Goal: Task Accomplishment & Management: Manage account settings

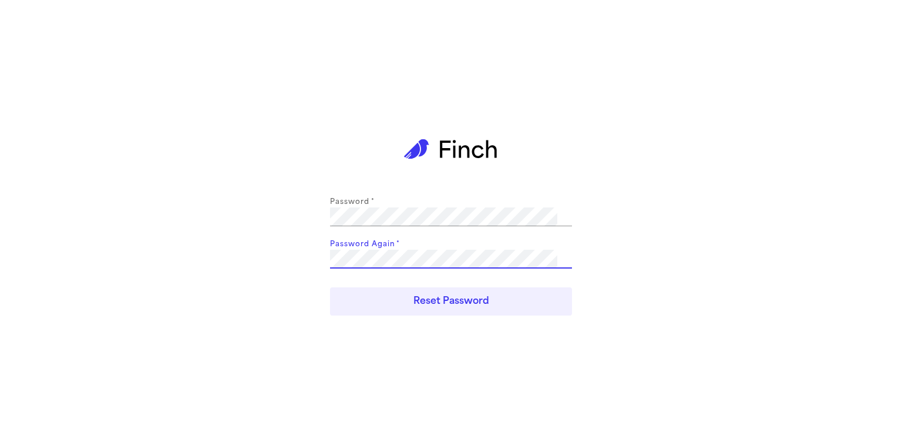
click at [330, 287] on button "Reset Password" at bounding box center [451, 301] width 242 height 28
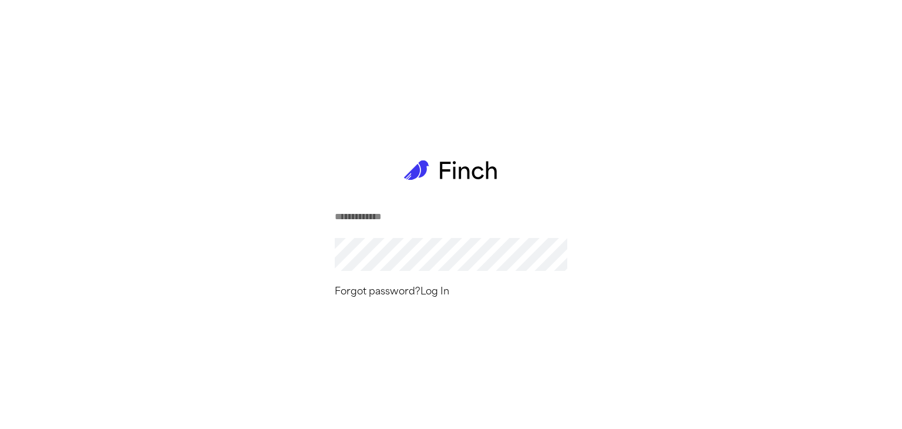
type input "**********"
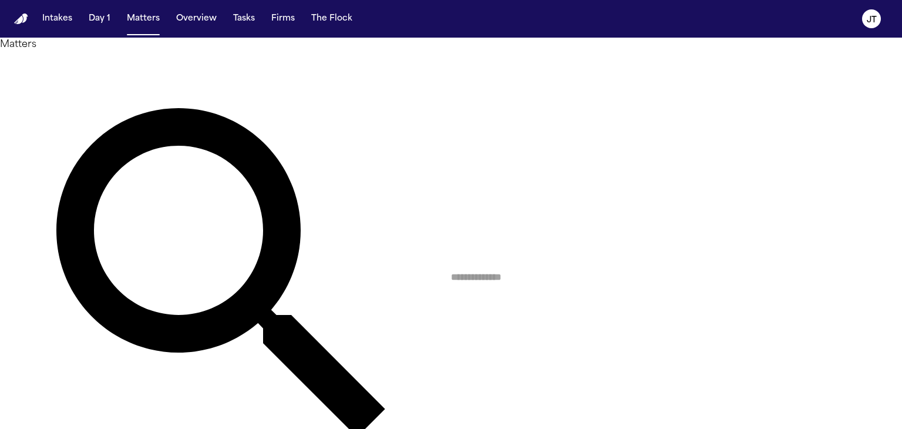
click at [451, 268] on input "text" at bounding box center [676, 277] width 451 height 19
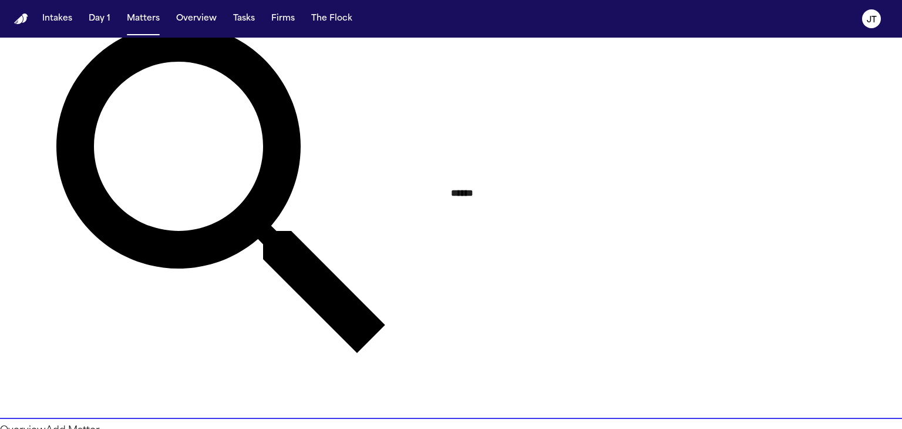
scroll to position [117, 0]
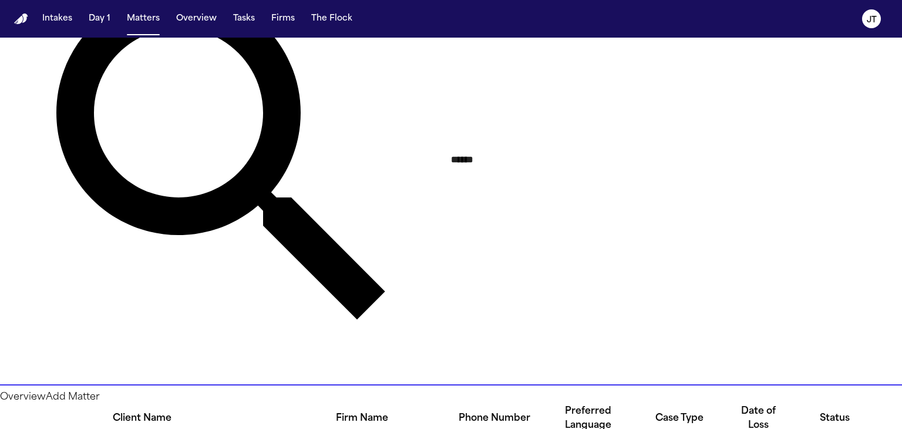
type input "******"
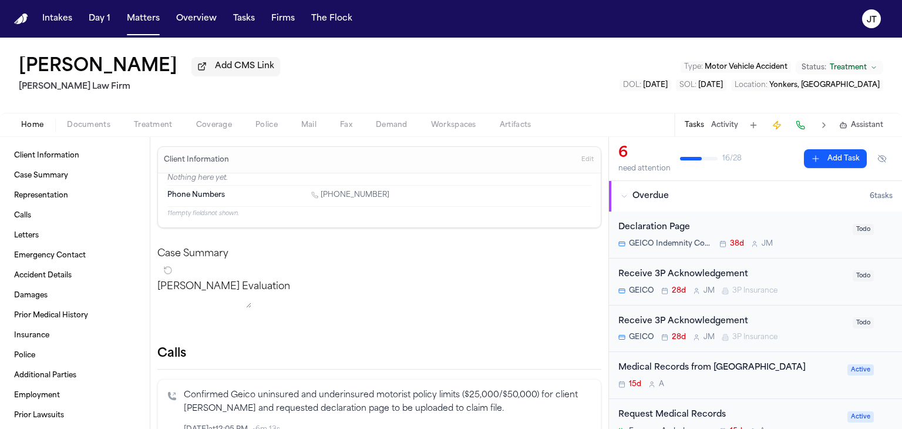
click at [209, 123] on span "Coverage" at bounding box center [214, 124] width 36 height 9
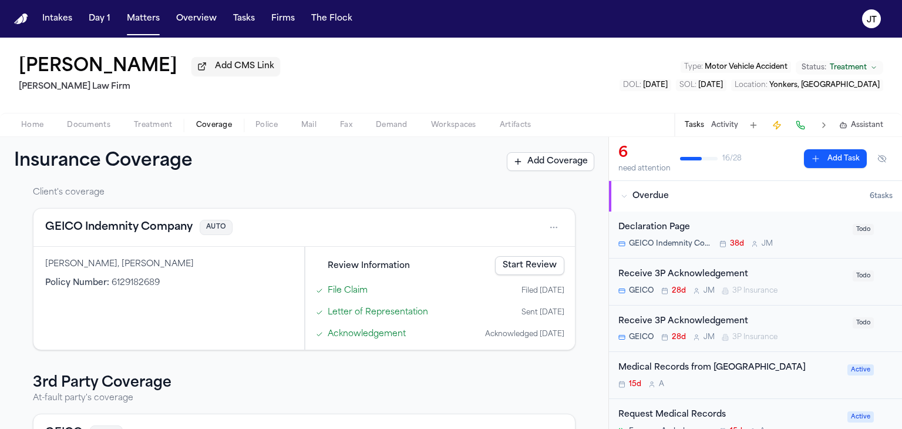
scroll to position [59, 0]
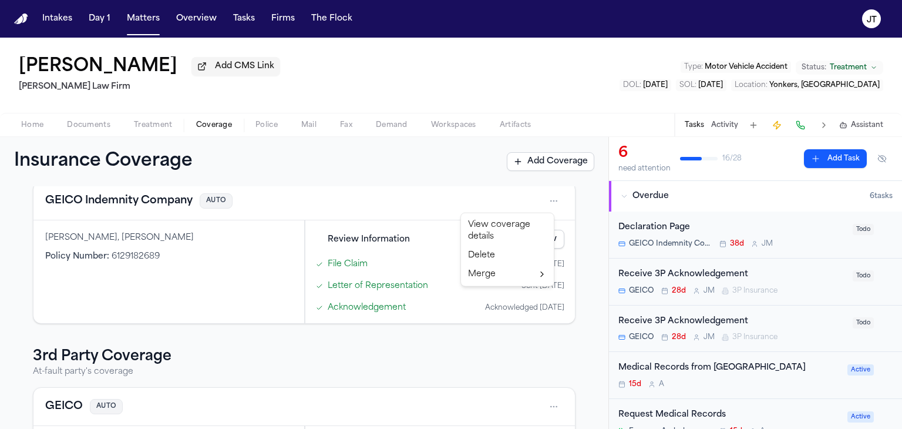
click at [544, 197] on html "Intakes Day 1 Matters Overview Tasks Firms The [PERSON_NAME] [PERSON_NAME] Add …" at bounding box center [451, 214] width 902 height 429
click at [497, 225] on div "View coverage details" at bounding box center [507, 231] width 88 height 31
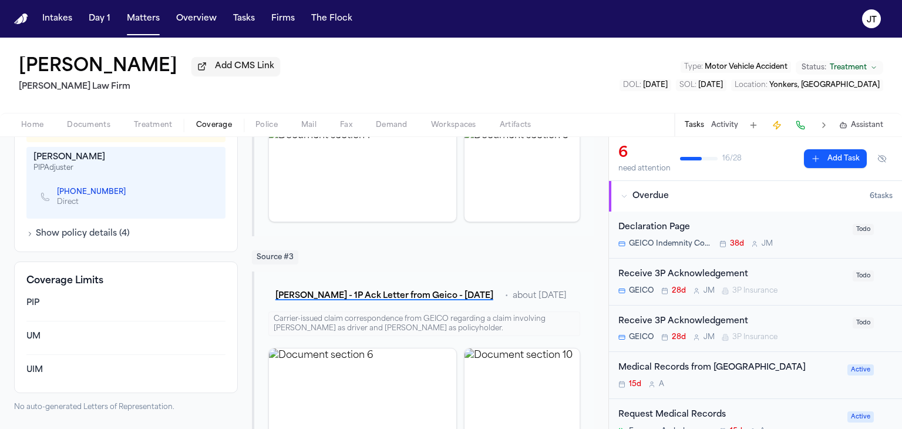
scroll to position [528, 0]
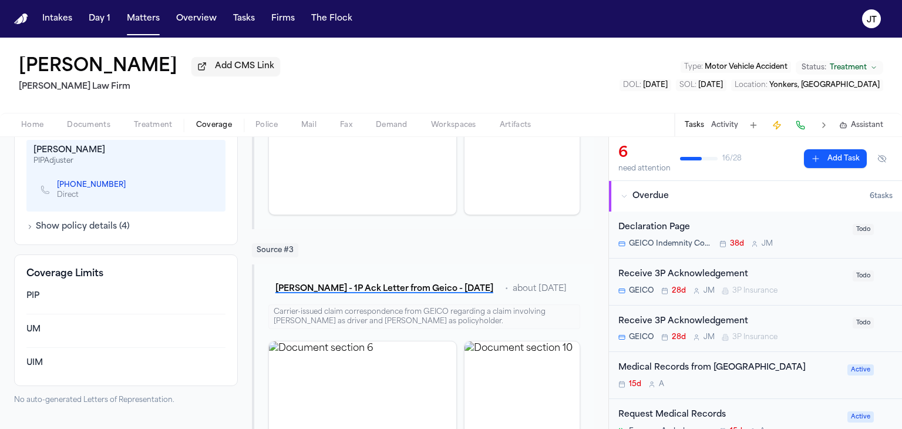
click at [33, 330] on div "UM" at bounding box center [125, 330] width 199 height 12
click at [44, 226] on button "Show policy details ( 4 )" at bounding box center [77, 227] width 103 height 12
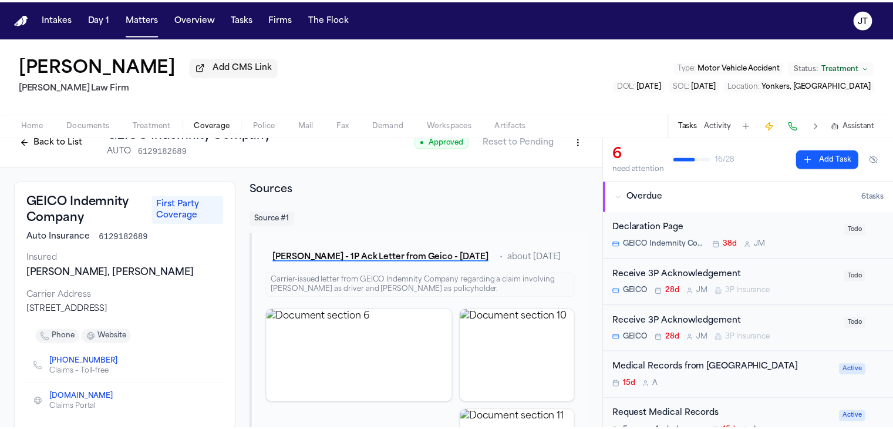
scroll to position [0, 0]
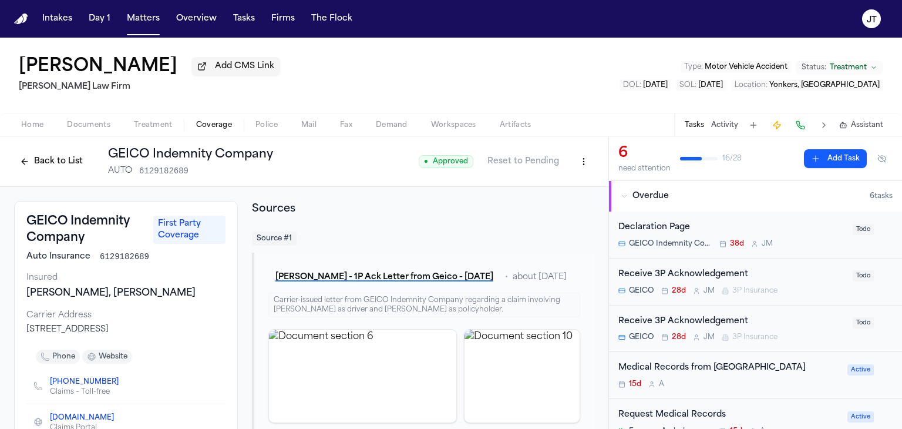
click at [571, 162] on html "Intakes Day 1 Matters Overview Tasks Firms The [PERSON_NAME] [PERSON_NAME] Add …" at bounding box center [451, 214] width 902 height 429
click at [545, 184] on div "Edit Coverage" at bounding box center [535, 186] width 99 height 19
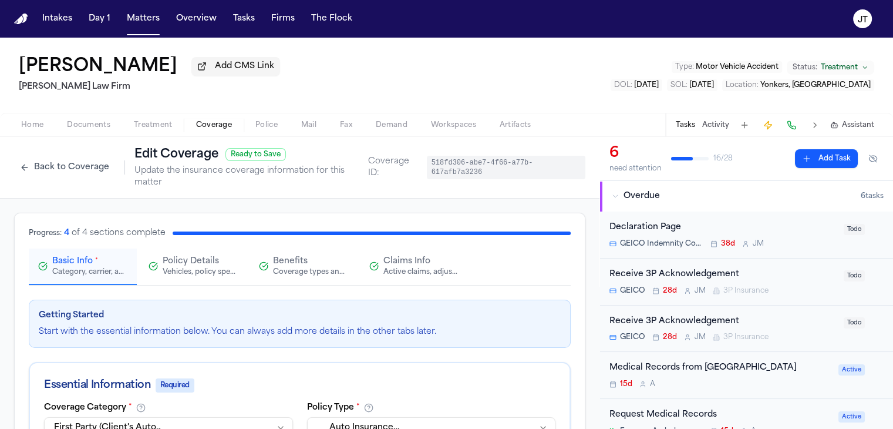
click at [277, 255] on span "Benefits" at bounding box center [290, 261] width 35 height 12
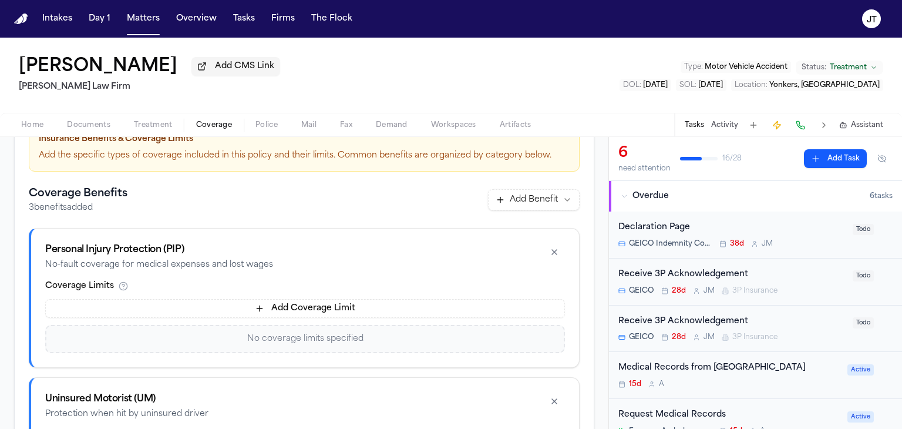
scroll to position [235, 0]
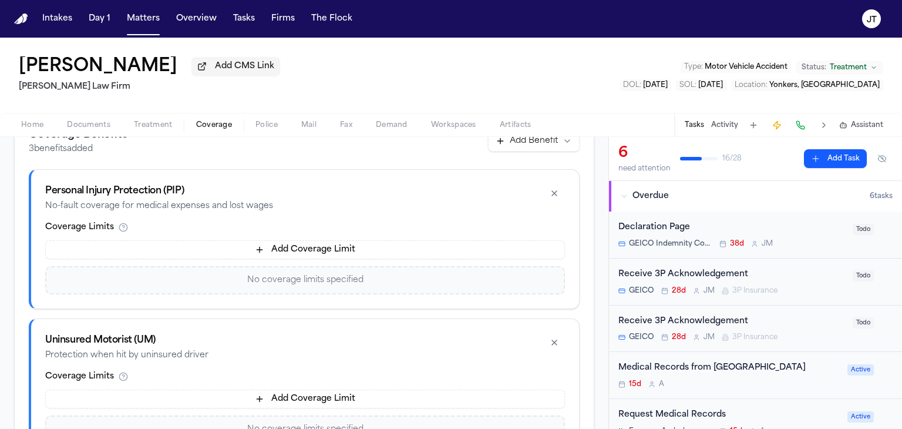
click at [161, 240] on button "Add Coverage Limit" at bounding box center [305, 249] width 520 height 19
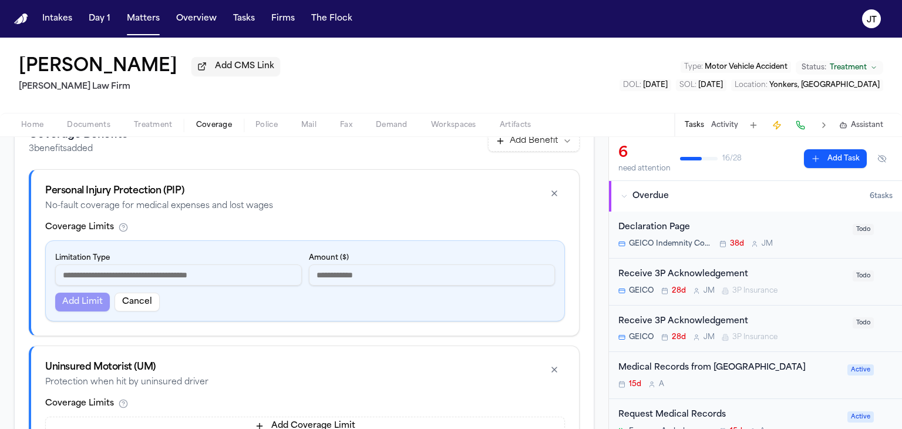
click at [329, 264] on input "number" at bounding box center [432, 274] width 247 height 21
type input "****"
click at [229, 267] on input at bounding box center [178, 274] width 247 height 21
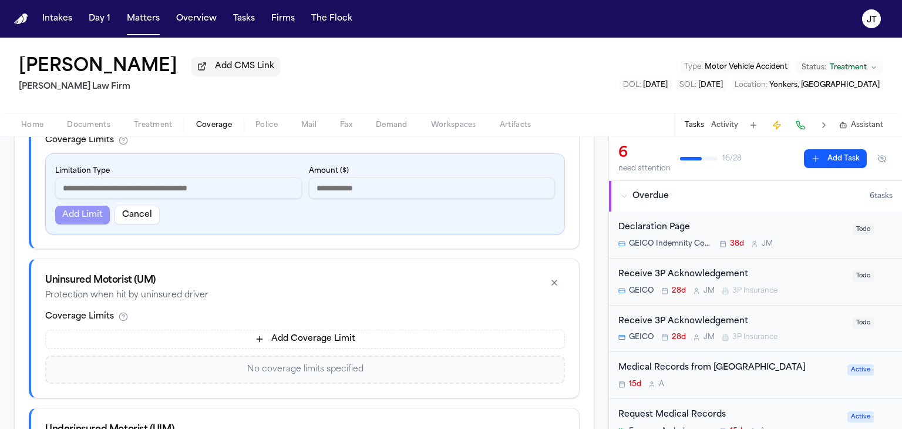
scroll to position [294, 0]
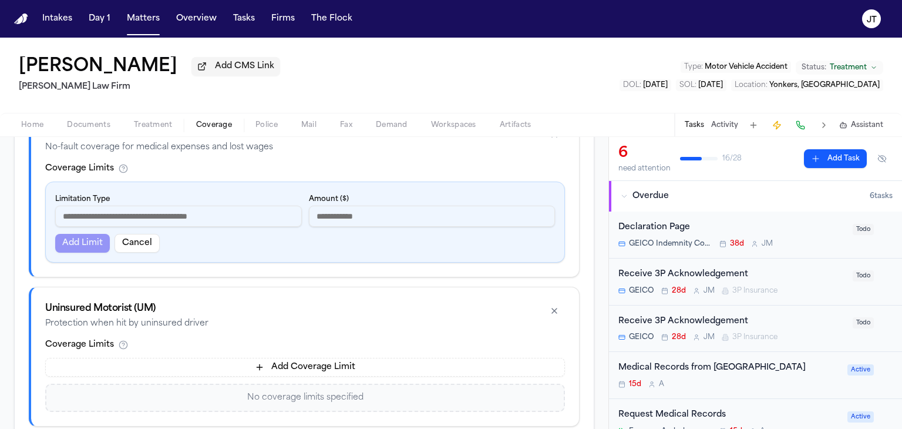
type input "*"
type input "**********"
click at [74, 234] on button "Add Limit" at bounding box center [82, 243] width 55 height 19
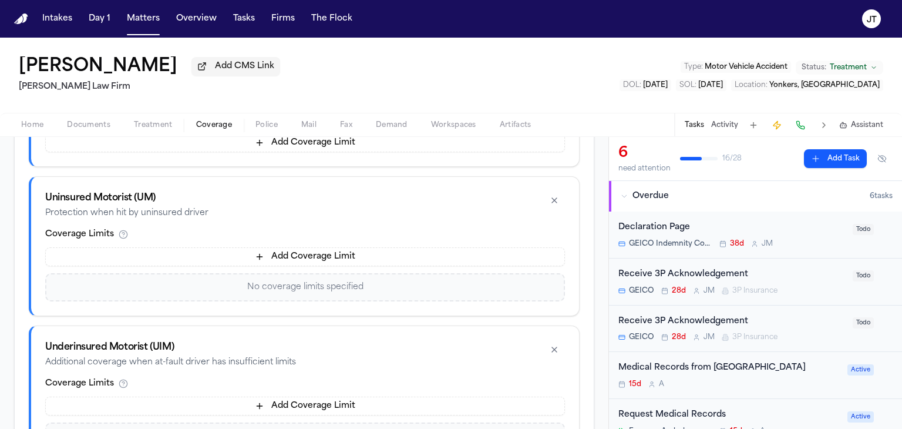
scroll to position [411, 0]
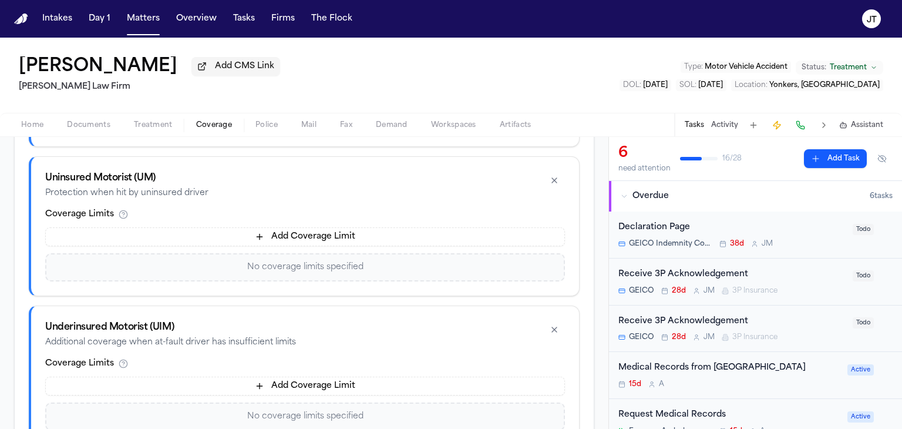
click at [153, 227] on button "Add Coverage Limit" at bounding box center [305, 236] width 520 height 19
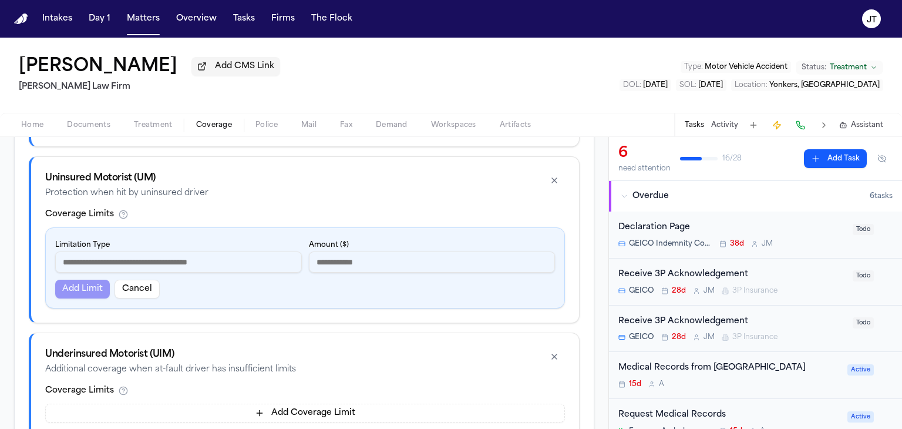
click at [129, 251] on input at bounding box center [178, 261] width 247 height 21
type input "*"
type input "**********"
click at [336, 251] on input "number" at bounding box center [432, 261] width 247 height 21
type input "****"
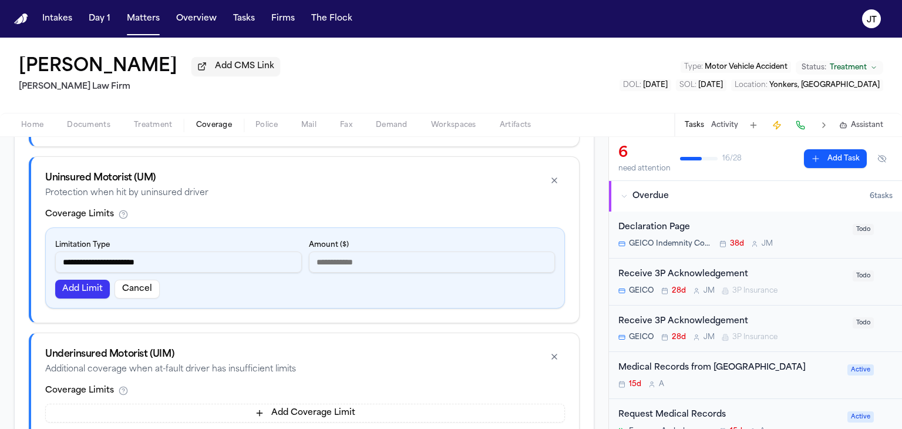
click at [78, 280] on button "Add Limit" at bounding box center [82, 289] width 55 height 19
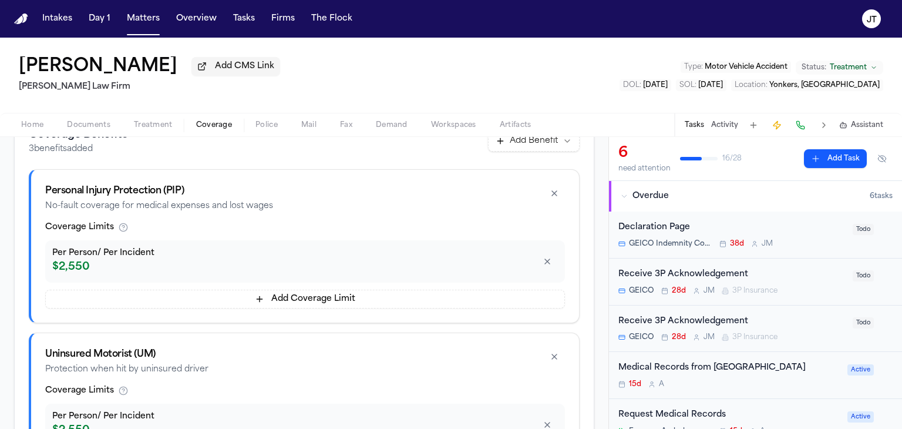
scroll to position [235, 0]
click at [540, 252] on button "button" at bounding box center [547, 261] width 21 height 19
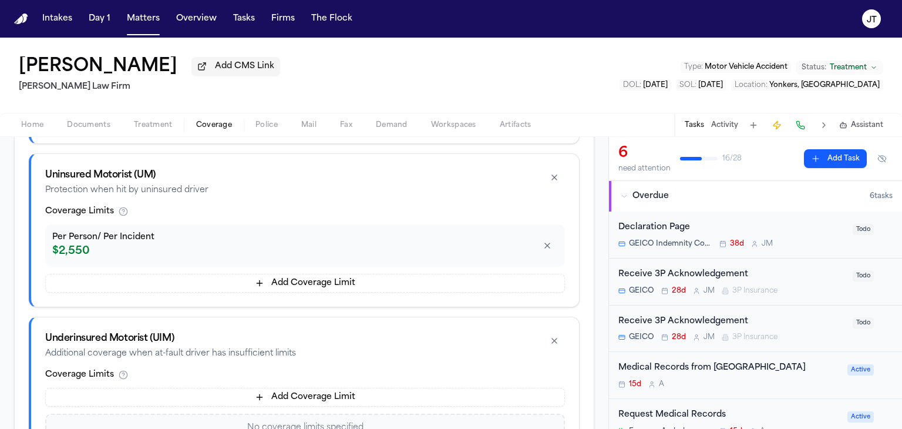
scroll to position [470, 0]
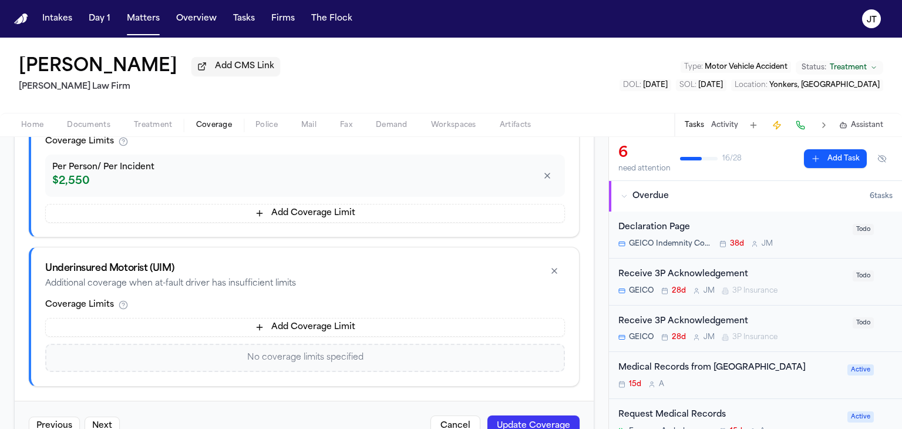
click at [229, 318] on button "Add Coverage Limit" at bounding box center [305, 327] width 520 height 19
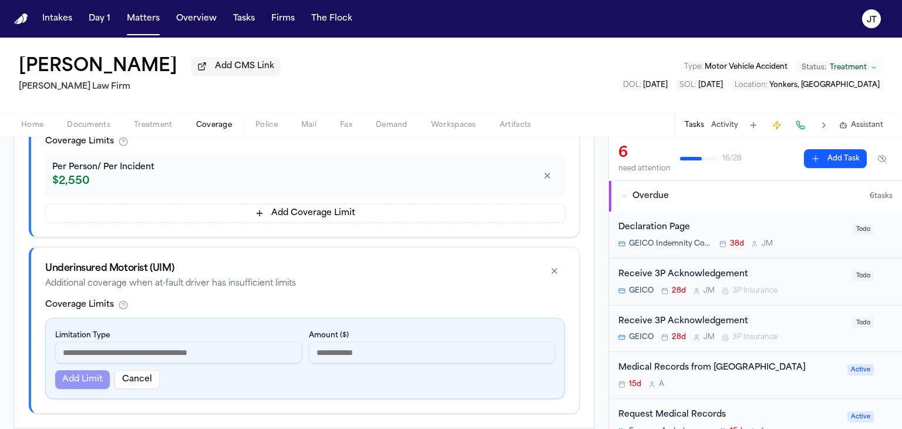
click at [160, 342] on input at bounding box center [178, 352] width 247 height 21
type input "**********"
type input "****"
click at [85, 370] on button "Add Limit" at bounding box center [82, 379] width 55 height 19
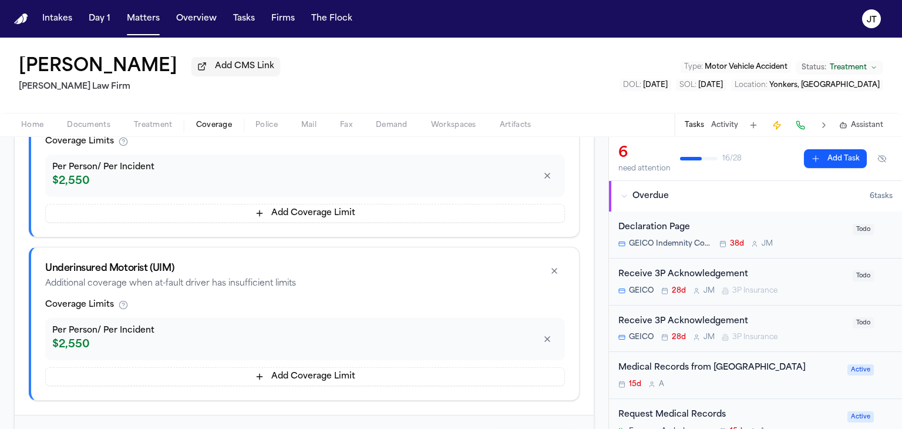
scroll to position [506, 0]
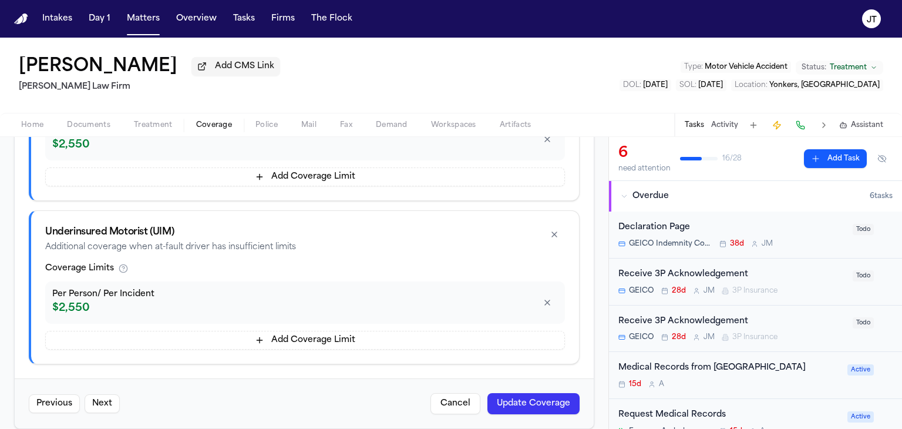
click at [502, 393] on button "Update Coverage" at bounding box center [533, 403] width 92 height 21
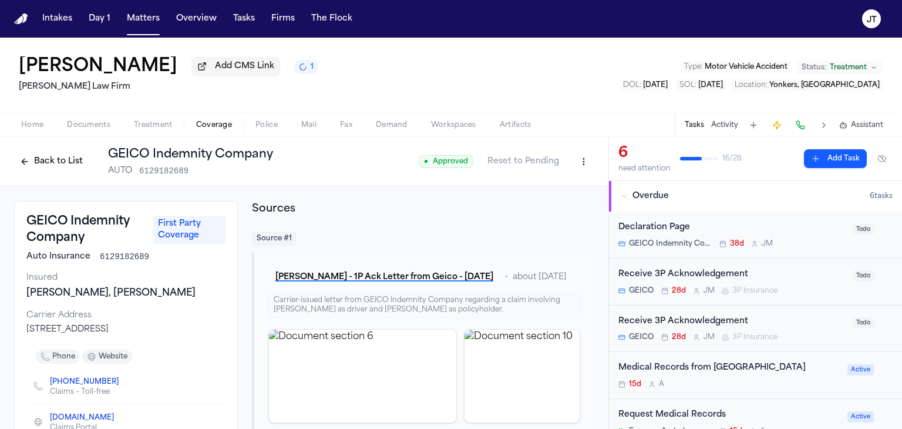
click at [44, 160] on button "Back to List" at bounding box center [51, 161] width 75 height 19
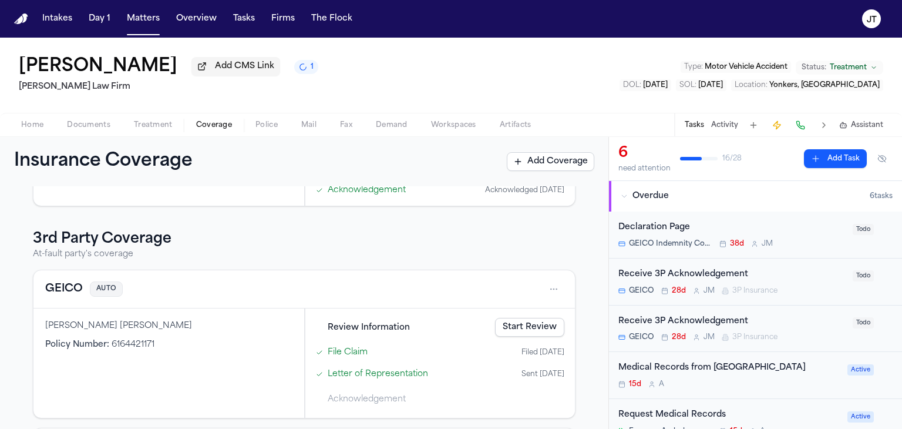
scroll to position [235, 0]
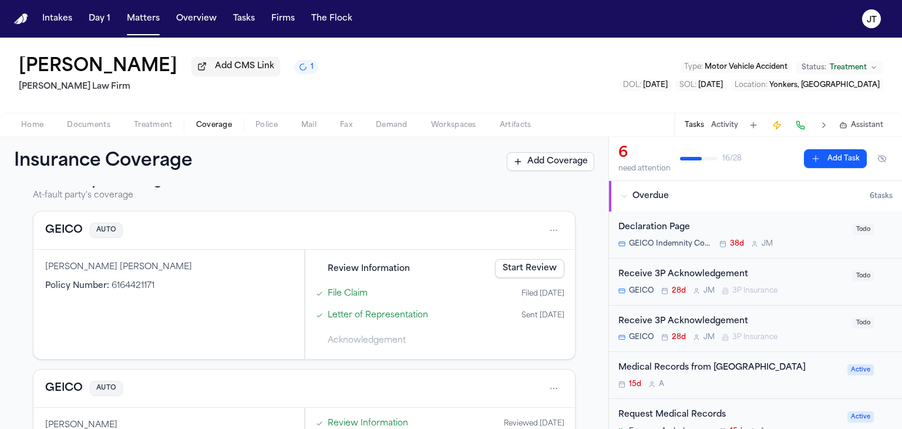
click at [543, 231] on html "Intakes Day 1 Matters Overview Tasks Firms The [PERSON_NAME] [PERSON_NAME] Add …" at bounding box center [451, 214] width 902 height 429
click at [509, 259] on div "View coverage details" at bounding box center [507, 259] width 88 height 31
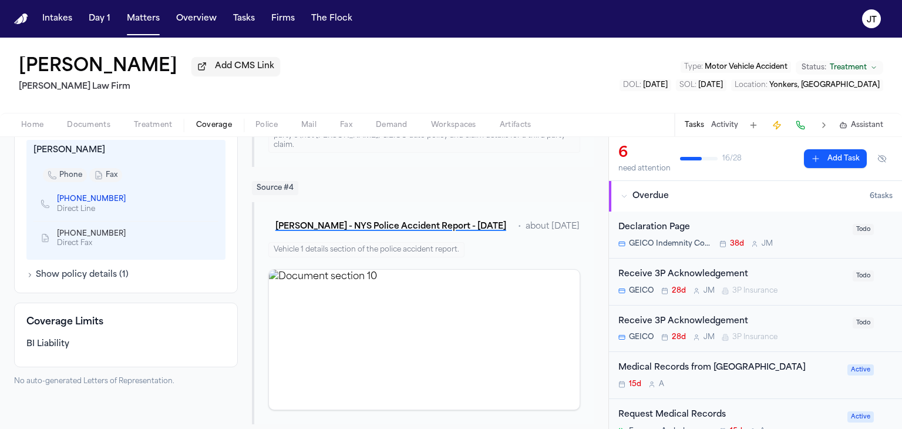
scroll to position [520, 0]
click at [86, 273] on button "Show policy details ( 1 )" at bounding box center [77, 274] width 102 height 12
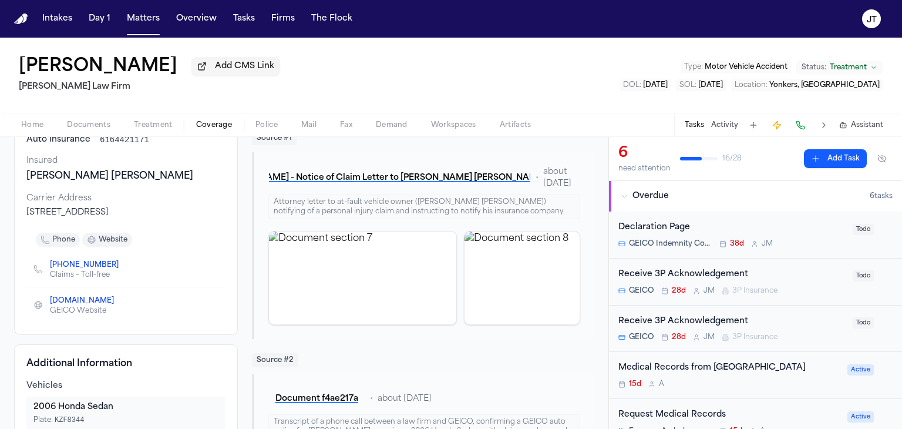
scroll to position [0, 0]
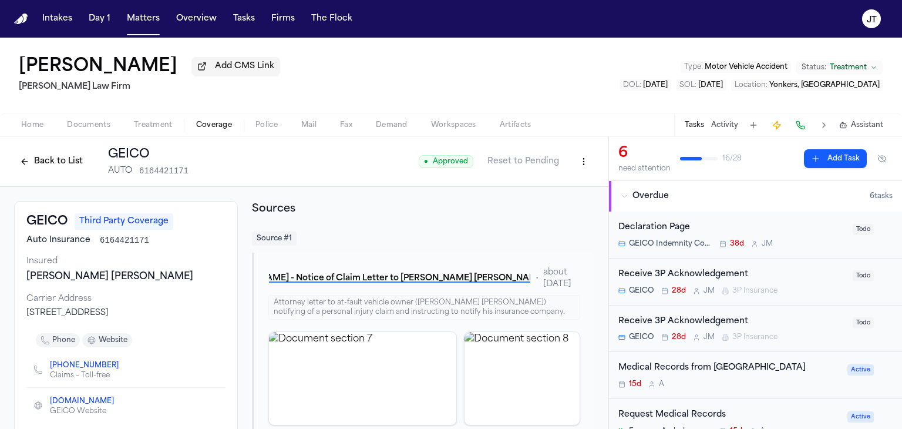
click at [795, 123] on button at bounding box center [800, 125] width 16 height 16
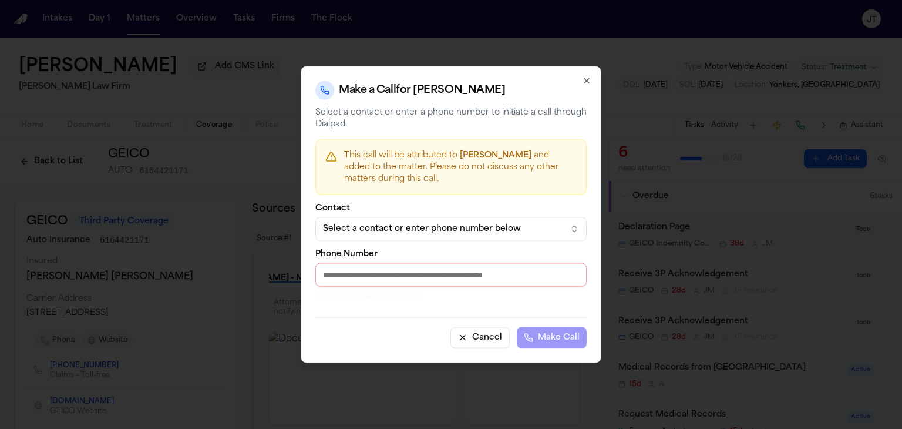
click at [551, 231] on div "Select a contact or enter phone number below" at bounding box center [441, 229] width 237 height 12
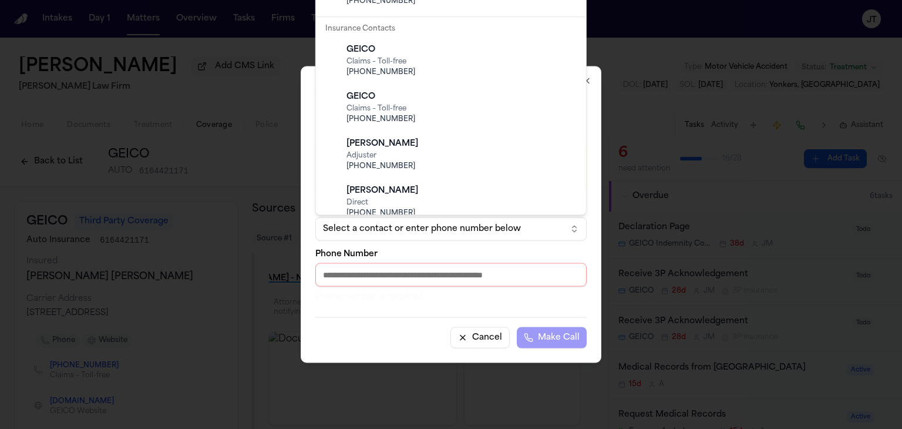
scroll to position [411, 0]
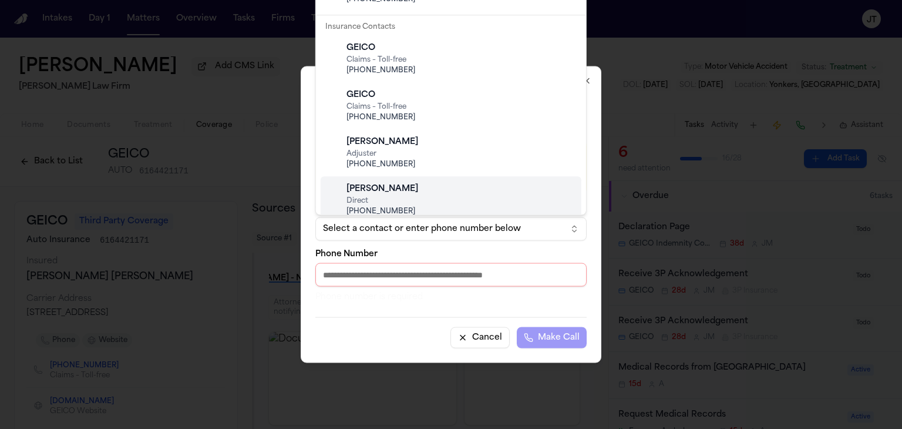
click at [231, 214] on div at bounding box center [451, 214] width 902 height 429
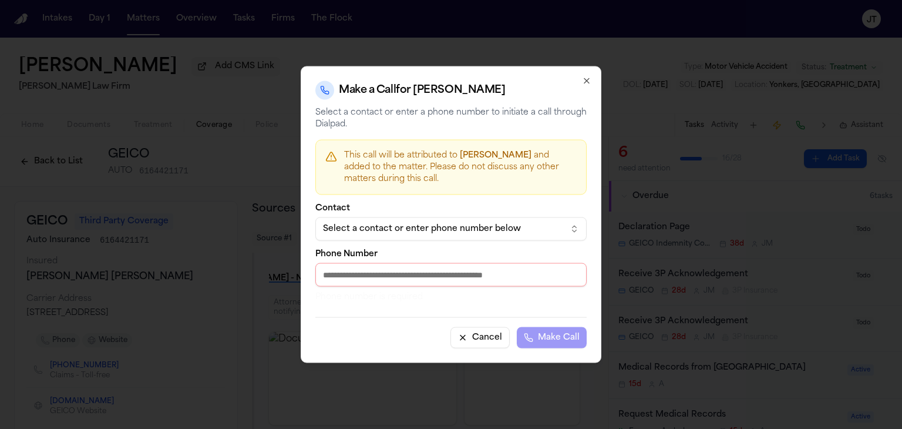
click at [484, 336] on button "Cancel" at bounding box center [479, 337] width 59 height 21
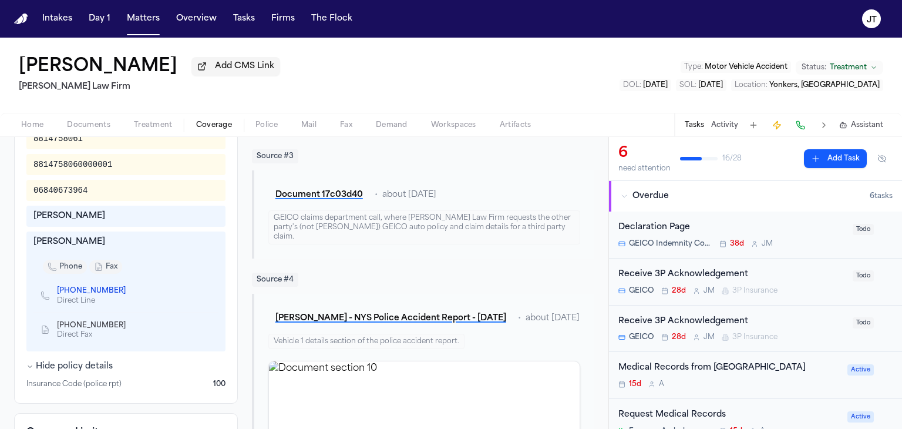
scroll to position [470, 0]
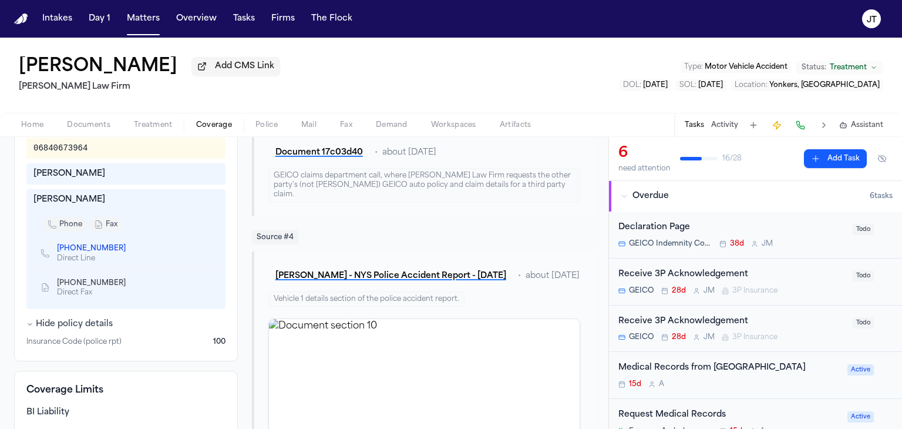
click at [75, 249] on link "[PHONE_NUMBER]" at bounding box center [91, 248] width 69 height 9
drag, startPoint x: 116, startPoint y: 245, endPoint x: 65, endPoint y: 248, distance: 51.2
click at [65, 248] on span "[PHONE_NUMBER]" at bounding box center [96, 248] width 78 height 9
copy link "[PHONE_NUMBER]"
click at [799, 127] on button at bounding box center [800, 125] width 16 height 16
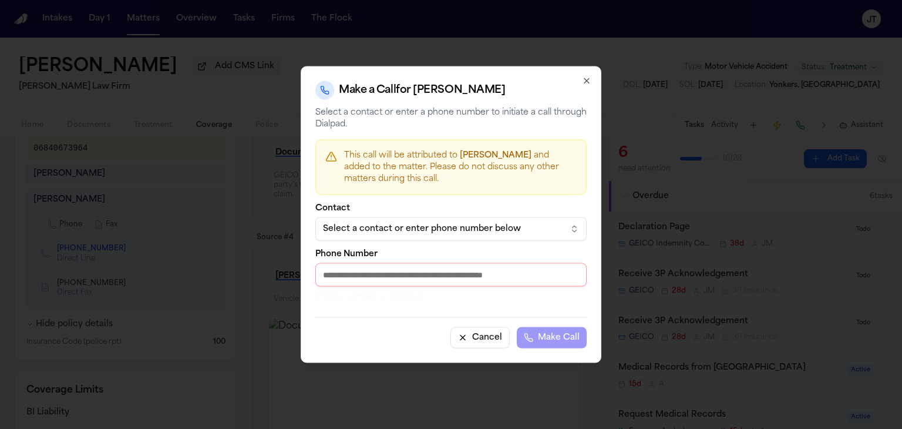
click at [486, 240] on div "Contact Select a contact or enter phone number below Phone Number Phone number …" at bounding box center [450, 253] width 271 height 99
click at [483, 229] on div "Select a contact or enter phone number below" at bounding box center [441, 229] width 237 height 12
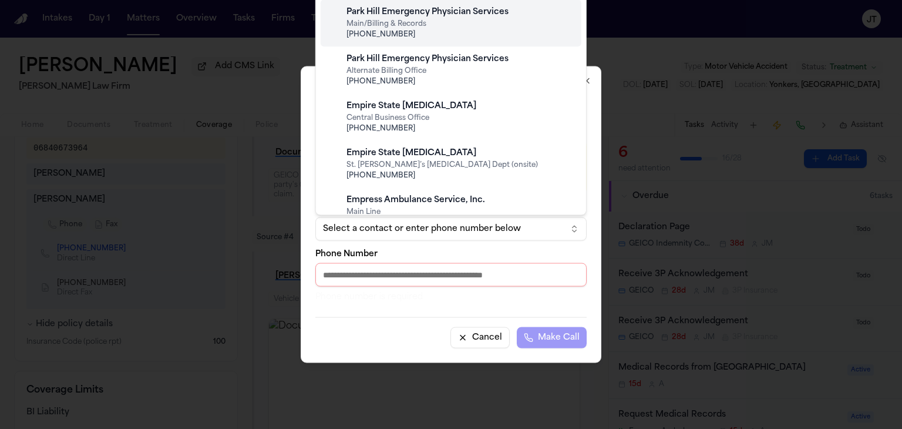
click at [390, 272] on body "Intakes Day 1 Matters Overview Tasks Firms The [PERSON_NAME] [PERSON_NAME] Add …" at bounding box center [451, 214] width 902 height 429
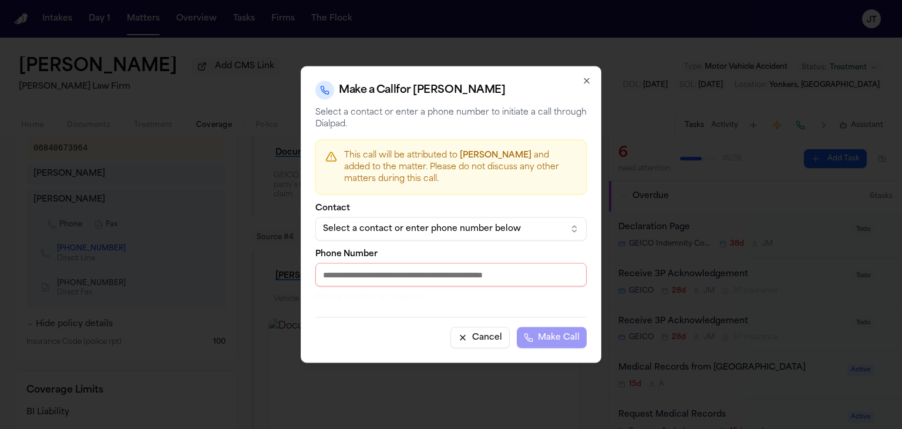
click at [392, 272] on input "Phone Number" at bounding box center [450, 274] width 271 height 23
paste input "**********"
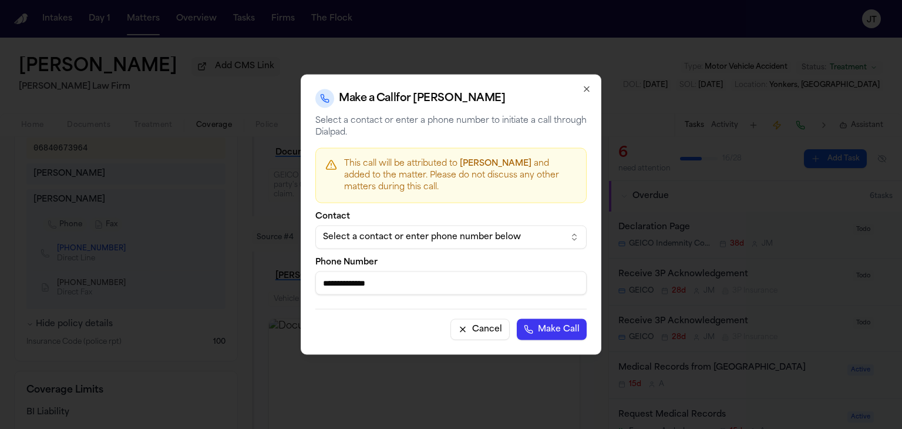
type input "**********"
click at [549, 326] on button "Make Call" at bounding box center [552, 329] width 70 height 21
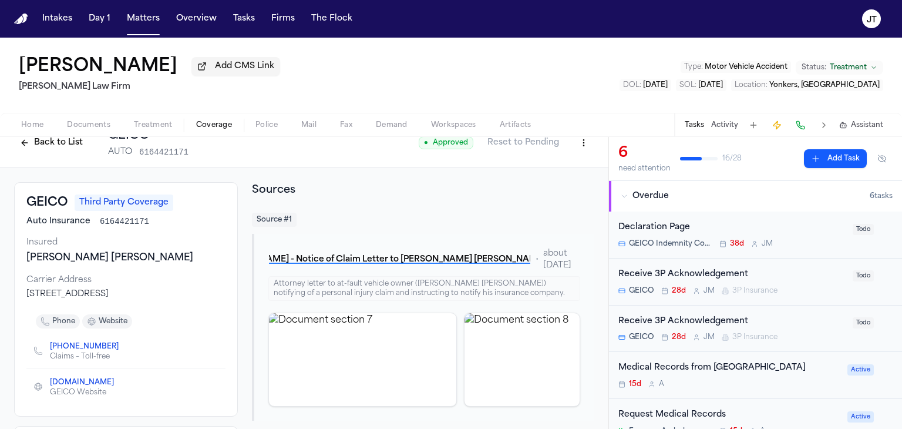
scroll to position [0, 0]
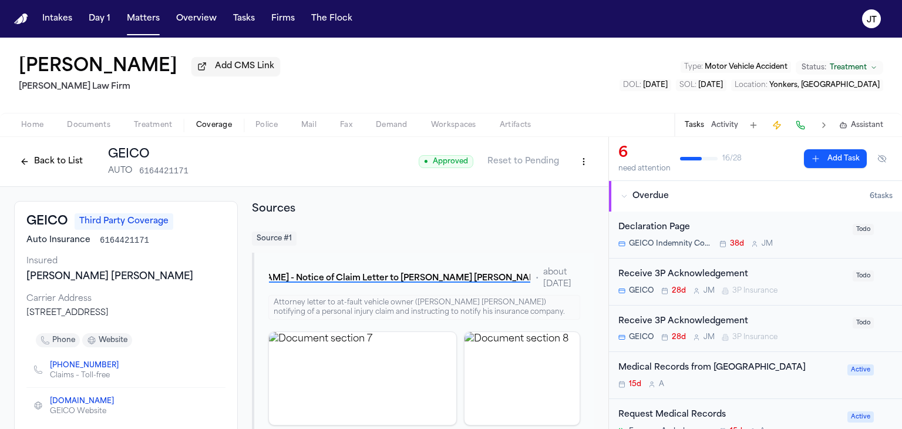
click at [31, 163] on button "Back to List" at bounding box center [51, 161] width 75 height 19
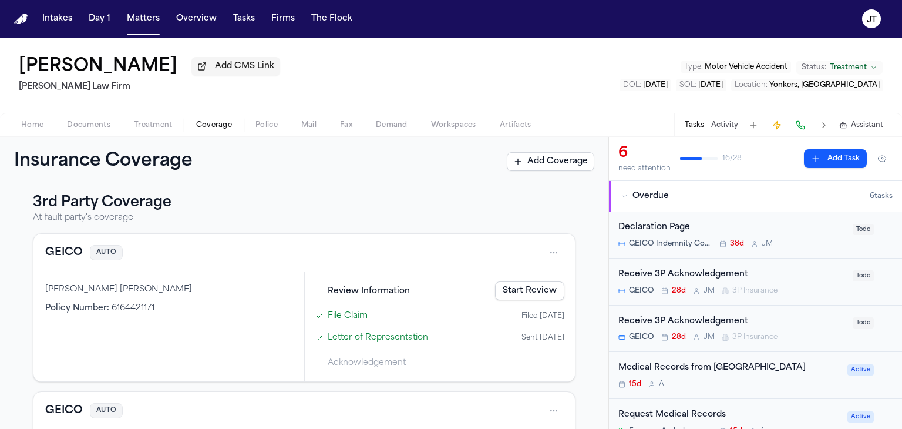
scroll to position [330, 0]
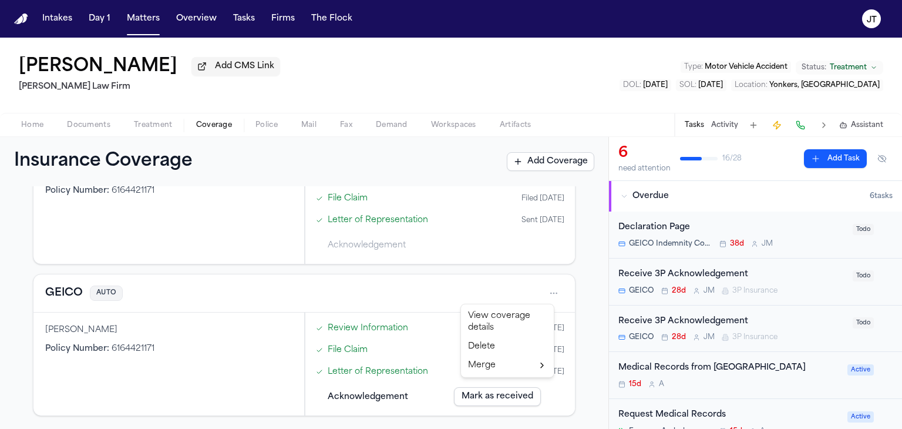
click at [554, 289] on html "Intakes Day 1 Matters Overview Tasks Firms The [PERSON_NAME] [PERSON_NAME] Add …" at bounding box center [451, 214] width 902 height 429
click at [143, 368] on html "Intakes Day 1 Matters Overview Tasks Firms The [PERSON_NAME] [PERSON_NAME] Add …" at bounding box center [451, 214] width 902 height 429
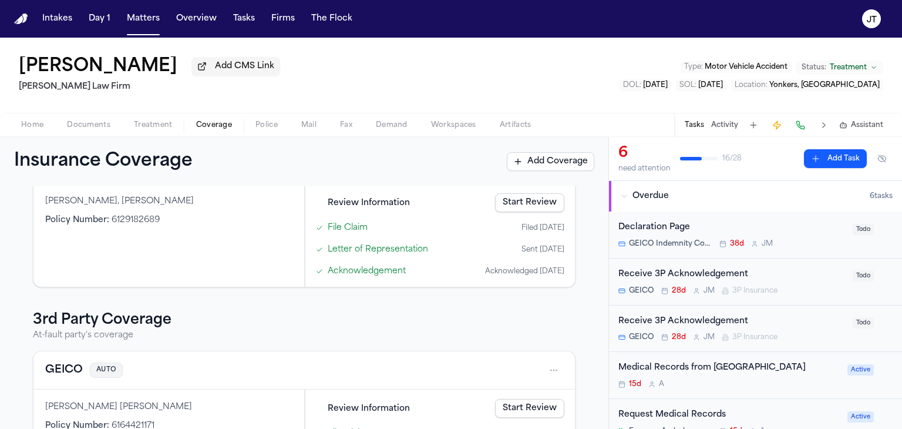
scroll to position [0, 0]
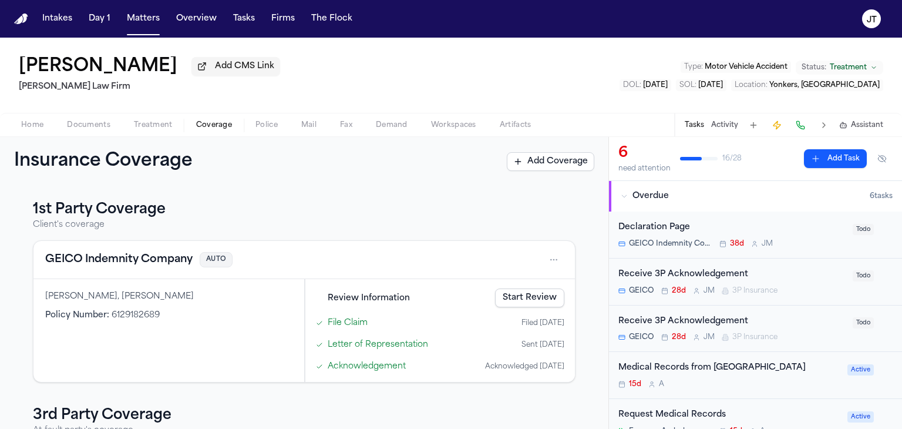
click at [39, 120] on span "Home" at bounding box center [32, 124] width 22 height 9
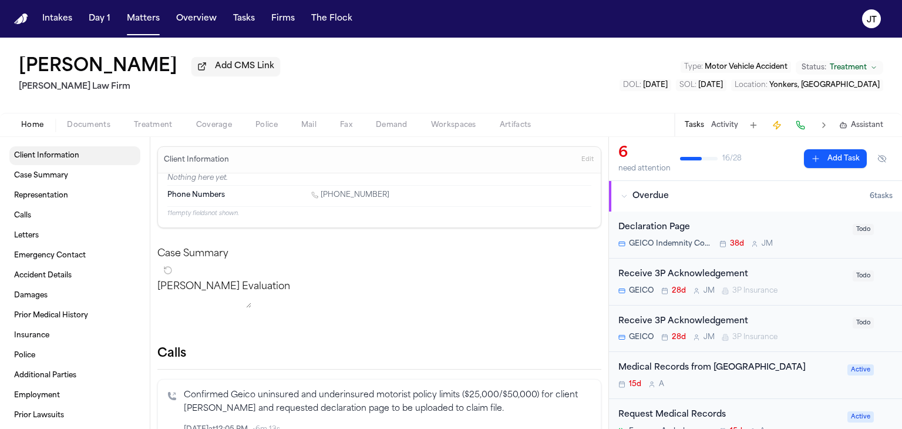
click at [37, 154] on span "Client Information" at bounding box center [46, 155] width 65 height 9
click at [47, 167] on div "Client Information Case Summary Representation Calls Letters Emergency Contact …" at bounding box center [74, 285] width 131 height 278
click at [47, 175] on span "Case Summary" at bounding box center [41, 175] width 54 height 9
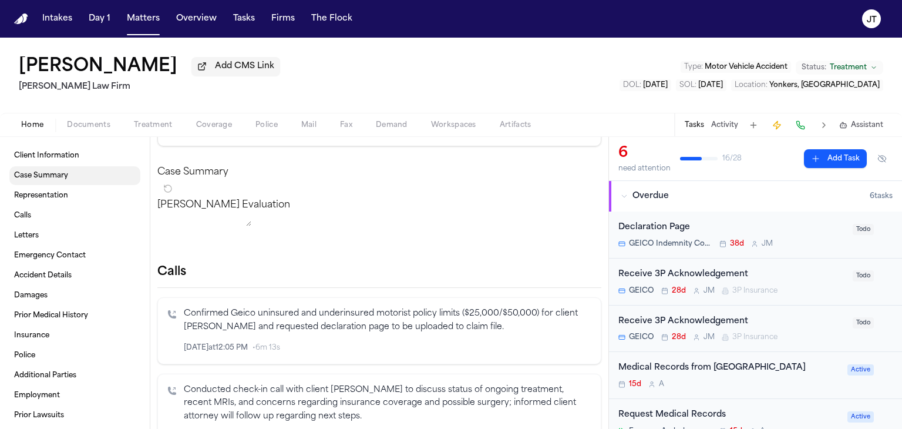
scroll to position [95, 0]
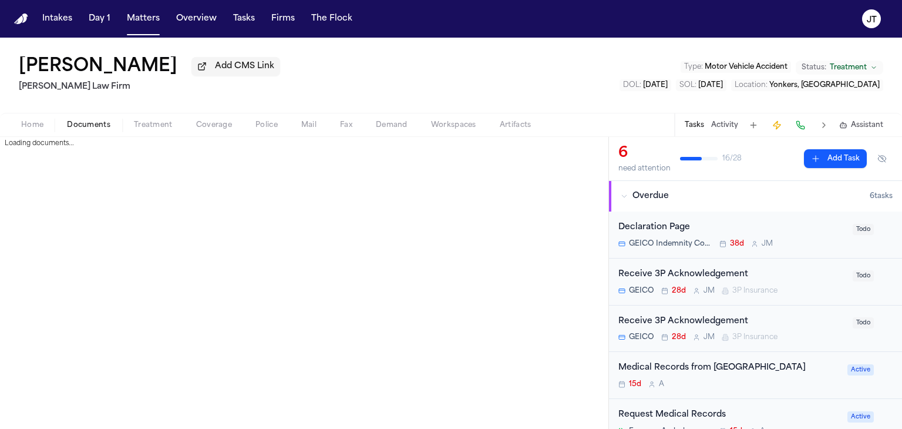
click at [92, 123] on span "Documents" at bounding box center [88, 124] width 43 height 9
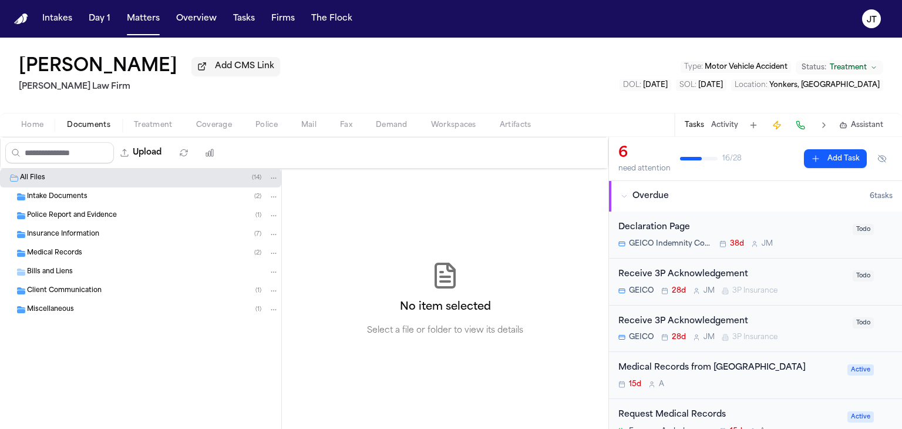
click at [53, 193] on span "Intake Documents" at bounding box center [57, 197] width 60 height 10
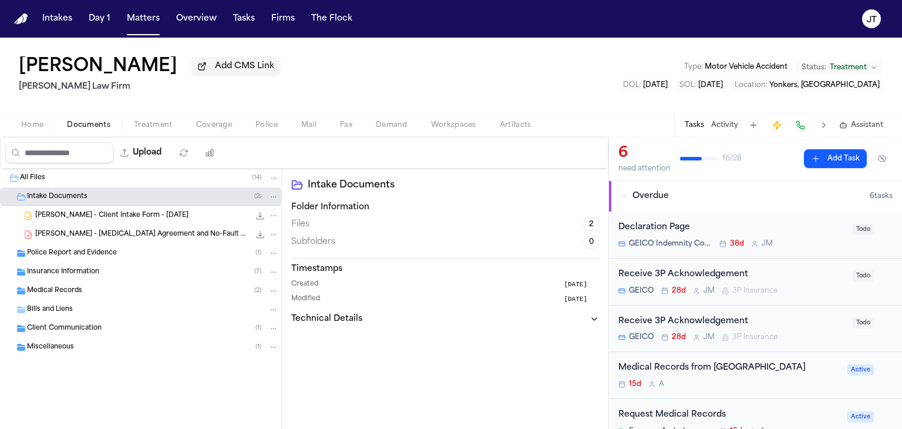
click at [72, 211] on span "[PERSON_NAME] - Client Intake Form - [DATE]" at bounding box center [111, 216] width 153 height 10
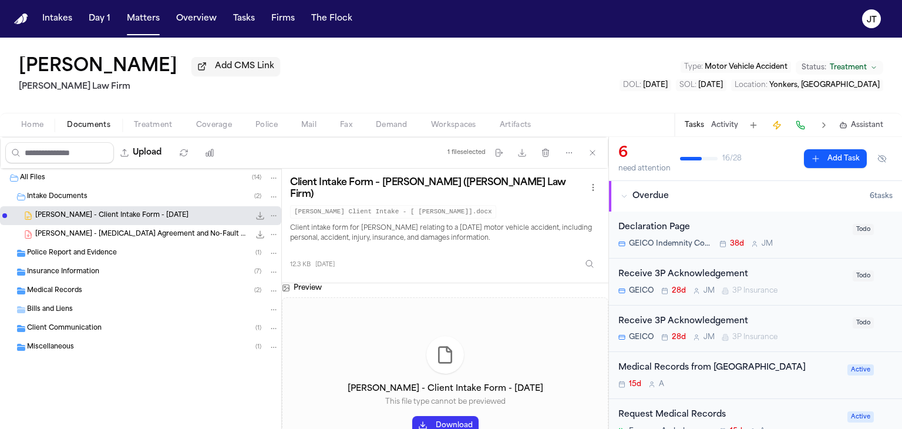
click at [92, 123] on span "Documents" at bounding box center [88, 124] width 43 height 9
click at [209, 120] on span "Coverage" at bounding box center [214, 124] width 36 height 9
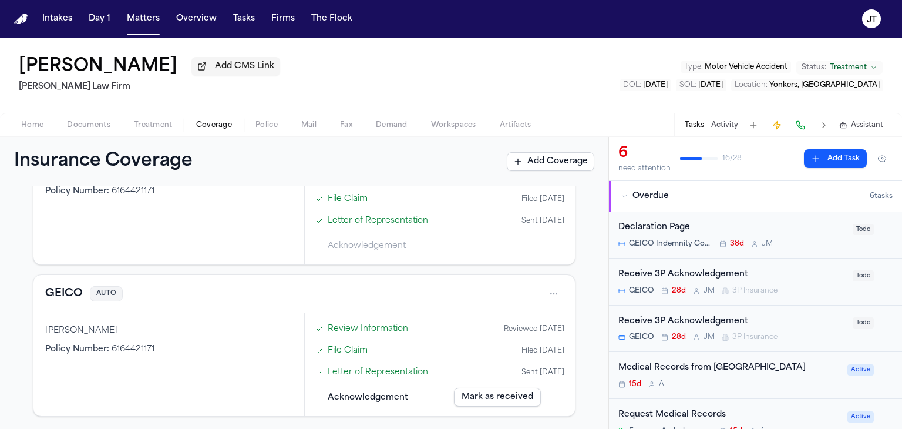
scroll to position [330, 0]
click at [538, 289] on html "Intakes Day 1 Matters Overview Tasks Firms The [PERSON_NAME] [PERSON_NAME] Add …" at bounding box center [451, 214] width 902 height 429
click at [496, 322] on div "View coverage details" at bounding box center [507, 322] width 88 height 31
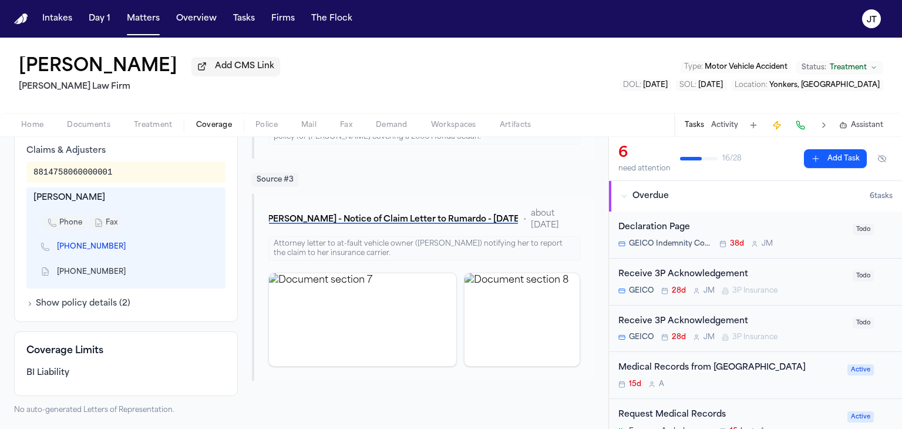
scroll to position [446, 0]
click at [70, 221] on span "phone" at bounding box center [70, 222] width 23 height 9
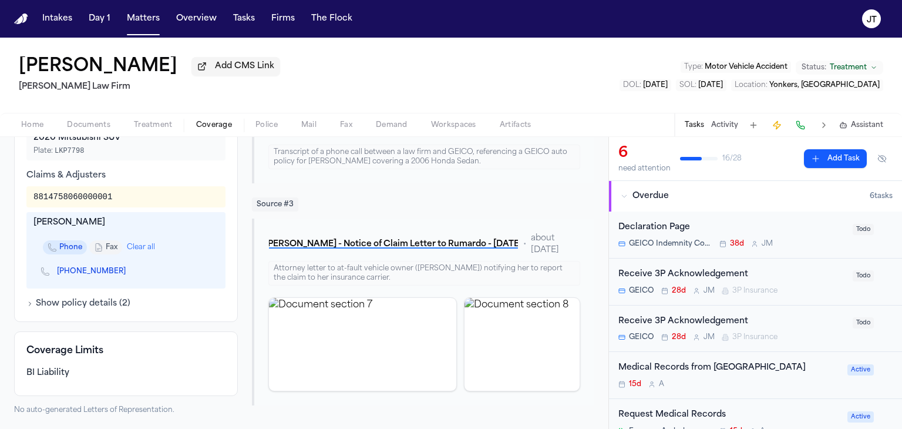
click at [57, 247] on button "phone" at bounding box center [65, 247] width 44 height 14
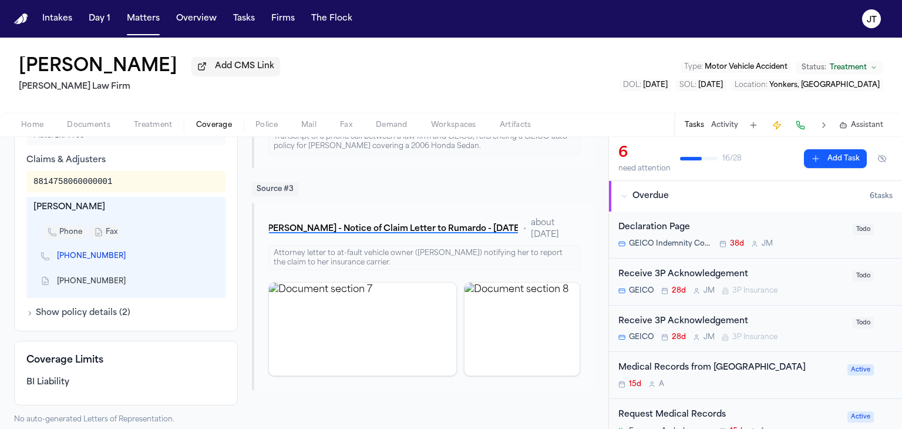
scroll to position [446, 0]
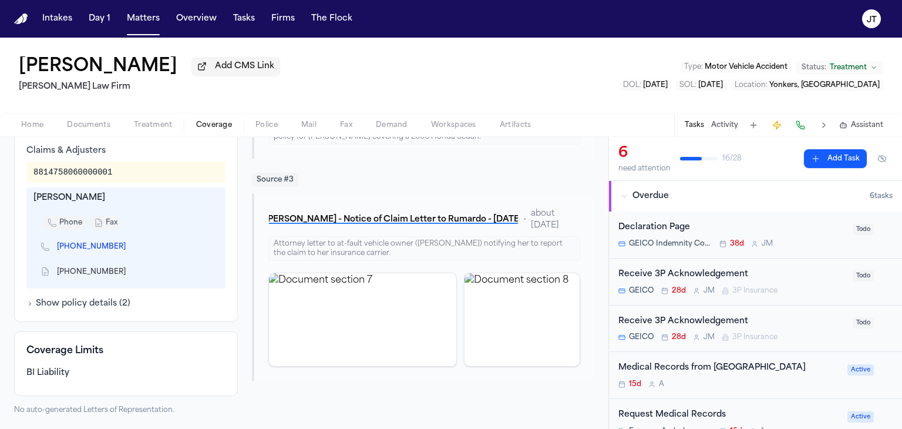
click at [60, 219] on span "phone" at bounding box center [70, 222] width 23 height 9
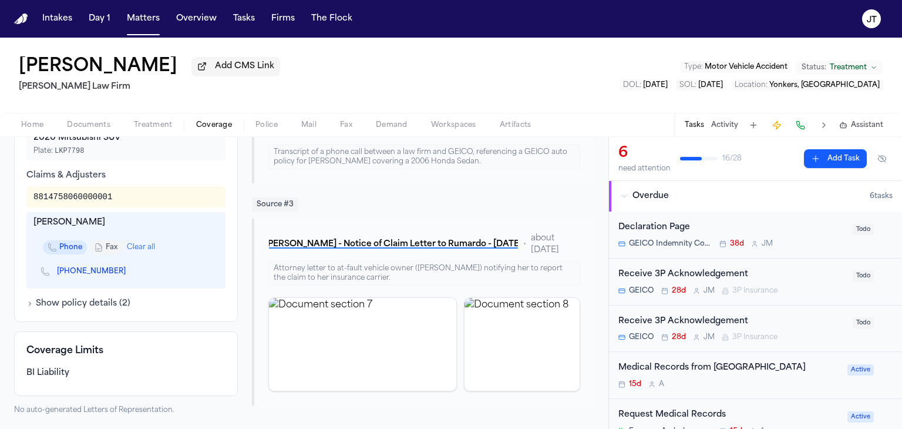
scroll to position [420, 0]
click at [66, 244] on span "phone" at bounding box center [70, 247] width 23 height 9
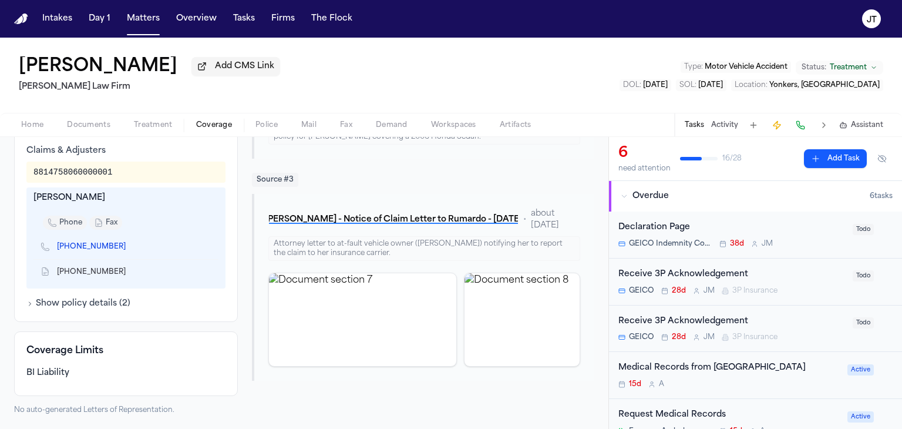
click at [66, 244] on link "[PHONE_NUMBER]" at bounding box center [91, 246] width 69 height 9
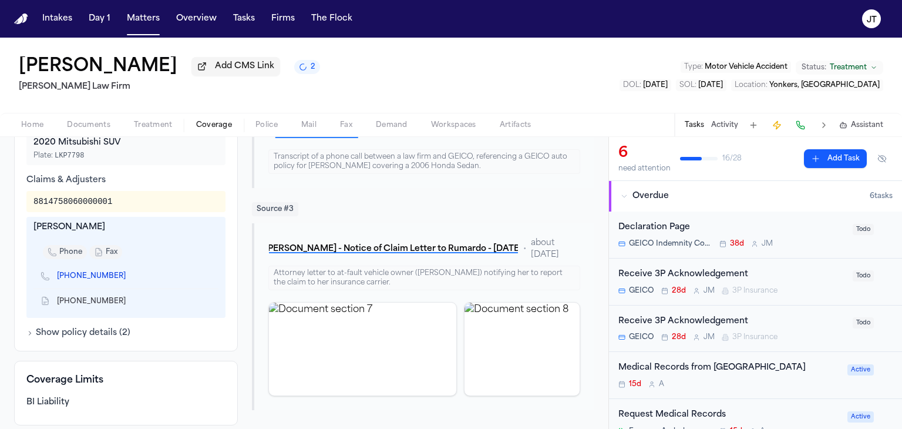
scroll to position [328, 0]
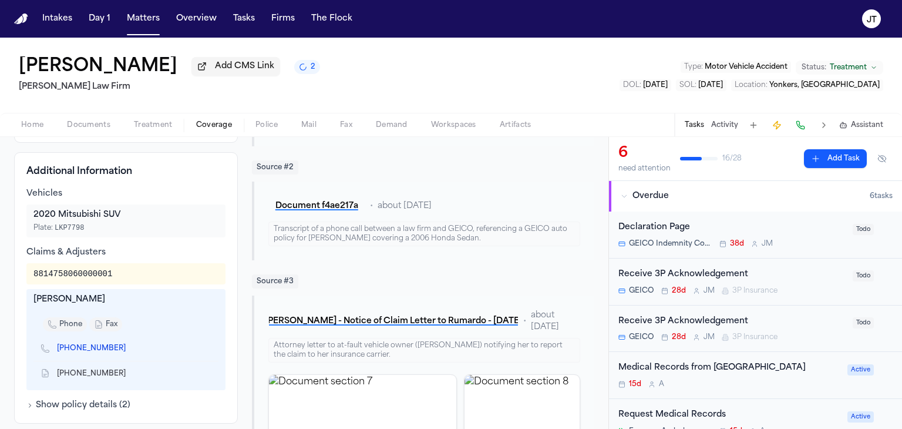
click at [796, 126] on button at bounding box center [800, 125] width 16 height 16
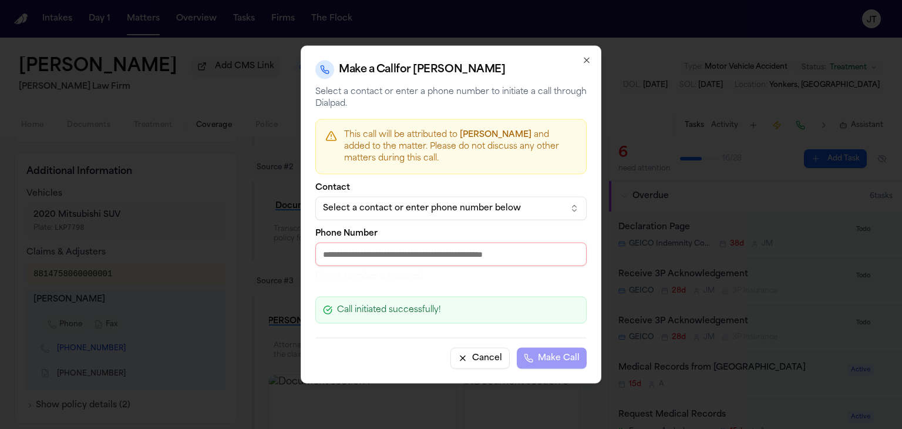
click at [409, 254] on input "Phone Number" at bounding box center [450, 254] width 271 height 23
paste input "*"
click at [415, 261] on input "Phone Number" at bounding box center [450, 254] width 271 height 23
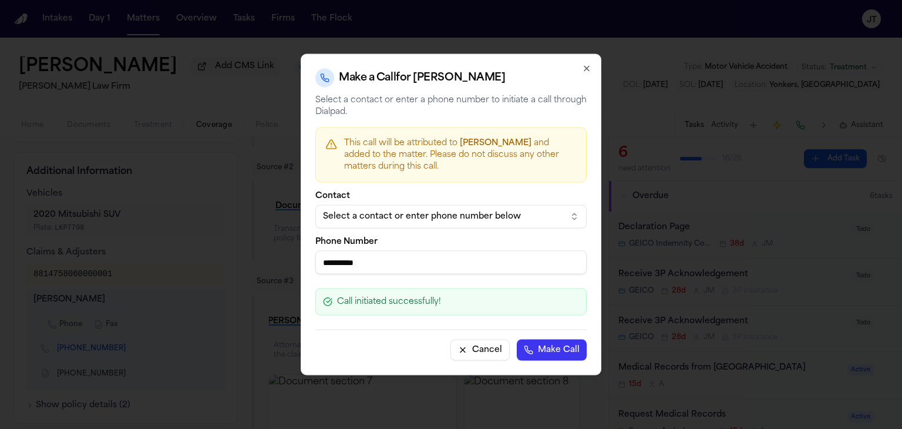
type input "**********"
click at [561, 353] on button "Make Call" at bounding box center [552, 349] width 70 height 21
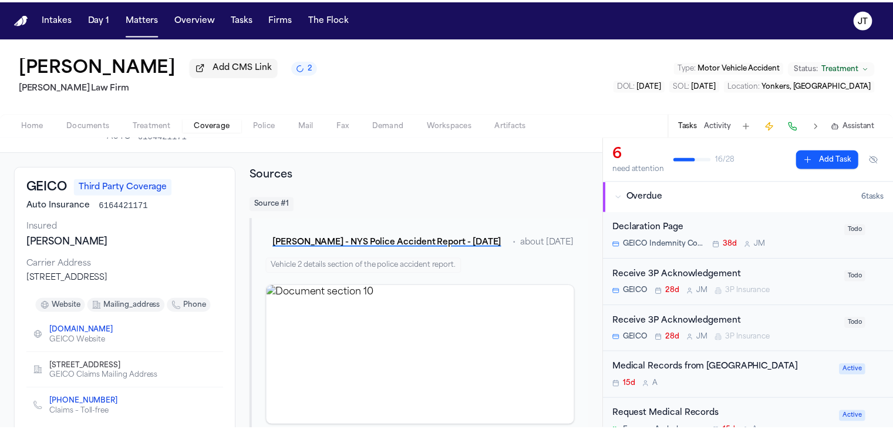
scroll to position [0, 0]
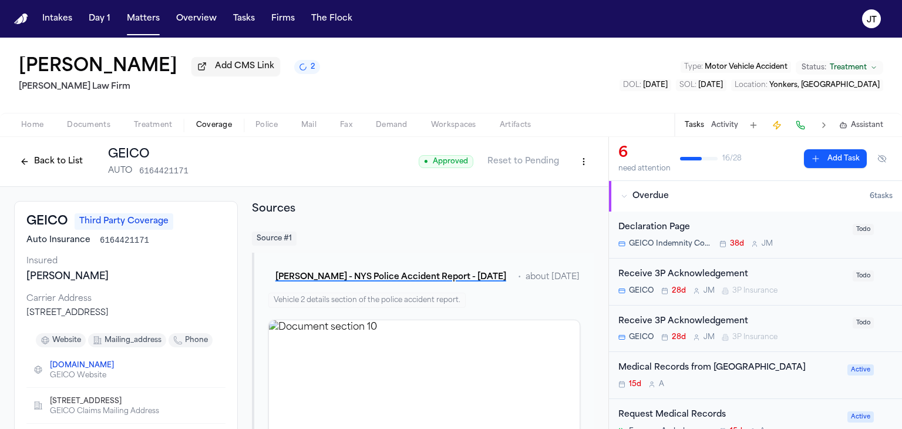
click at [574, 163] on html "Intakes Day 1 Matters Overview Tasks Firms The [PERSON_NAME] [PERSON_NAME] Add …" at bounding box center [451, 214] width 902 height 429
click at [557, 186] on div "Edit Coverage" at bounding box center [535, 186] width 99 height 19
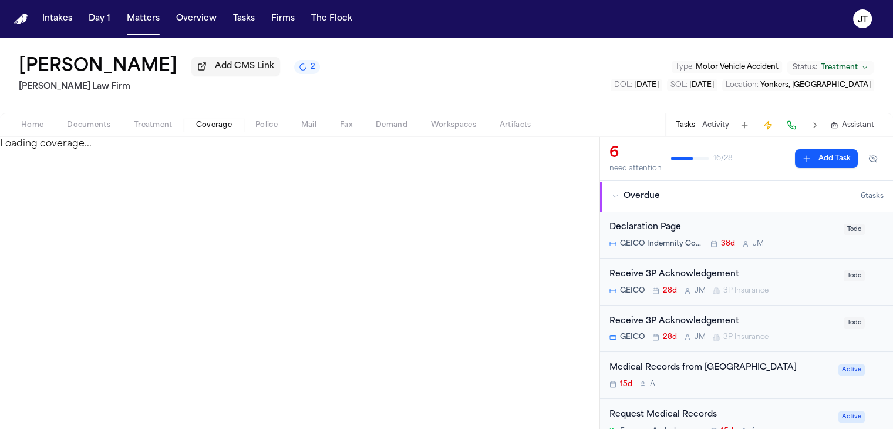
select select "**********"
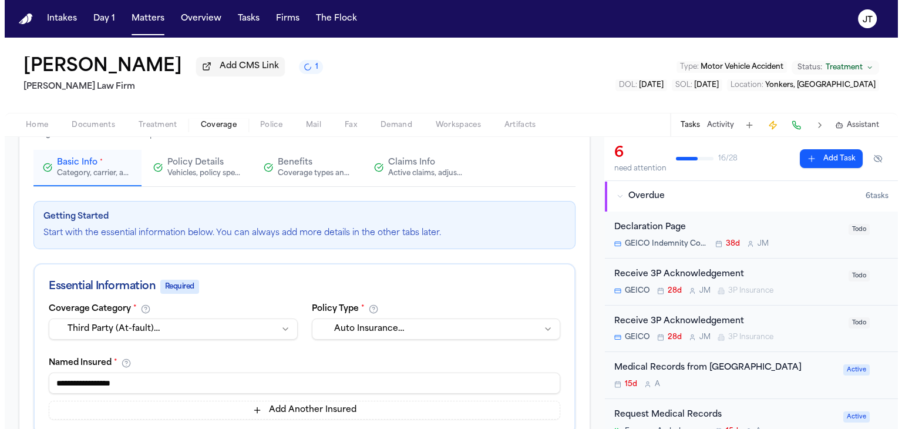
scroll to position [52, 0]
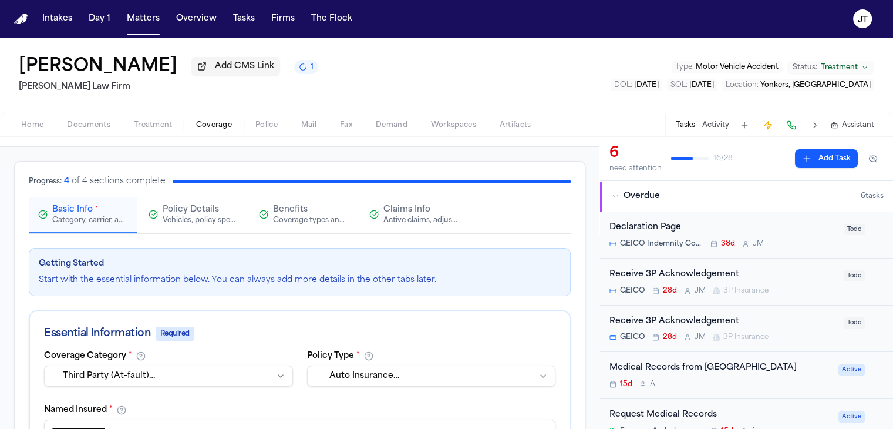
click at [308, 204] on div "Benefits Coverage types and limits" at bounding box center [310, 214] width 75 height 21
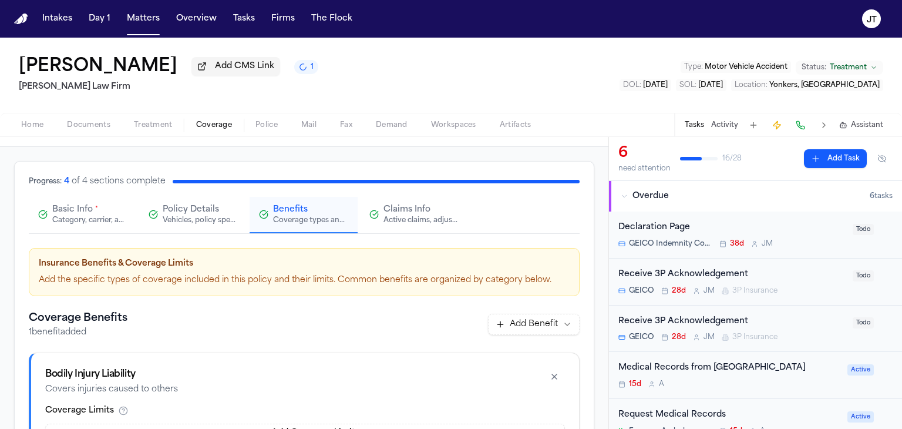
scroll to position [169, 0]
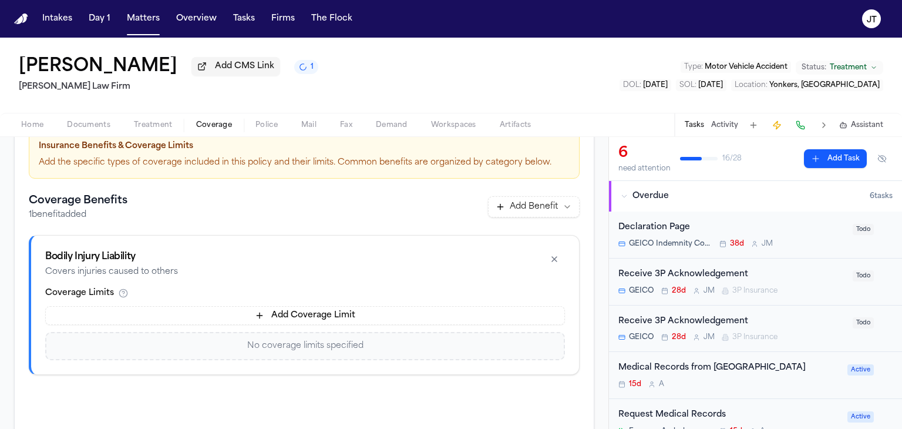
click at [231, 306] on button "Add Coverage Limit" at bounding box center [305, 315] width 520 height 19
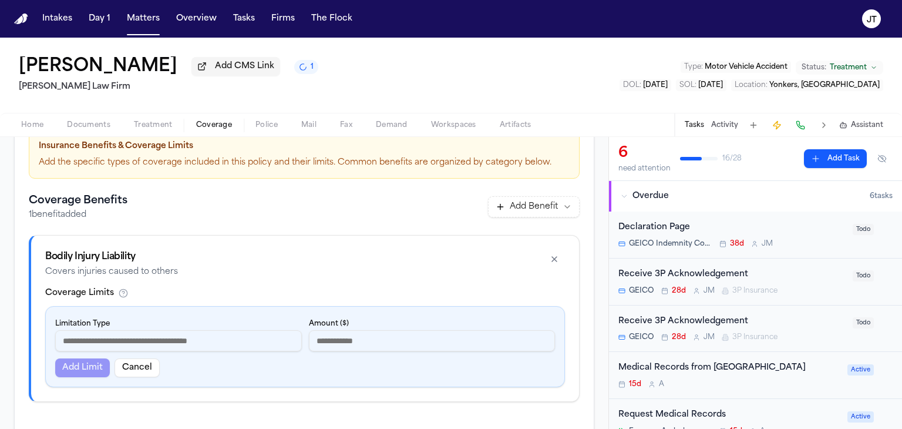
click at [201, 330] on input at bounding box center [178, 340] width 247 height 21
type input "**********"
type input "*****"
click at [96, 358] on button "Add Limit" at bounding box center [82, 367] width 55 height 19
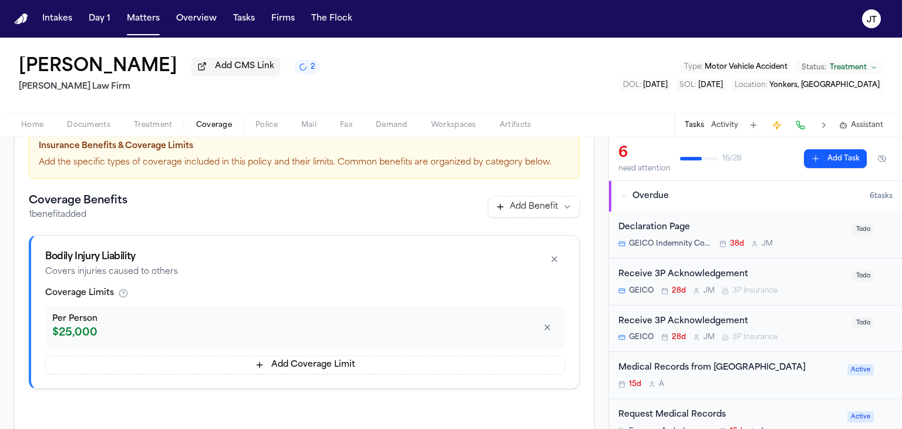
click at [155, 356] on button "Add Coverage Limit" at bounding box center [305, 364] width 520 height 19
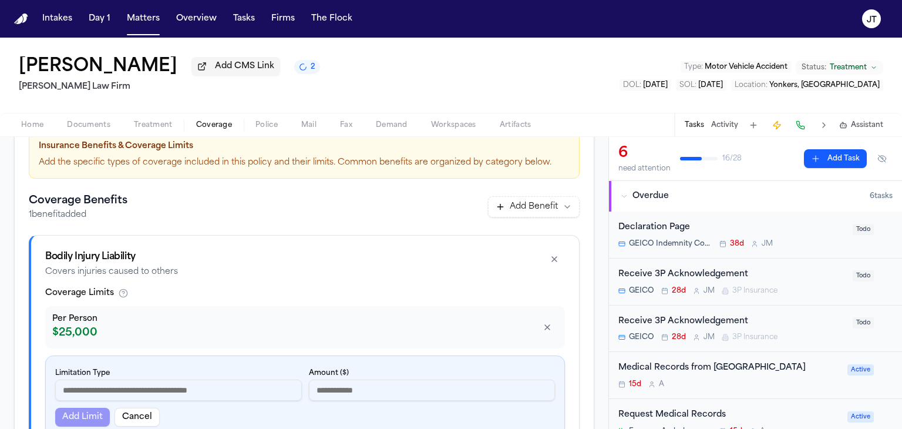
click at [137, 379] on input at bounding box center [178, 389] width 247 height 21
type input "**********"
type input "*****"
click at [95, 408] on button "Add Limit" at bounding box center [82, 417] width 55 height 19
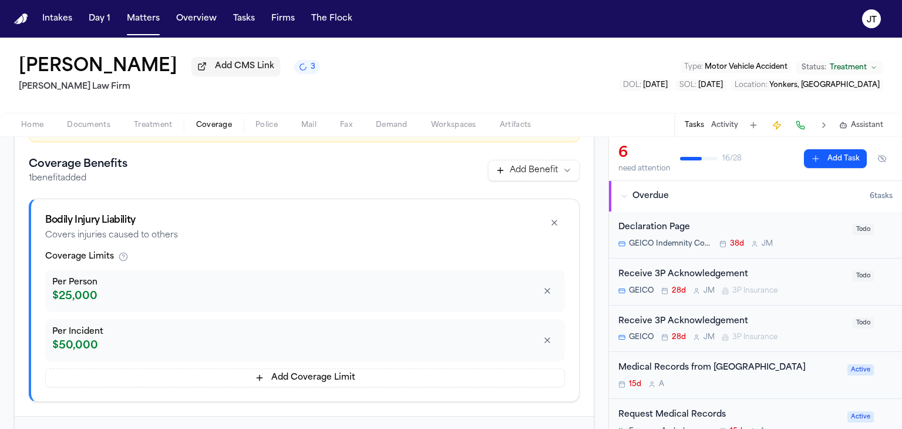
scroll to position [244, 0]
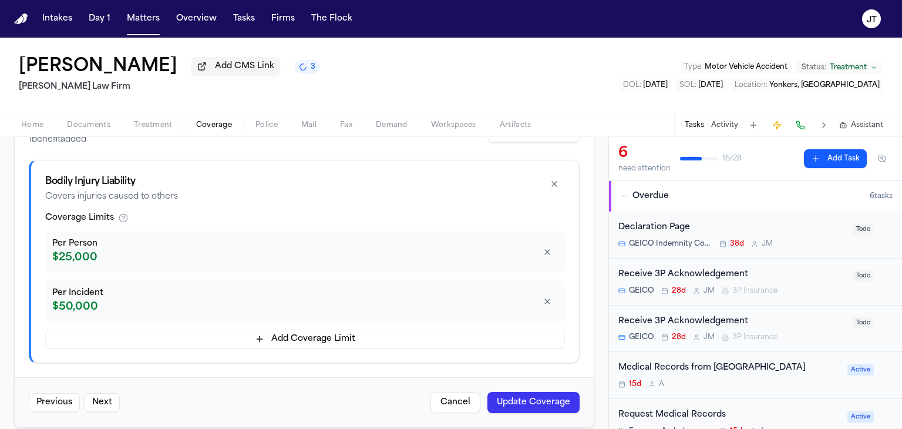
click at [527, 392] on button "Update Coverage" at bounding box center [533, 402] width 92 height 21
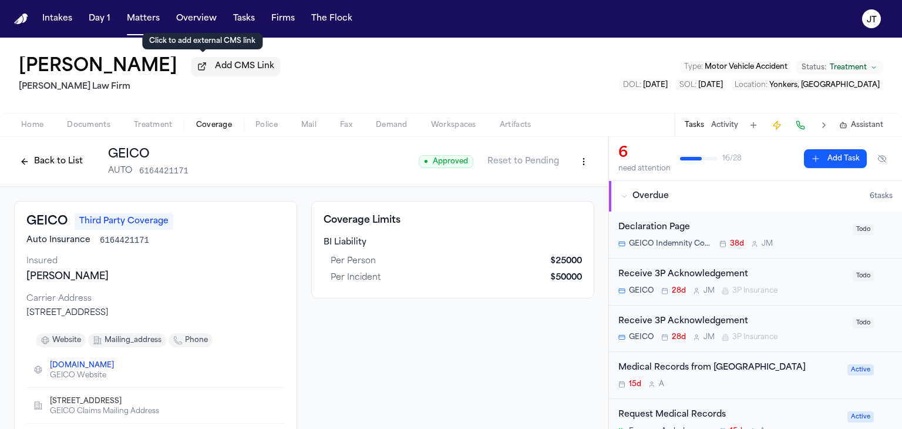
click at [215, 65] on span "Add CMS Link" at bounding box center [244, 66] width 59 height 12
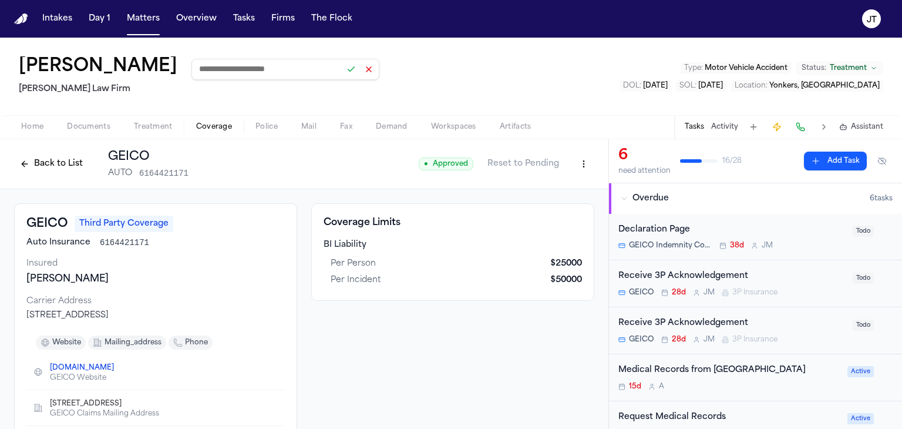
click at [209, 73] on input at bounding box center [285, 69] width 188 height 21
paste input "**********"
type input "**********"
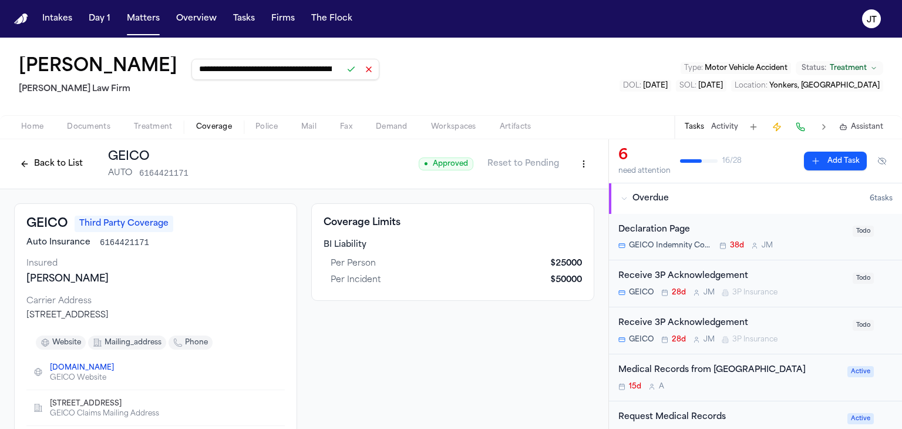
click at [343, 70] on button at bounding box center [351, 69] width 16 height 16
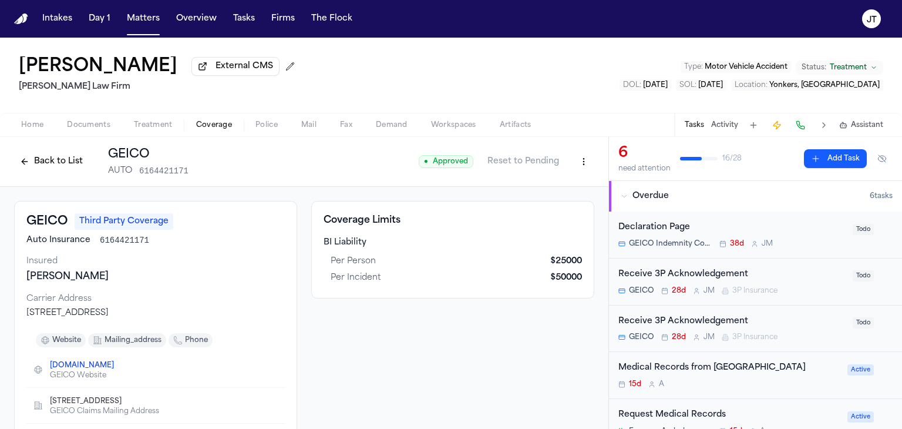
click at [633, 272] on div "Receive 3P Acknowledgement" at bounding box center [731, 275] width 227 height 14
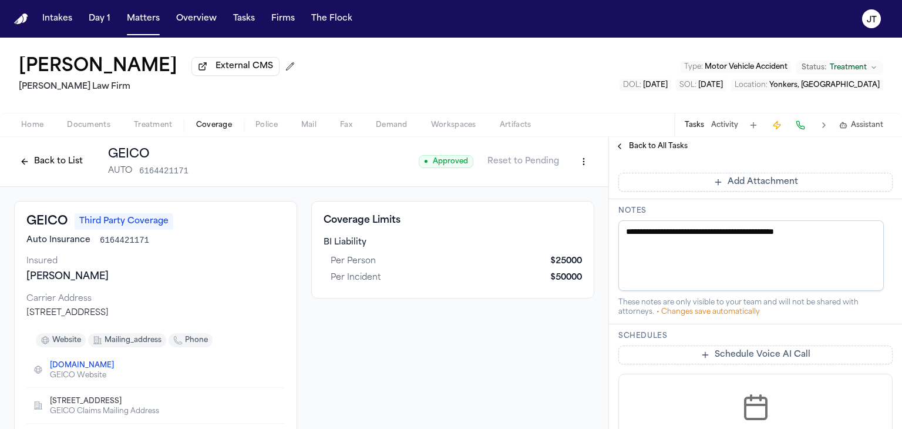
scroll to position [352, 0]
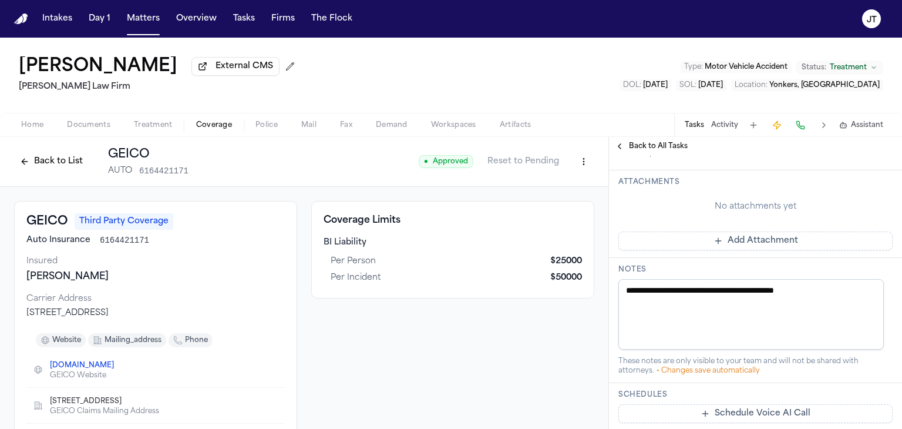
click at [859, 292] on textarea "**********" at bounding box center [750, 314] width 265 height 70
drag, startPoint x: 858, startPoint y: 287, endPoint x: 517, endPoint y: 315, distance: 342.3
click at [517, 315] on div "Back to List GEICO AUTO 6164421171 ● Approved Reset to Pending GEICO Third Part…" at bounding box center [451, 283] width 902 height 292
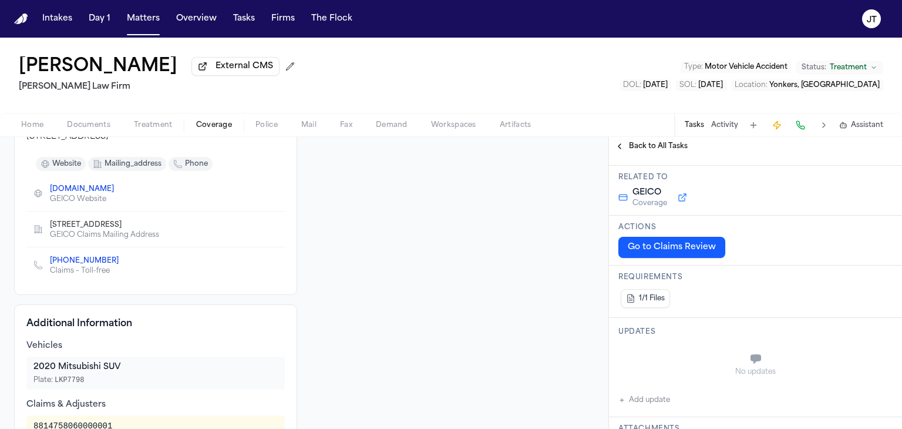
scroll to position [0, 0]
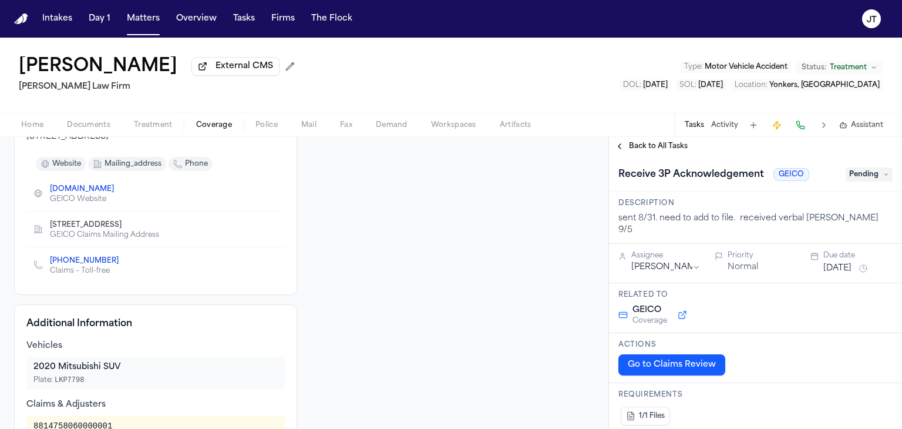
type textarea "**********"
click at [856, 176] on span "Pending" at bounding box center [869, 174] width 47 height 14
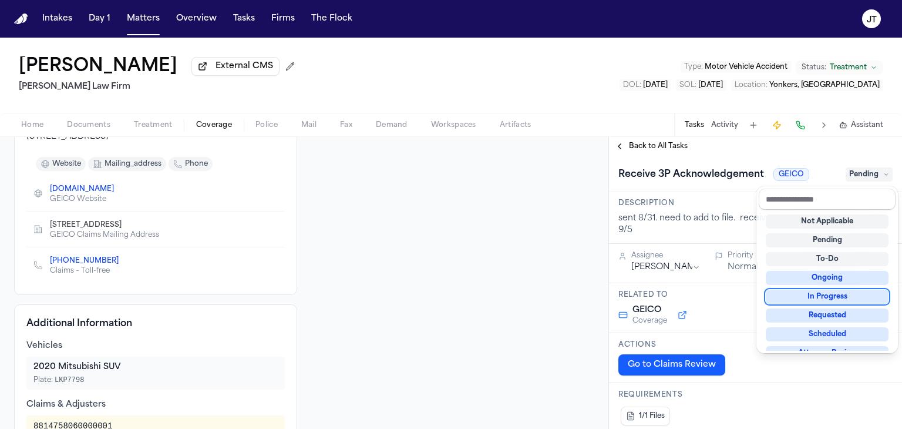
click at [857, 296] on div "In Progress" at bounding box center [827, 296] width 123 height 14
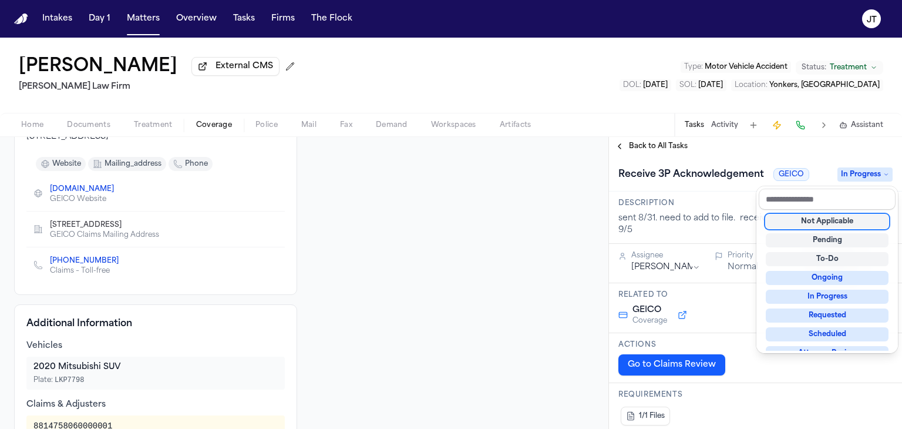
click at [439, 334] on div "Back to List GEICO AUTO 6164421171 ● Approved Reset to Pending GEICO Third Part…" at bounding box center [451, 283] width 902 height 292
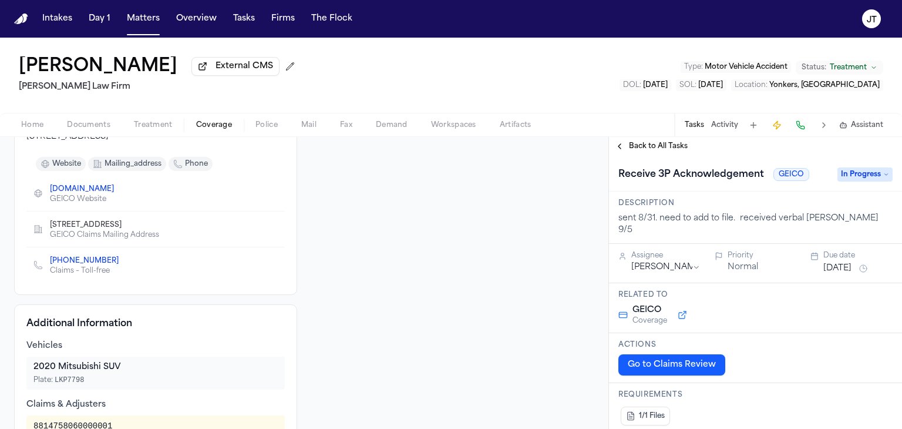
click at [635, 147] on span "Back to All Tasks" at bounding box center [658, 146] width 59 height 9
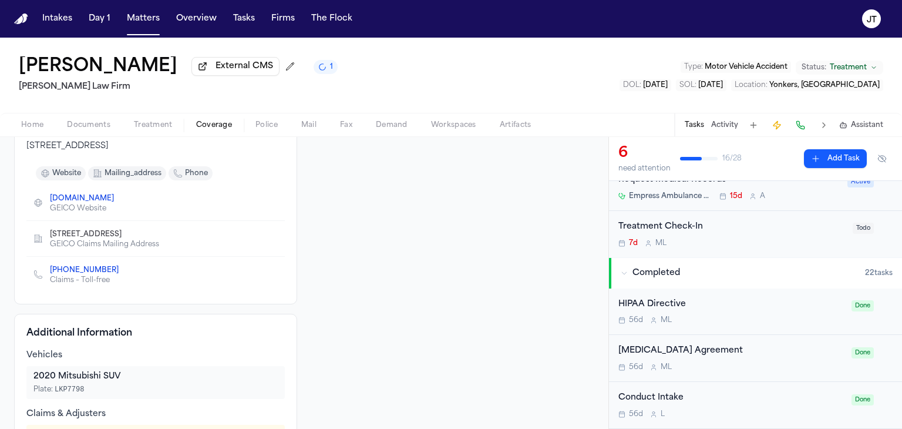
scroll to position [59, 0]
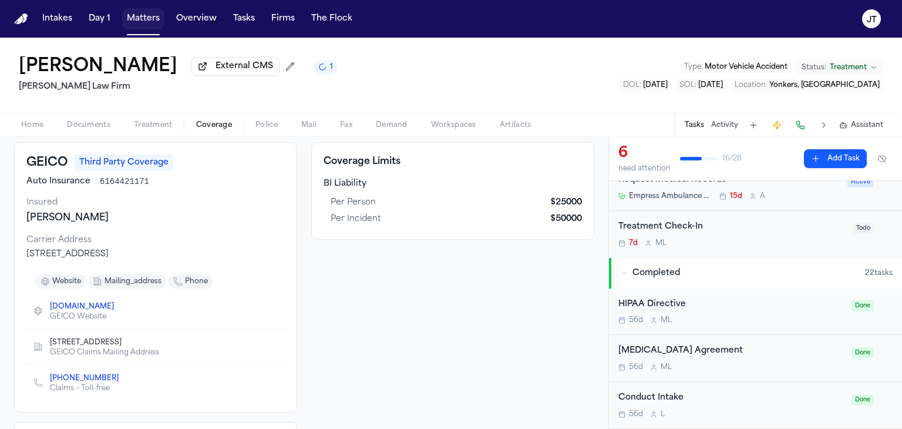
click at [142, 17] on button "Matters" at bounding box center [143, 18] width 42 height 21
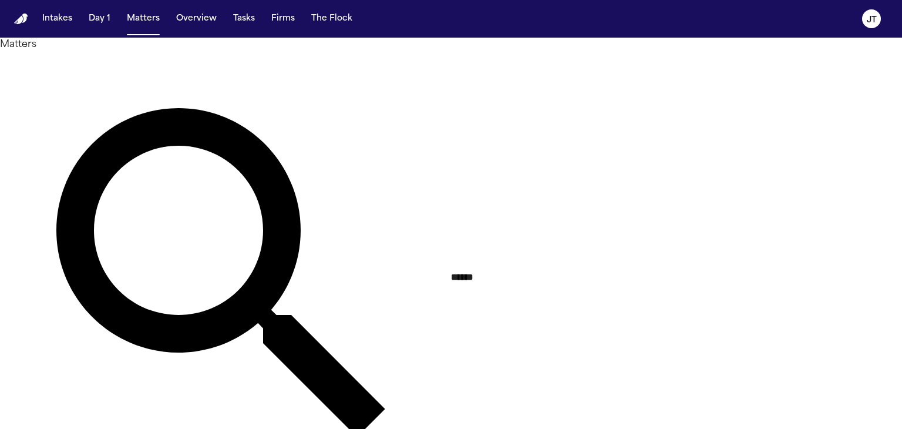
drag, startPoint x: 452, startPoint y: 64, endPoint x: 303, endPoint y: 64, distance: 149.1
click at [303, 64] on div "****** Overview Add Matter" at bounding box center [451, 287] width 902 height 470
type input "*****"
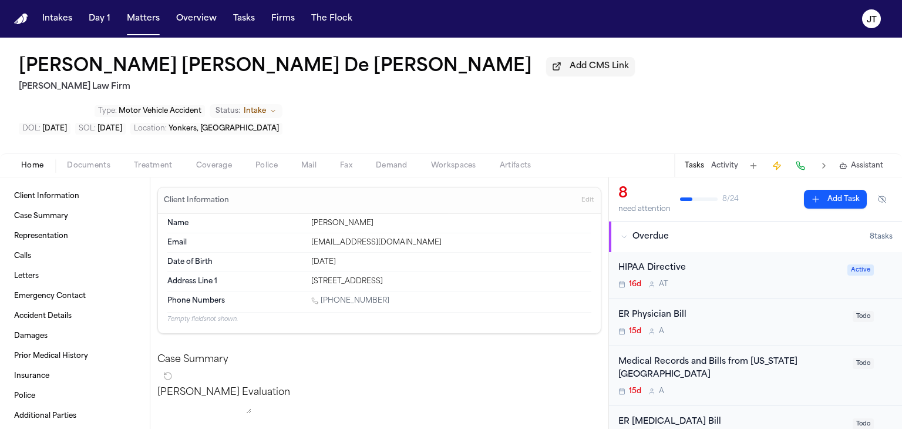
click at [218, 161] on span "Coverage" at bounding box center [214, 165] width 36 height 9
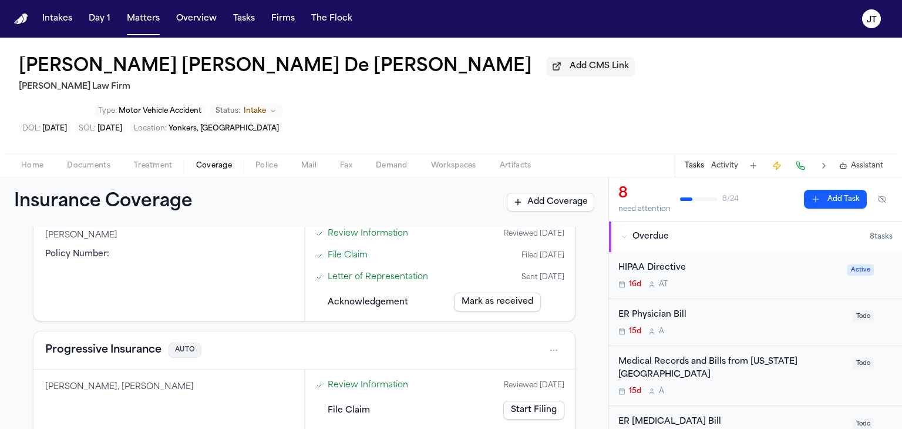
scroll to position [117, 0]
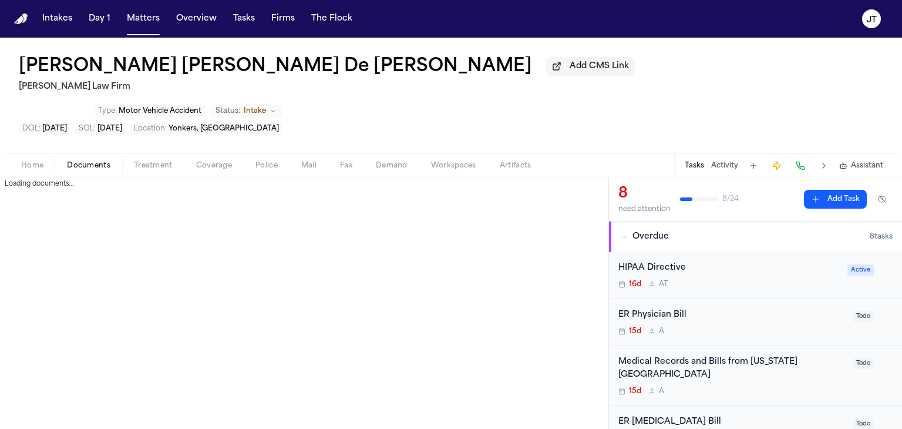
click at [92, 159] on button "Documents" at bounding box center [88, 166] width 67 height 14
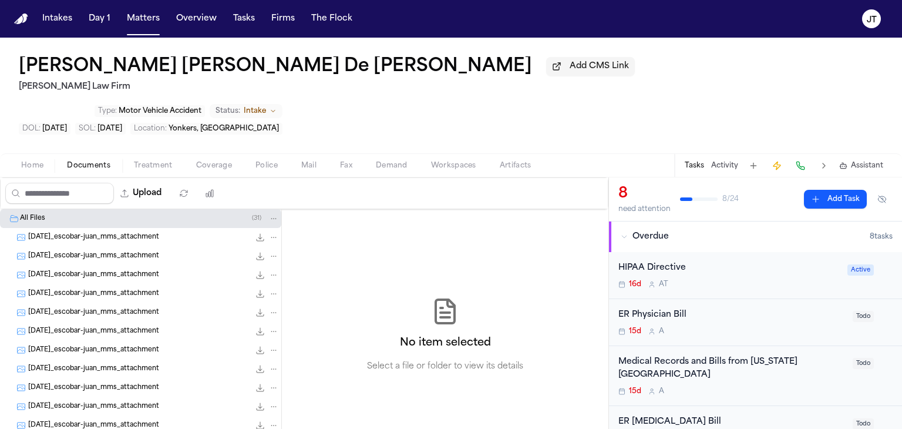
click at [99, 233] on span "[DATE]_escobar-juan_mms_attachment" at bounding box center [93, 238] width 131 height 10
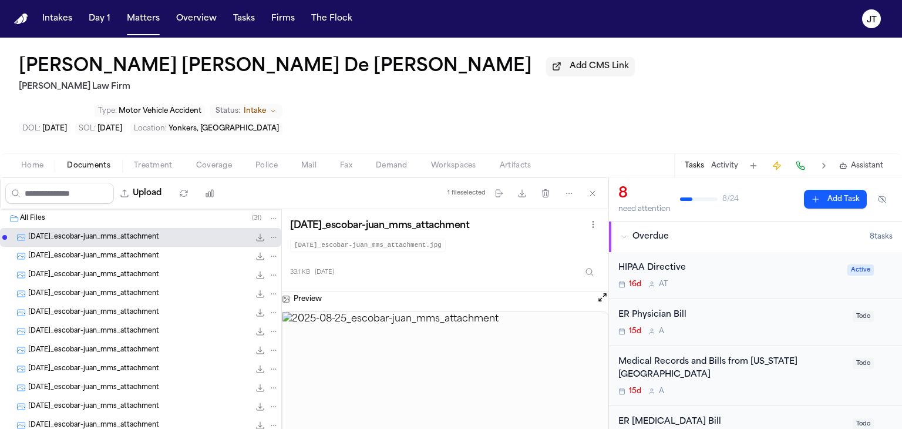
click at [103, 251] on span "[DATE]_escobar-juan_mms_attachment" at bounding box center [93, 256] width 131 height 10
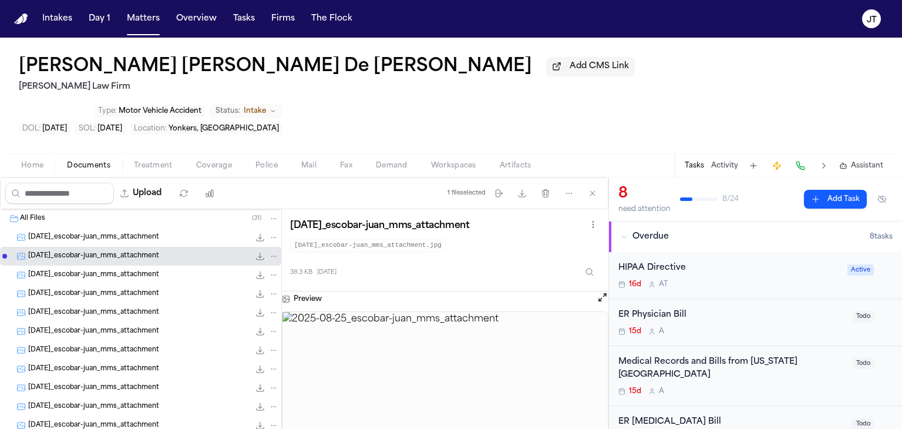
click at [102, 270] on span "[DATE]_escobar-juan_mms_attachment" at bounding box center [93, 275] width 131 height 10
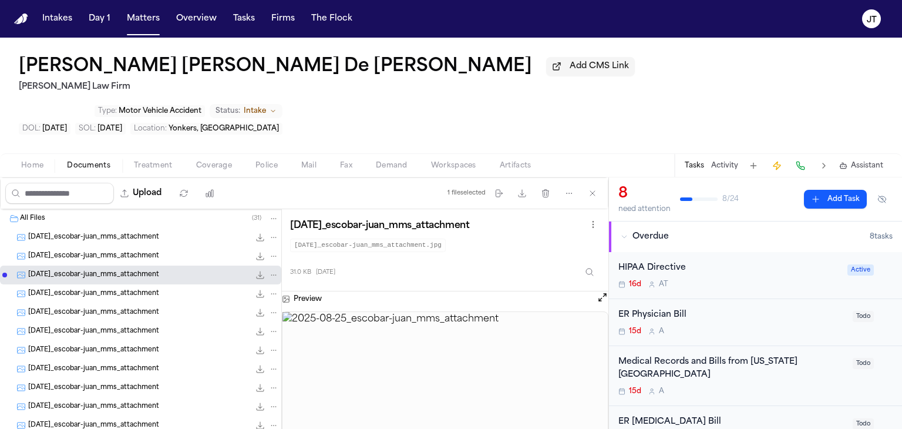
click at [106, 288] on div "[DATE]_escobar-juan_mms_attachment 41.2 KB • JPG" at bounding box center [153, 294] width 251 height 12
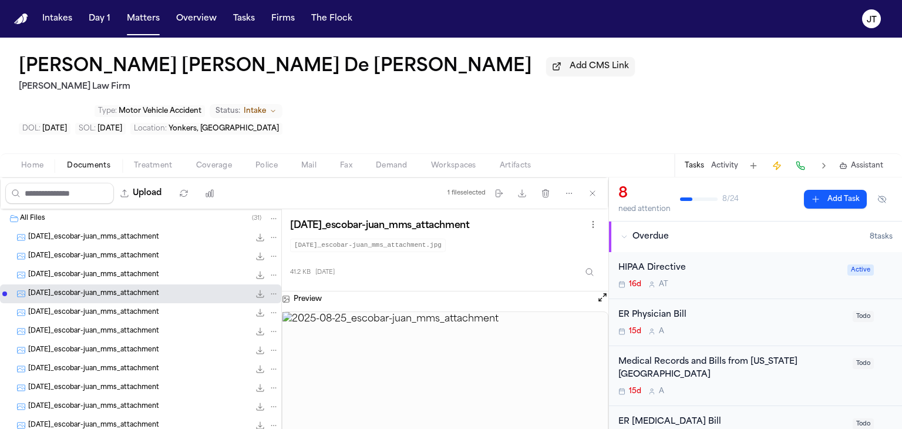
click at [108, 308] on span "[DATE]_escobar-juan_mms_attachment" at bounding box center [93, 313] width 131 height 10
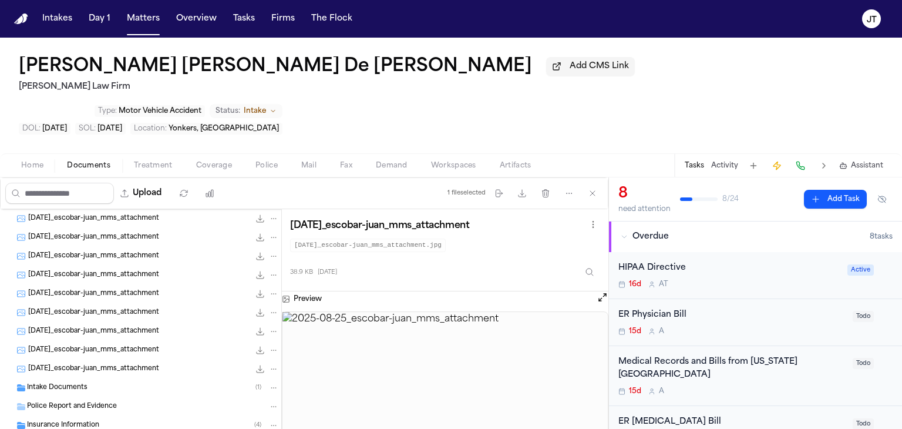
scroll to position [352, 0]
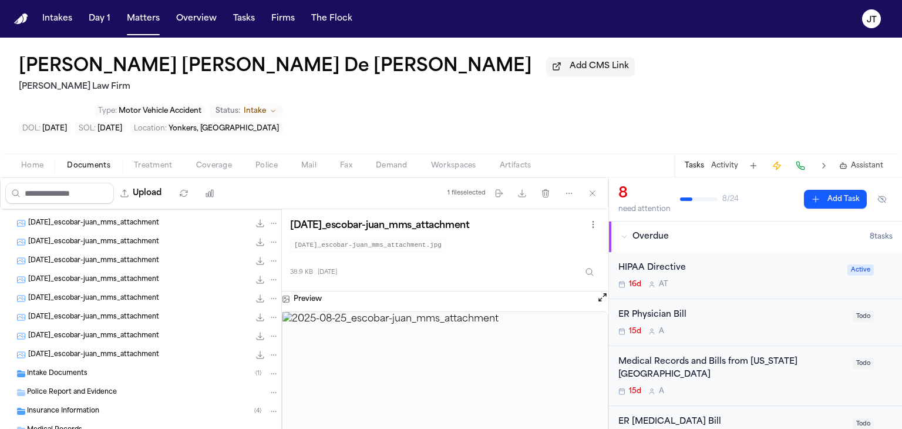
click at [124, 350] on span "[DATE]_escobar-juan_mms_attachment" at bounding box center [93, 355] width 131 height 10
click at [121, 331] on span "[DATE]_escobar-juan_mms_attachment" at bounding box center [93, 336] width 131 height 10
click at [285, 295] on rect at bounding box center [286, 298] width 6 height 6
click at [305, 294] on h3 "Preview" at bounding box center [308, 298] width 28 height 9
click at [287, 295] on icon at bounding box center [286, 299] width 8 height 8
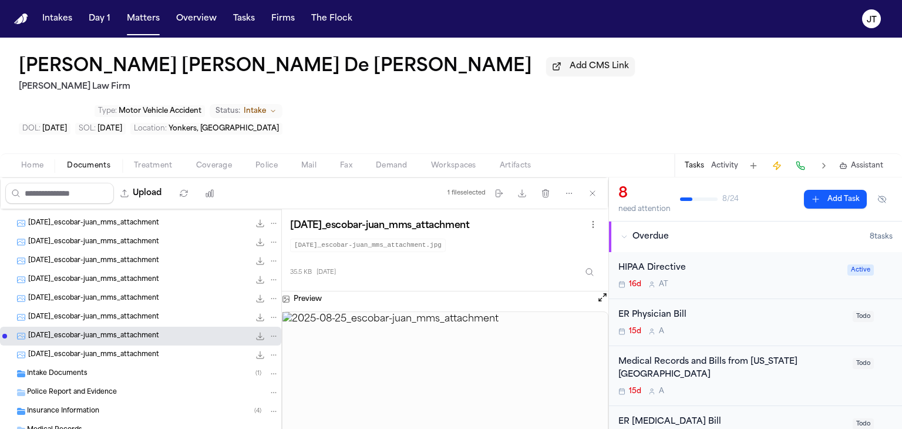
click at [269, 331] on button "File: 2025-08-25_escobar-juan_mms_attachment" at bounding box center [273, 336] width 11 height 11
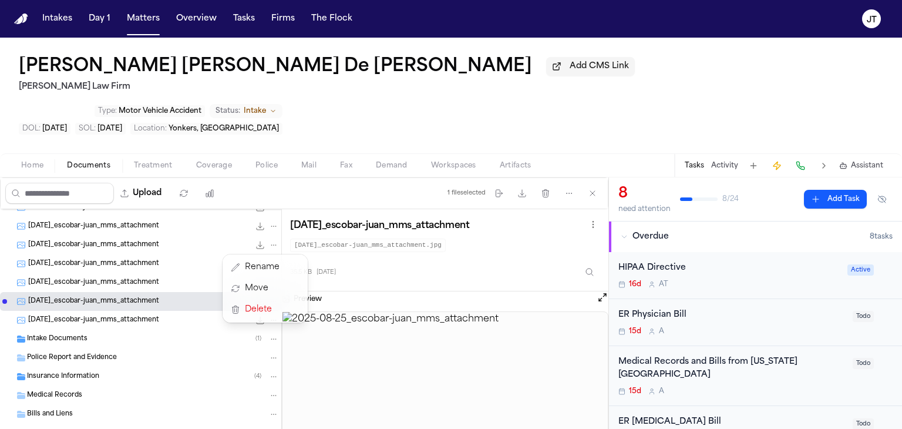
scroll to position [406, 0]
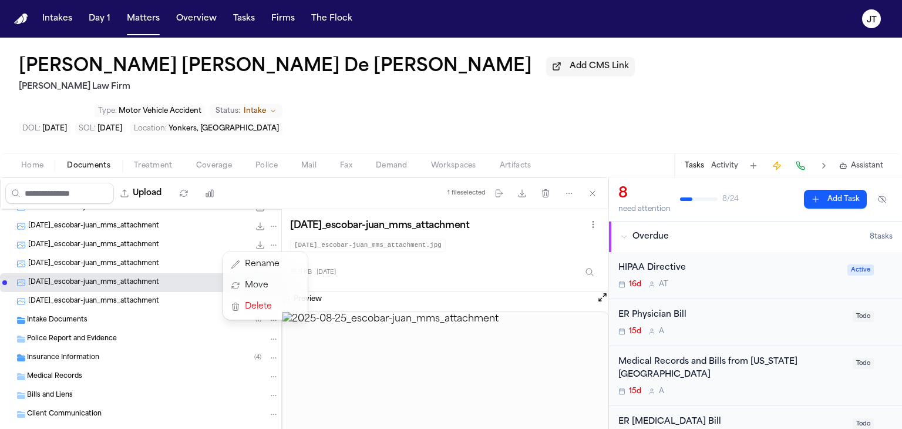
click at [58, 292] on div "[DATE]_escobar-juan_mms_attachment 105.3 KB • JPG [DATE]_escobar-juan_mms_attac…" at bounding box center [140, 152] width 281 height 698
click at [66, 334] on span "Police Report and Evidence" at bounding box center [72, 339] width 90 height 10
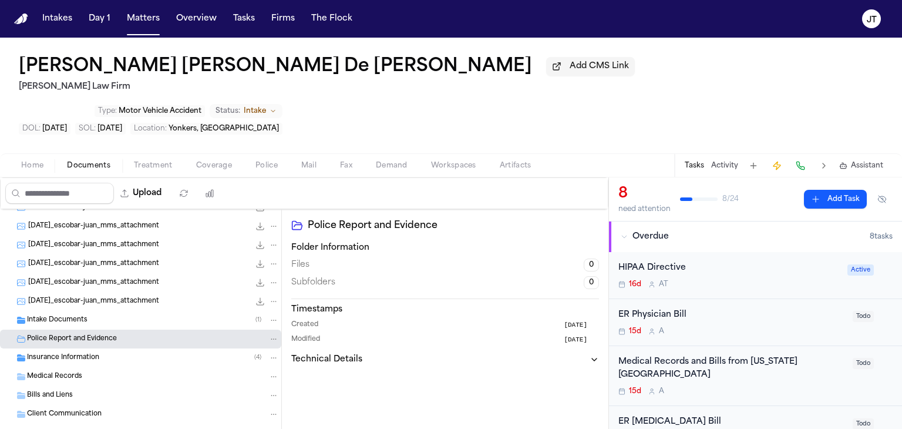
click at [63, 353] on span "Insurance Information" at bounding box center [63, 358] width 72 height 10
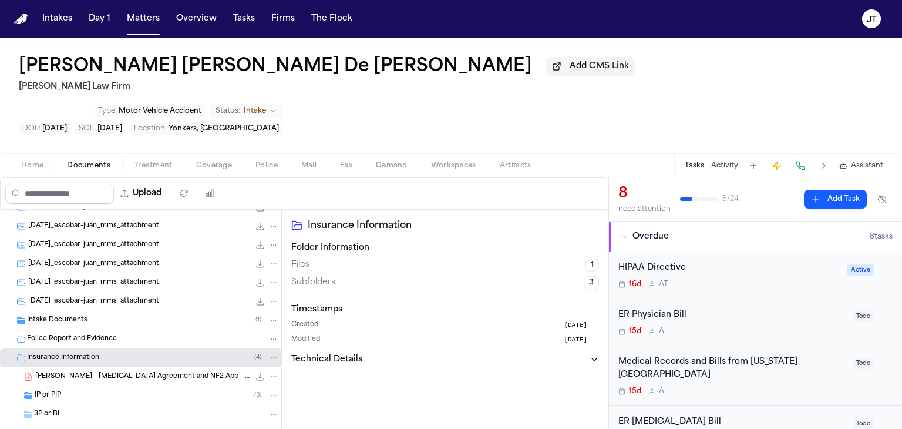
click at [45, 409] on span "3P or BI" at bounding box center [46, 414] width 25 height 10
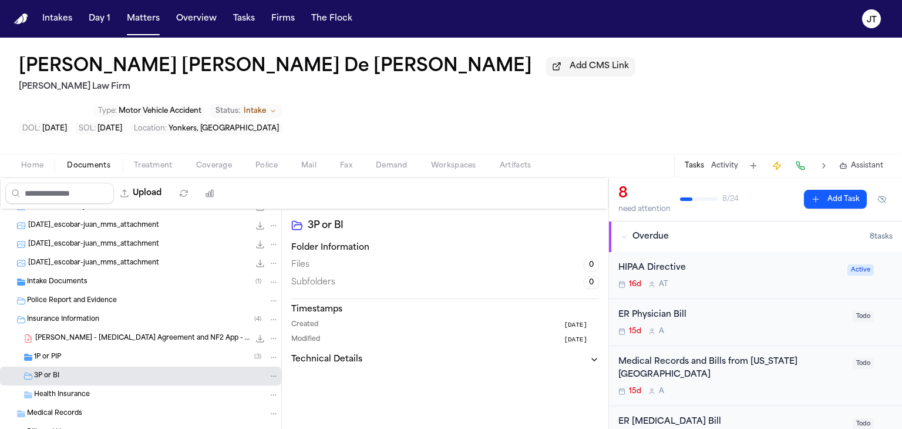
scroll to position [481, 0]
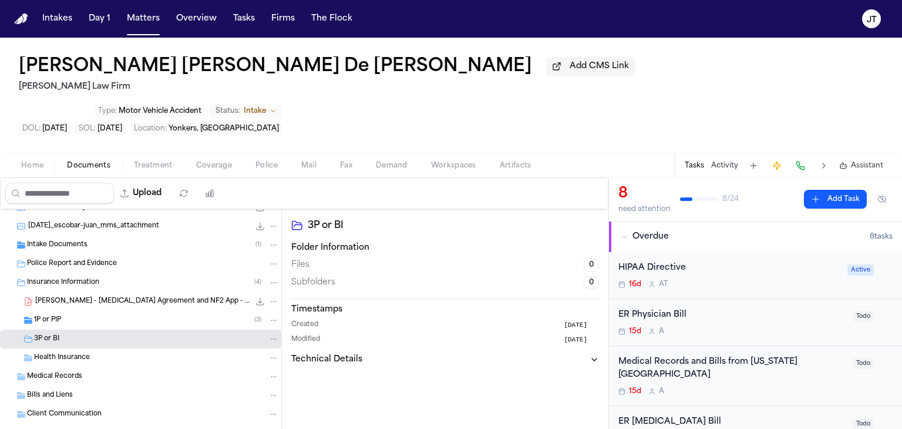
click at [59, 372] on span "Medical Records" at bounding box center [54, 377] width 55 height 10
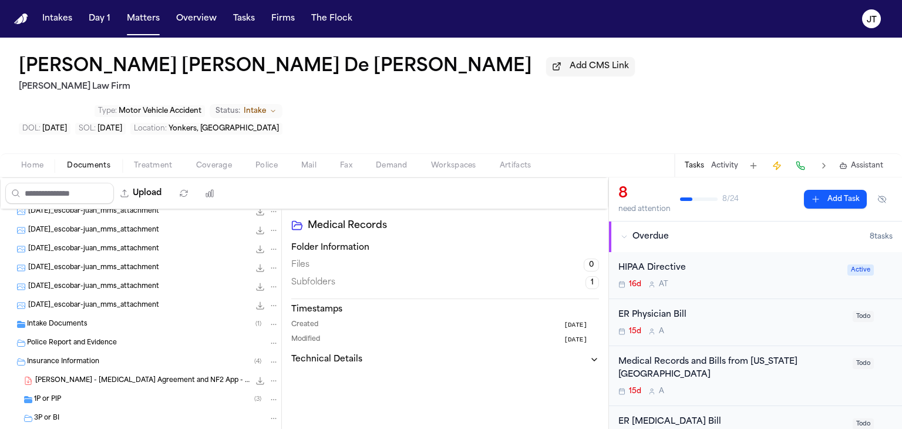
scroll to position [422, 0]
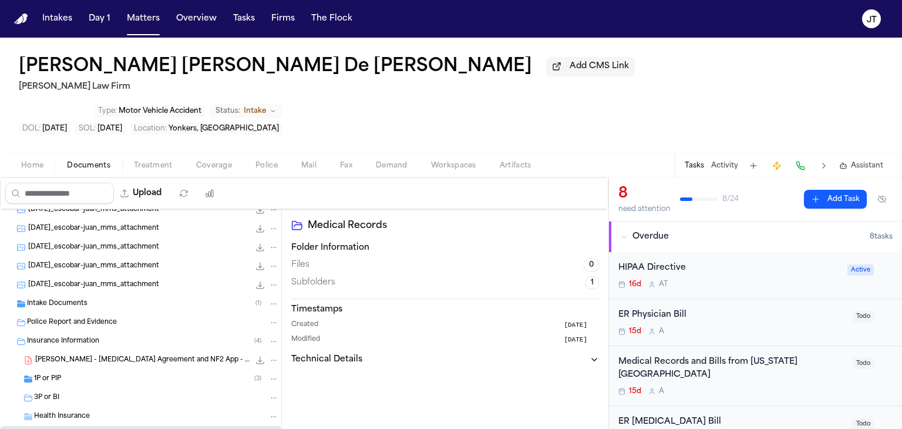
click at [66, 318] on span "Police Report and Evidence" at bounding box center [72, 323] width 90 height 10
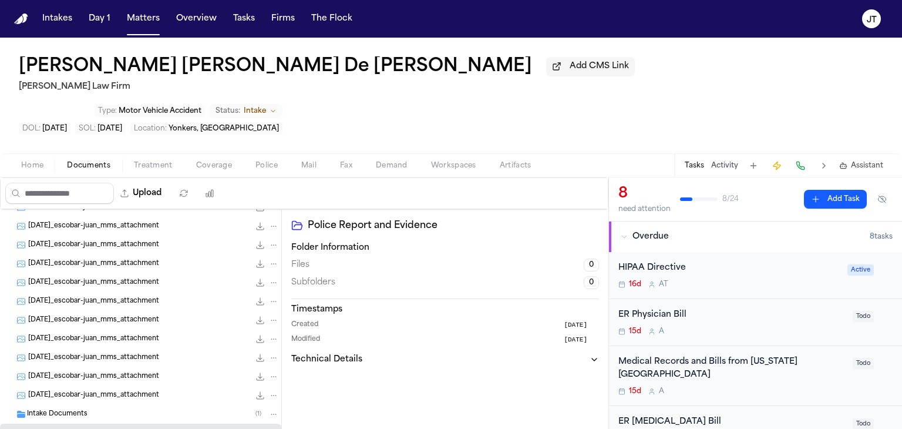
scroll to position [187, 0]
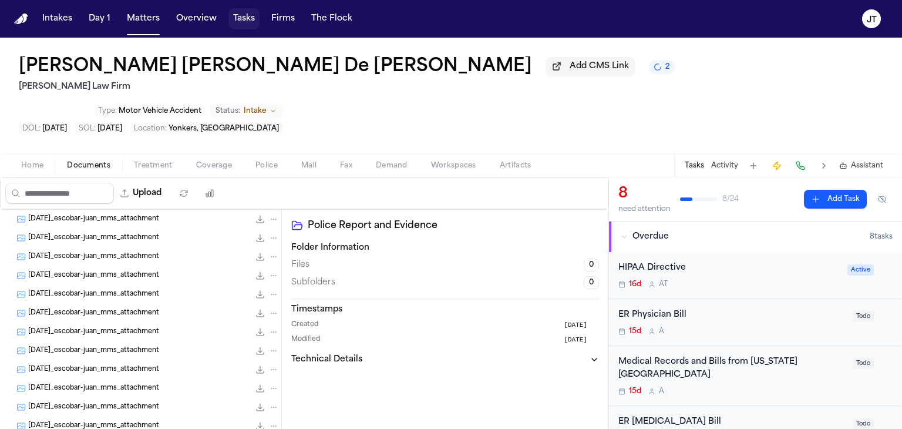
click at [244, 12] on button "Tasks" at bounding box center [243, 18] width 31 height 21
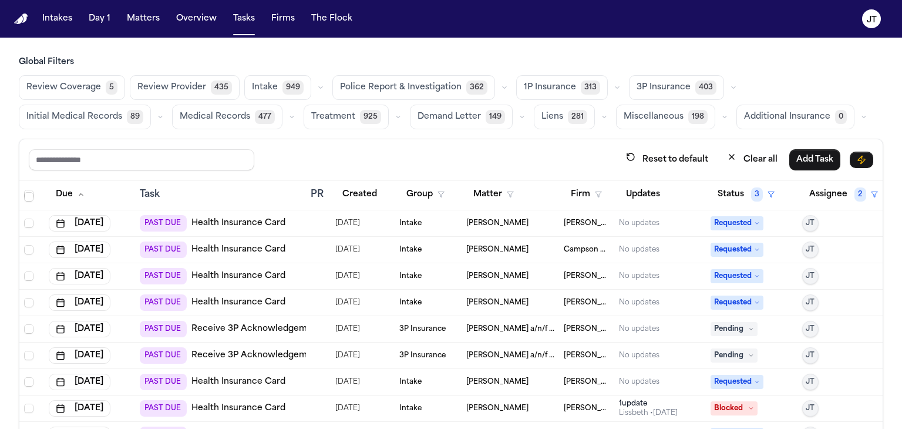
scroll to position [59, 0]
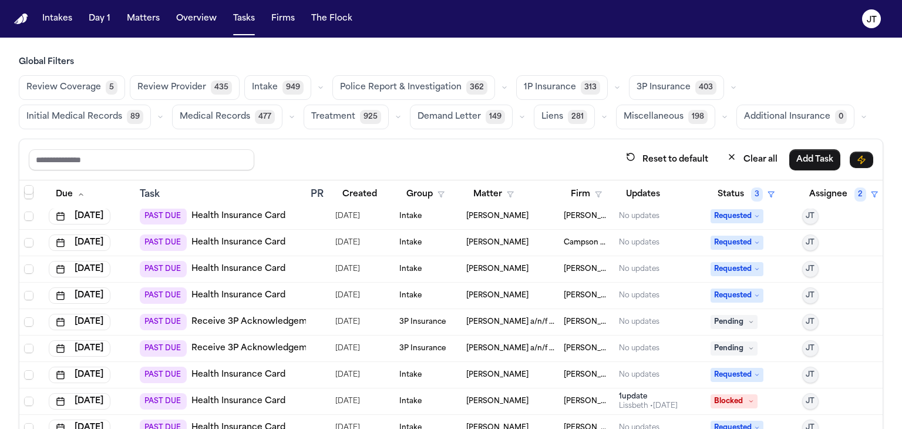
click at [238, 320] on link "Receive 3P Acknowledgement" at bounding box center [256, 322] width 130 height 12
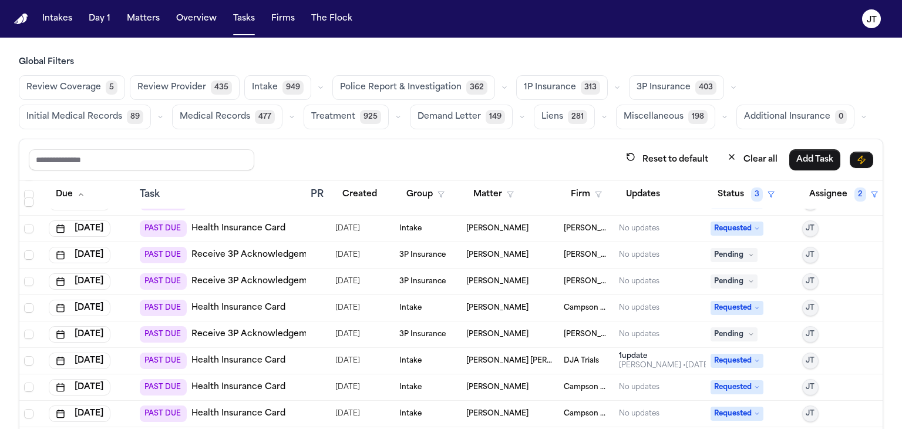
scroll to position [1878, 0]
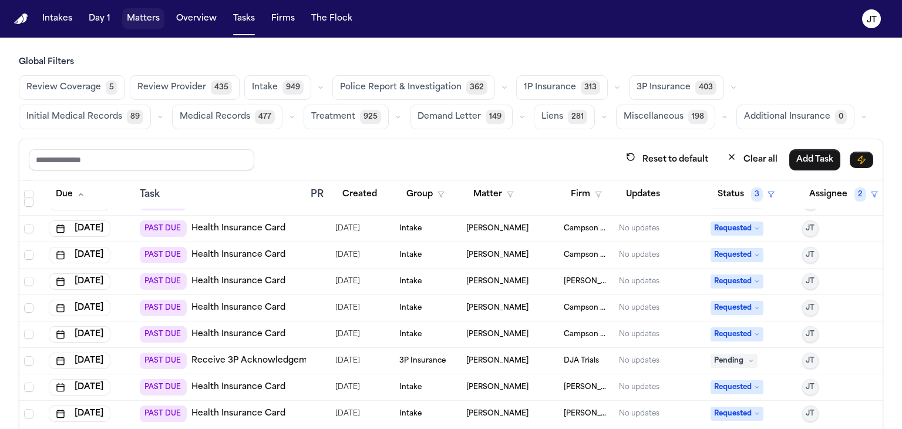
click at [134, 18] on button "Matters" at bounding box center [143, 18] width 42 height 21
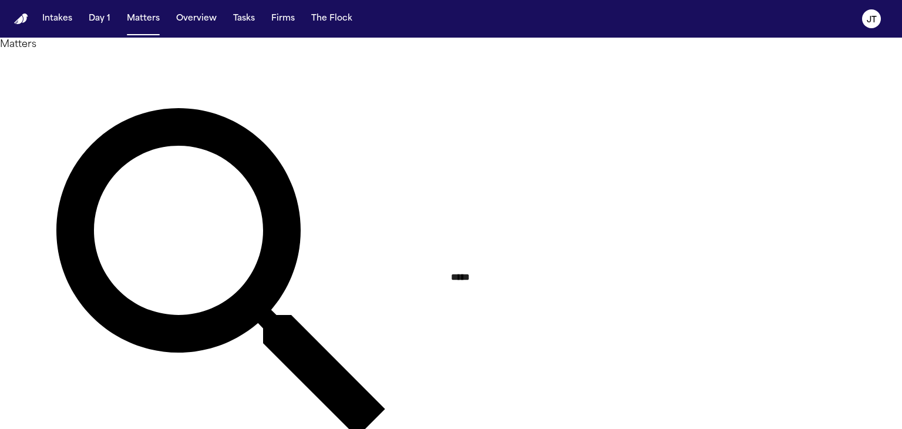
drag, startPoint x: 462, startPoint y: 66, endPoint x: 341, endPoint y: 66, distance: 120.4
click at [341, 66] on div "***** Overview Add Matter" at bounding box center [451, 287] width 902 height 470
type input "*********"
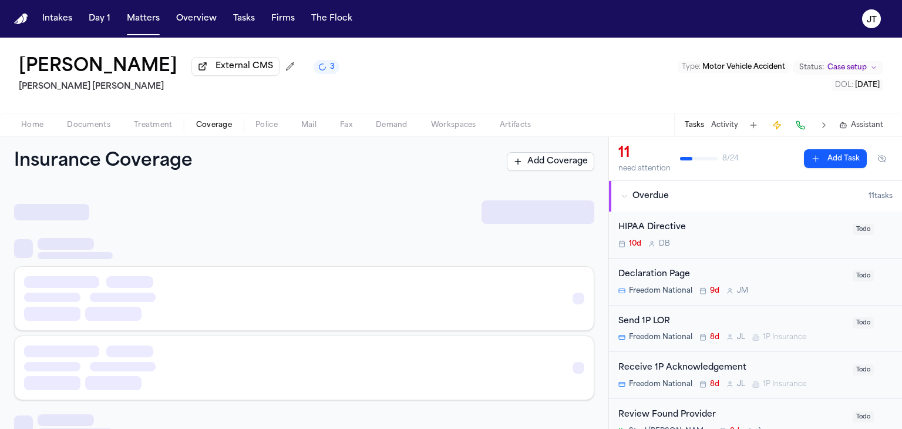
click at [223, 122] on span "Coverage" at bounding box center [214, 124] width 36 height 9
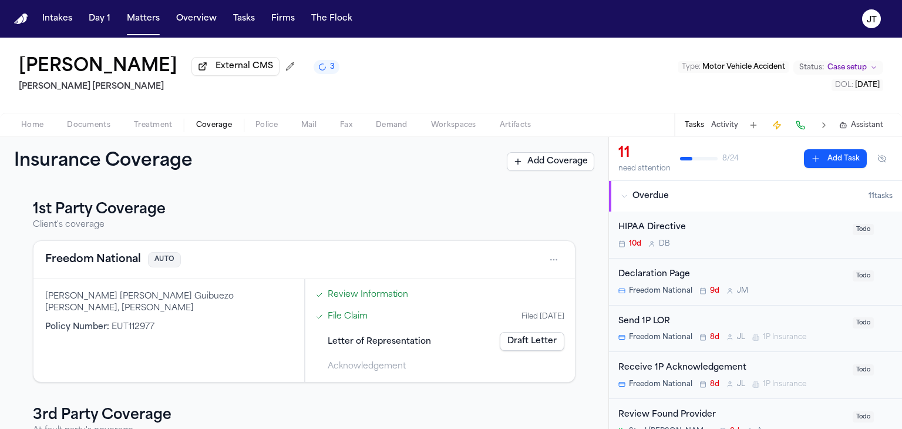
click at [542, 168] on button "Add Coverage" at bounding box center [550, 161] width 87 height 19
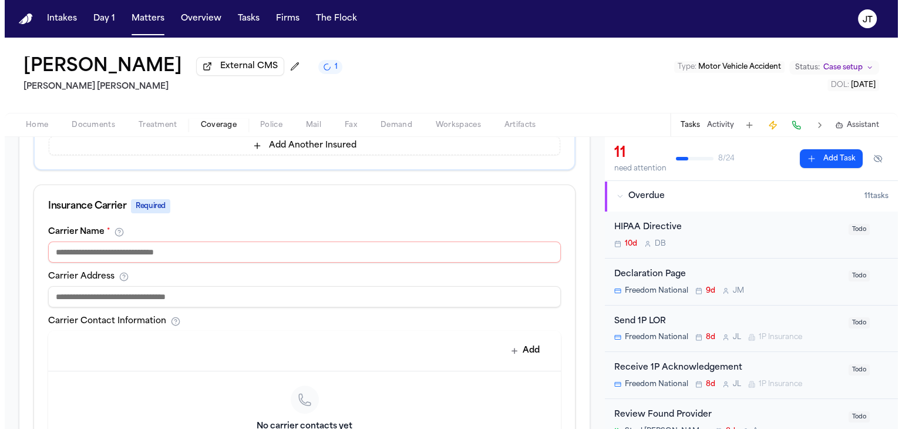
scroll to position [339, 0]
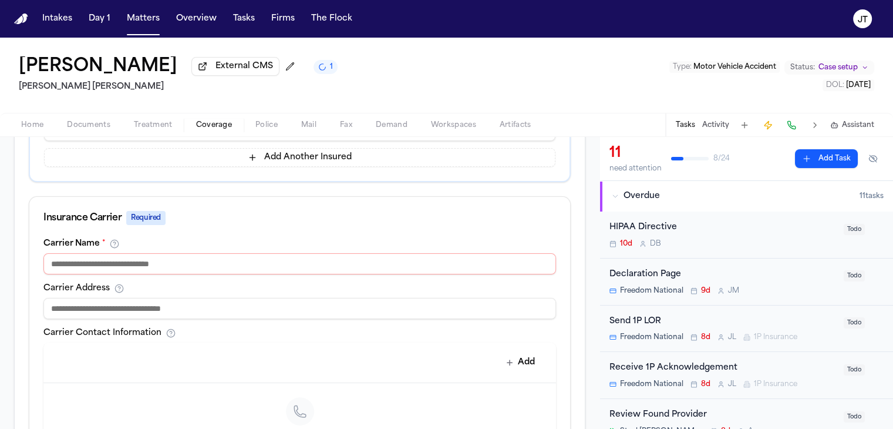
click at [287, 264] on input at bounding box center [299, 263] width 513 height 21
click at [35, 127] on span "Home" at bounding box center [32, 124] width 22 height 9
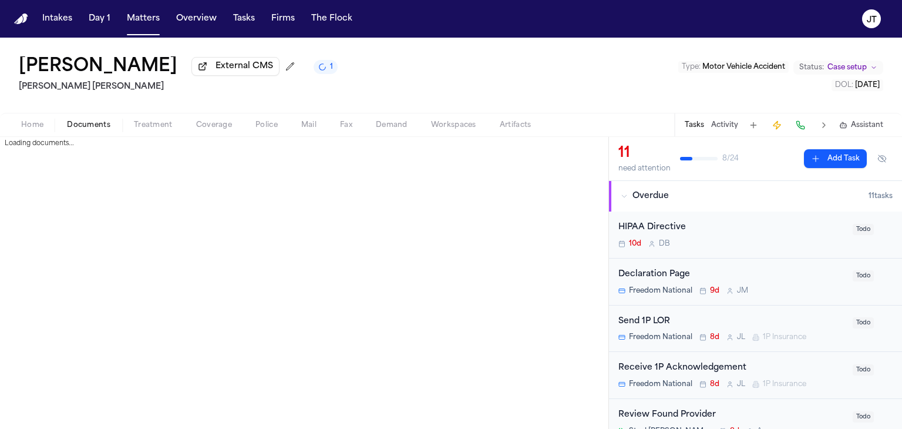
click at [80, 129] on span "Documents" at bounding box center [88, 124] width 43 height 9
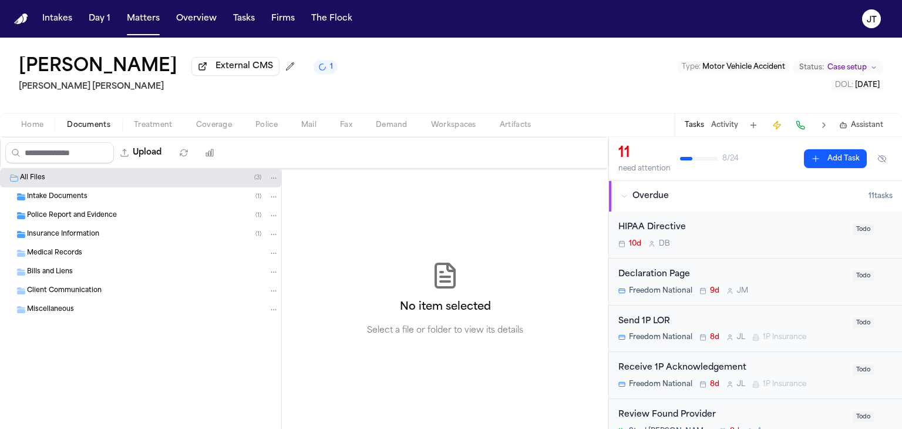
click at [55, 214] on span "Police Report and Evidence" at bounding box center [72, 216] width 90 height 10
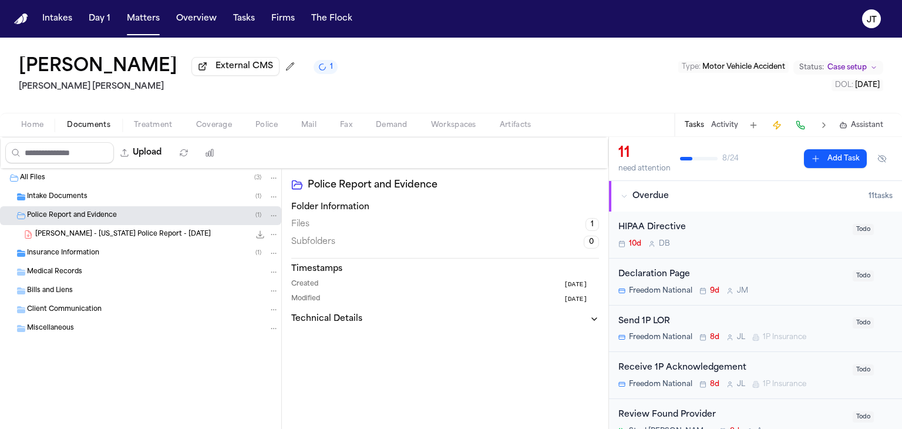
click at [59, 234] on span "[PERSON_NAME] - [US_STATE] Police Report - [DATE]" at bounding box center [123, 235] width 176 height 10
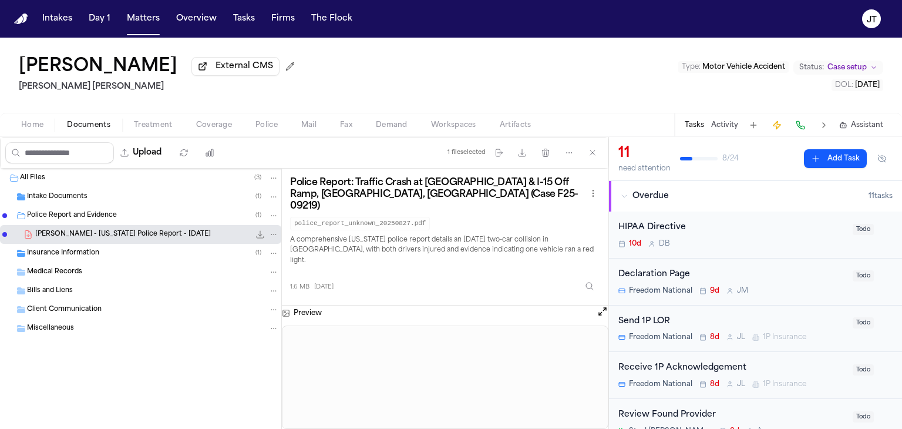
click at [287, 313] on icon at bounding box center [286, 315] width 5 height 4
click at [598, 305] on button at bounding box center [603, 312] width 12 height 15
click at [601, 305] on button "Open preview" at bounding box center [603, 311] width 12 height 12
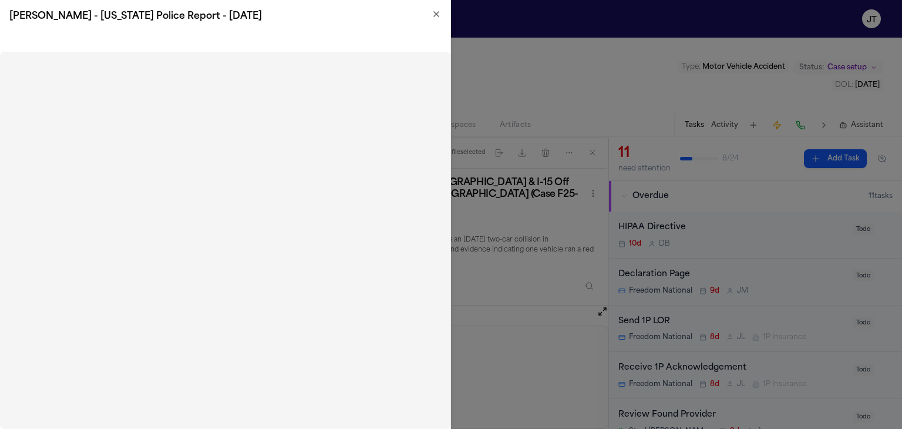
click at [433, 15] on icon "button" at bounding box center [436, 13] width 9 height 9
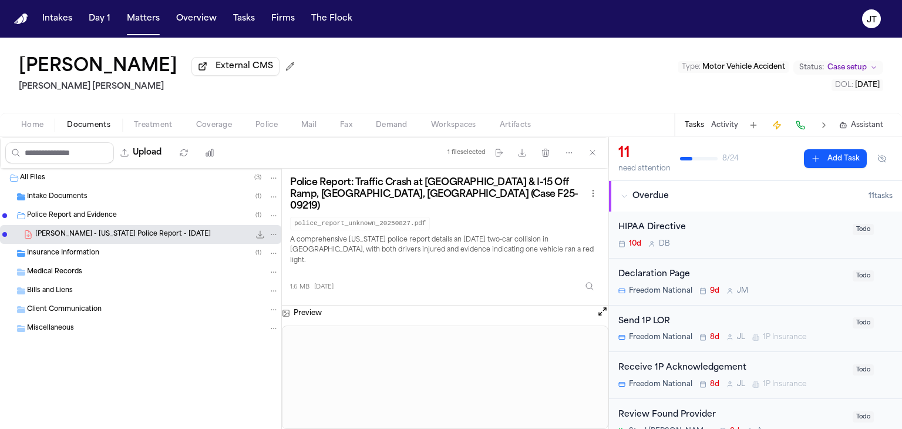
click at [73, 254] on span "Insurance Information" at bounding box center [63, 253] width 72 height 10
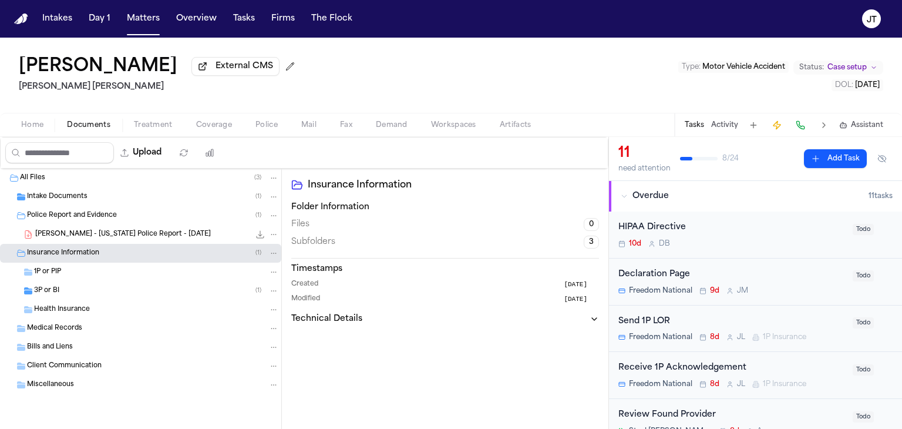
click at [200, 127] on span "Coverage" at bounding box center [214, 124] width 36 height 9
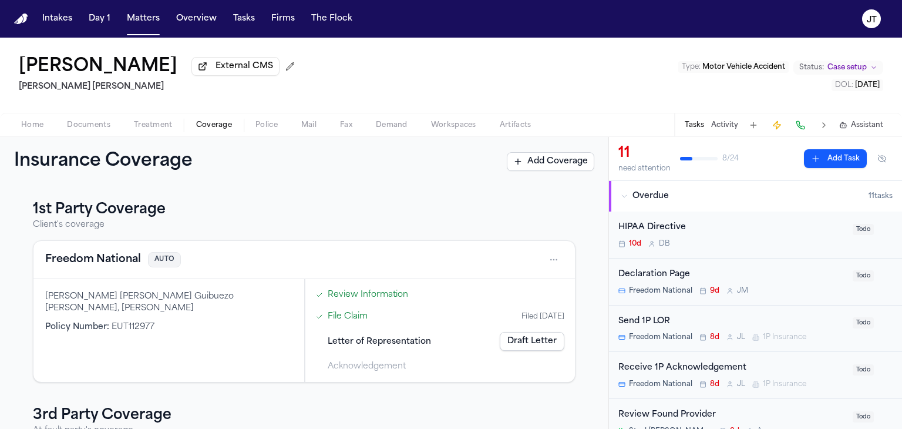
scroll to position [6, 0]
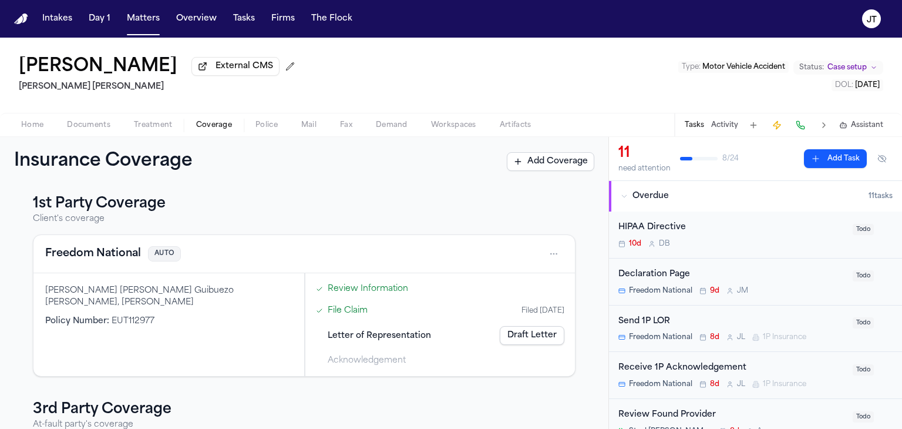
click at [615, 267] on div "Declaration Page Freedom National 9d [PERSON_NAME] Todo" at bounding box center [755, 281] width 293 height 47
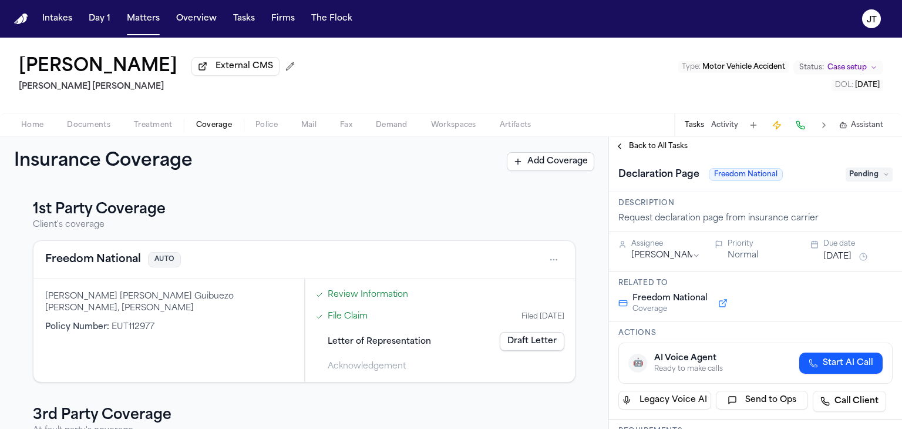
click at [550, 159] on button "Add Coverage" at bounding box center [550, 161] width 87 height 19
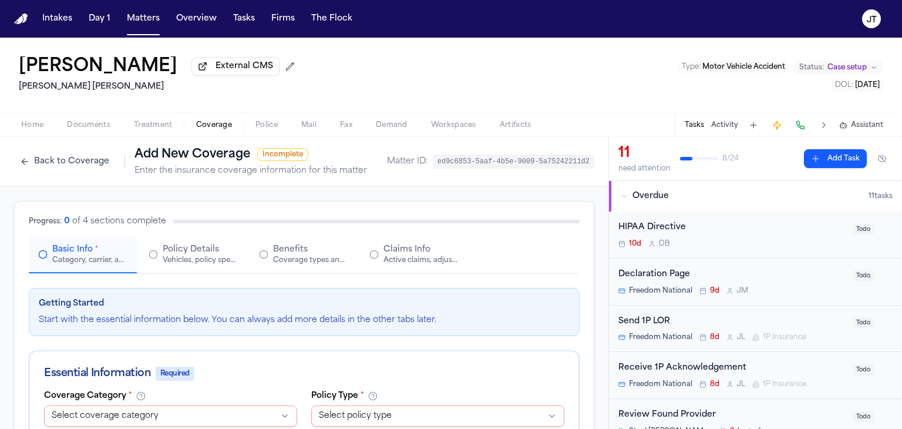
click at [273, 418] on html "**********" at bounding box center [451, 214] width 902 height 429
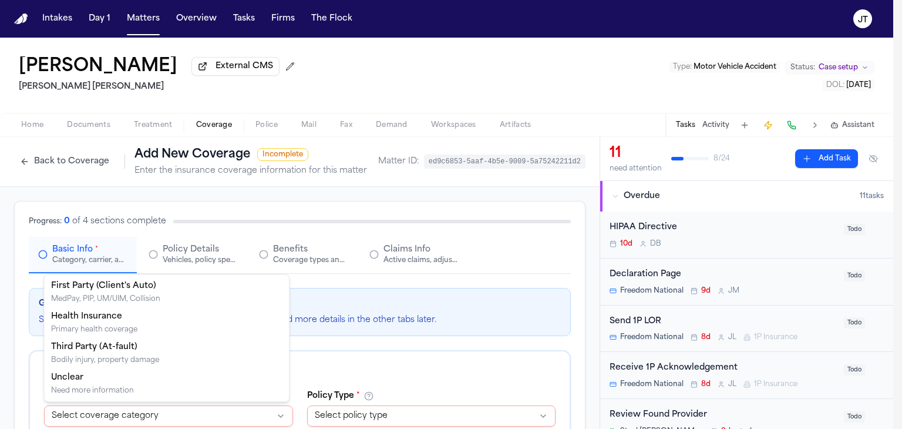
select select "**********"
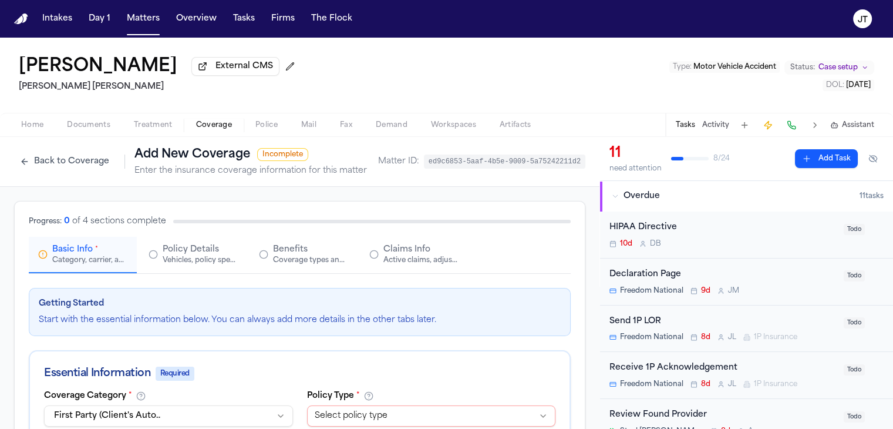
click at [359, 410] on html "**********" at bounding box center [446, 214] width 893 height 429
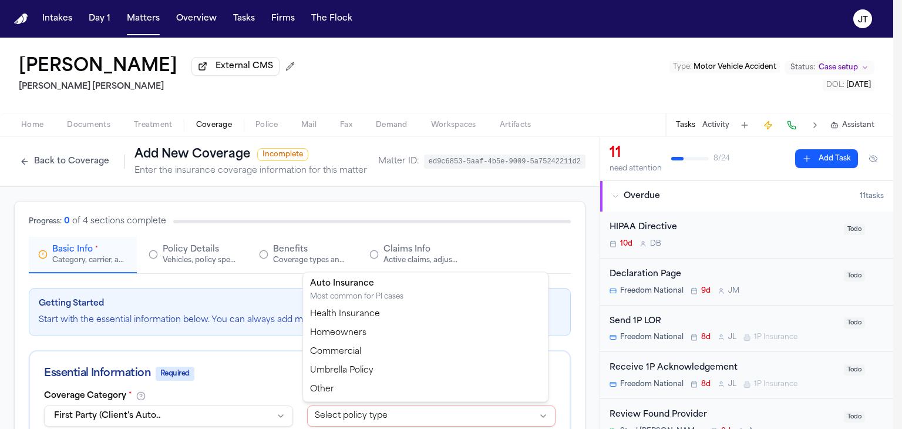
select select "****"
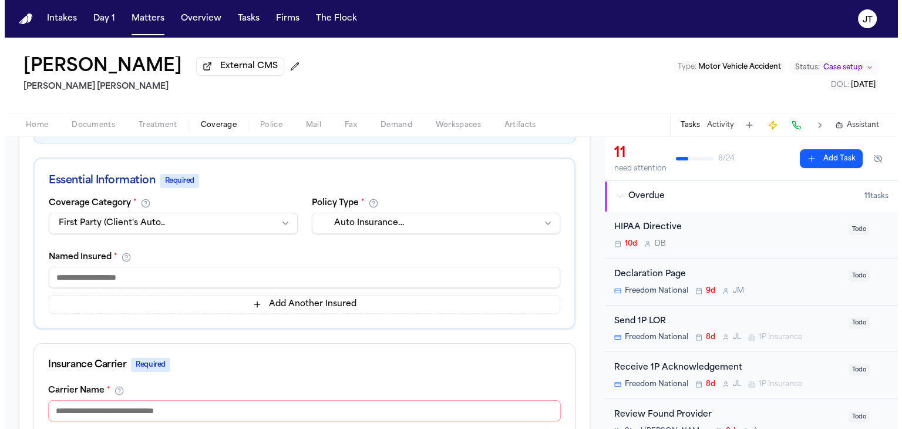
scroll to position [196, 0]
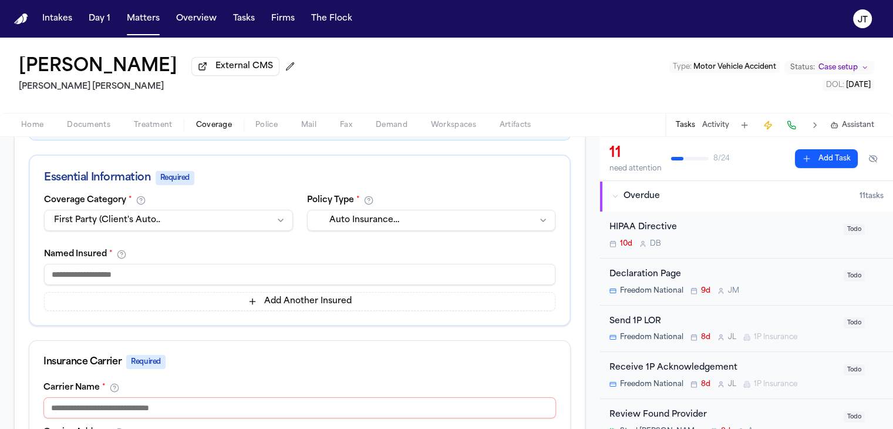
click at [358, 279] on input at bounding box center [299, 274] width 511 height 21
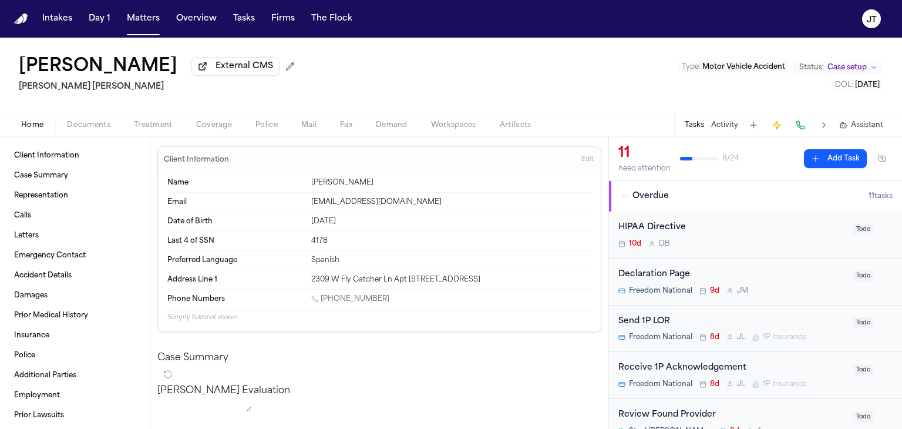
click at [34, 122] on span "Home" at bounding box center [32, 124] width 22 height 9
click at [75, 128] on span "Documents" at bounding box center [88, 124] width 43 height 9
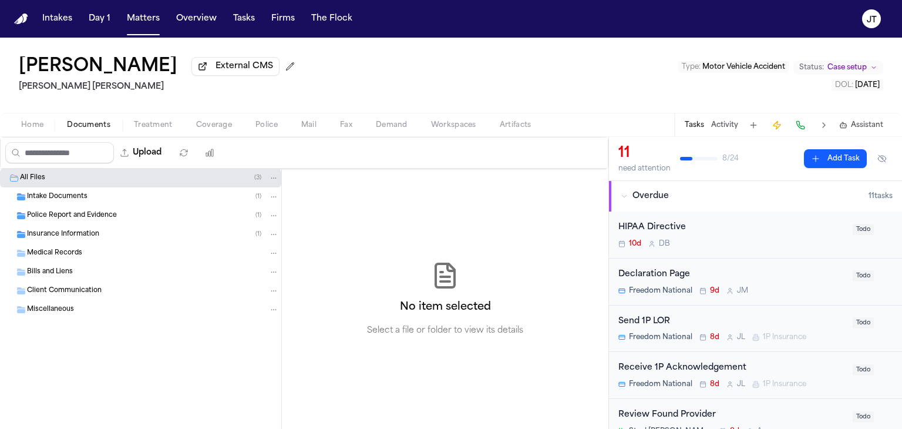
click at [65, 220] on div "Police Report and Evidence ( 1 )" at bounding box center [153, 215] width 252 height 11
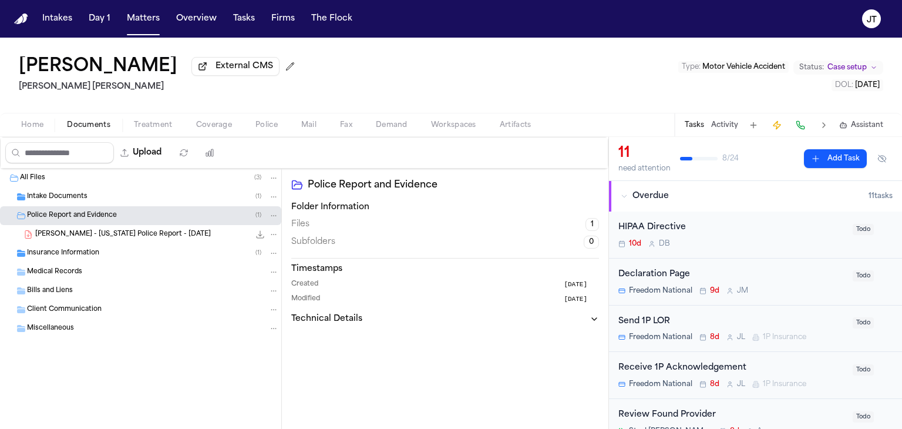
click at [261, 237] on icon "File: J. Buezo - Utah Police Report - 8.23.25" at bounding box center [259, 234] width 9 height 9
click at [45, 257] on div "Insurance Information ( 1 )" at bounding box center [153, 253] width 252 height 11
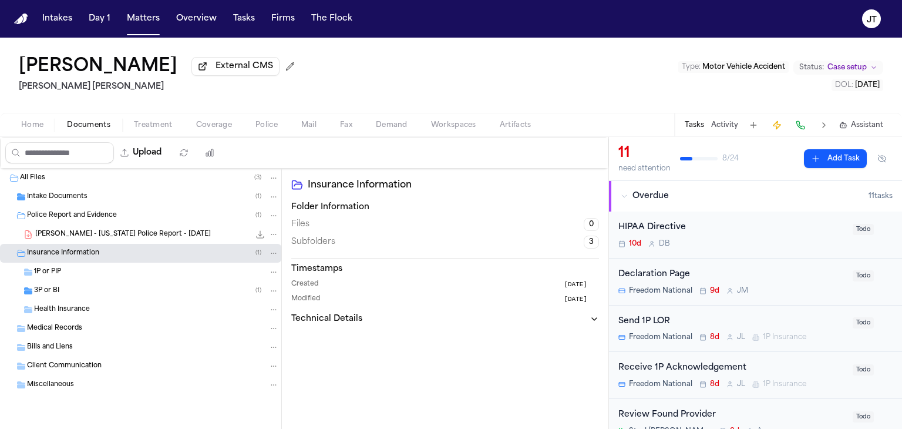
click at [39, 275] on span "1P or PIP" at bounding box center [47, 272] width 27 height 10
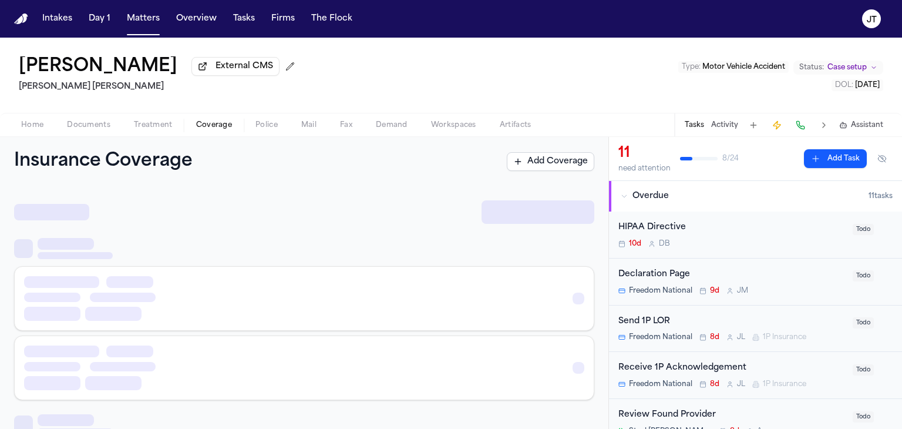
click at [227, 124] on span "Coverage" at bounding box center [214, 124] width 36 height 9
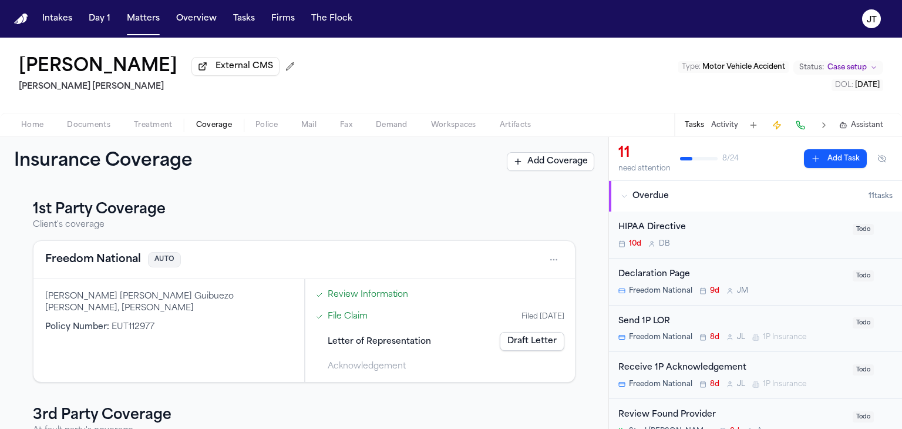
click at [526, 177] on div "Insurance Coverage Add Coverage" at bounding box center [304, 161] width 608 height 49
click at [546, 159] on button "Add Coverage" at bounding box center [550, 161] width 87 height 19
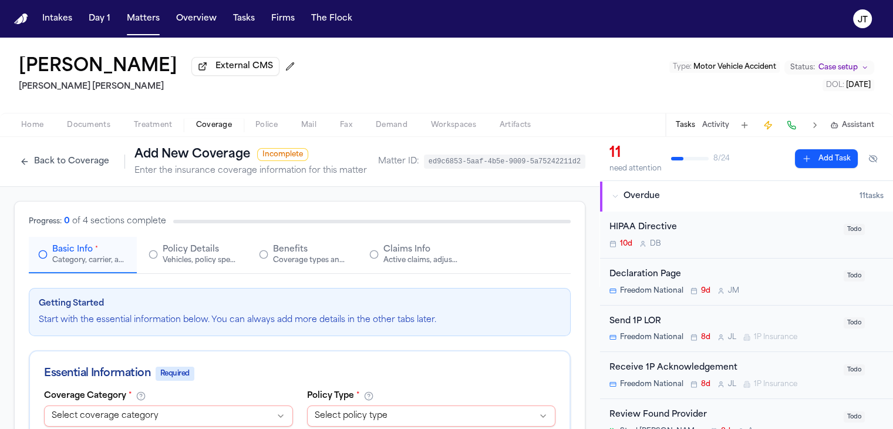
click at [113, 415] on html "**********" at bounding box center [446, 214] width 893 height 429
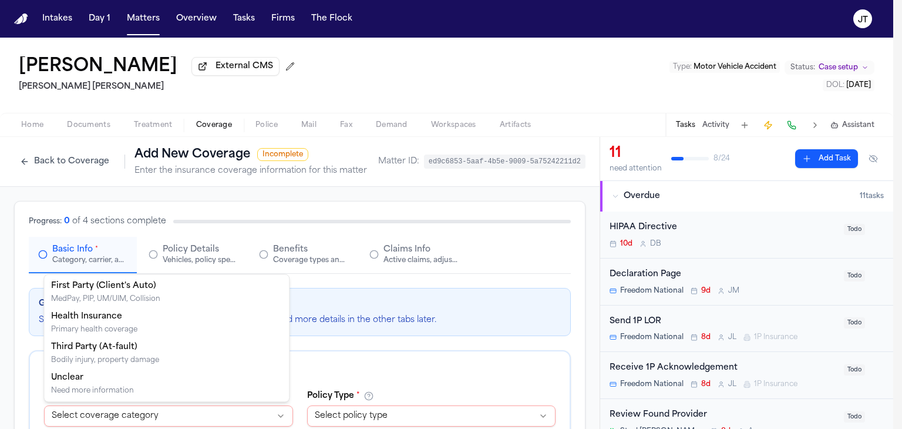
select select "**********"
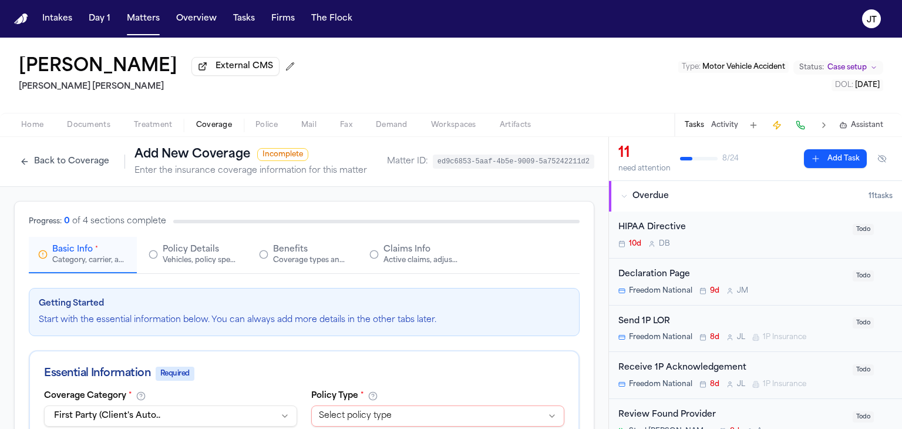
click at [325, 416] on html "**********" at bounding box center [451, 214] width 902 height 429
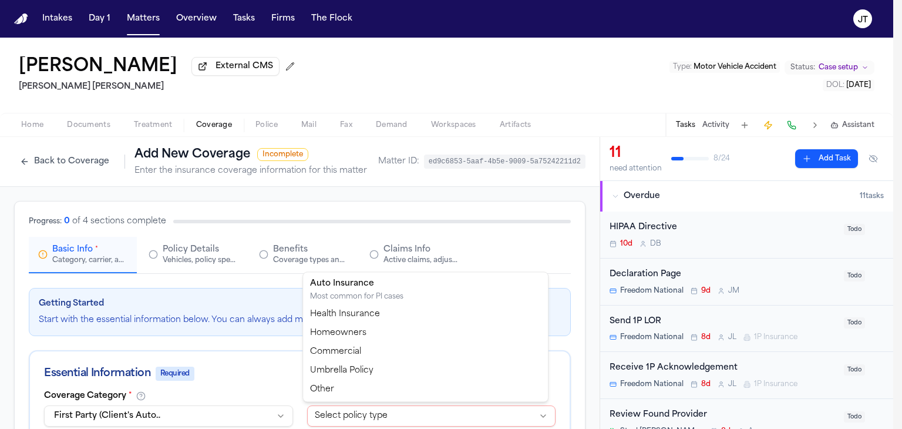
select select "****"
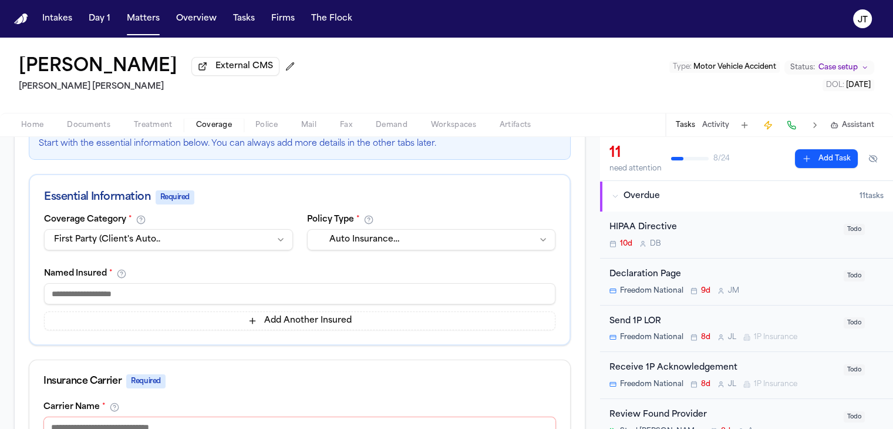
scroll to position [193, 0]
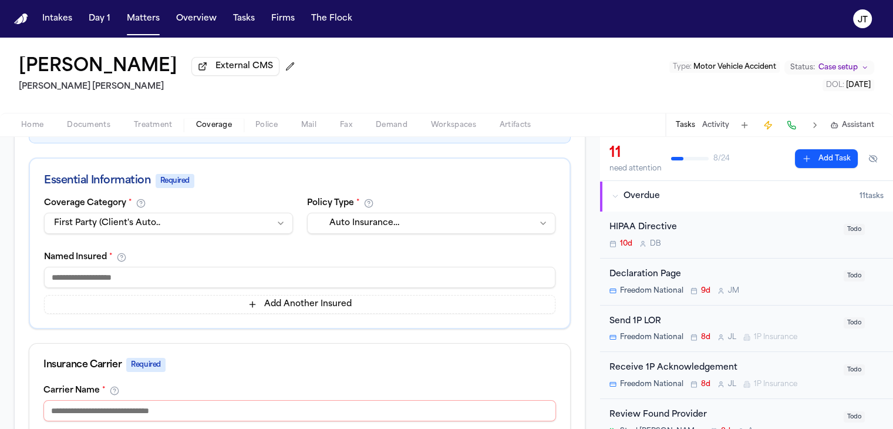
click at [215, 280] on input at bounding box center [299, 277] width 511 height 21
click at [74, 280] on input at bounding box center [299, 277] width 511 height 21
type input "*"
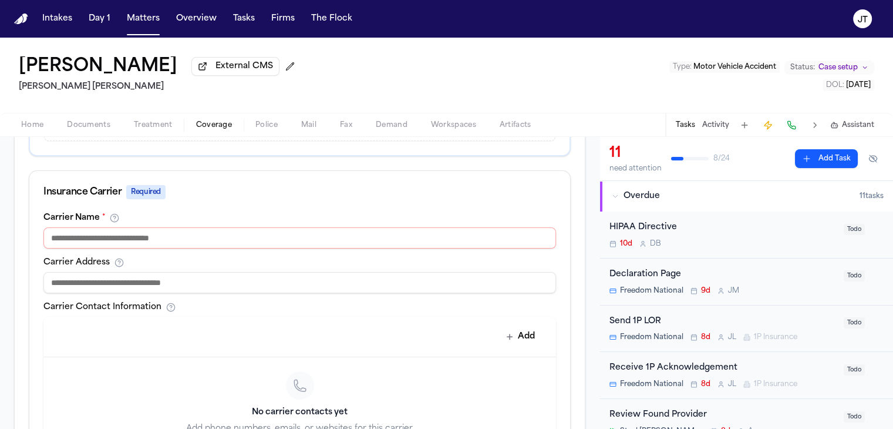
scroll to position [365, 0]
type input "**********"
click at [361, 237] on input at bounding box center [299, 237] width 513 height 21
type input "**********"
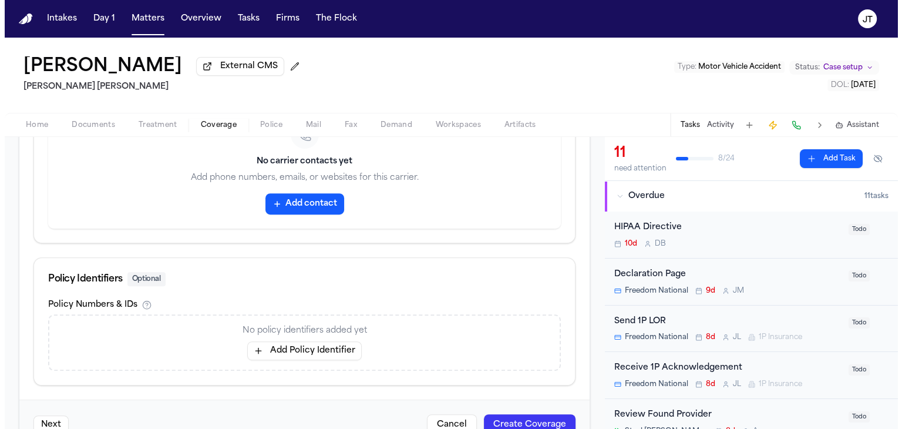
scroll to position [632, 0]
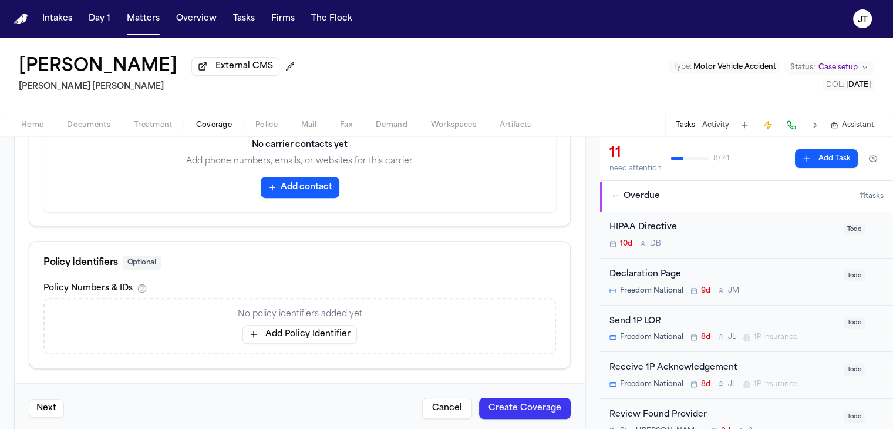
click at [270, 334] on button "Add Policy Identifier" at bounding box center [300, 334] width 115 height 19
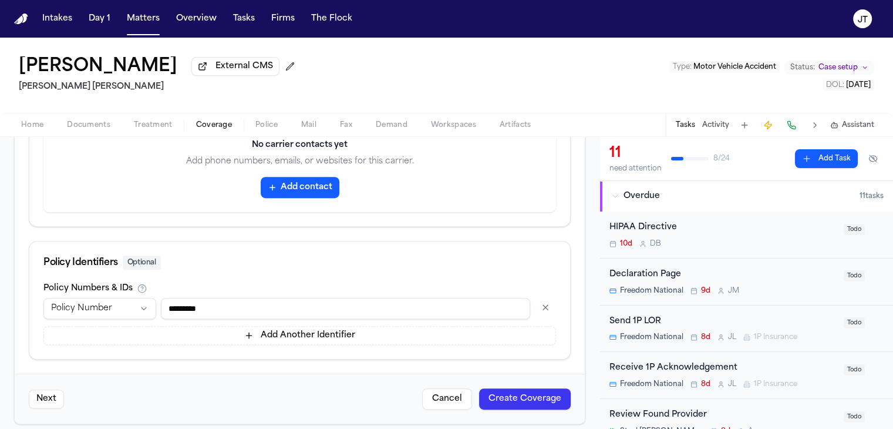
type input "*********"
click at [283, 332] on button "Add Another Identifier" at bounding box center [299, 335] width 513 height 19
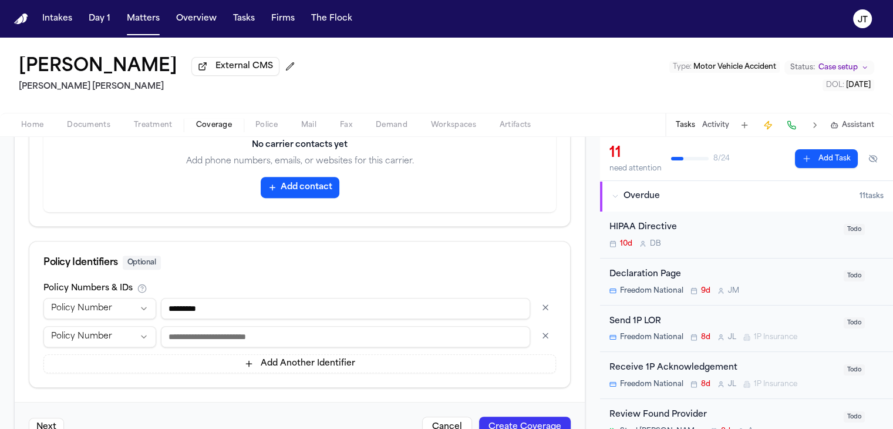
click at [536, 336] on button "button" at bounding box center [545, 335] width 21 height 19
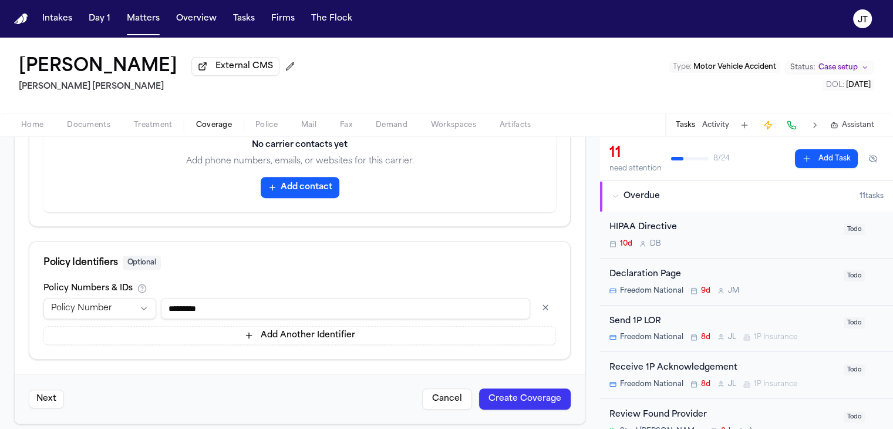
click at [528, 402] on button "Create Coverage" at bounding box center [525, 398] width 92 height 21
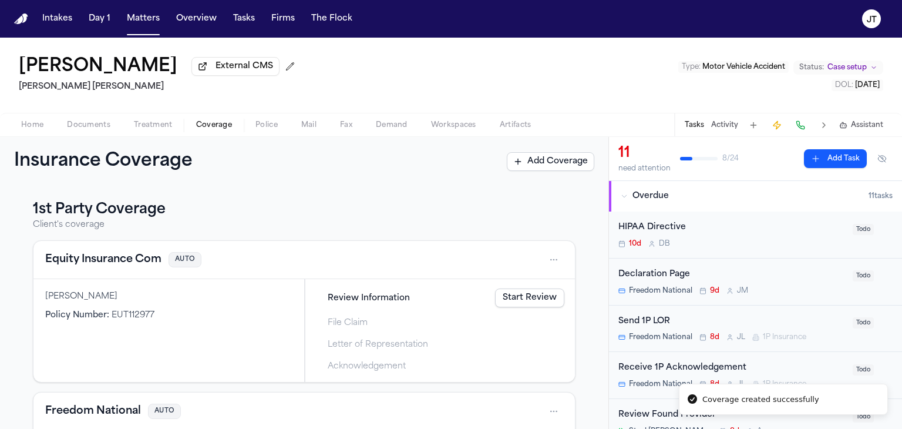
click at [514, 302] on link "Start Review" at bounding box center [529, 297] width 69 height 19
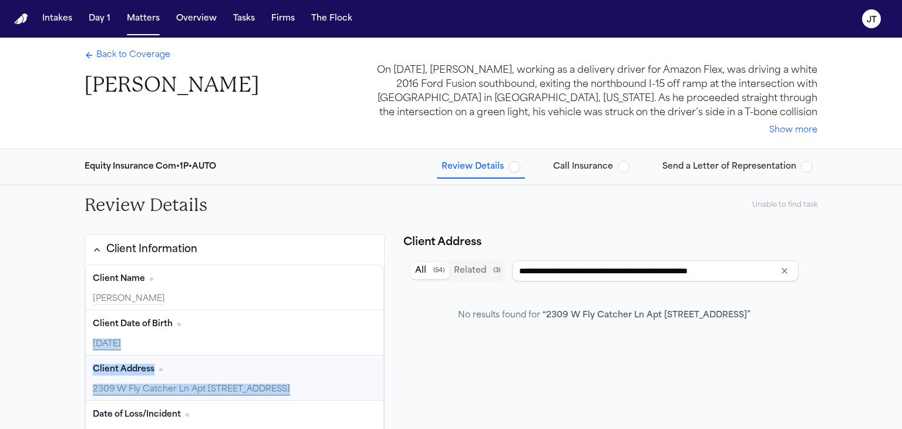
drag, startPoint x: 282, startPoint y: 329, endPoint x: 270, endPoint y: 383, distance: 55.3
type input "**********"
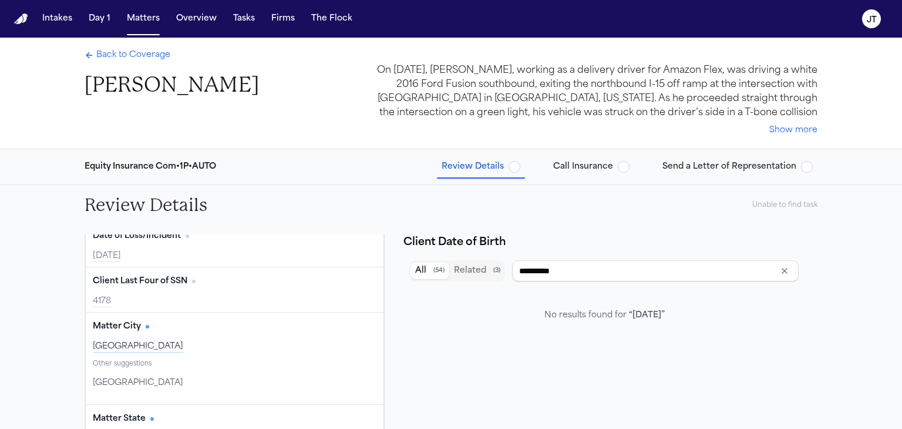
scroll to position [181, 0]
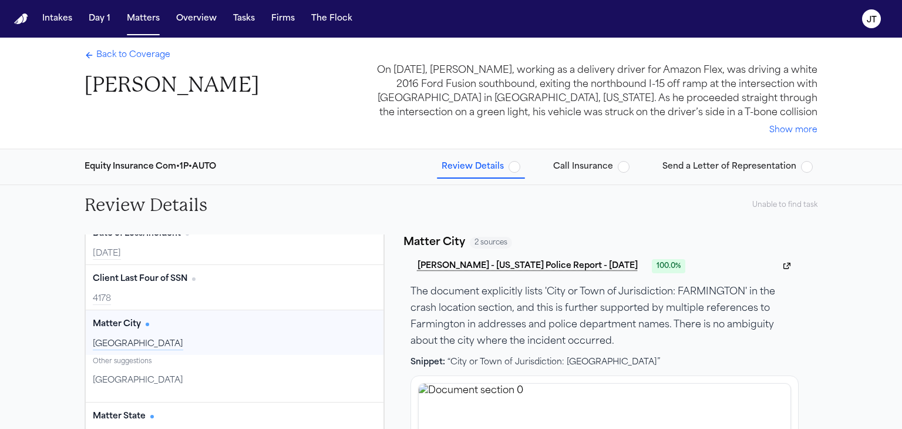
click at [34, 344] on div "Review Details Unable to find task Client Information Client Name Edit [PERSON_…" at bounding box center [451, 378] width 902 height 386
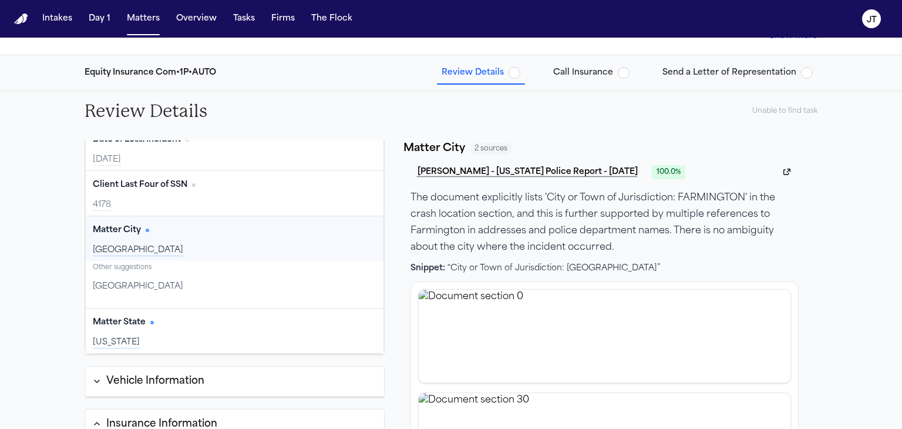
scroll to position [143, 0]
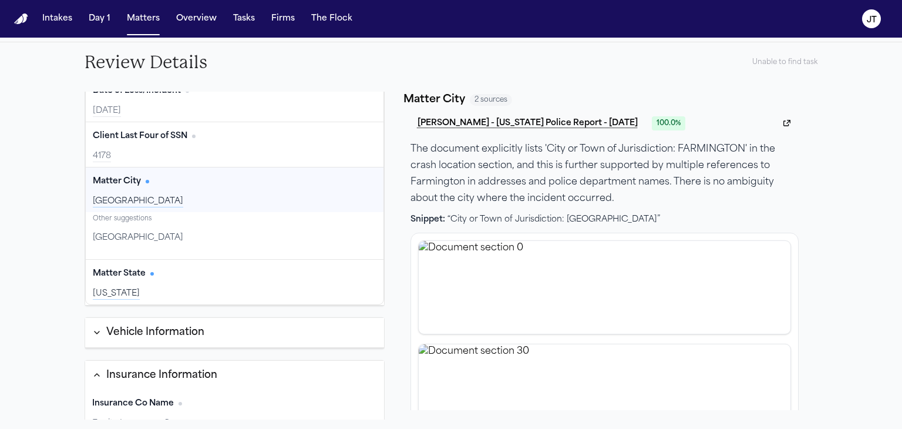
click at [119, 332] on div "Vehicle Information" at bounding box center [155, 332] width 98 height 15
click at [155, 332] on div "Vehicle Information" at bounding box center [155, 332] width 98 height 15
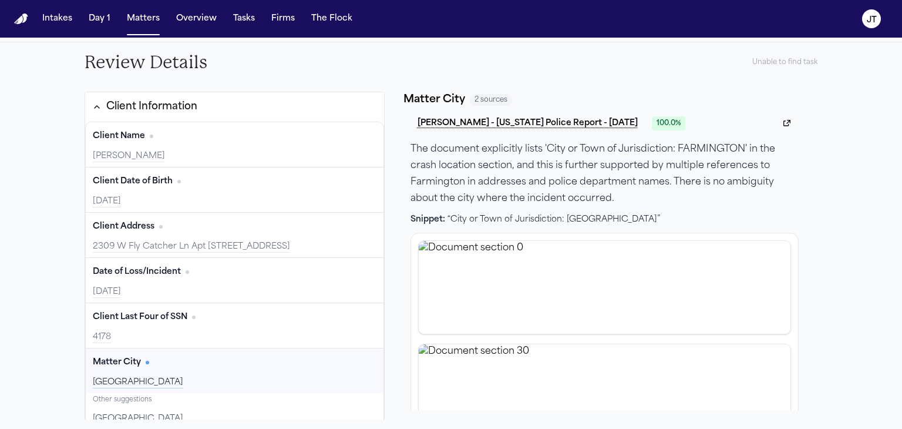
scroll to position [0, 0]
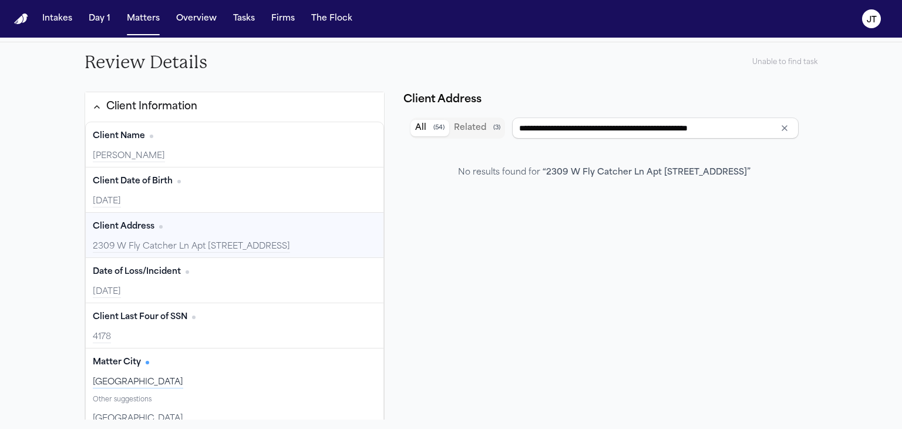
type input "**********"
click at [351, 181] on button "Edit" at bounding box center [361, 181] width 29 height 19
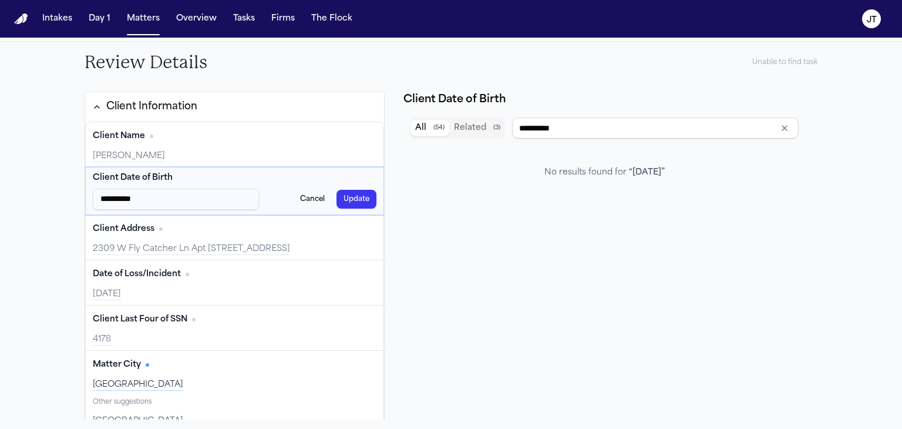
drag, startPoint x: 204, startPoint y: 203, endPoint x: 4, endPoint y: 186, distance: 200.3
click at [4, 186] on div "**********" at bounding box center [451, 235] width 902 height 386
type input "**********"
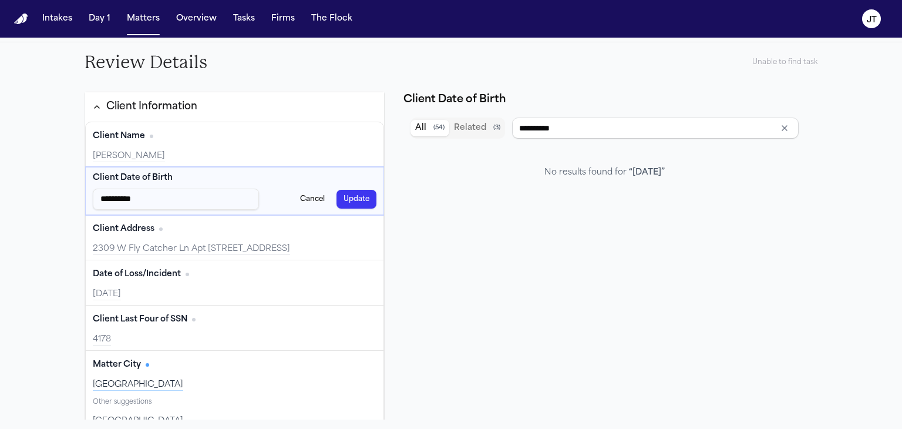
click at [336, 203] on button "Update" at bounding box center [356, 199] width 40 height 19
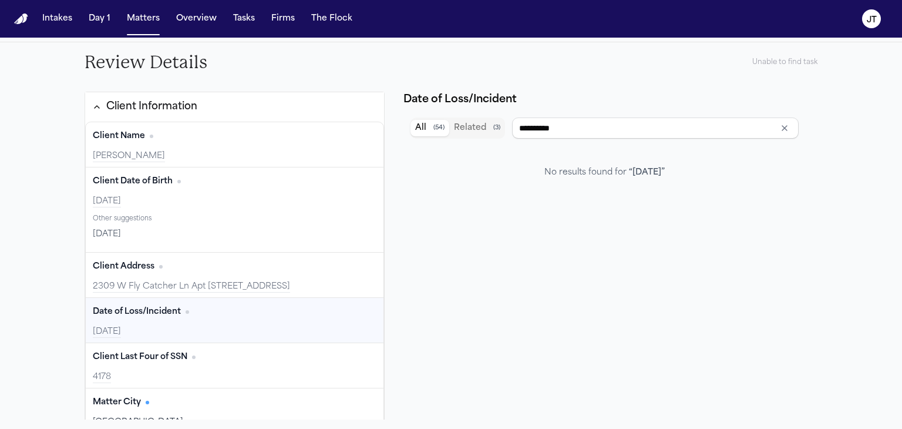
type input "****"
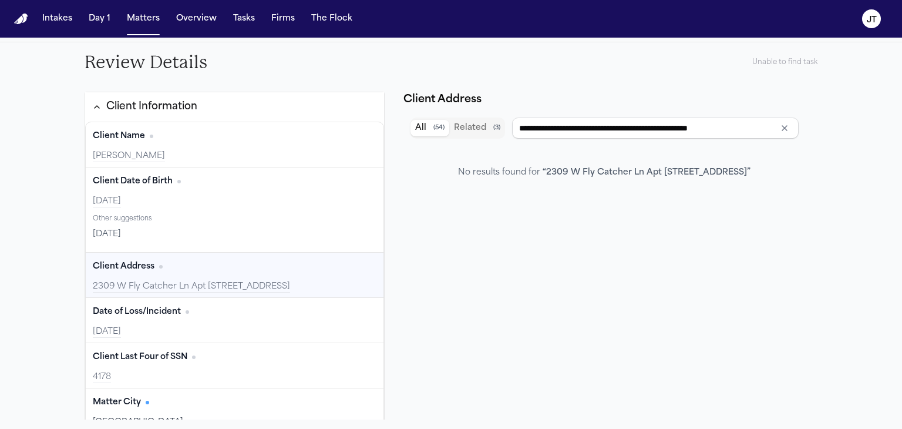
type input "**********"
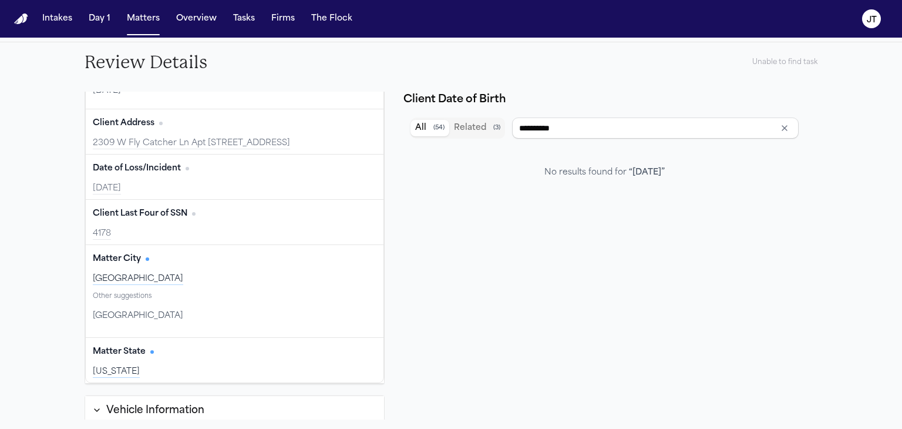
scroll to position [149, 0]
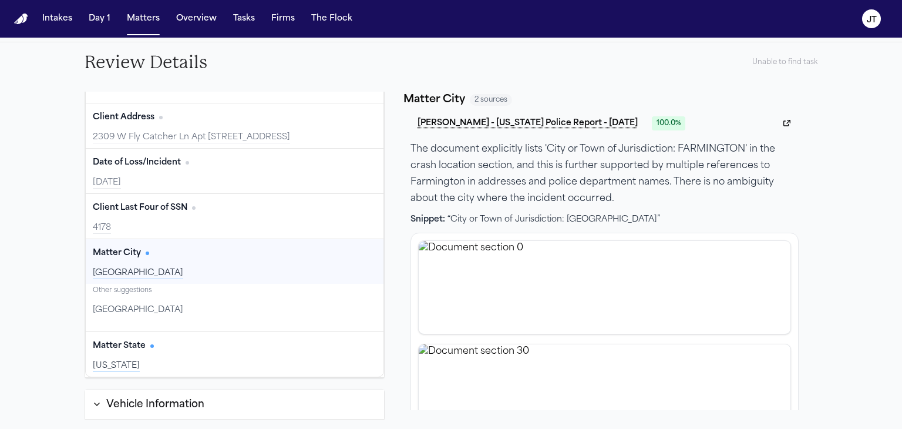
click at [332, 314] on button "Confirm" at bounding box center [354, 310] width 44 height 19
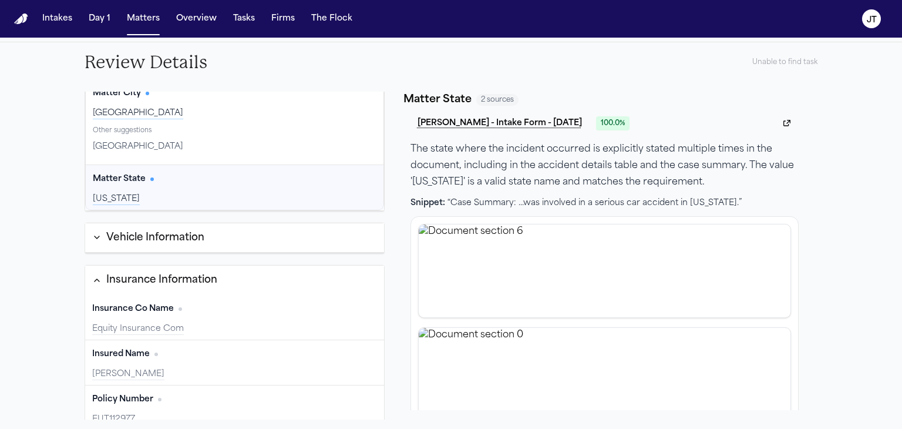
scroll to position [311, 0]
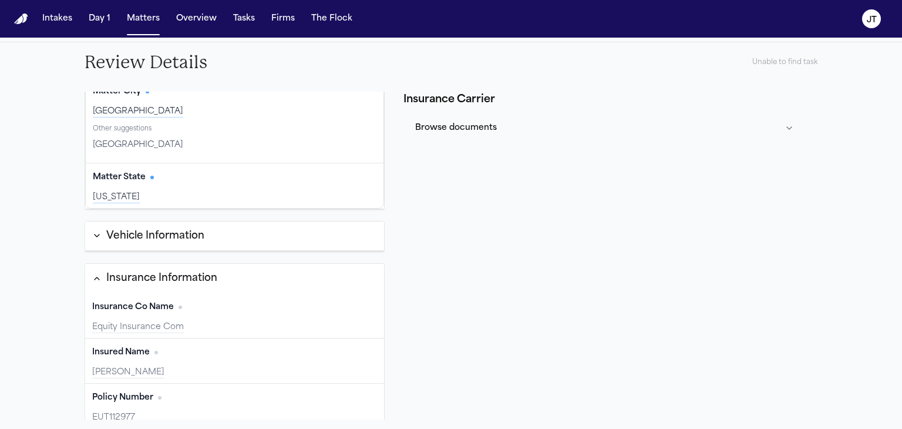
click at [228, 245] on button "Vehicle Information" at bounding box center [234, 236] width 299 height 30
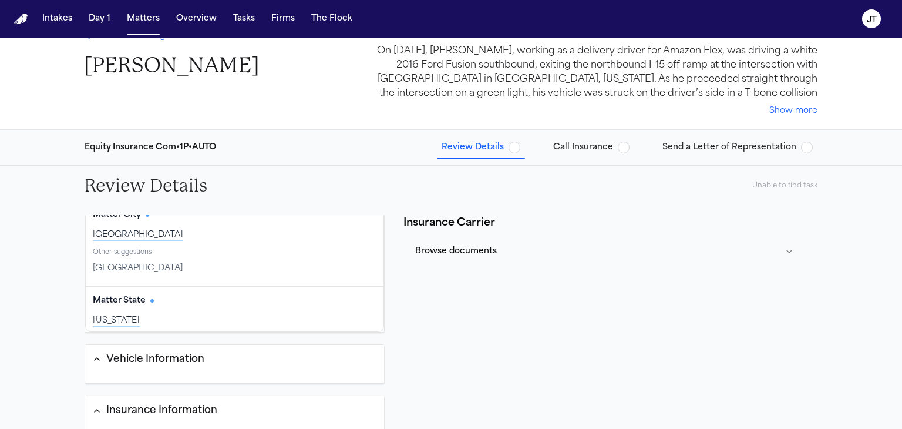
scroll to position [0, 0]
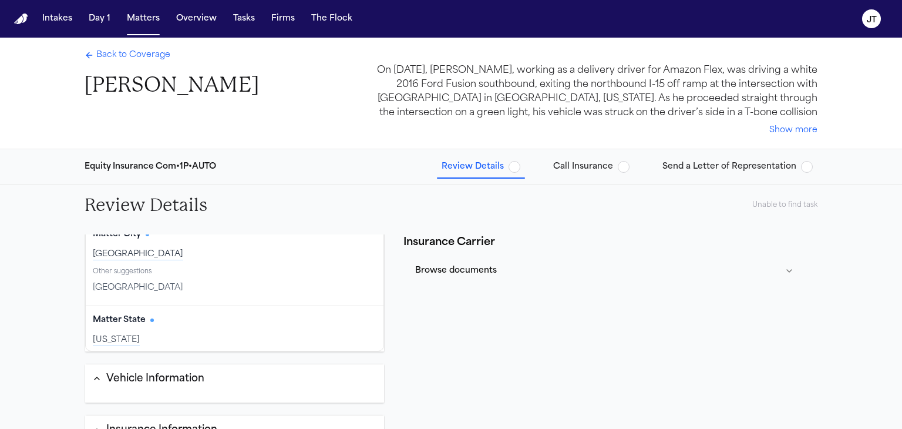
click at [582, 165] on span "Call Insurance" at bounding box center [583, 167] width 60 height 12
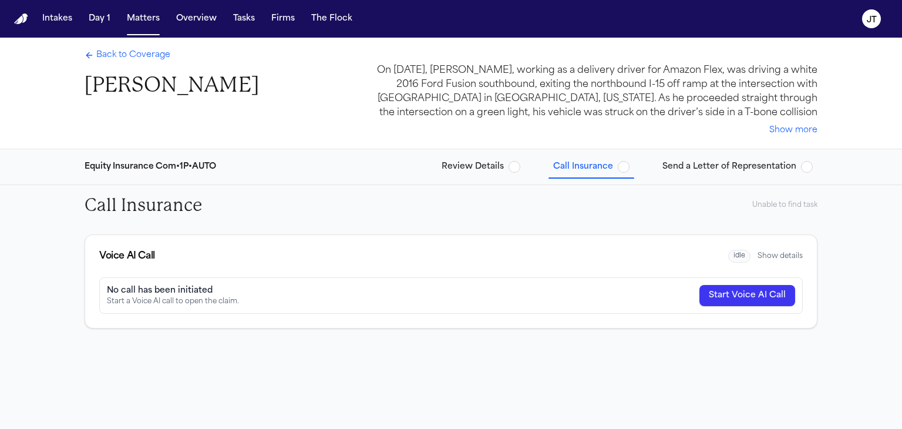
click at [732, 301] on button "Start Voice AI Call" at bounding box center [747, 295] width 96 height 21
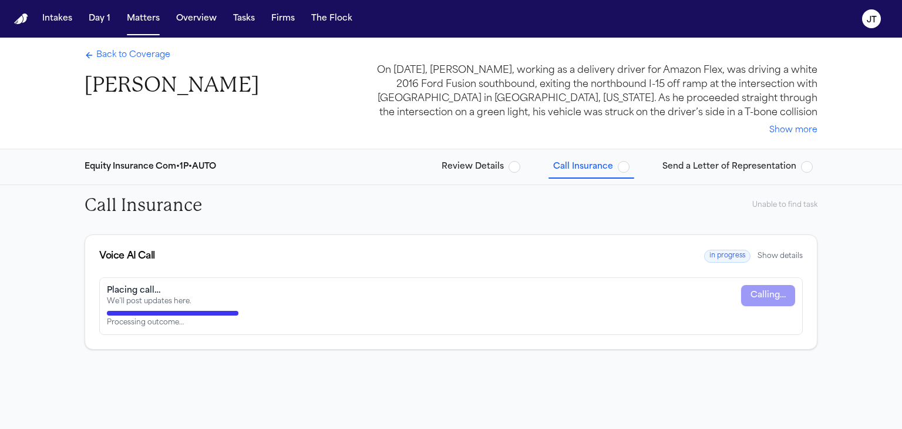
click at [768, 252] on button "Show details" at bounding box center [779, 255] width 45 height 9
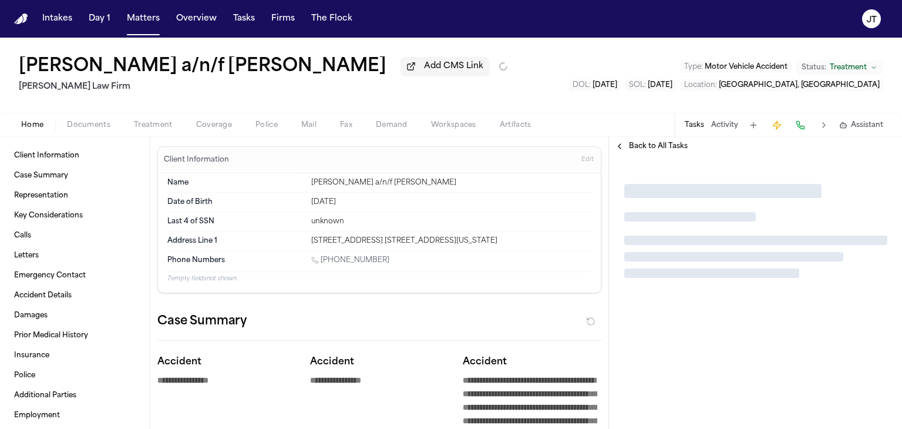
type textarea "*"
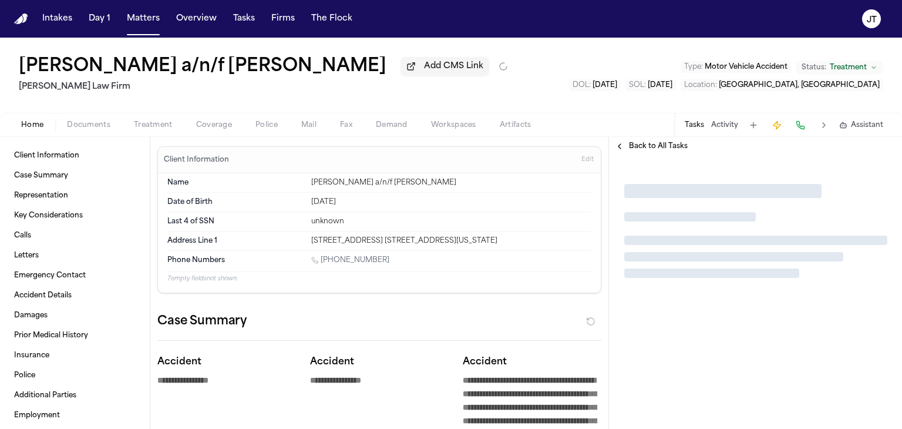
type textarea "*"
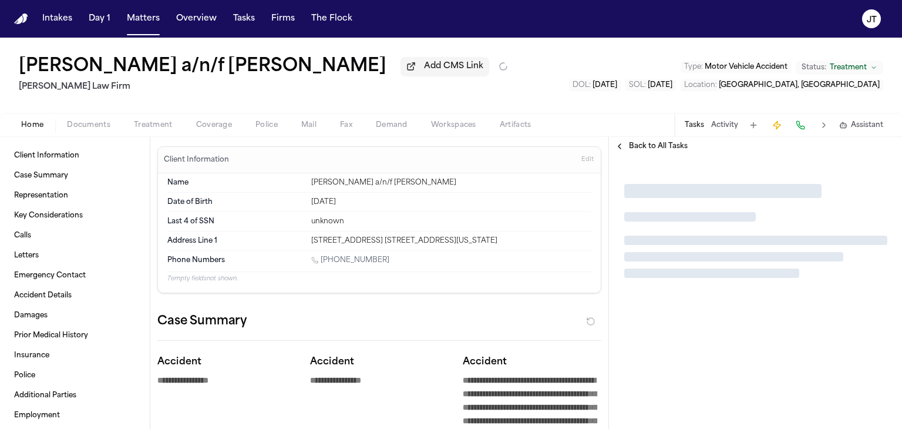
type textarea "*"
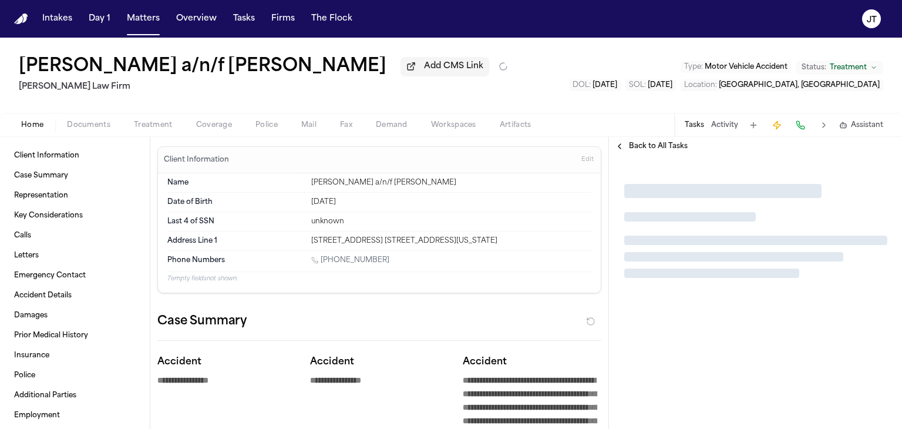
type textarea "*"
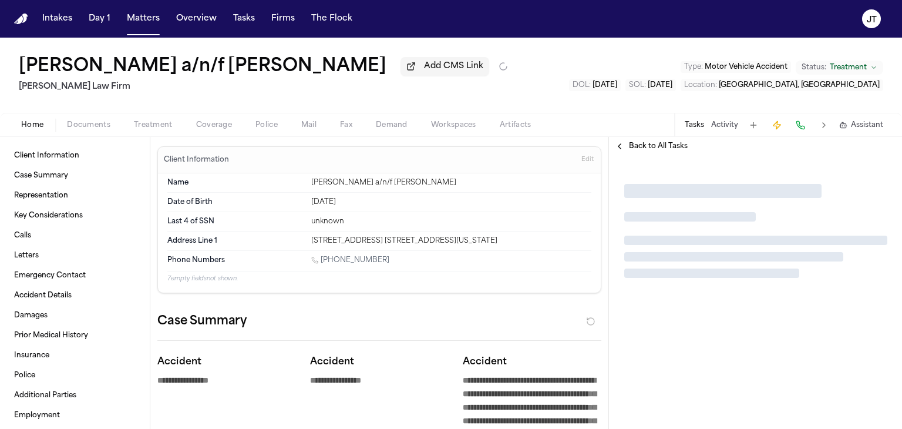
type textarea "*"
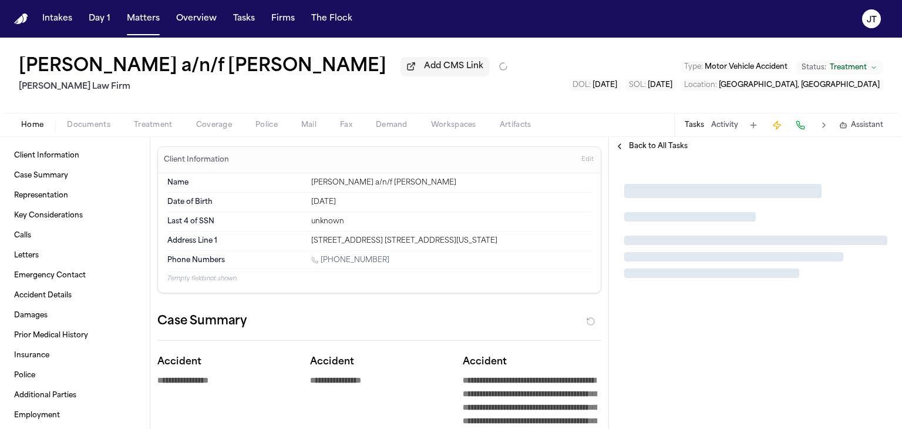
type textarea "*"
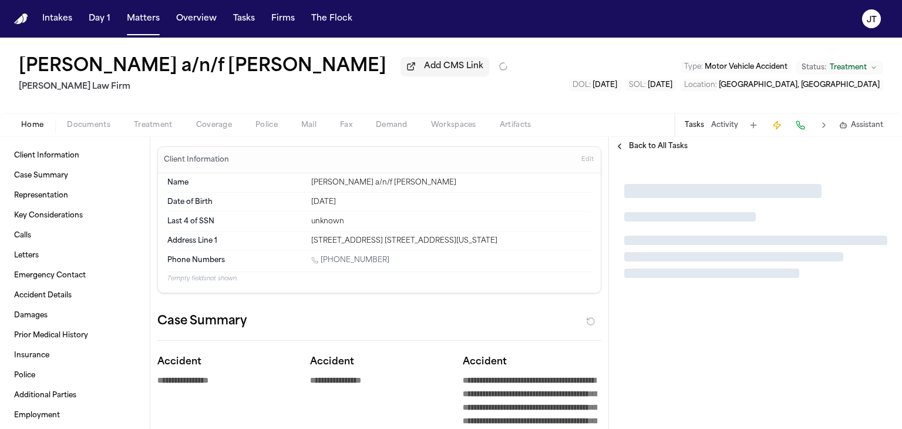
type textarea "*"
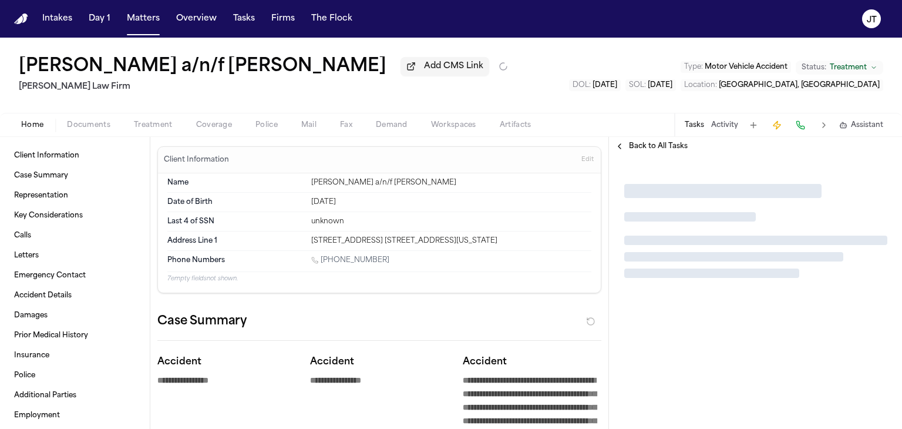
type textarea "*"
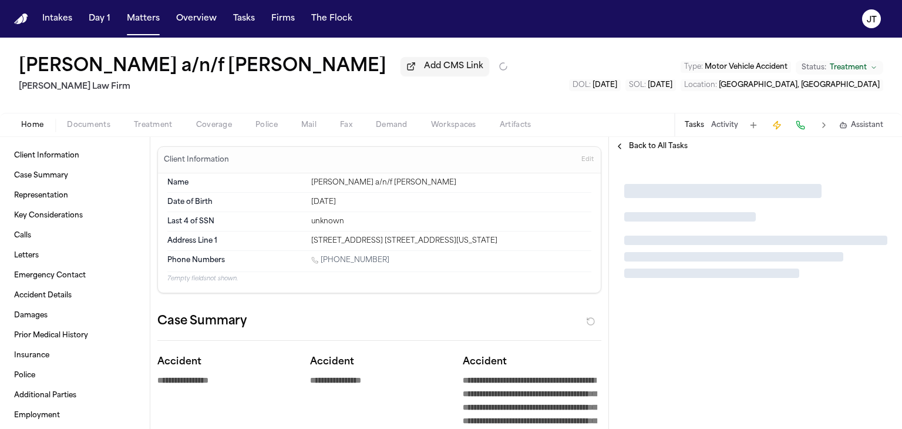
type textarea "*"
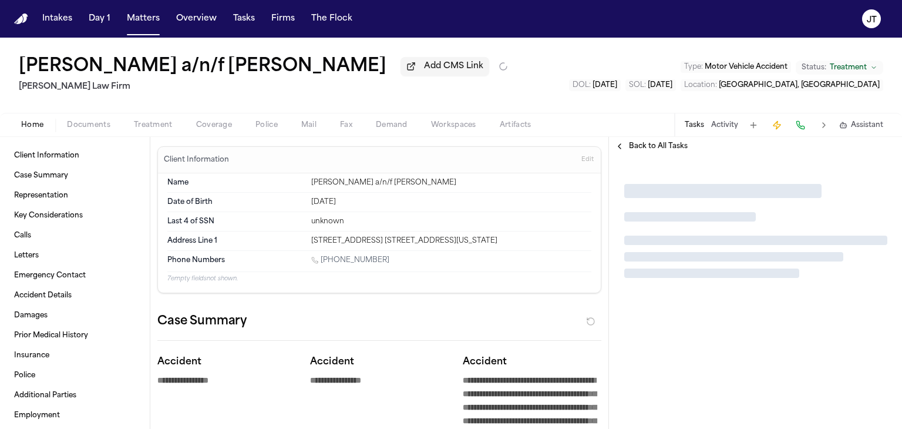
type textarea "*"
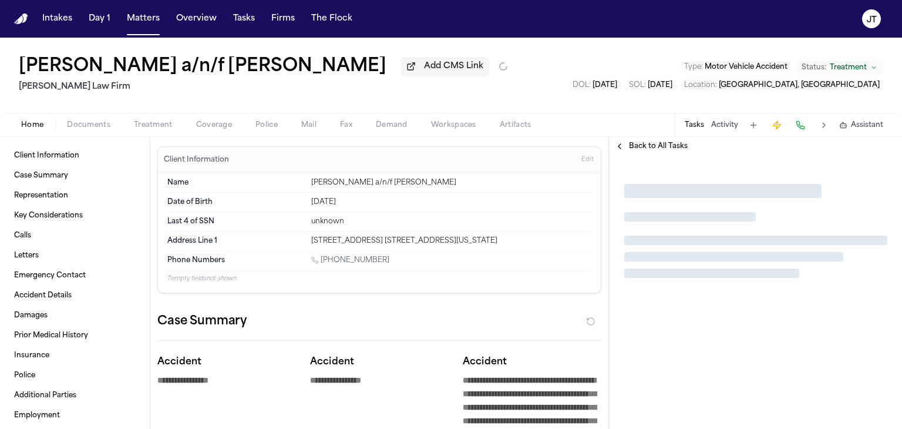
type textarea "*"
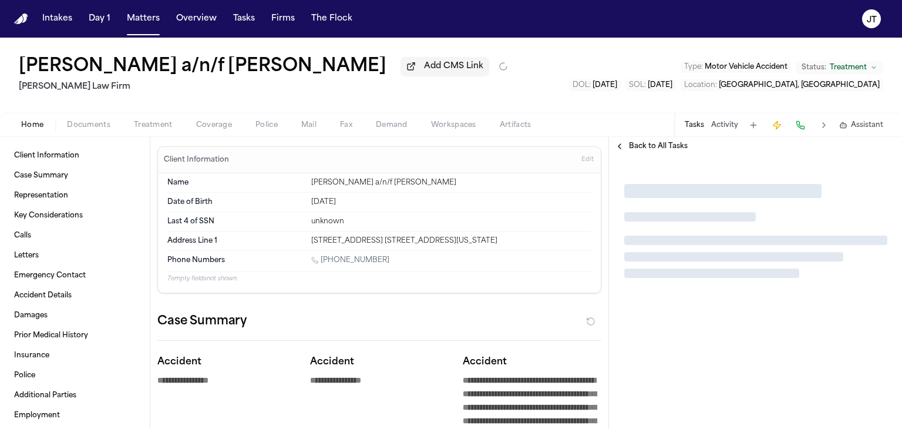
type textarea "*"
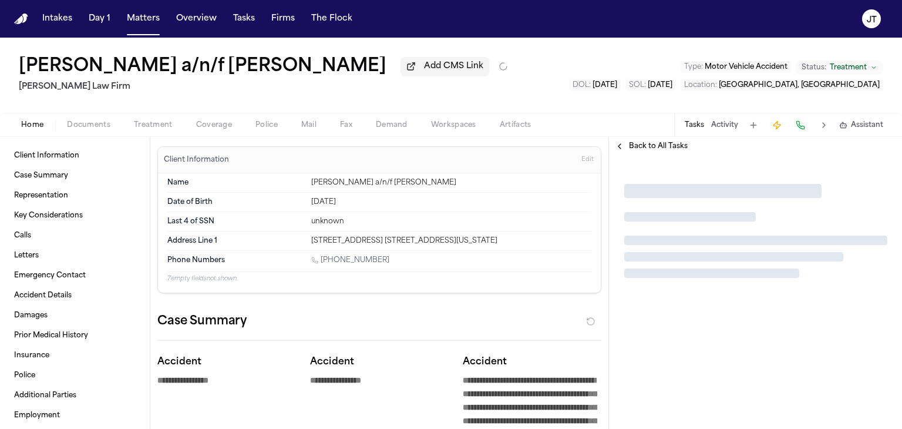
type textarea "*"
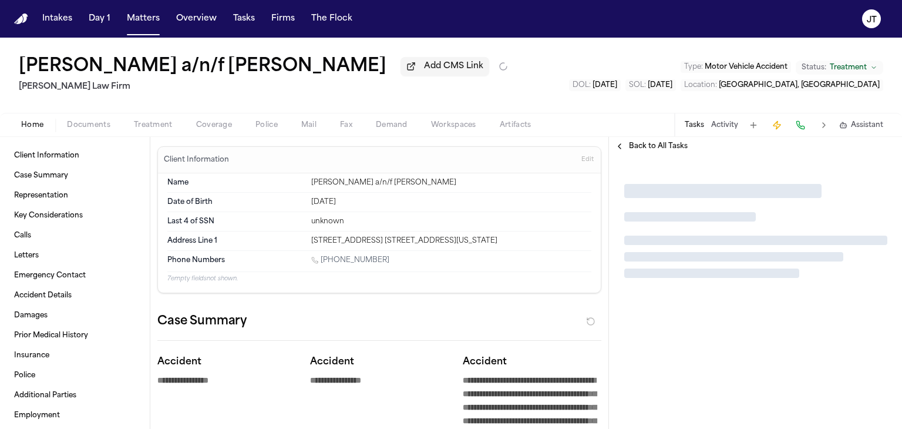
type textarea "*"
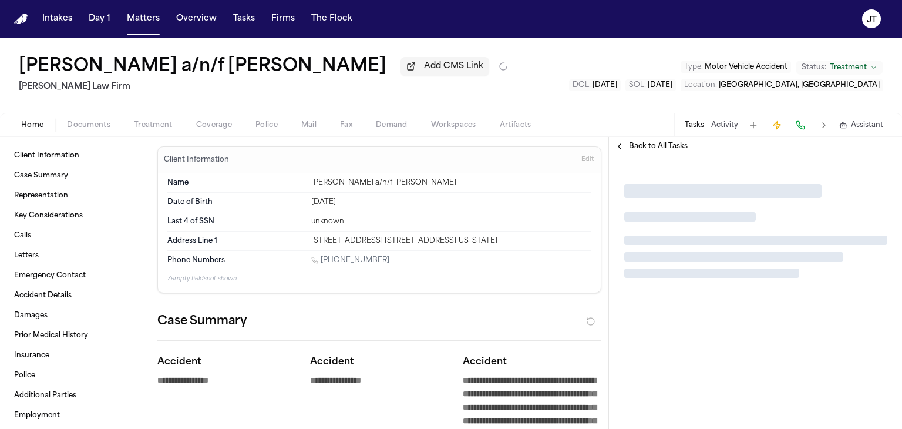
type textarea "*"
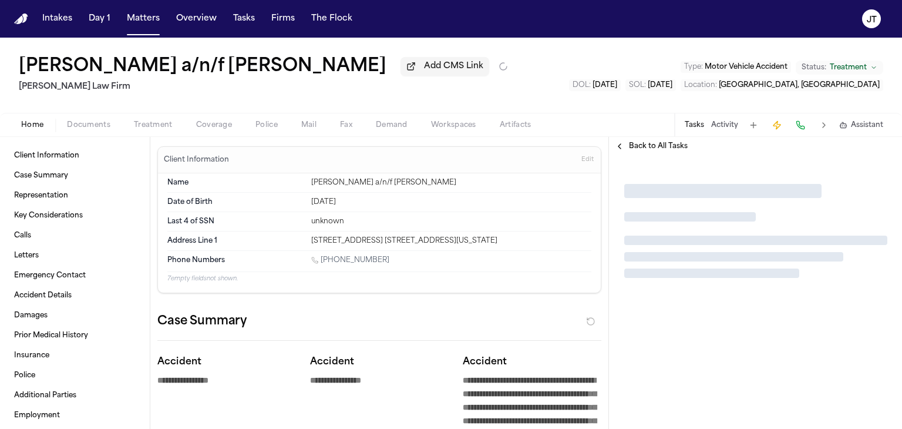
type textarea "*"
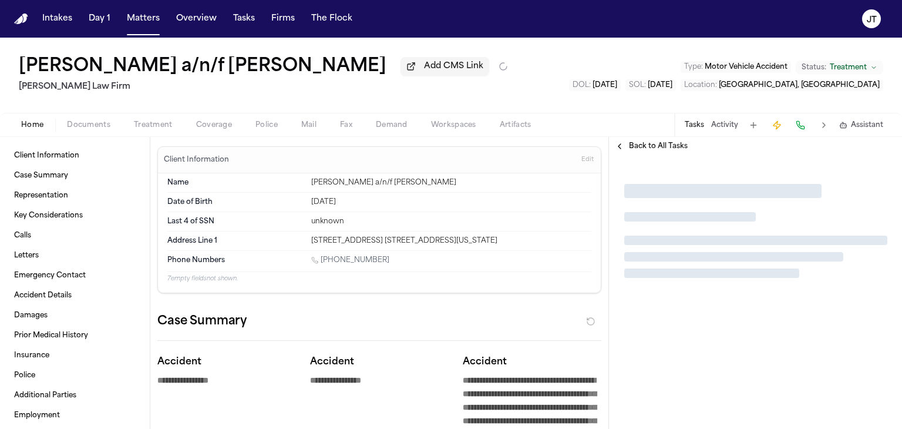
type textarea "*"
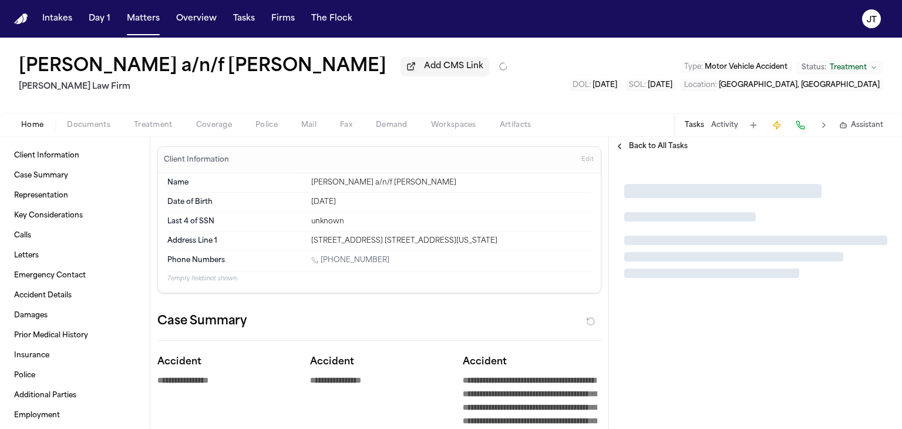
type textarea "*"
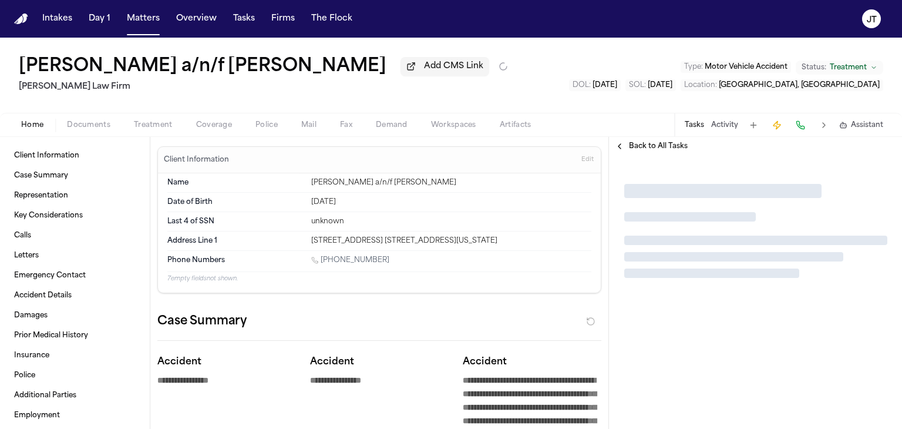
type textarea "*"
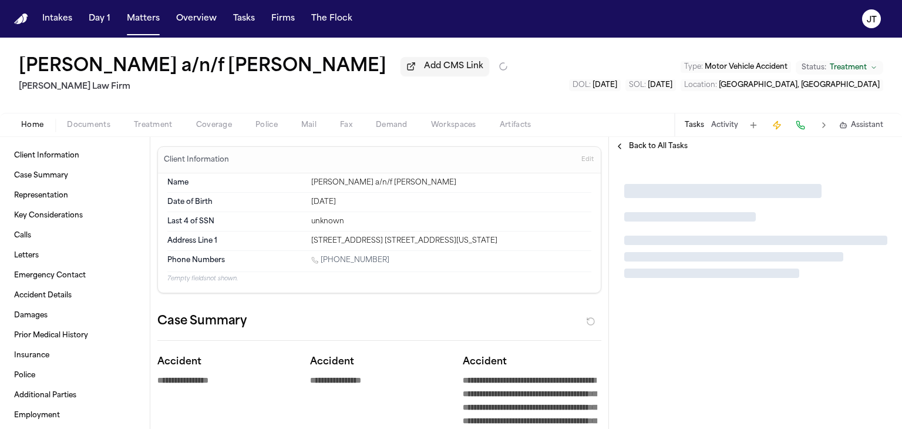
type textarea "*"
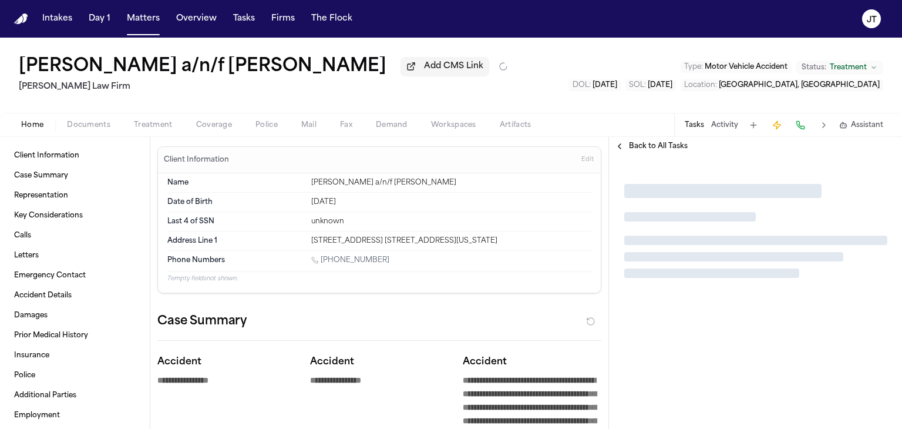
type textarea "*"
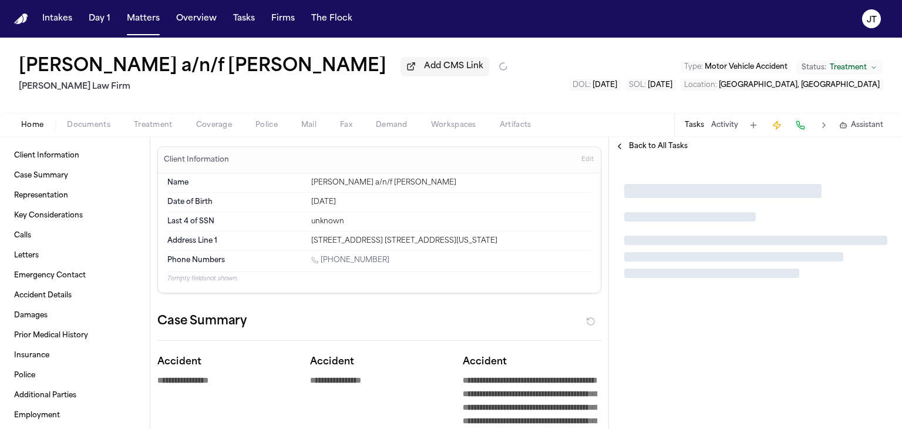
type textarea "*"
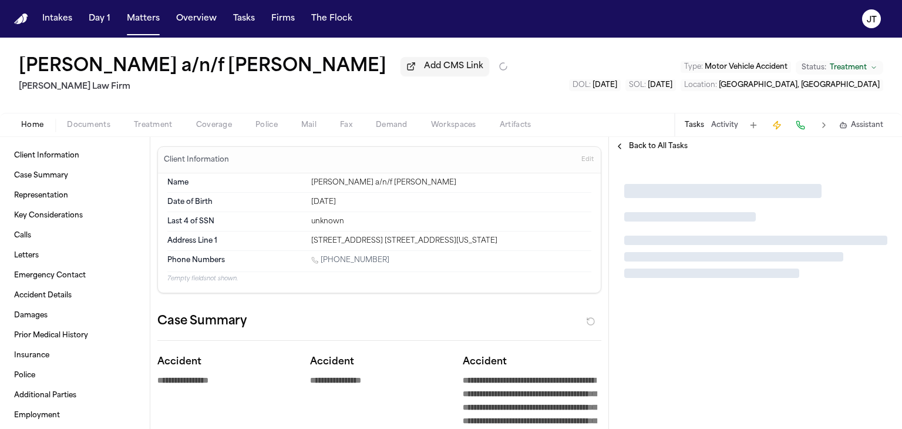
type textarea "*"
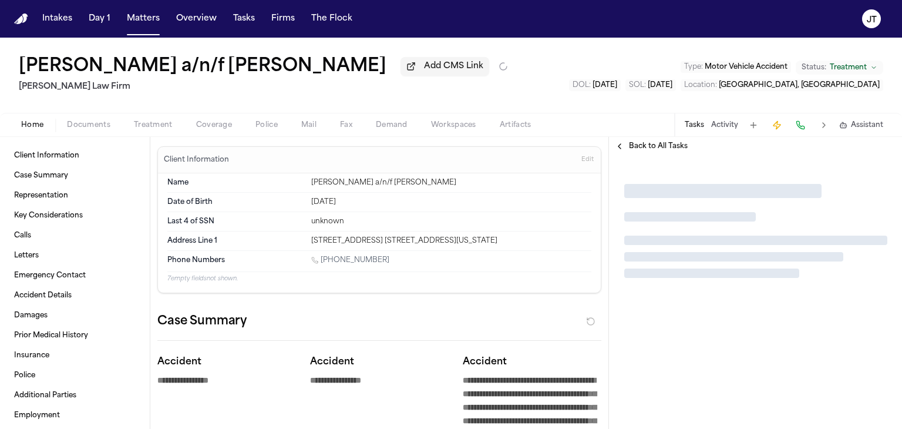
type textarea "*"
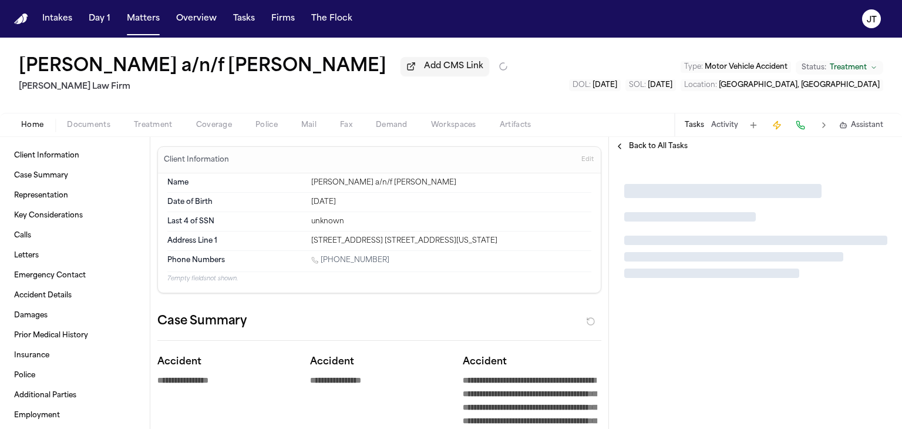
type textarea "*"
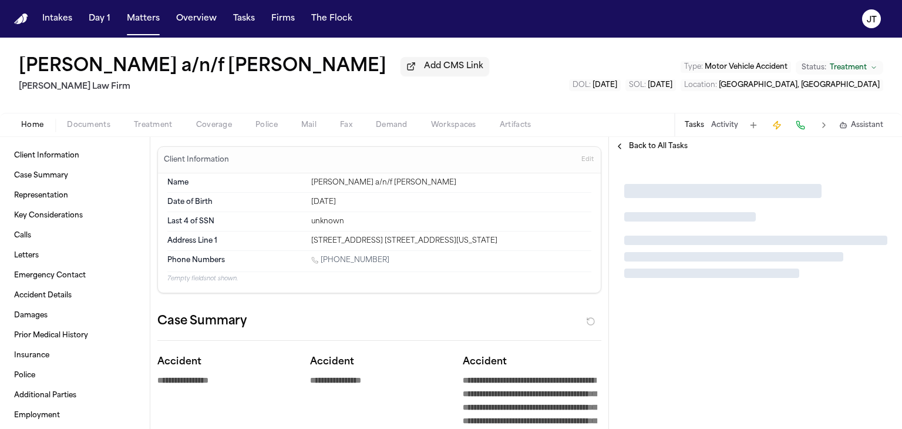
type textarea "*"
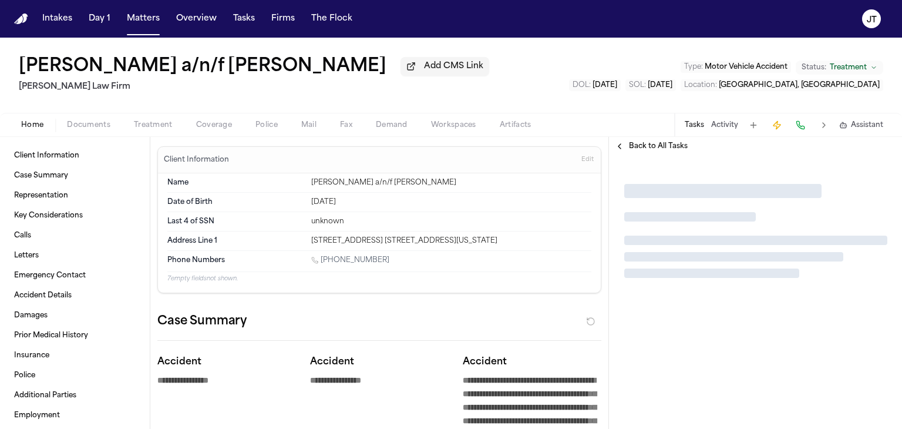
type textarea "*"
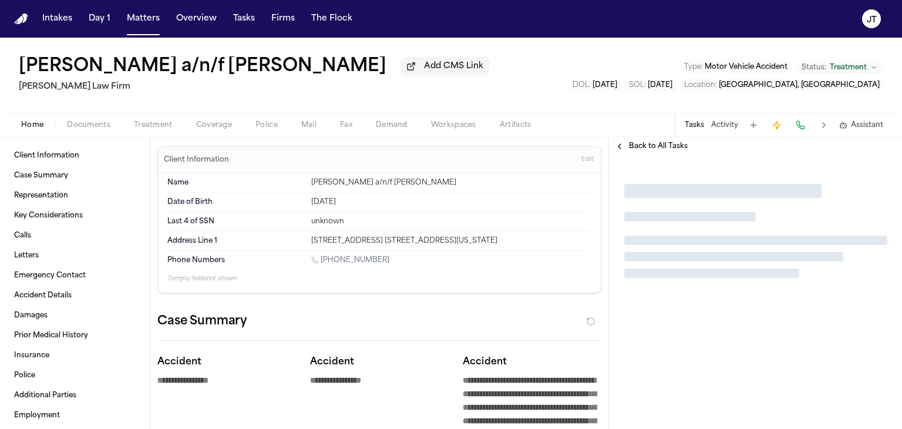
type textarea "*"
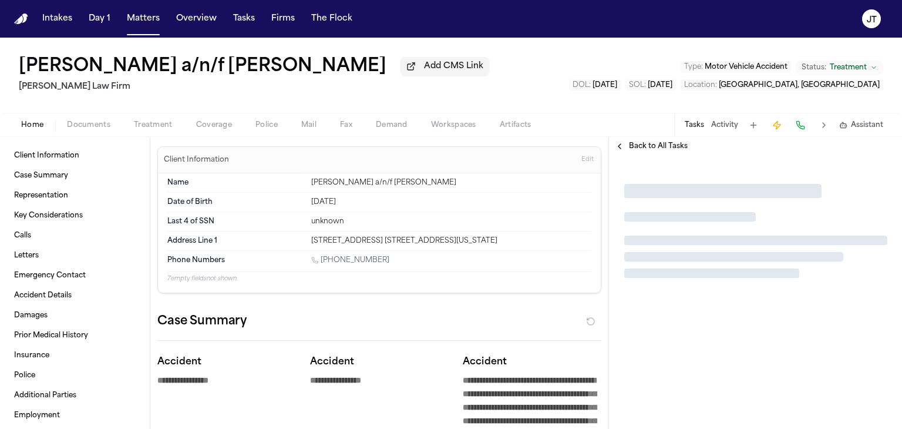
type textarea "*"
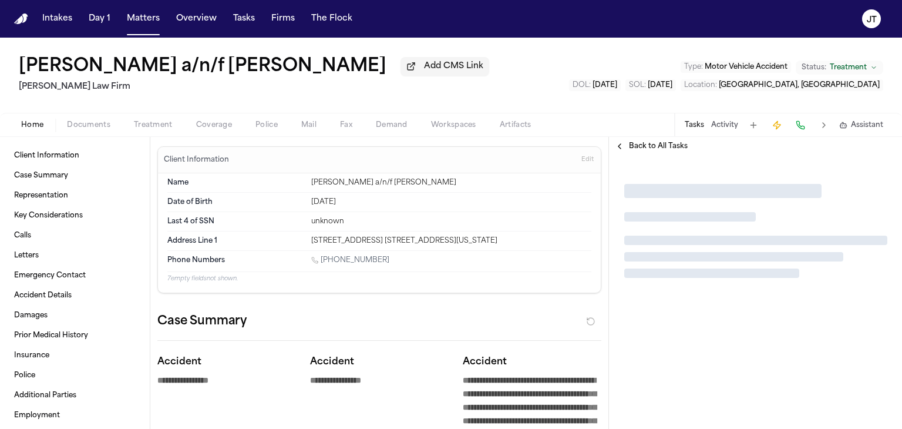
type textarea "*"
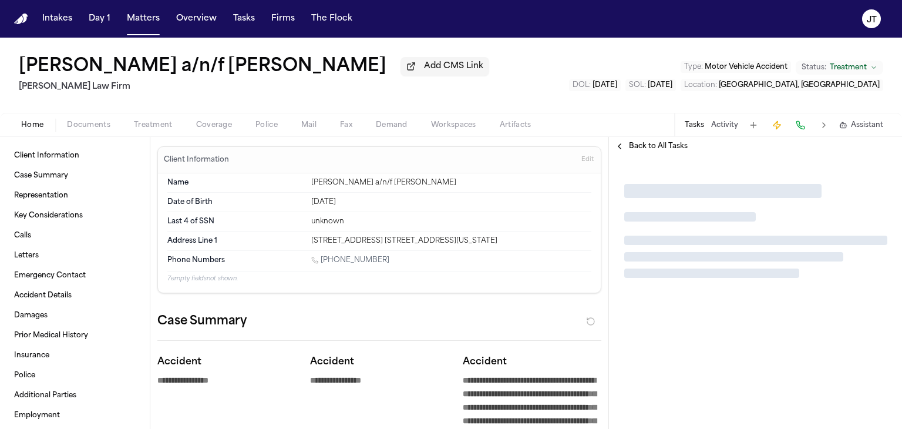
type textarea "*"
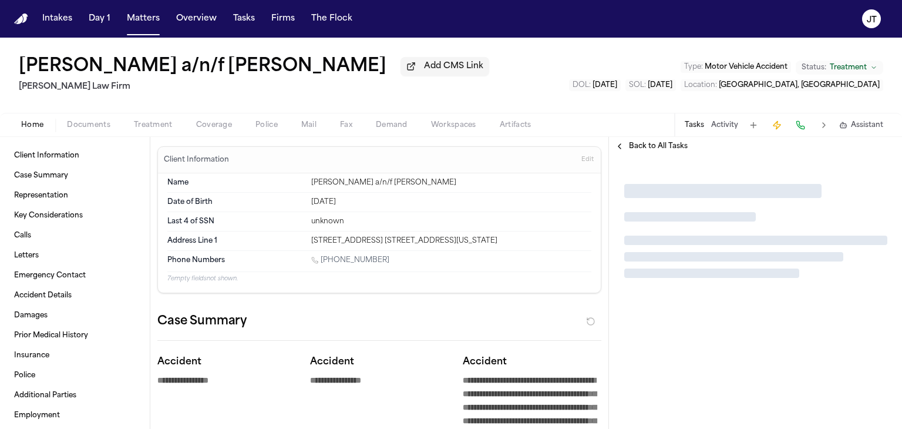
type textarea "*"
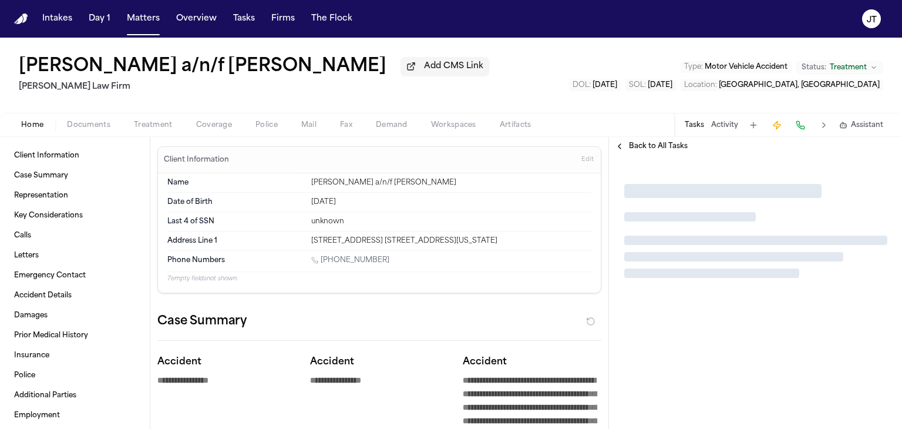
type textarea "*"
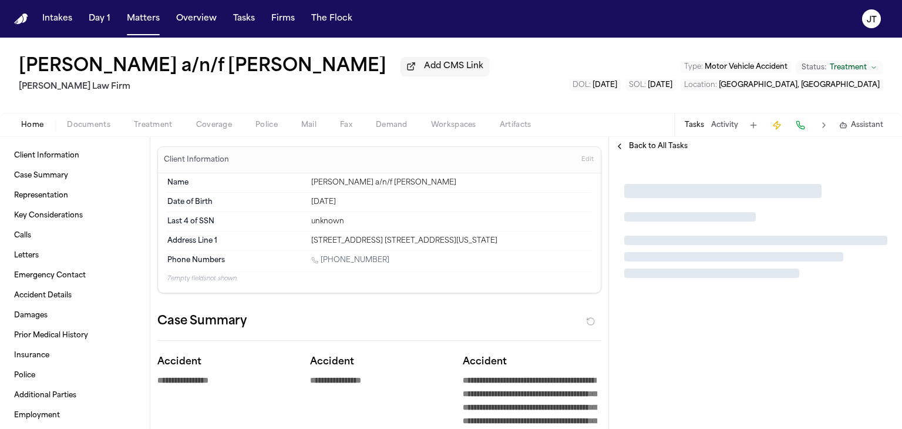
type textarea "*"
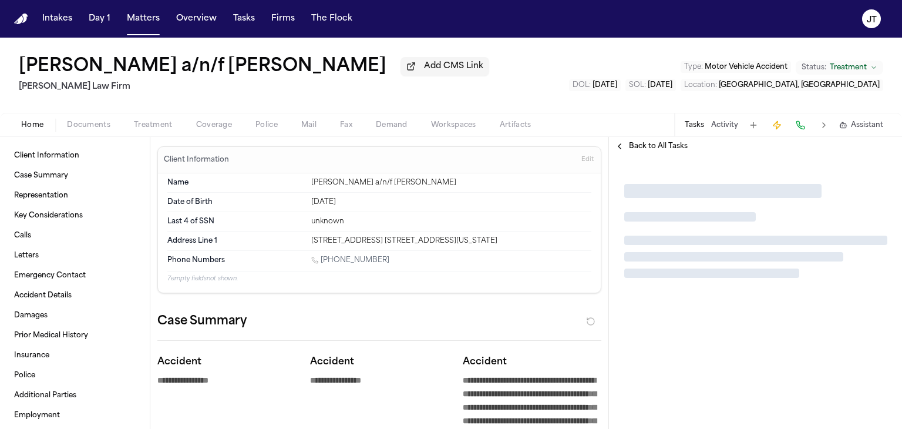
type textarea "*"
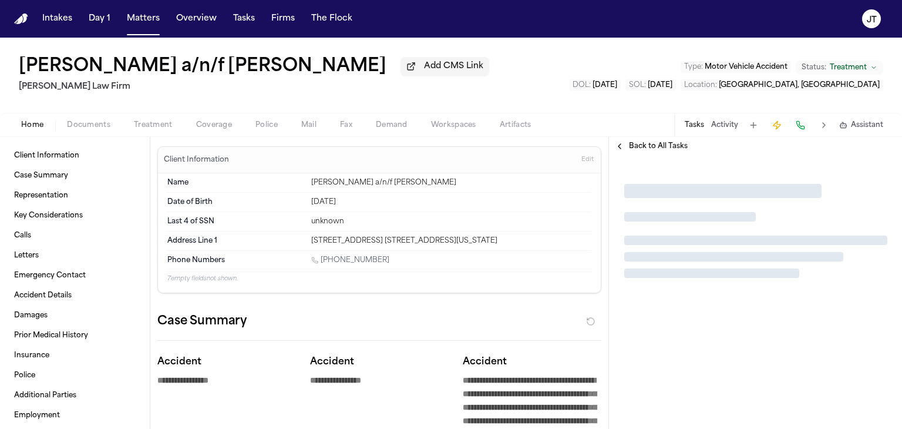
type textarea "*"
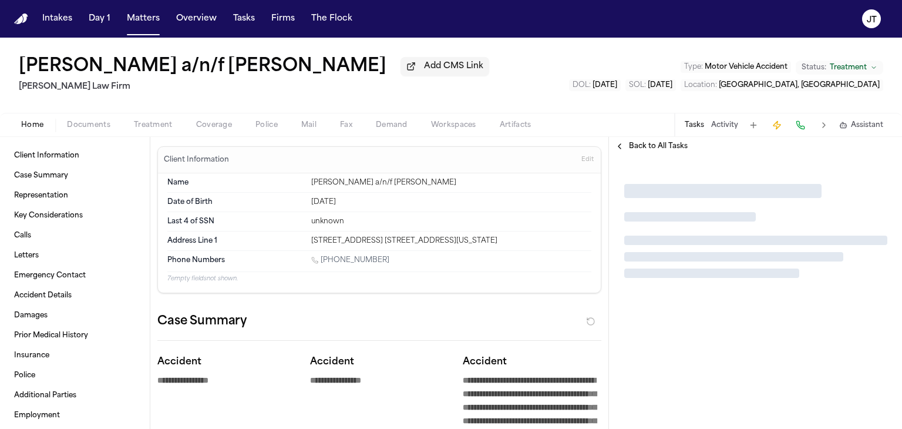
type textarea "*"
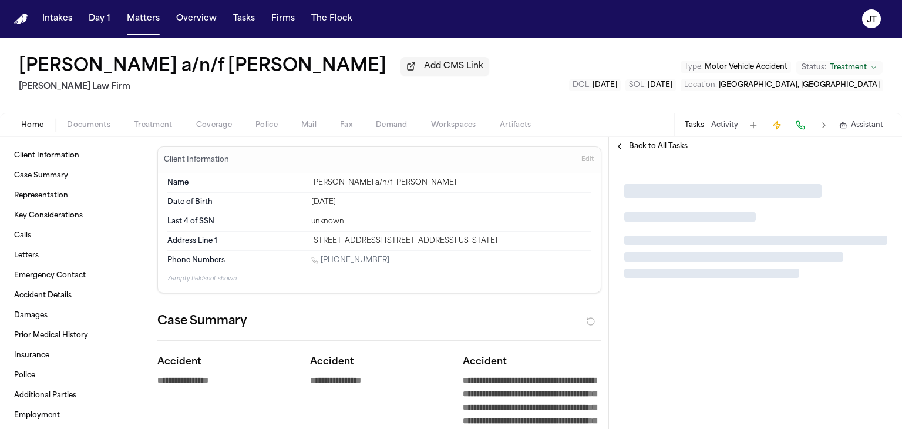
type textarea "*"
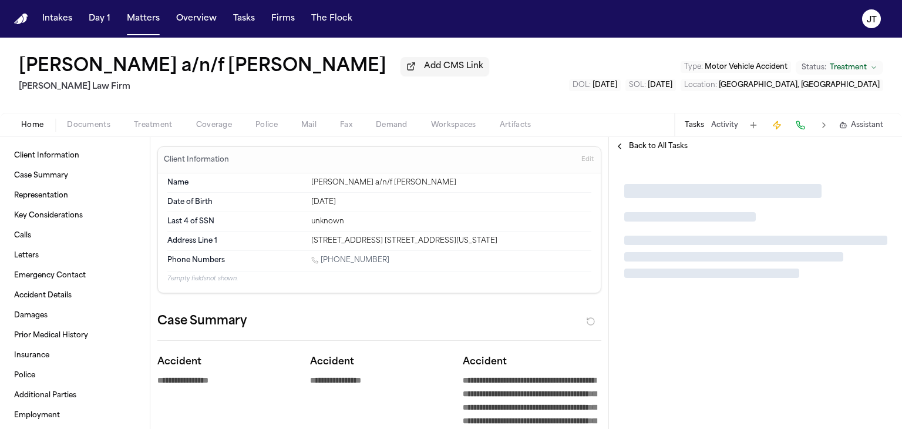
type textarea "*"
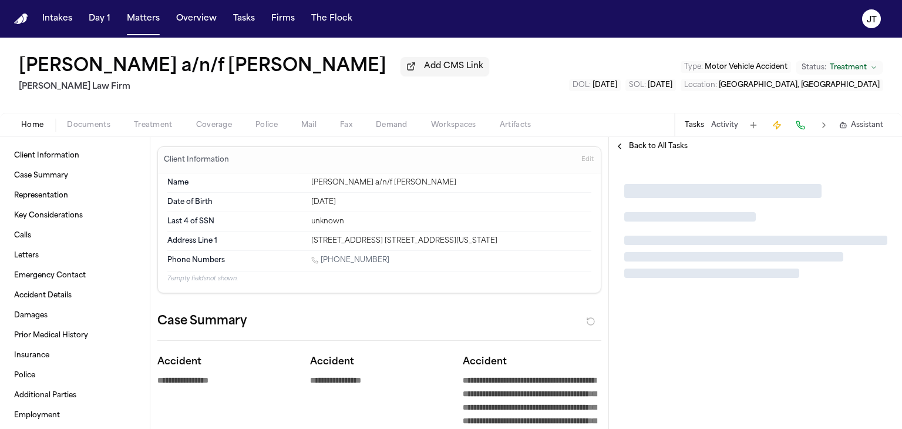
type textarea "*"
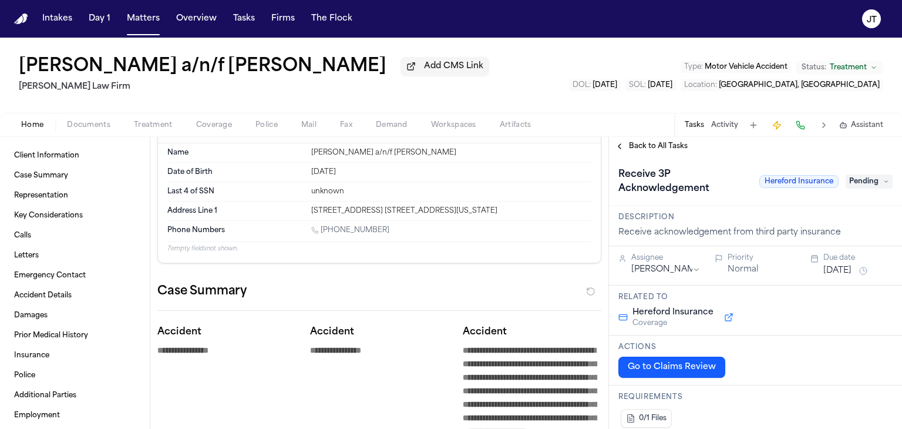
scroll to position [59, 0]
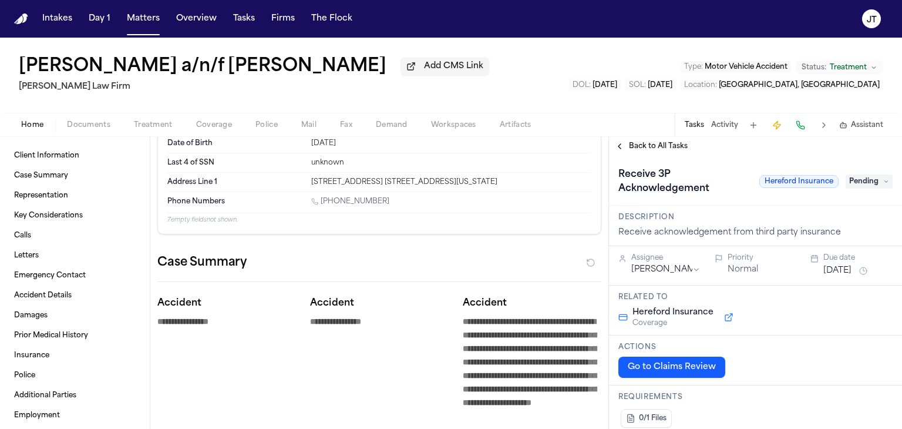
click at [679, 364] on button "Go to Claims Review" at bounding box center [671, 366] width 107 height 21
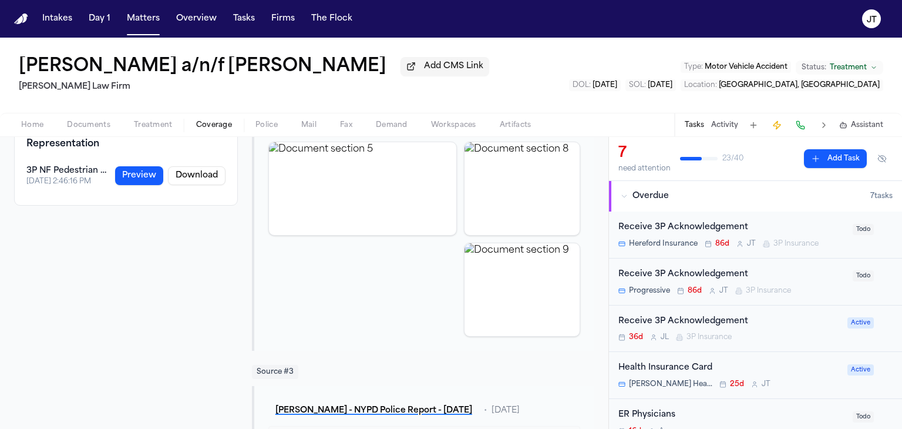
scroll to position [528, 0]
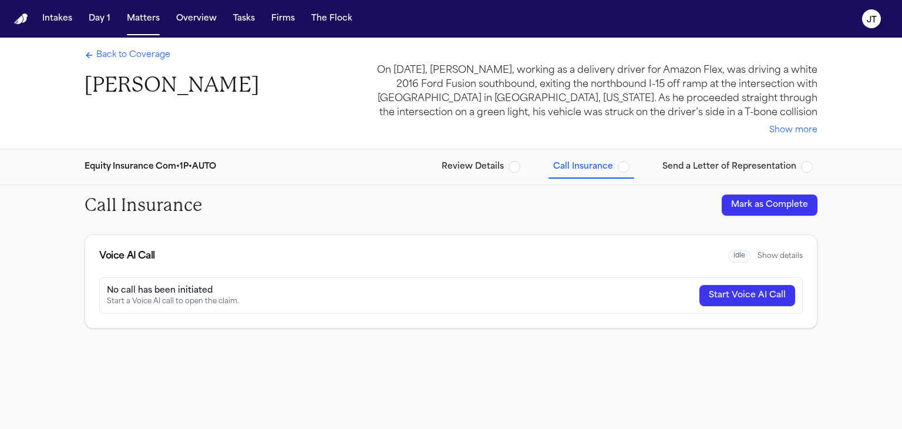
click at [467, 165] on span "Review Details" at bounding box center [473, 167] width 62 height 12
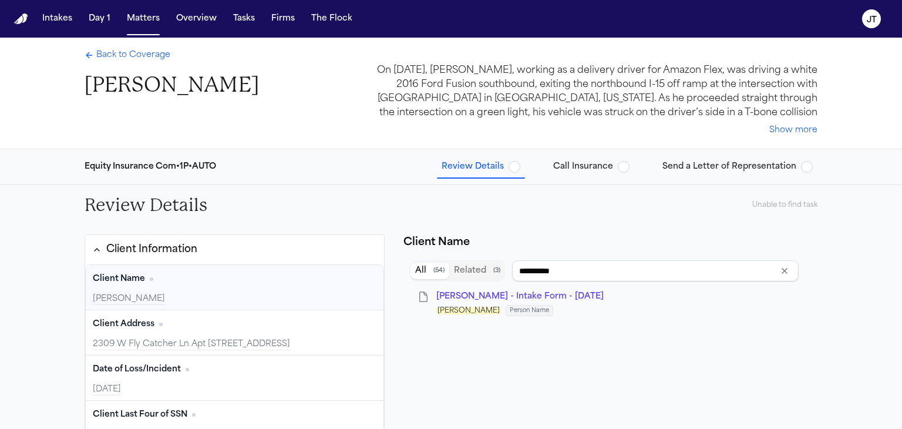
type input "**********"
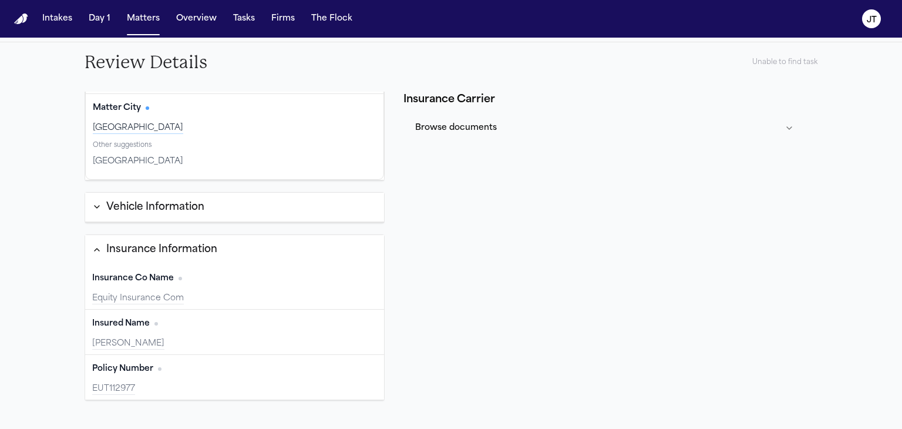
scroll to position [346, 0]
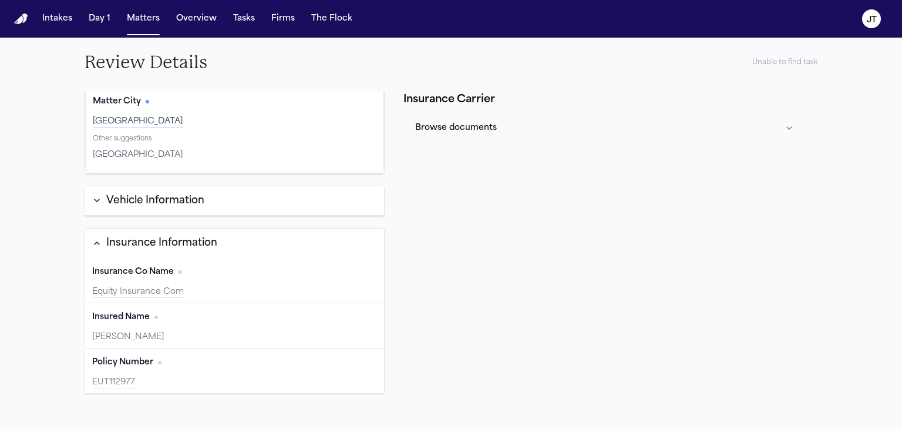
click at [348, 270] on button "Edit" at bounding box center [362, 271] width 29 height 19
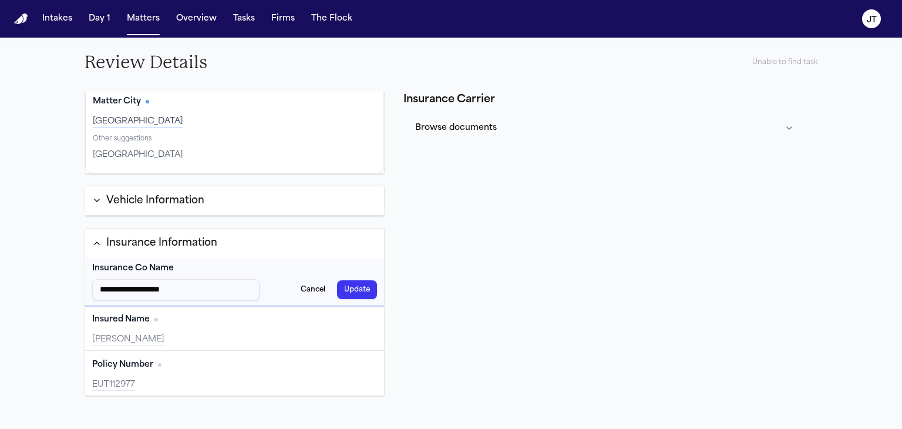
click at [294, 288] on button "Cancel" at bounding box center [313, 289] width 39 height 19
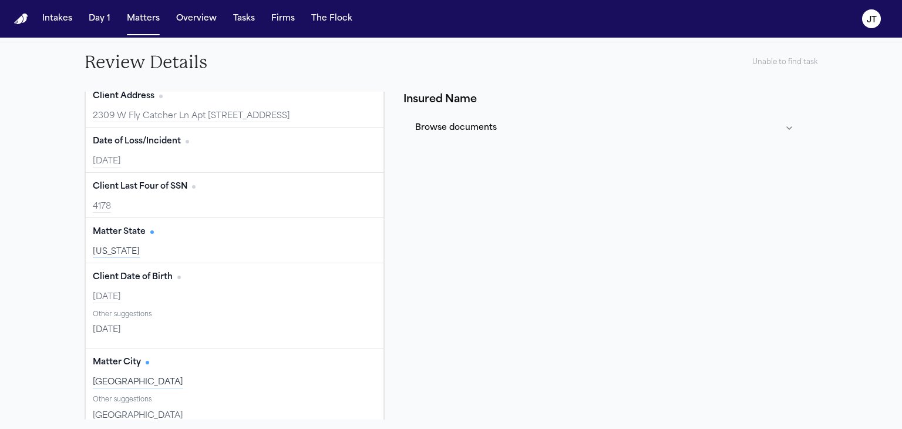
scroll to position [0, 0]
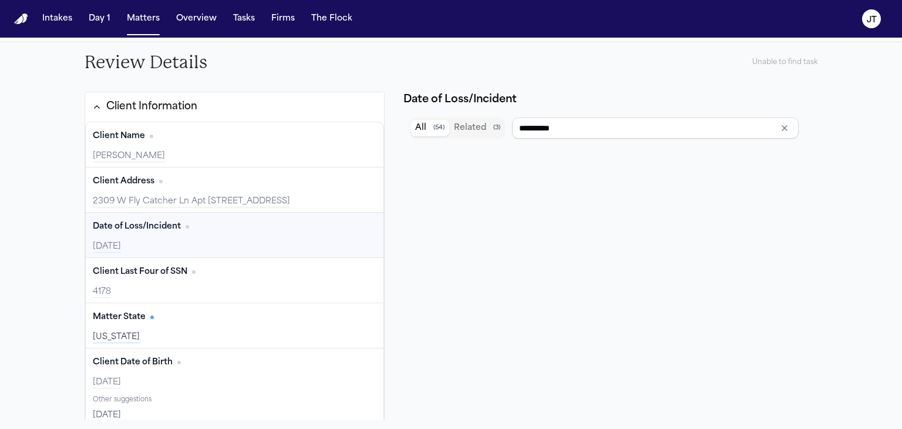
type input "****"
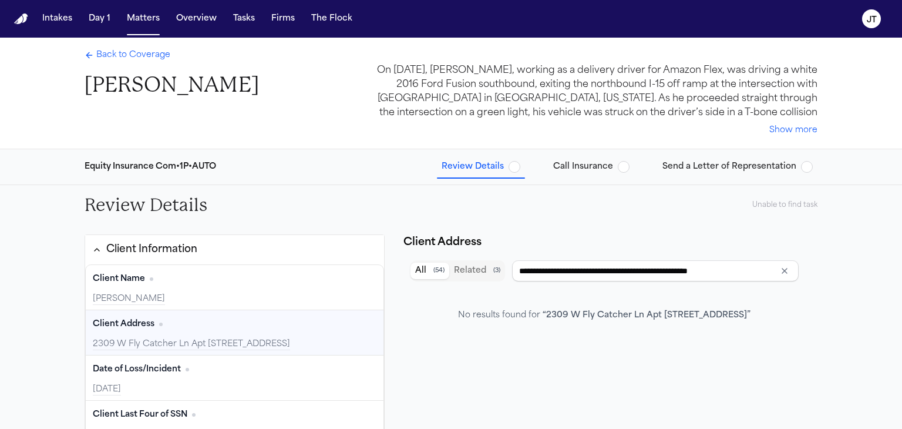
type input "**********"
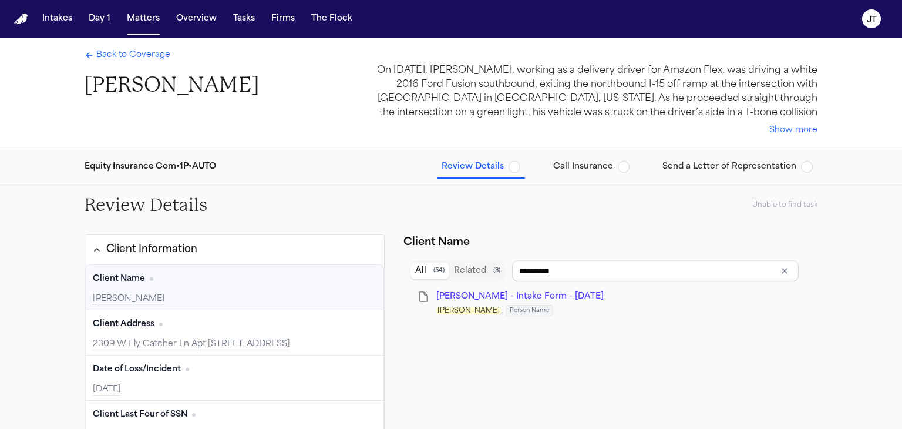
click at [133, 55] on span "Back to Coverage" at bounding box center [133, 55] width 74 height 12
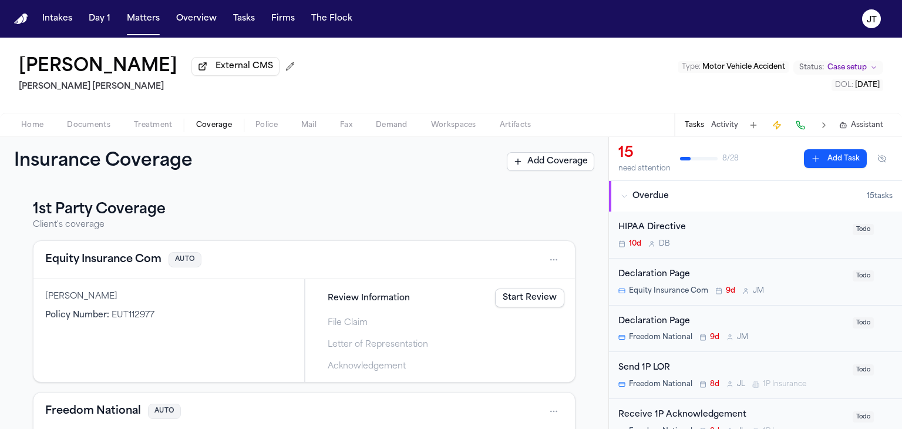
click at [547, 258] on html "Intakes Day 1 Matters Overview Tasks Firms The Flock JT Jose Buezo External CMS…" at bounding box center [451, 214] width 902 height 429
click at [503, 288] on div "View coverage details" at bounding box center [507, 289] width 88 height 31
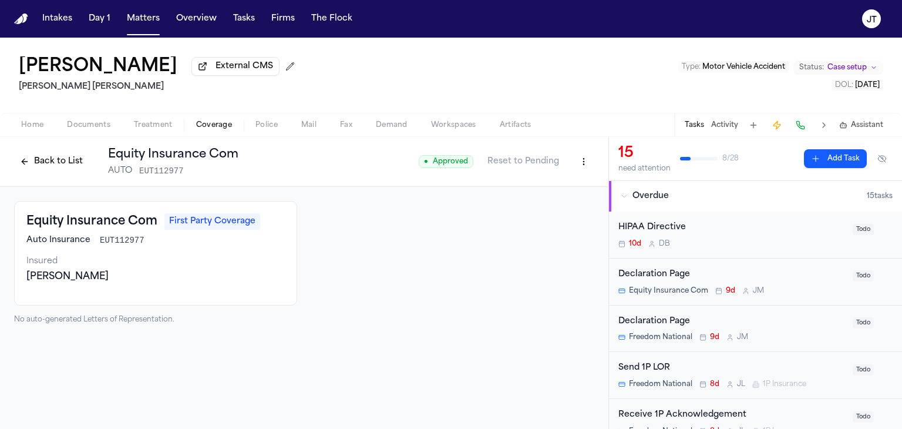
click at [584, 160] on html "Intakes Day 1 Matters Overview Tasks Firms The Flock JT Jose Buezo External CMS…" at bounding box center [451, 214] width 902 height 429
click at [558, 184] on div "Edit Coverage" at bounding box center [543, 186] width 99 height 19
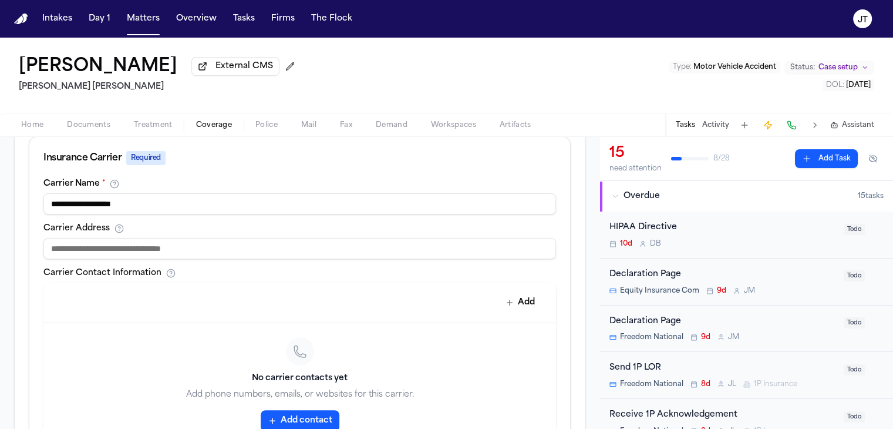
scroll to position [470, 0]
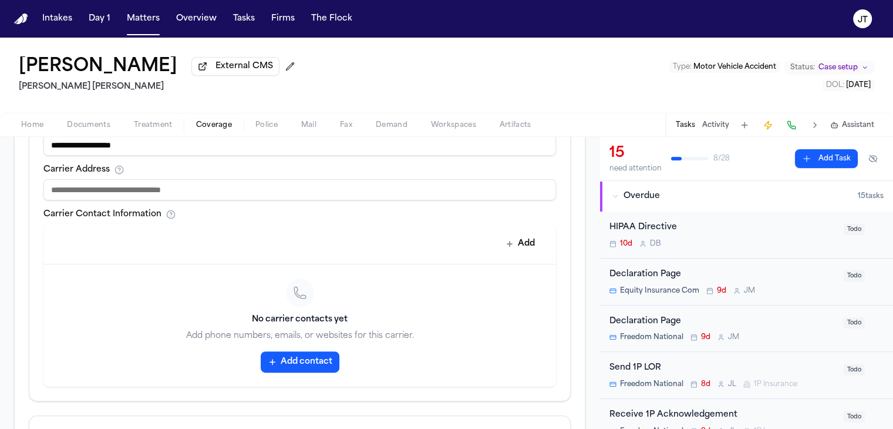
click at [289, 351] on button "Add contact" at bounding box center [300, 361] width 79 height 21
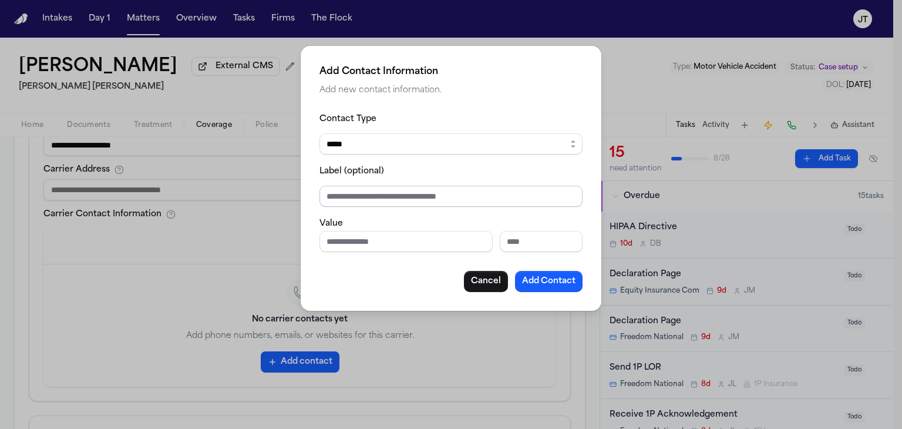
click at [405, 199] on input "Label (optional)" at bounding box center [450, 196] width 263 height 21
type input "****"
type input "**********"
click at [565, 282] on button "Add Contact" at bounding box center [549, 281] width 68 height 21
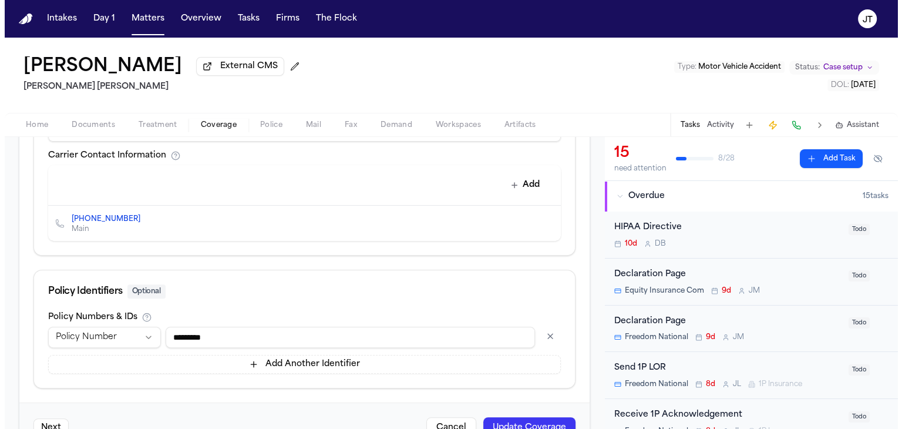
scroll to position [552, 0]
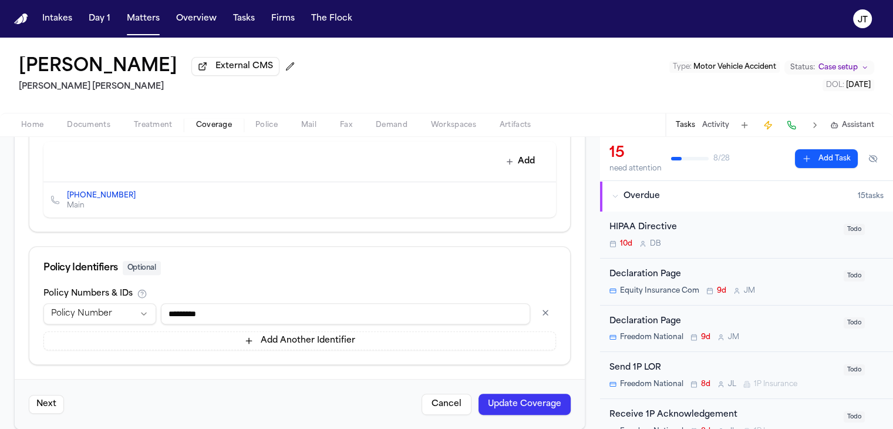
click at [486, 394] on button "Update Coverage" at bounding box center [525, 403] width 92 height 21
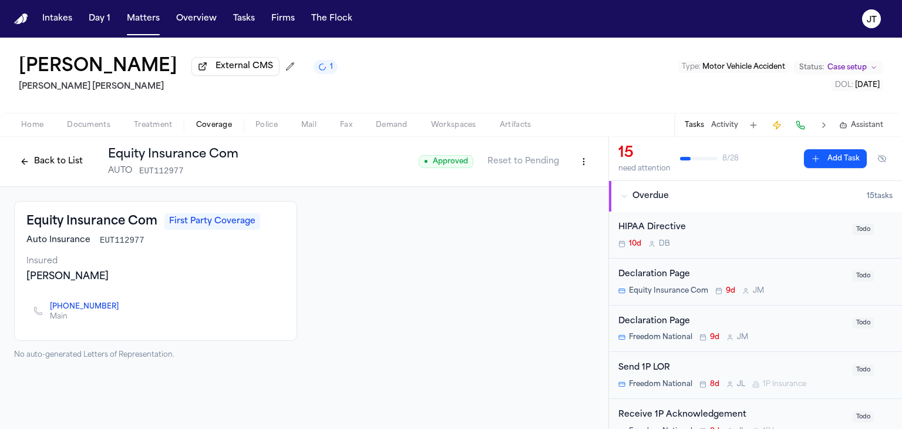
click at [47, 159] on button "Back to List" at bounding box center [51, 161] width 75 height 19
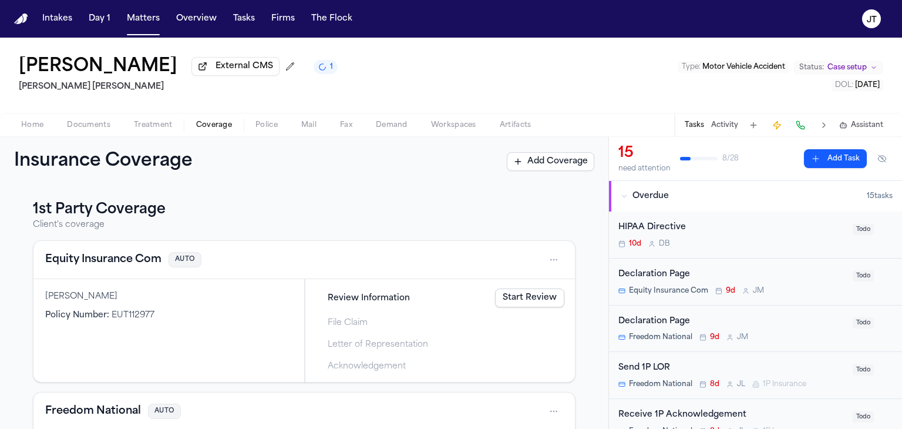
click at [517, 289] on link "Start Review" at bounding box center [529, 297] width 69 height 19
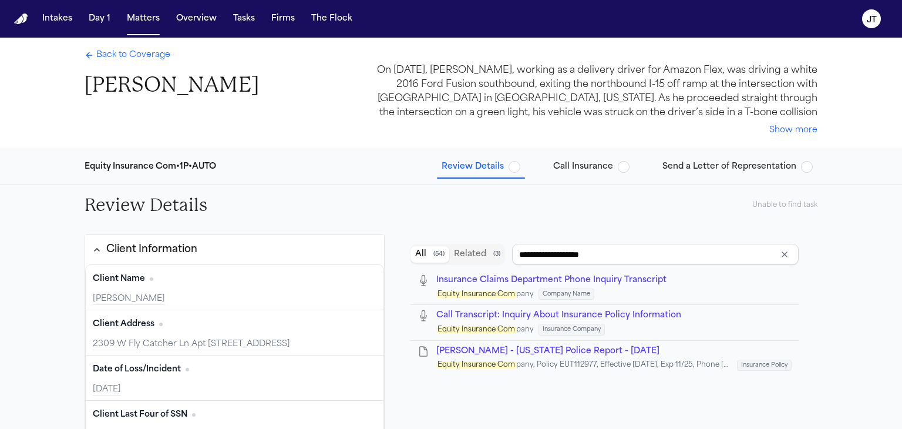
type input "**********"
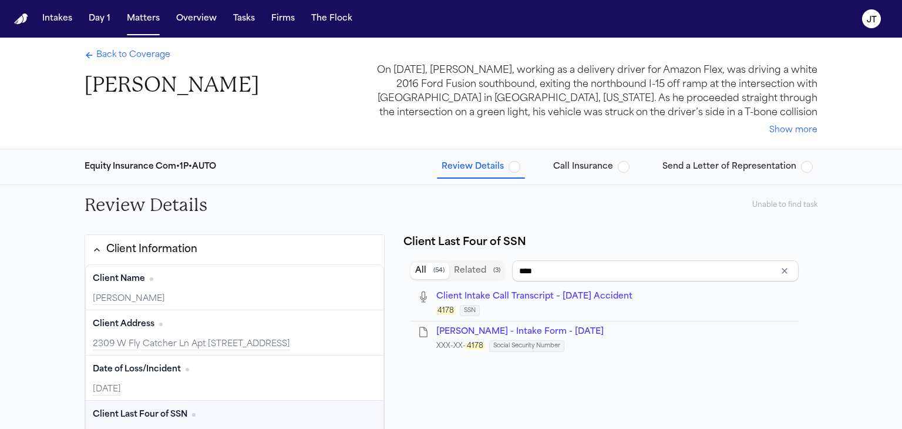
click at [587, 163] on span "Call Insurance" at bounding box center [583, 167] width 60 height 12
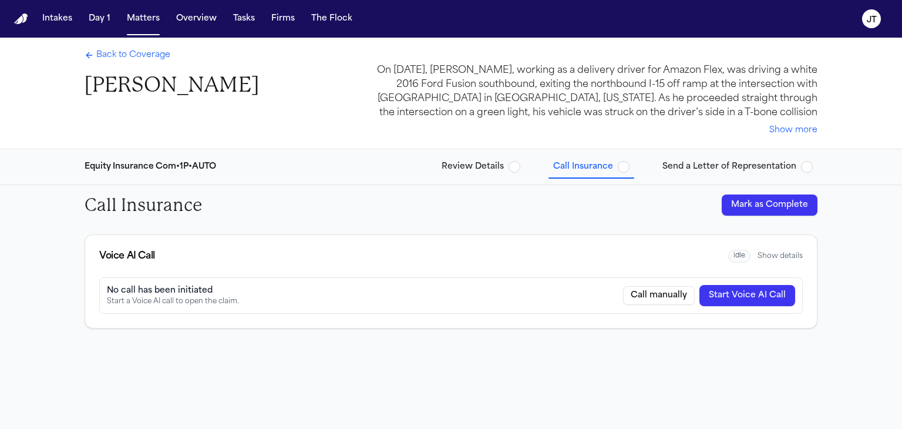
click at [751, 292] on button "Start Voice AI Call" at bounding box center [747, 295] width 96 height 21
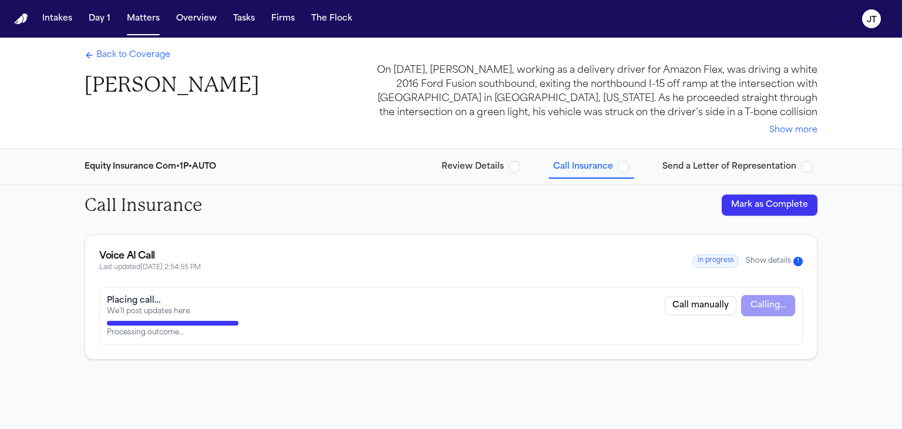
click at [780, 257] on button "Show details 1" at bounding box center [774, 261] width 57 height 10
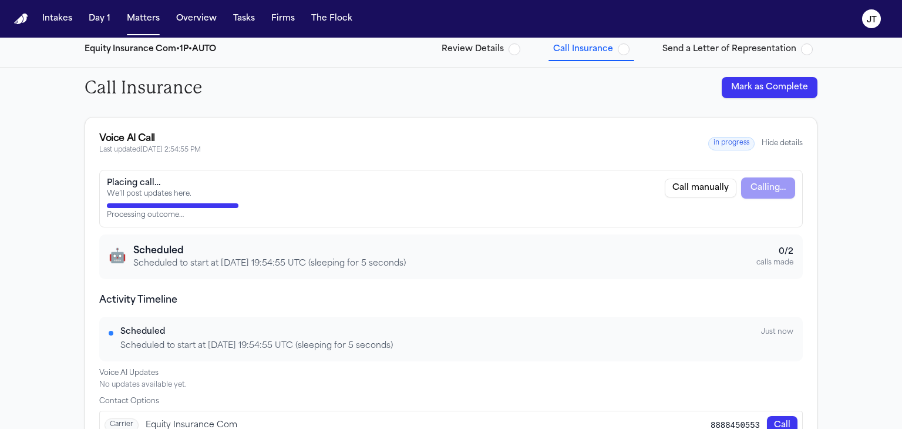
scroll to position [152, 0]
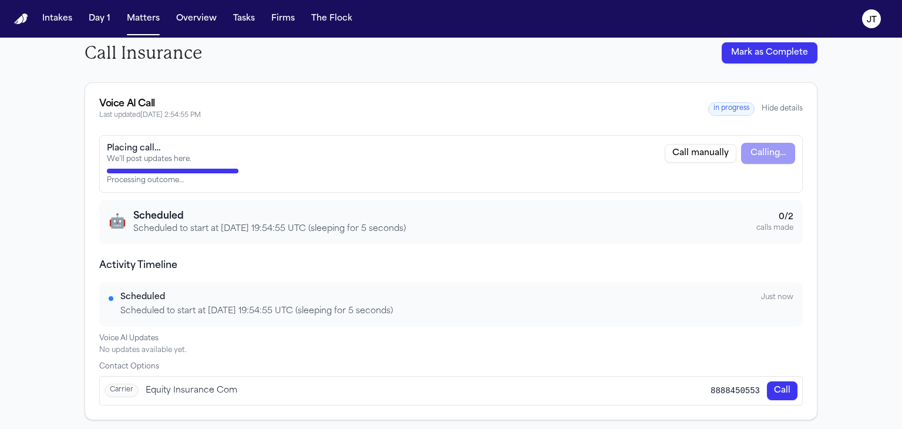
click at [772, 391] on button "Call" at bounding box center [782, 390] width 31 height 19
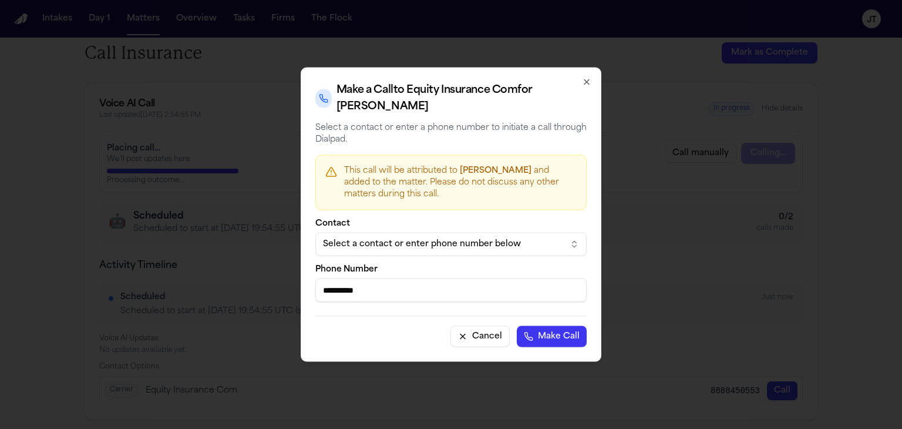
click at [366, 243] on div "Select a contact or enter phone number below" at bounding box center [441, 244] width 237 height 12
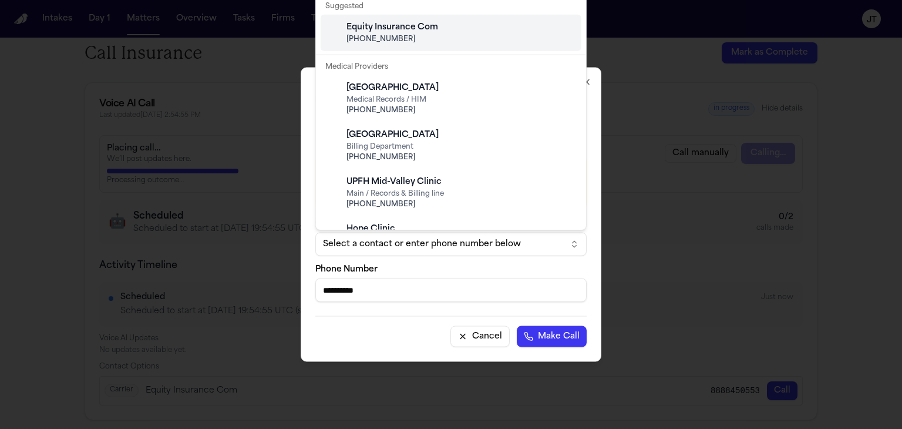
click at [379, 35] on span "(888) 845-0553" at bounding box center [460, 39] width 228 height 9
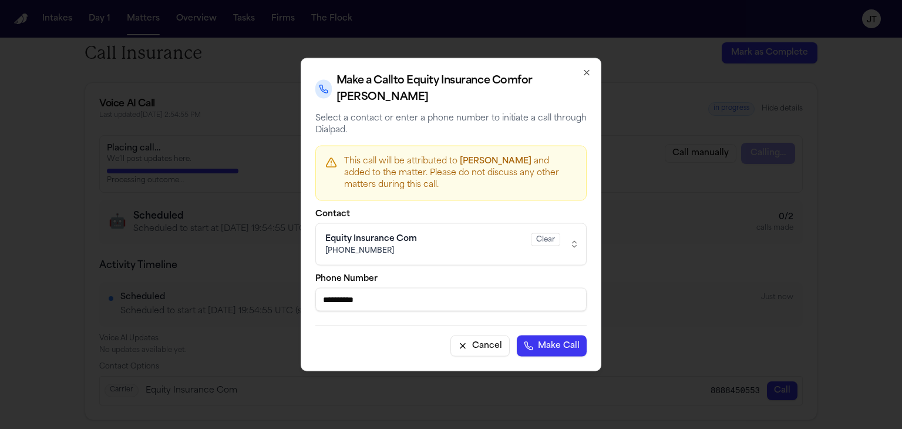
click at [484, 348] on button "Cancel" at bounding box center [479, 345] width 59 height 21
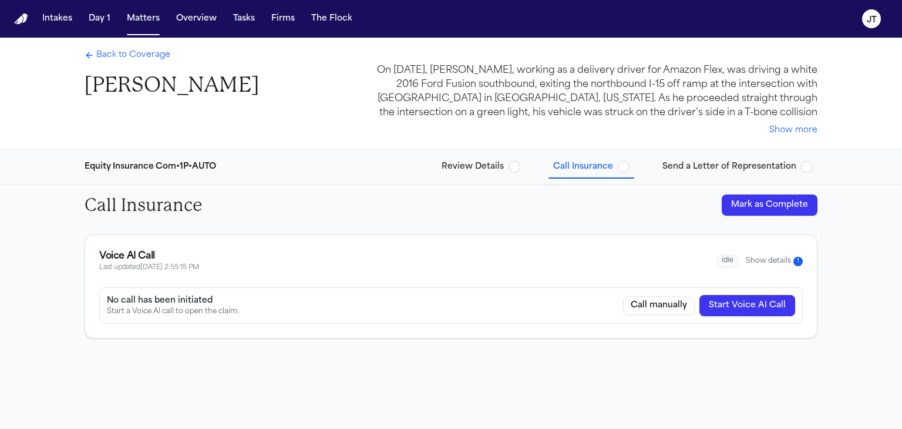
click at [751, 307] on button "Start Voice AI Call" at bounding box center [747, 305] width 96 height 21
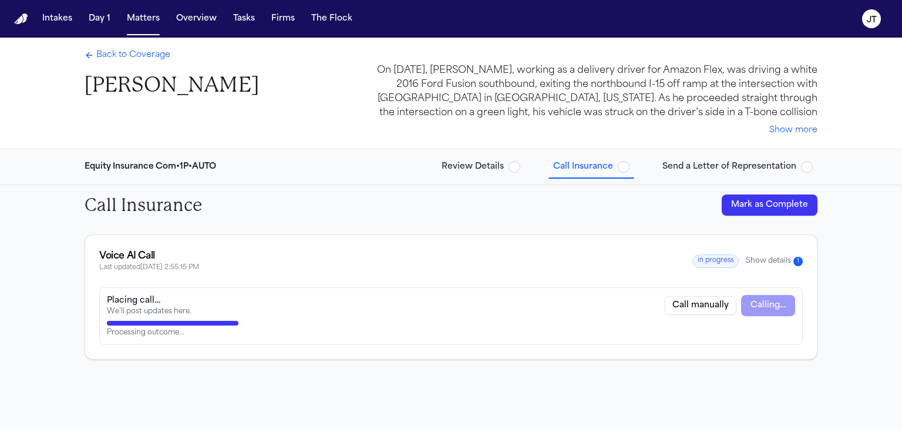
click at [695, 303] on button "Call manually" at bounding box center [701, 305] width 72 height 19
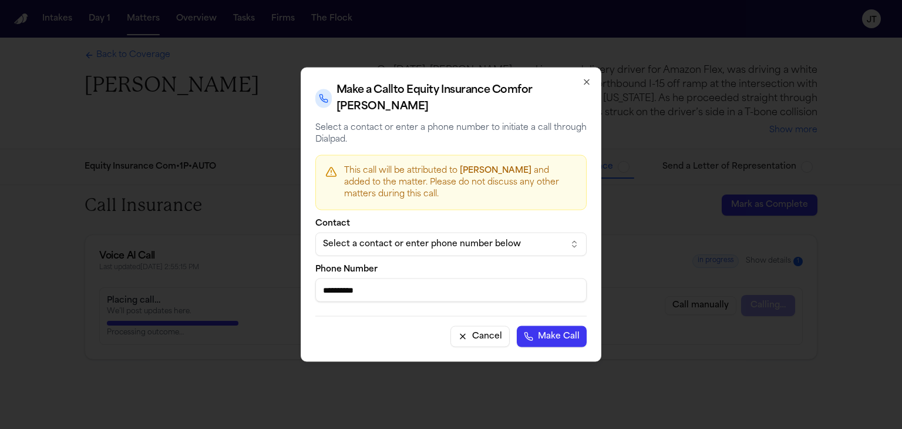
click at [552, 339] on button "Make Call" at bounding box center [552, 336] width 70 height 21
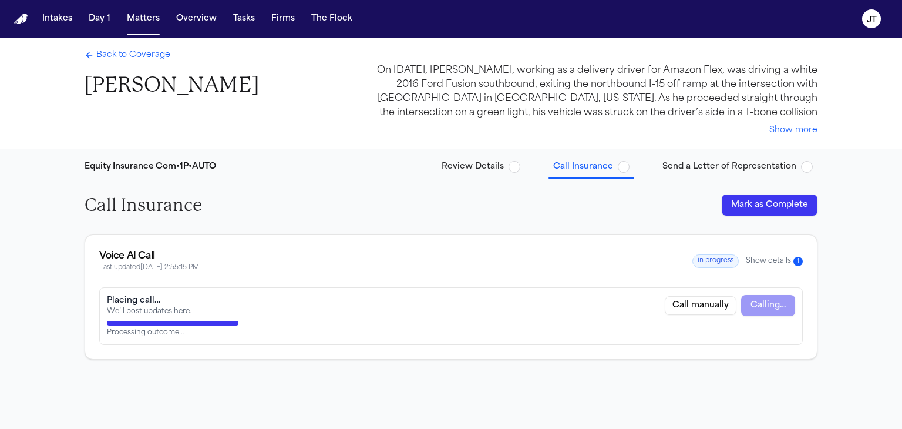
click at [100, 55] on span "Back to Coverage" at bounding box center [133, 55] width 74 height 12
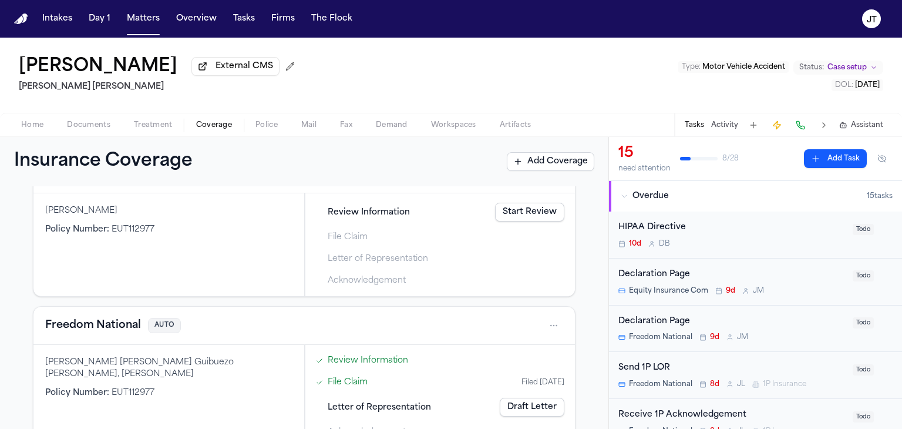
scroll to position [59, 0]
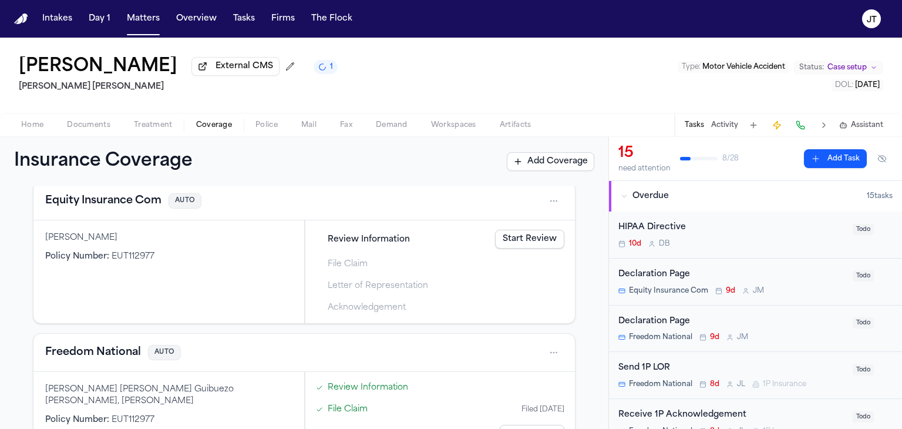
click at [800, 125] on button at bounding box center [800, 125] width 16 height 16
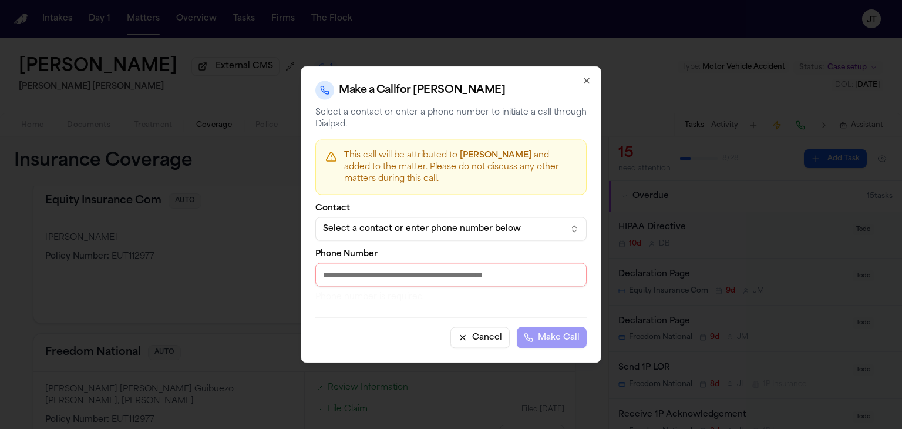
click at [507, 230] on div "Select a contact or enter phone number below" at bounding box center [441, 229] width 237 height 12
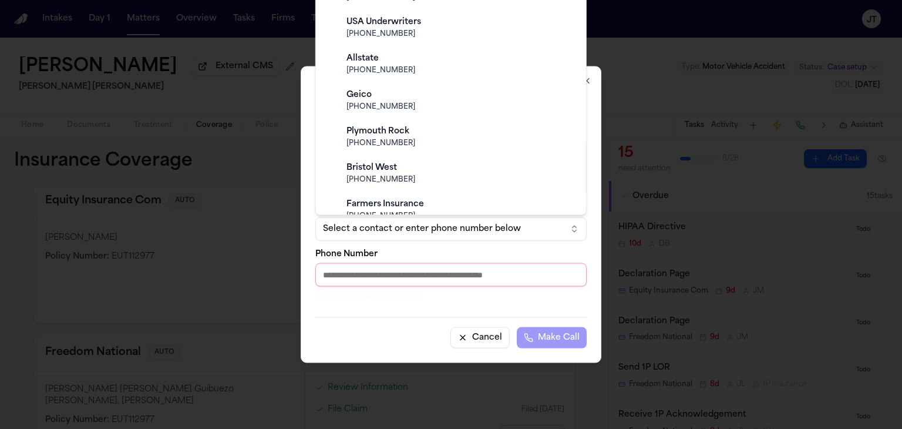
scroll to position [868, 0]
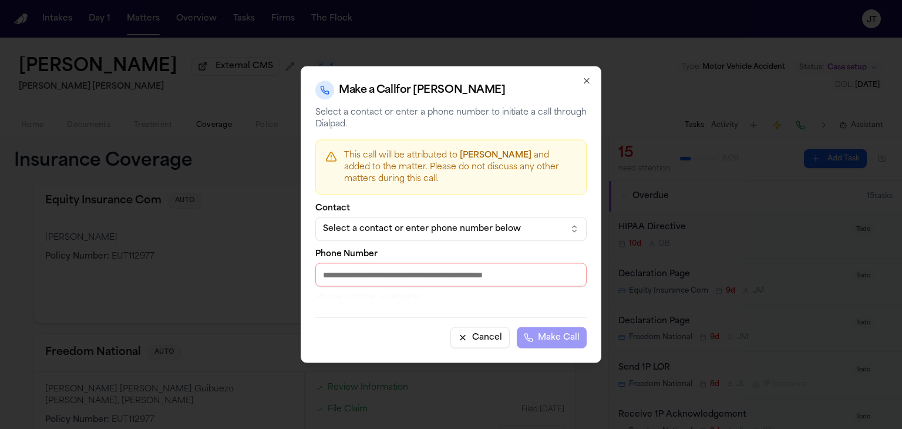
click at [372, 275] on body "Intakes Day 1 Matters Overview Tasks Firms The Flock JT Jose Buezo External CMS…" at bounding box center [451, 214] width 902 height 429
click at [395, 276] on input "Phone Number" at bounding box center [450, 274] width 271 height 23
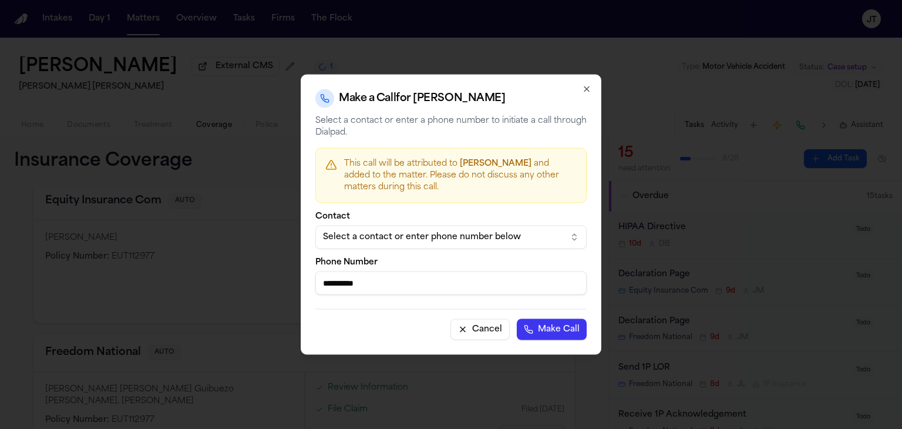
type input "**********"
click at [546, 325] on button "Make Call" at bounding box center [552, 329] width 70 height 21
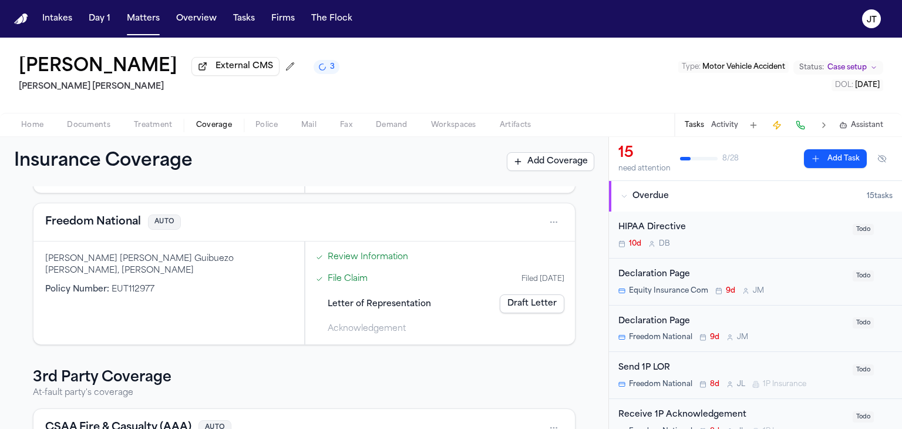
scroll to position [117, 0]
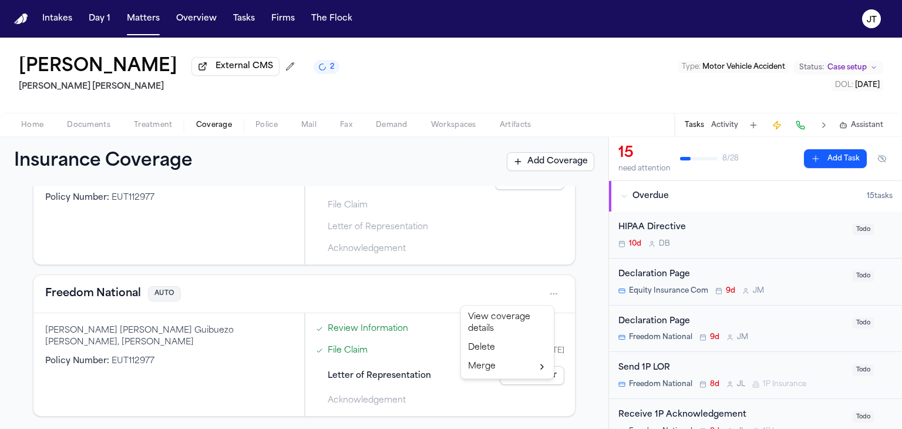
click at [550, 294] on html "Intakes Day 1 Matters Overview Tasks Firms The Flock JT Jose Buezo External CMS…" at bounding box center [451, 214] width 902 height 429
click at [490, 318] on div "View coverage details" at bounding box center [507, 323] width 88 height 31
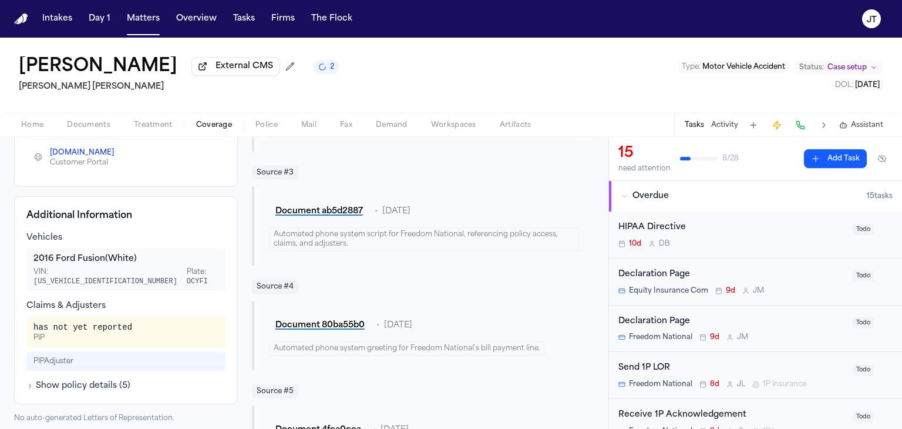
scroll to position [294, 0]
click at [82, 380] on button "Show policy details ( 5 )" at bounding box center [78, 386] width 104 height 12
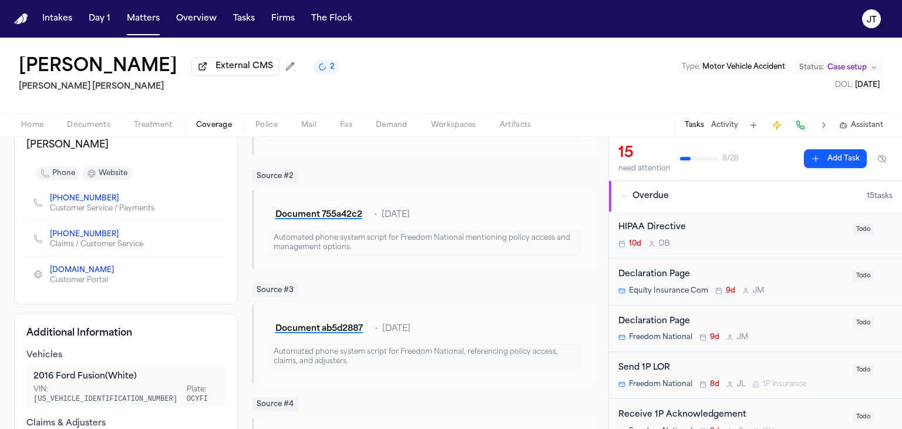
scroll to position [0, 0]
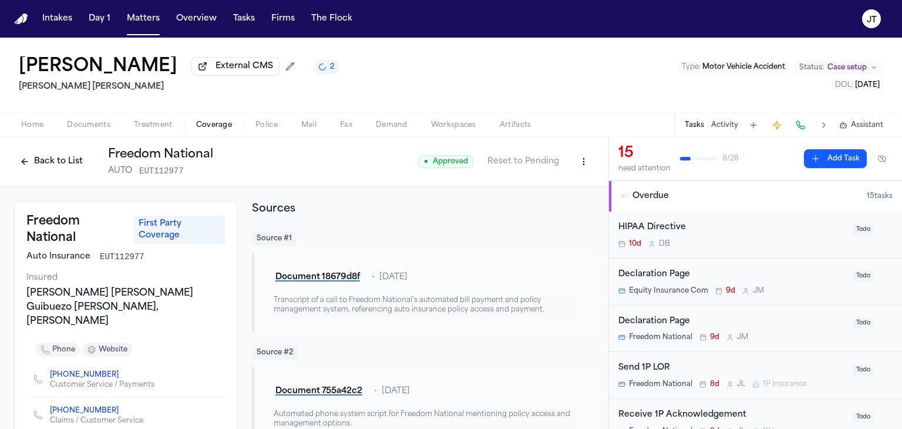
click at [26, 159] on button "Back to List" at bounding box center [51, 161] width 75 height 19
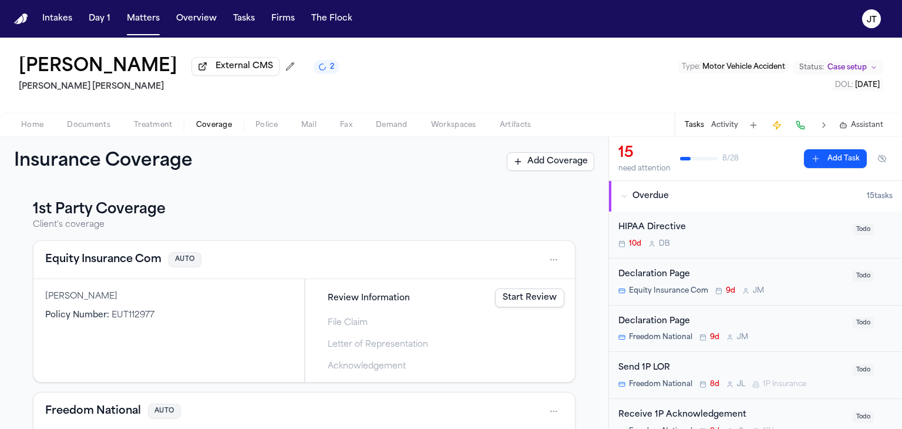
click at [518, 301] on link "Start Review" at bounding box center [529, 297] width 69 height 19
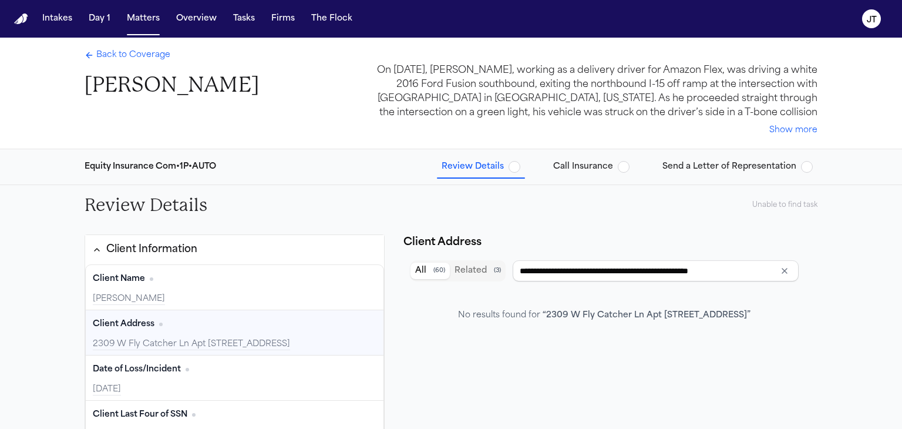
type input "**********"
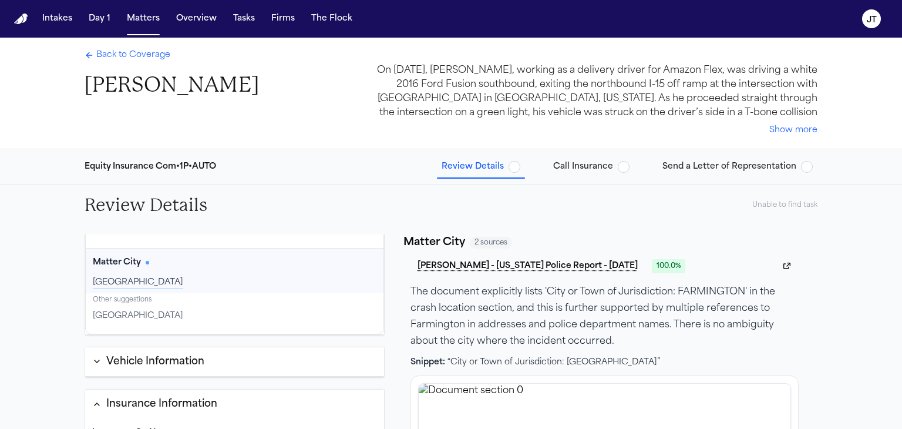
scroll to position [346, 0]
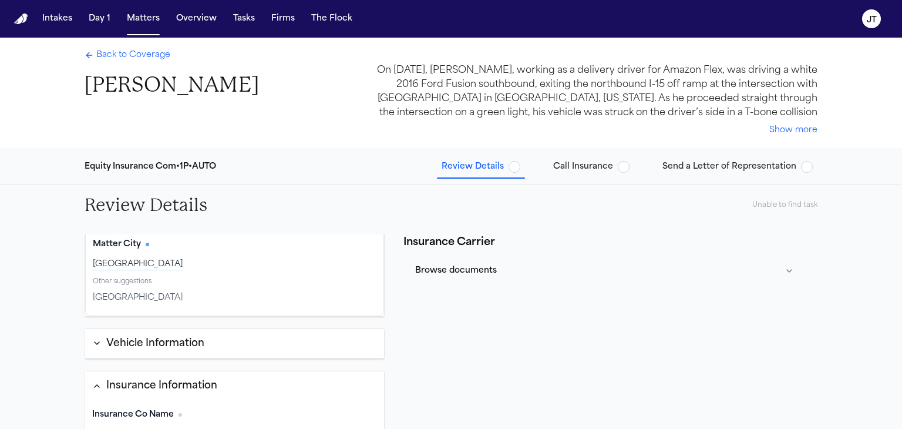
click at [95, 342] on icon "button" at bounding box center [97, 343] width 5 height 2
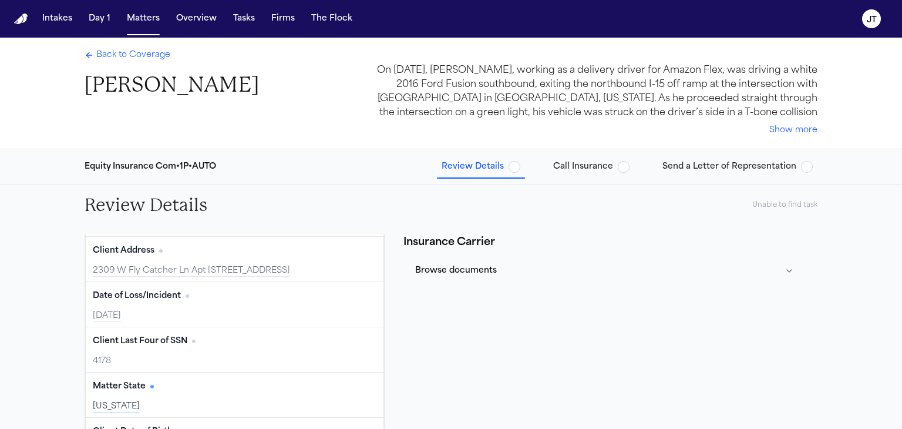
scroll to position [0, 0]
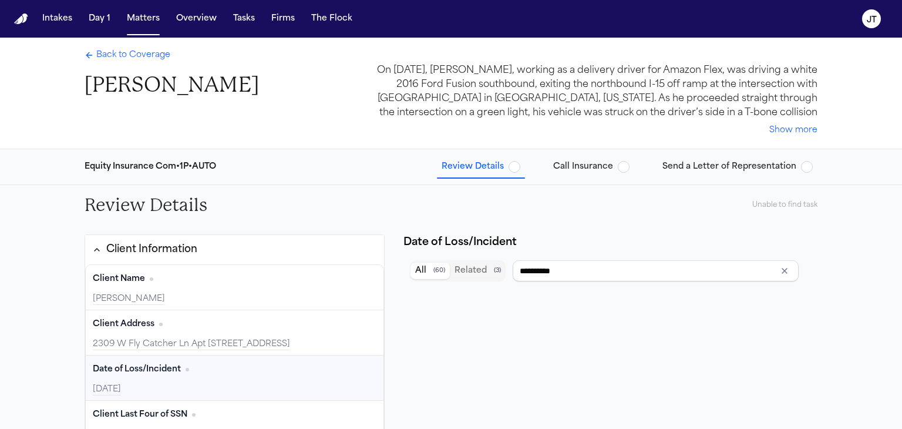
type input "**********"
click at [106, 48] on div "Back to Coverage Jose Buezo On August 23, 2025, Jose Buezo, working as a delive…" at bounding box center [451, 93] width 752 height 111
click at [144, 55] on span "Back to Coverage" at bounding box center [133, 55] width 74 height 12
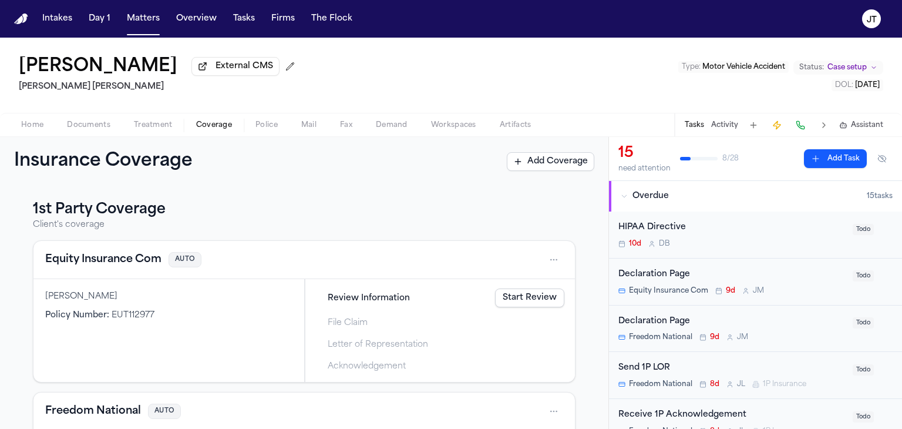
click at [33, 123] on span "Home" at bounding box center [32, 124] width 22 height 9
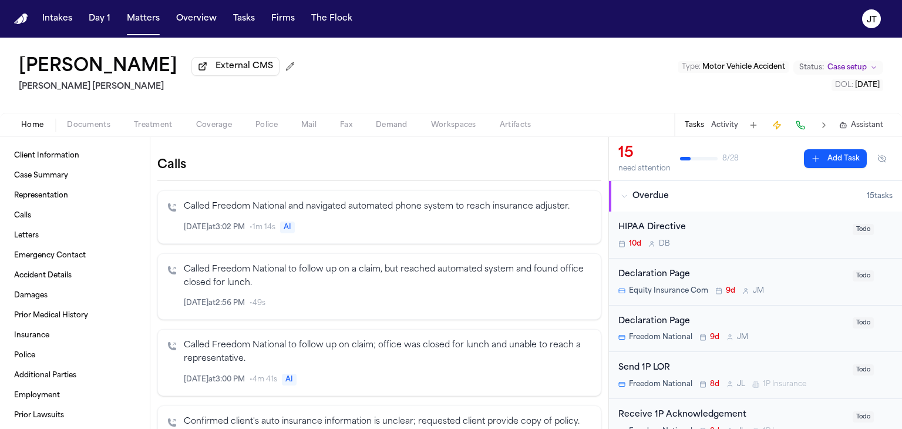
scroll to position [294, 0]
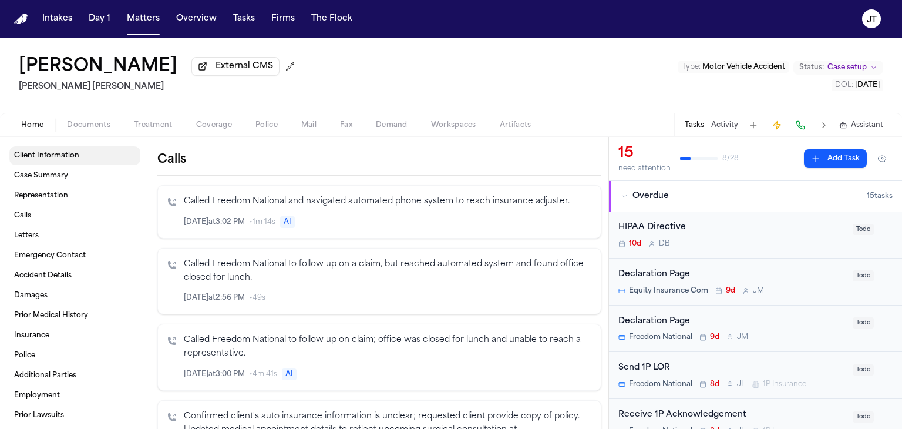
click at [38, 156] on span "Client Information" at bounding box center [46, 155] width 65 height 9
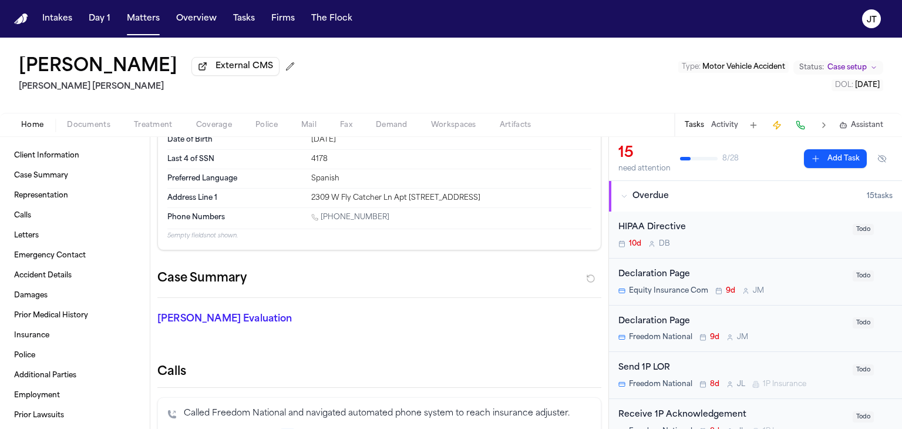
scroll to position [176, 0]
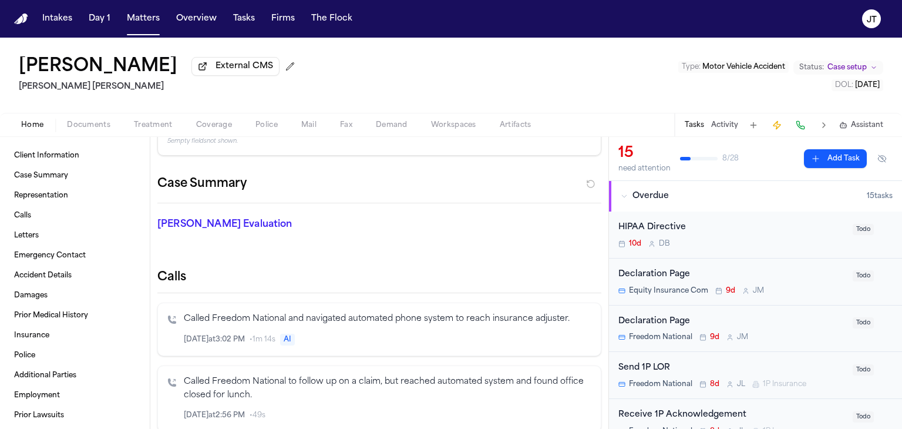
click at [85, 114] on div "Home Documents Treatment Coverage Police Mail Fax Demand Workspaces Artifacts T…" at bounding box center [451, 124] width 902 height 23
click at [84, 121] on span "Documents" at bounding box center [88, 124] width 43 height 9
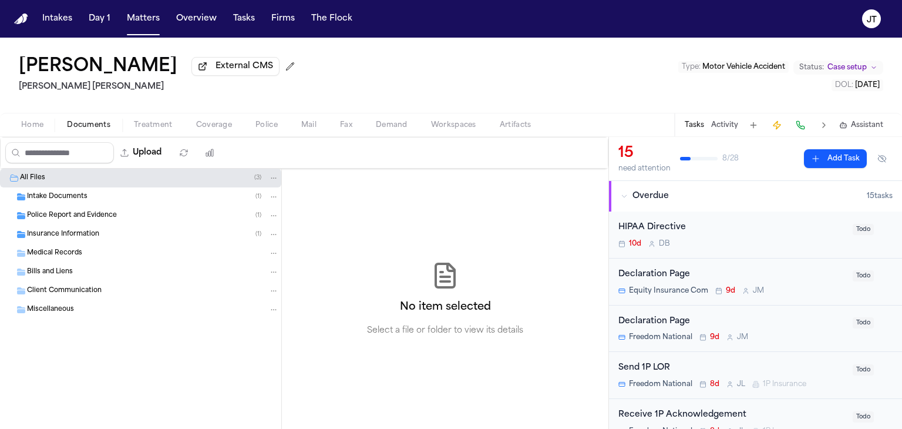
click at [46, 193] on span "Intake Documents" at bounding box center [57, 197] width 60 height 10
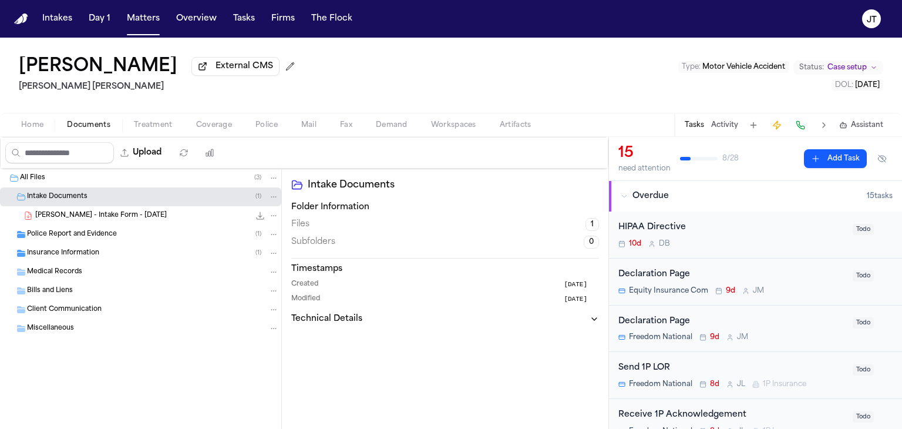
click at [56, 217] on span "[PERSON_NAME] - Intake Form - [DATE]" at bounding box center [101, 216] width 132 height 10
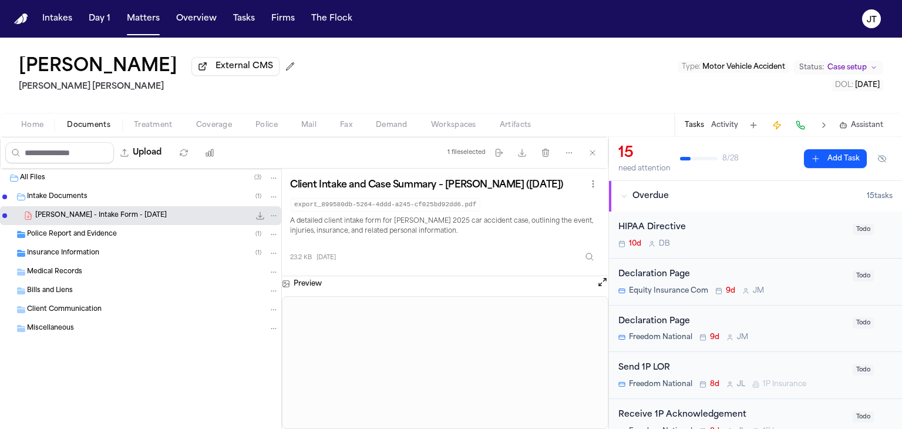
click at [156, 363] on div "All Files ( 3 ) Intake Documents ( 1 ) J. Buezo - Intake Form - 8.26.25 23.2 KB…" at bounding box center [140, 283] width 281 height 228
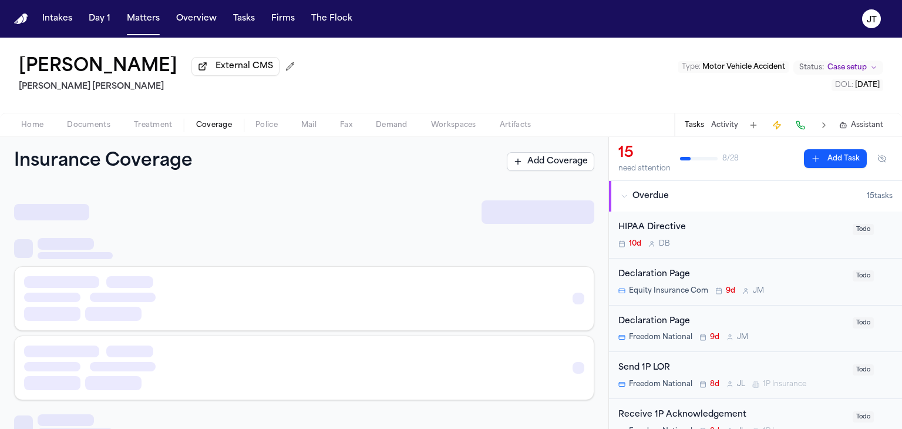
click at [230, 120] on span "Coverage" at bounding box center [214, 124] width 36 height 9
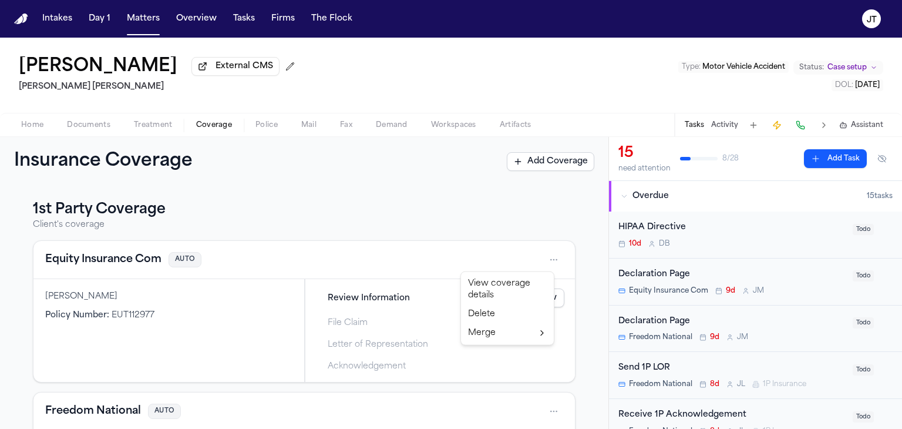
click at [541, 261] on html "Intakes Day 1 Matters Overview Tasks Firms The Flock JT Jose Buezo External CMS…" at bounding box center [451, 214] width 902 height 429
click at [490, 287] on div "View coverage details" at bounding box center [507, 289] width 88 height 31
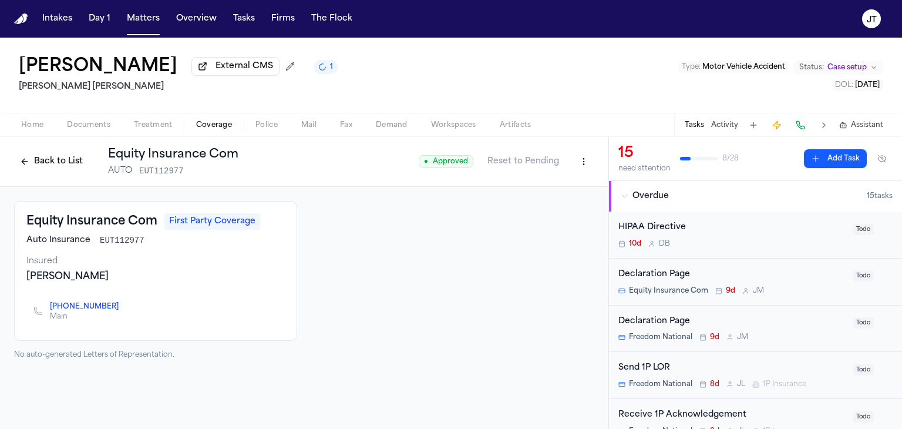
click at [581, 163] on html "Intakes Day 1 Matters Overview Tasks Firms The Flock JT Jose Buezo External CMS…" at bounding box center [451, 214] width 902 height 429
click at [548, 179] on div "Edit Coverage" at bounding box center [543, 186] width 99 height 19
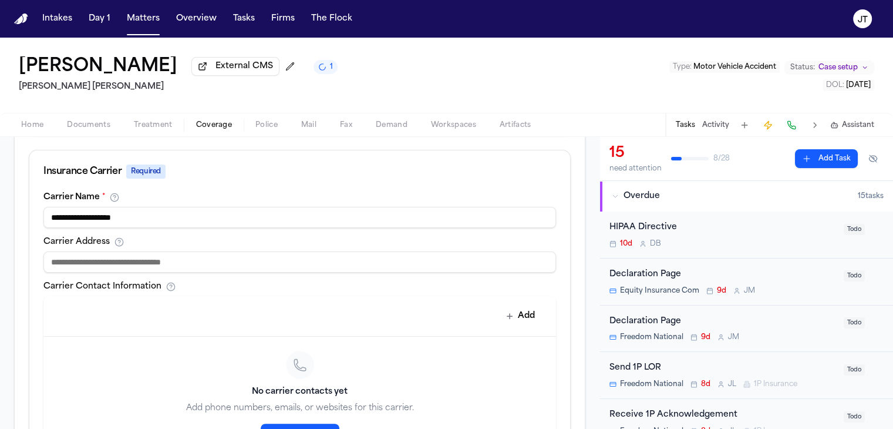
scroll to position [470, 0]
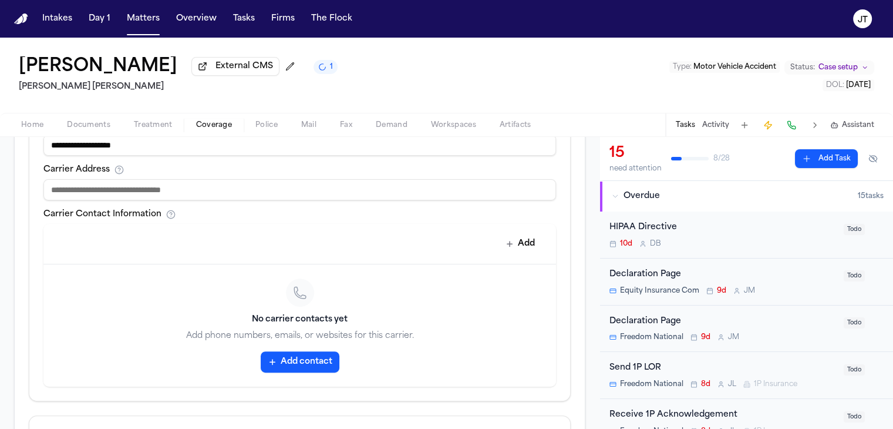
click at [289, 351] on button "Add contact" at bounding box center [300, 361] width 79 height 21
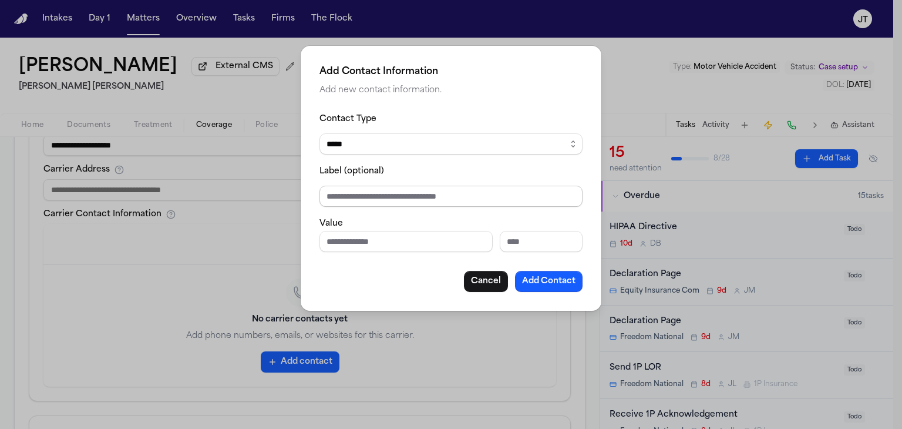
click at [358, 194] on input "Label (optional)" at bounding box center [450, 196] width 263 height 21
type input "****"
type input "**********"
click at [533, 282] on button "Add Contact" at bounding box center [549, 281] width 68 height 21
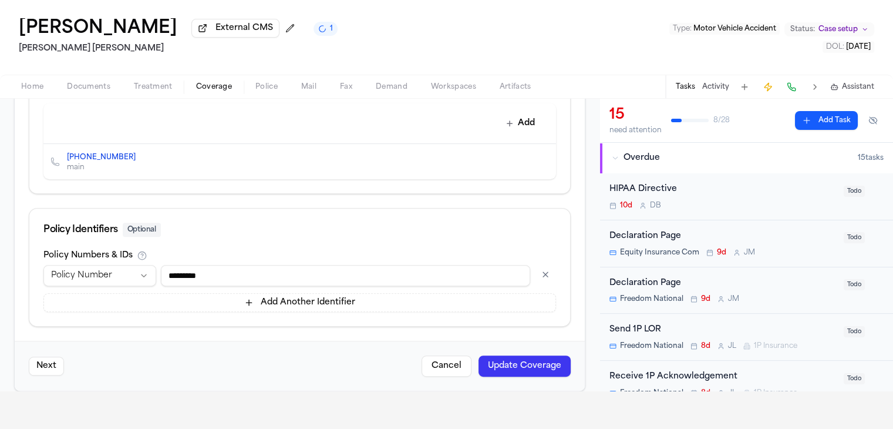
scroll to position [59, 0]
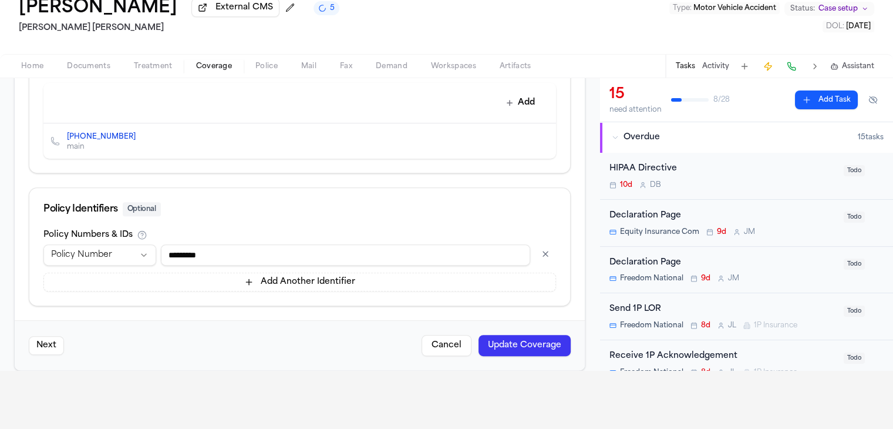
click at [38, 336] on button "Next" at bounding box center [46, 345] width 35 height 19
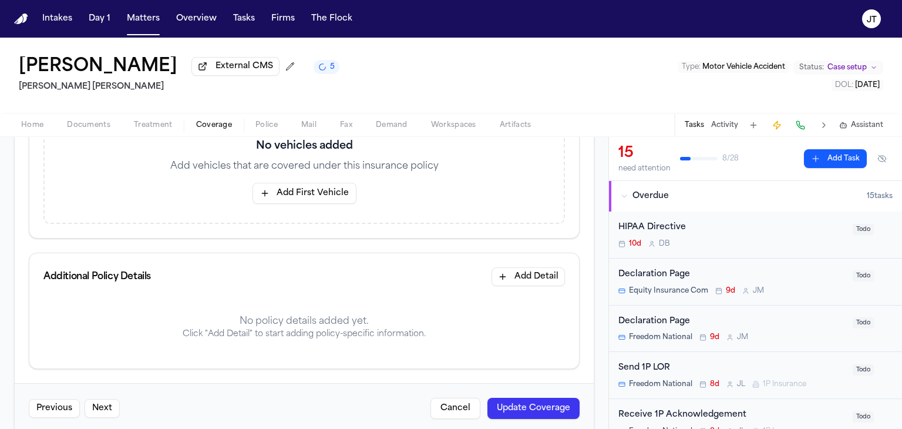
scroll to position [281, 0]
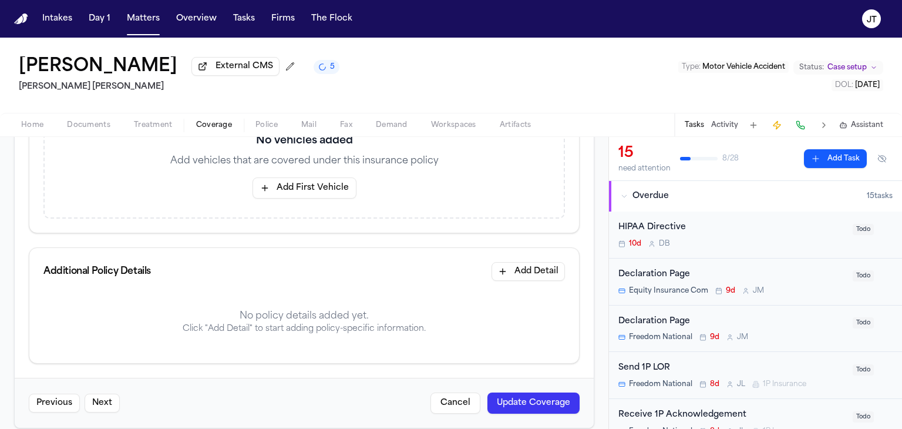
click at [103, 393] on button "Next" at bounding box center [102, 402] width 35 height 19
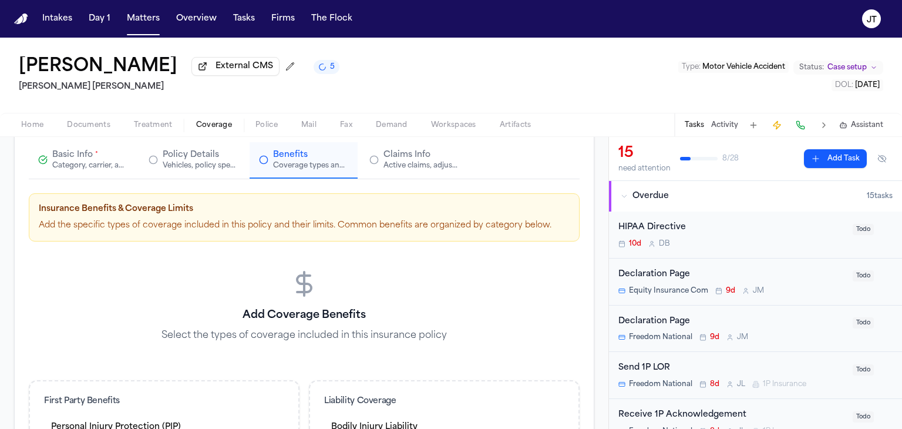
scroll to position [105, 0]
click at [378, 157] on circle "button" at bounding box center [374, 161] width 8 height 8
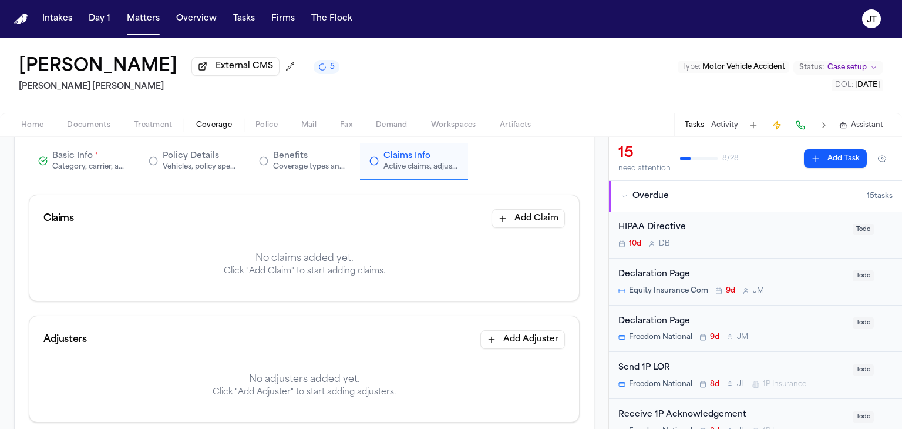
click at [497, 209] on button "Add Claim" at bounding box center [527, 218] width 73 height 19
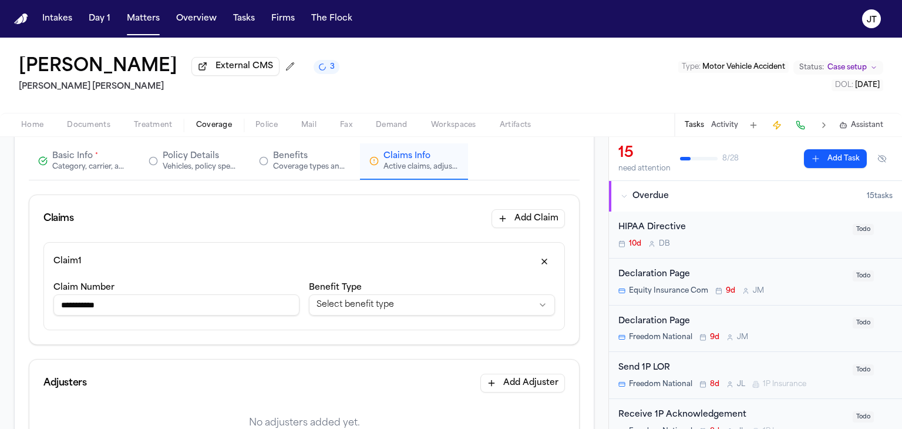
type input "**********"
click at [394, 301] on html "**********" at bounding box center [451, 214] width 902 height 429
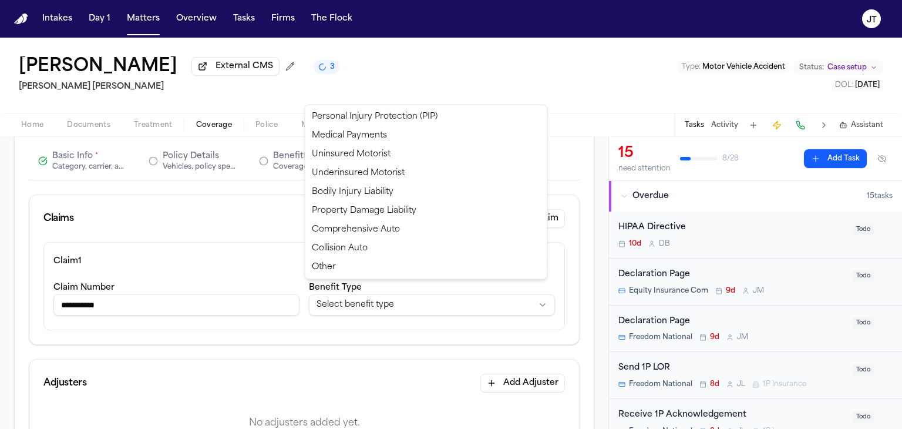
click at [326, 315] on html "**********" at bounding box center [451, 214] width 902 height 429
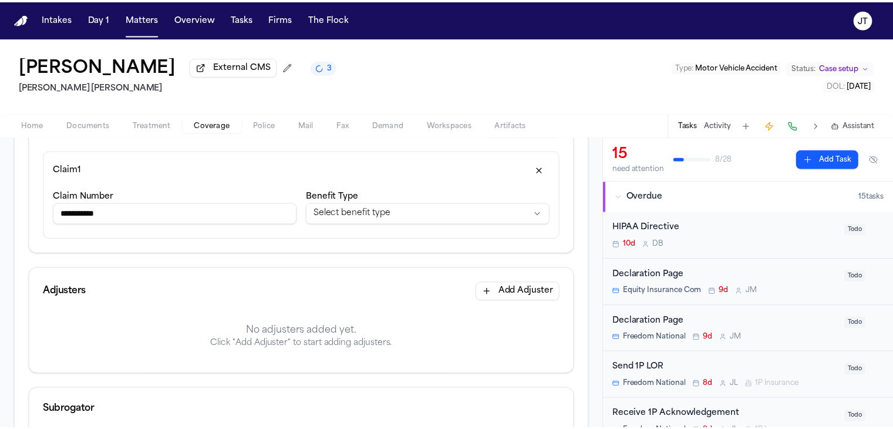
scroll to position [223, 0]
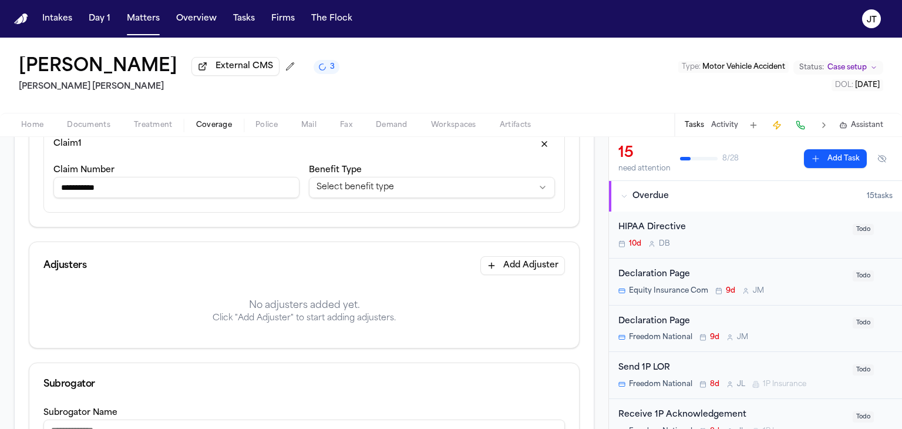
click at [505, 256] on button "Add Adjuster" at bounding box center [522, 265] width 85 height 19
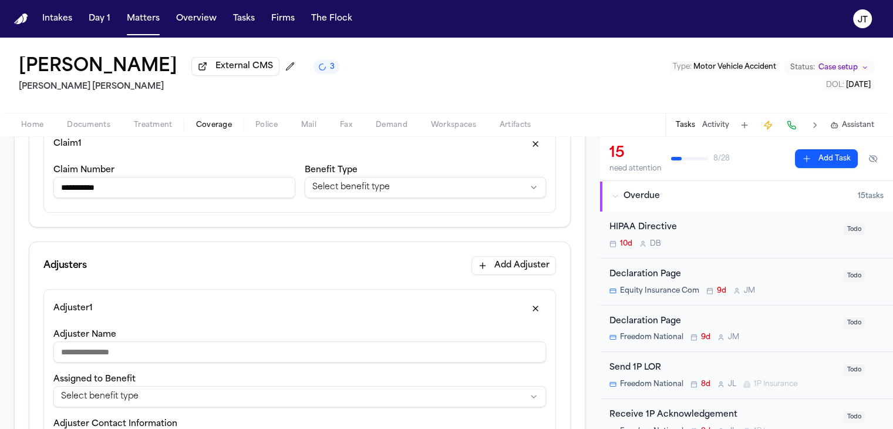
click at [211, 341] on input "Adjuster Name" at bounding box center [299, 351] width 493 height 21
type input "*"
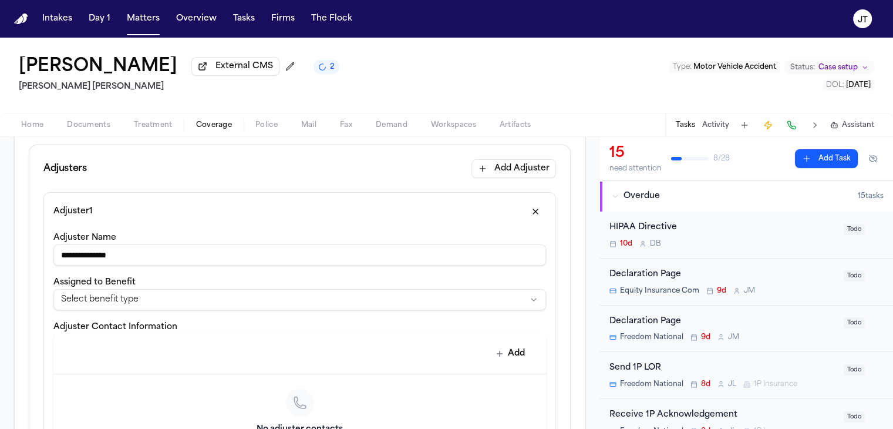
scroll to position [340, 0]
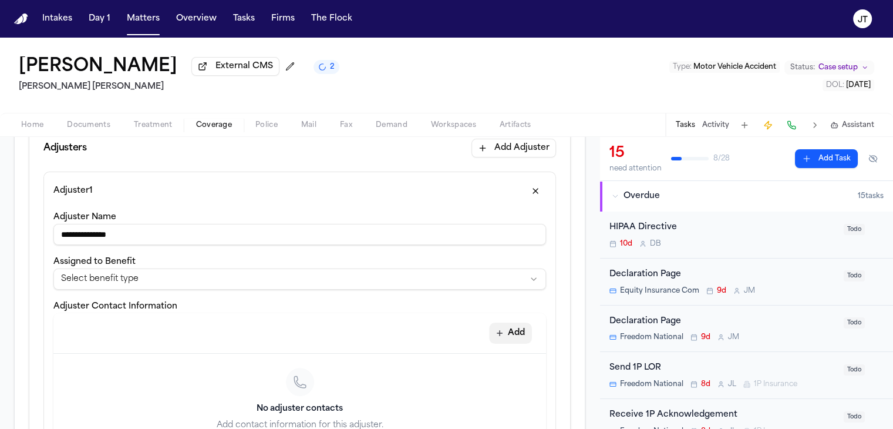
type input "**********"
click at [506, 322] on button "Add" at bounding box center [510, 332] width 43 height 21
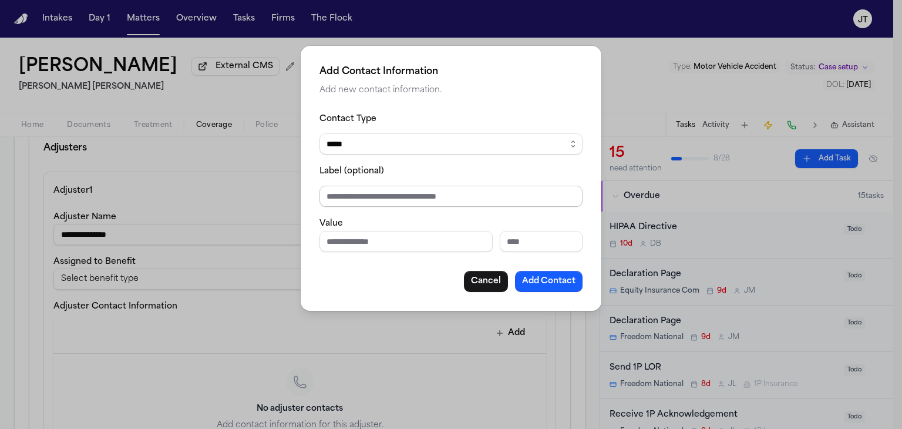
click at [349, 198] on input "Label (optional)" at bounding box center [450, 196] width 263 height 21
type input "********"
type input "**********"
type input "****"
click at [544, 287] on button "Add Contact" at bounding box center [549, 281] width 68 height 21
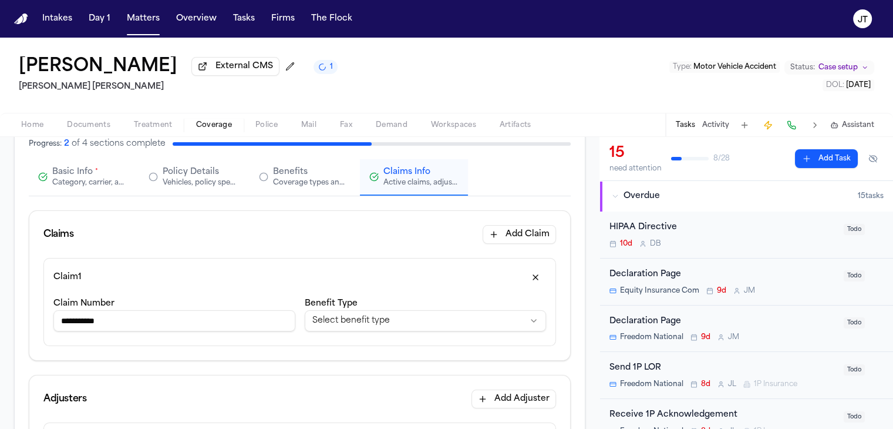
scroll to position [0, 0]
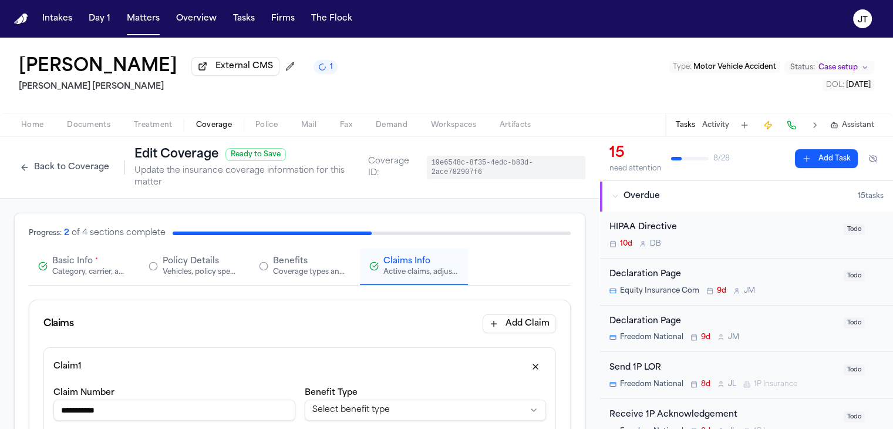
click at [70, 267] on div "Category, carrier, and policy holder information" at bounding box center [89, 271] width 75 height 9
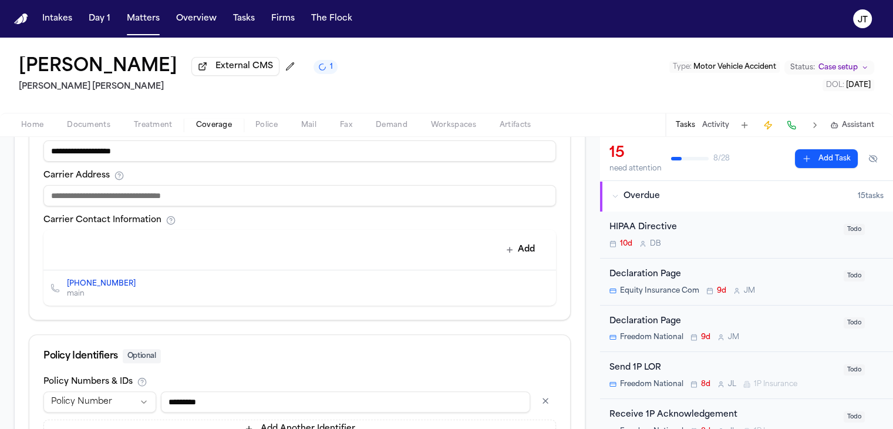
scroll to position [470, 0]
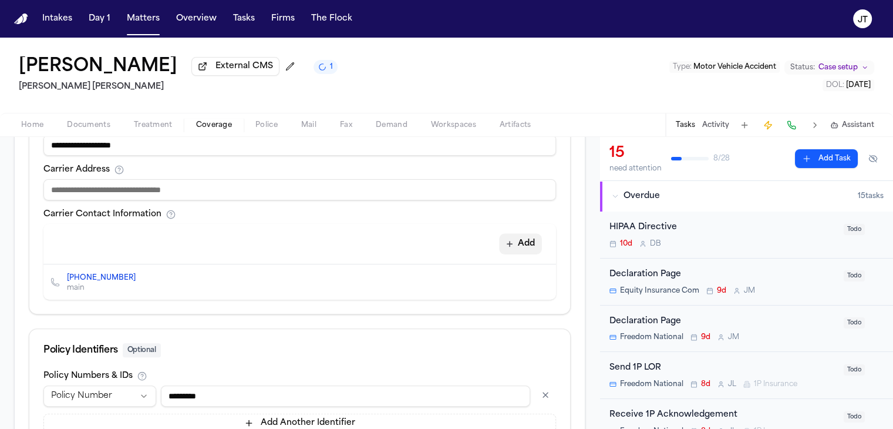
click at [516, 233] on button "Add" at bounding box center [520, 243] width 43 height 21
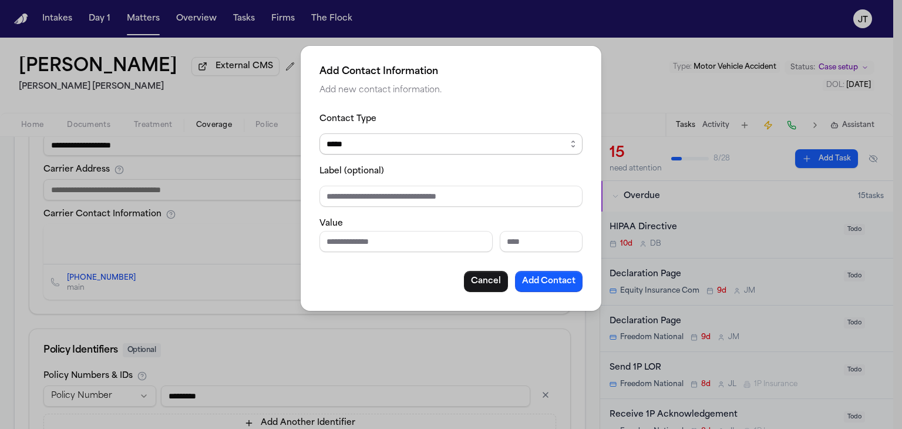
click at [432, 144] on select "***** ***** ******* *** *****" at bounding box center [450, 143] width 263 height 21
select select "***"
click at [319, 133] on select "***** ***** ******* *** *****" at bounding box center [450, 143] width 263 height 21
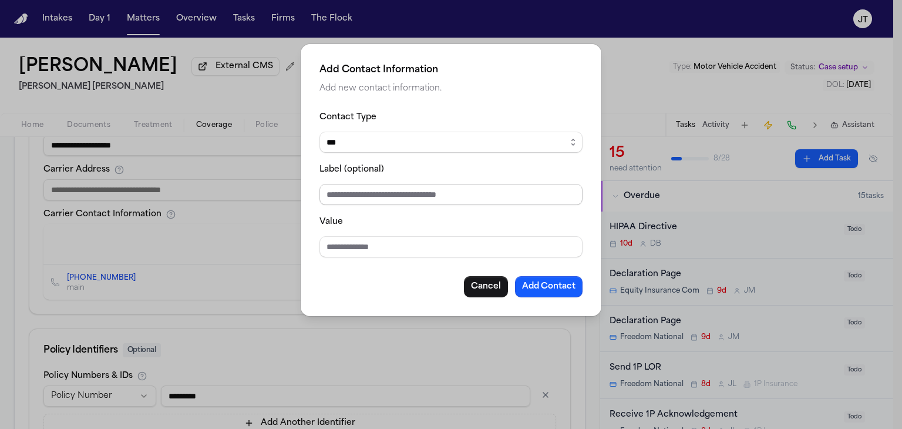
click at [388, 196] on input "Label (optional)" at bounding box center [450, 194] width 263 height 21
type input "**********"
click at [543, 289] on button "Add Contact" at bounding box center [549, 286] width 68 height 21
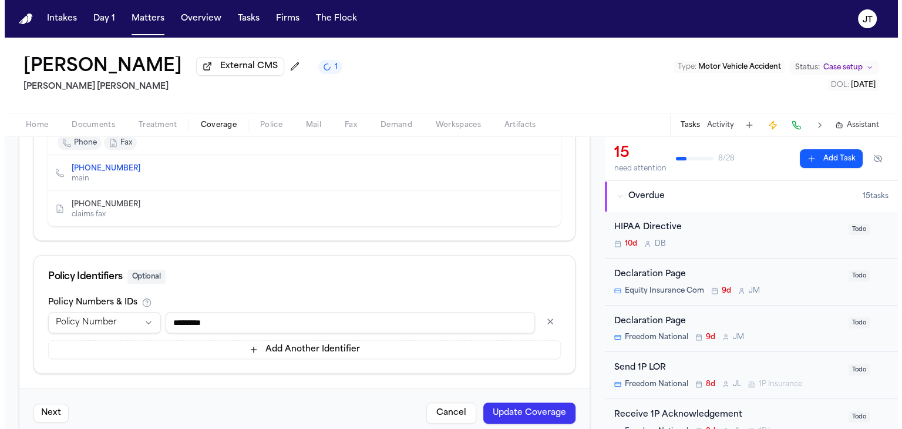
scroll to position [612, 0]
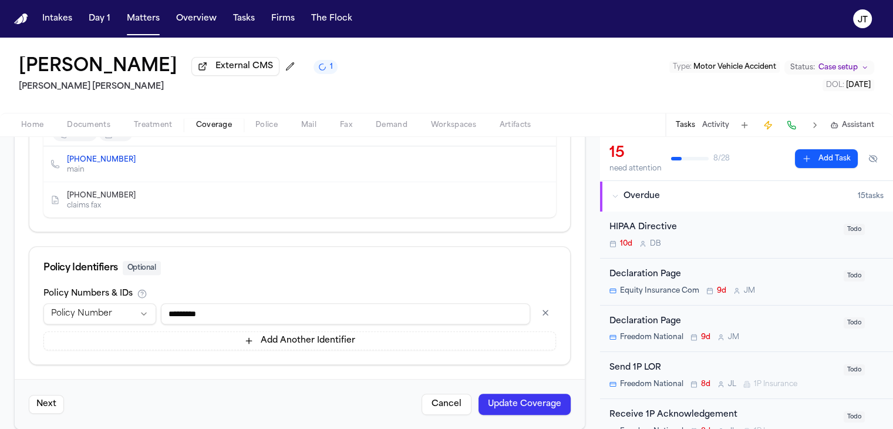
click at [46, 395] on button "Next" at bounding box center [46, 404] width 35 height 19
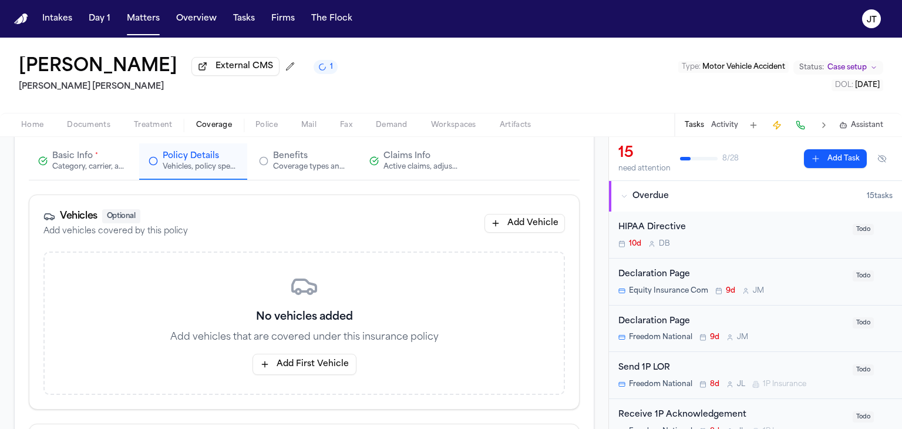
scroll to position [0, 0]
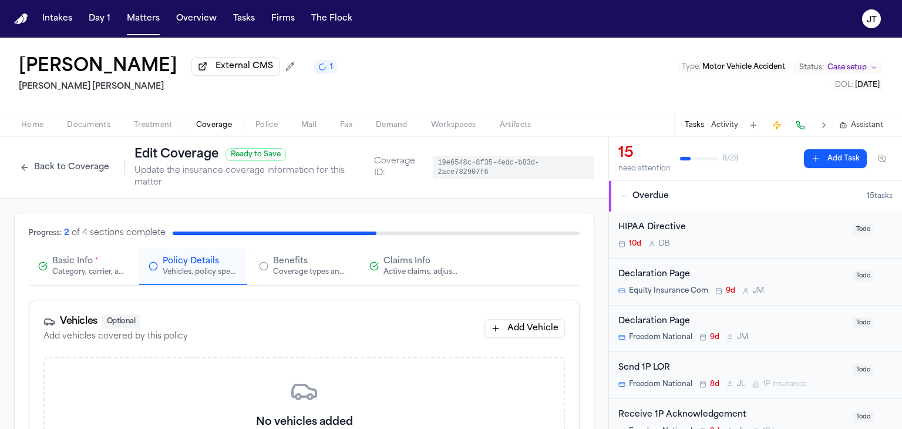
click at [307, 123] on span "Mail" at bounding box center [308, 124] width 15 height 9
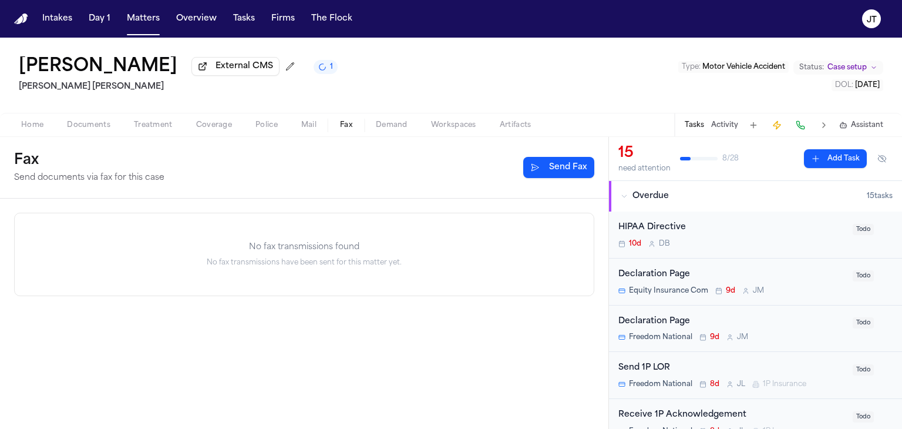
click at [344, 120] on span "Fax" at bounding box center [346, 124] width 12 height 9
click at [213, 123] on span "Coverage" at bounding box center [214, 124] width 36 height 9
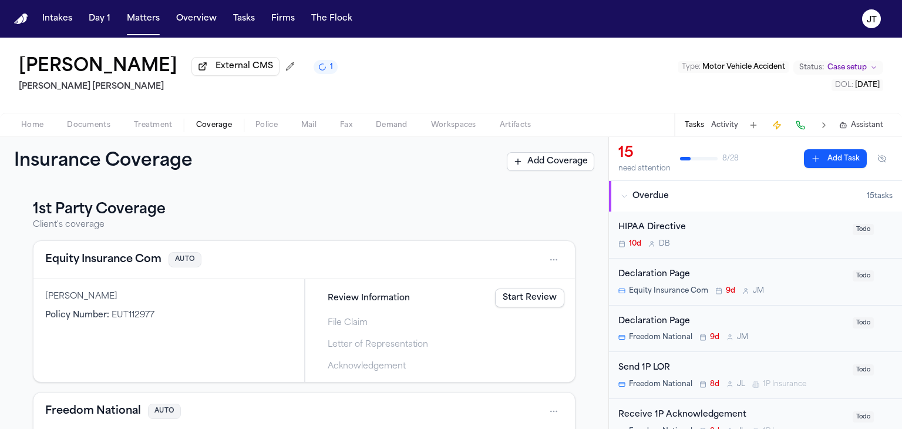
click at [540, 257] on html "Intakes Day 1 Matters Overview Tasks Firms The Flock JT Jose Buezo External CMS…" at bounding box center [451, 214] width 902 height 429
click at [496, 292] on div "View coverage details" at bounding box center [507, 289] width 88 height 31
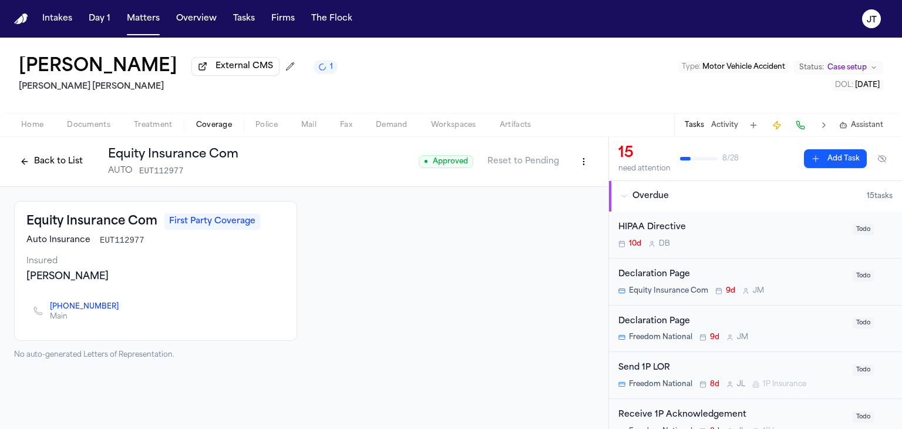
click at [581, 163] on html "Intakes Day 1 Matters Overview Tasks Firms The Flock JT Jose Buezo External CMS…" at bounding box center [451, 214] width 902 height 429
click at [536, 186] on div "Edit Coverage" at bounding box center [543, 186] width 99 height 19
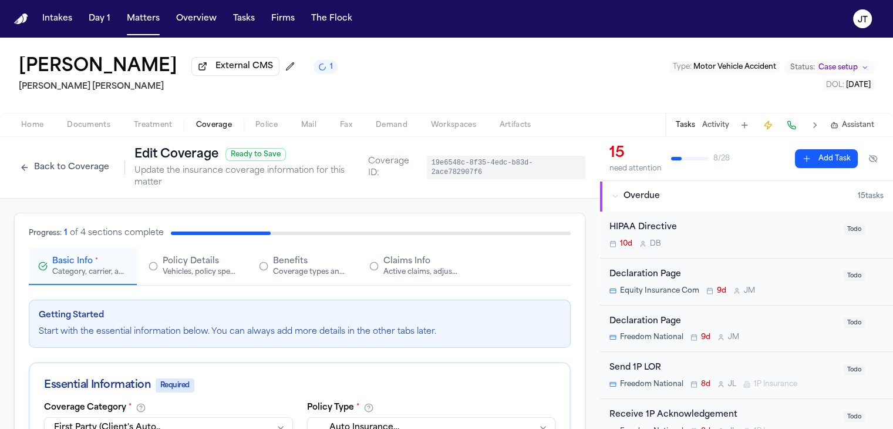
click at [422, 255] on span "Claims Info" at bounding box center [406, 261] width 47 height 12
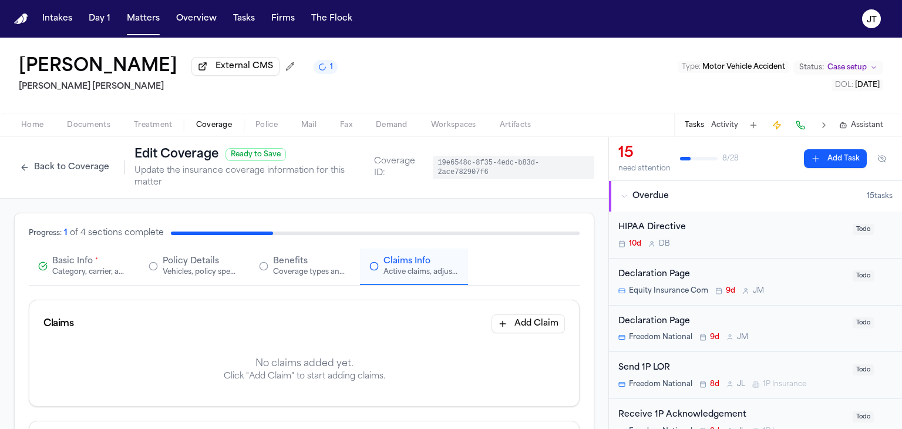
click at [161, 255] on div "Policy Details Vehicles, policy specifics, and additional details" at bounding box center [193, 265] width 89 height 21
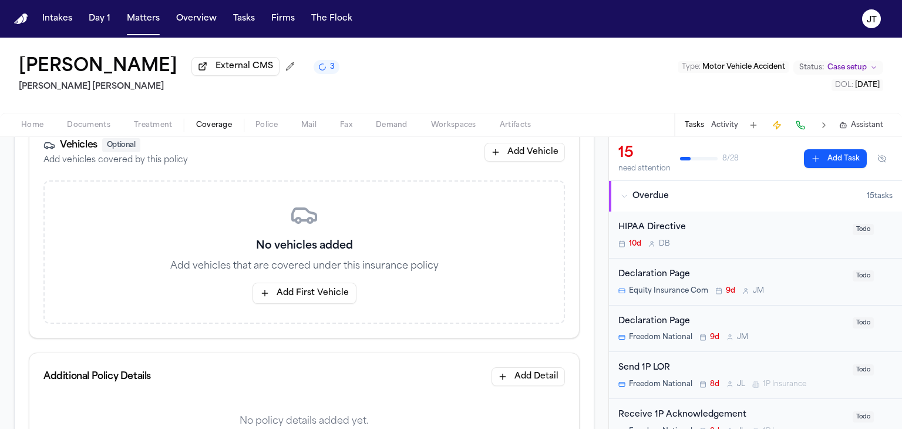
scroll to position [281, 0]
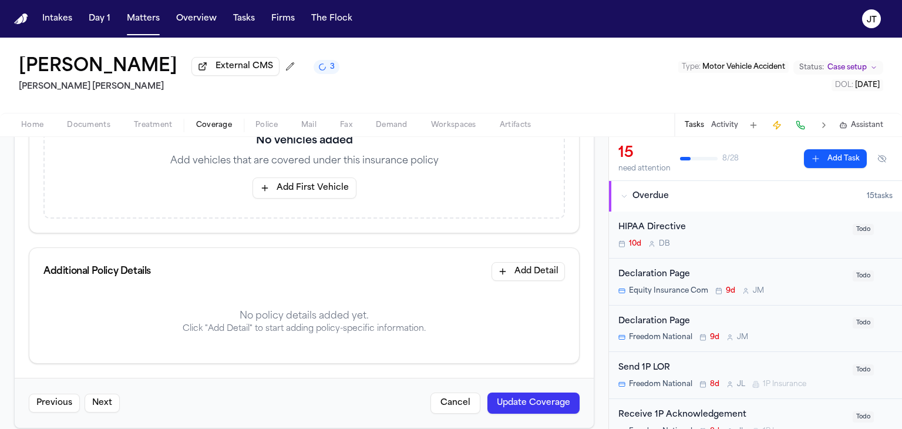
click at [97, 393] on button "Next" at bounding box center [102, 402] width 35 height 19
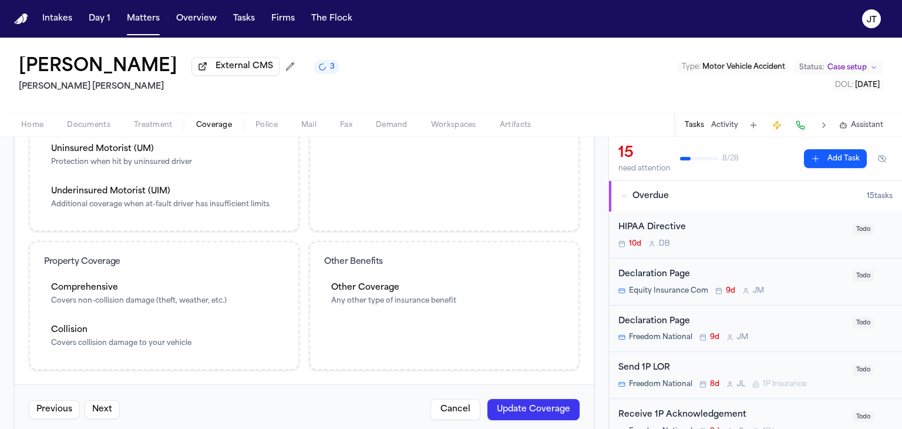
scroll to position [474, 0]
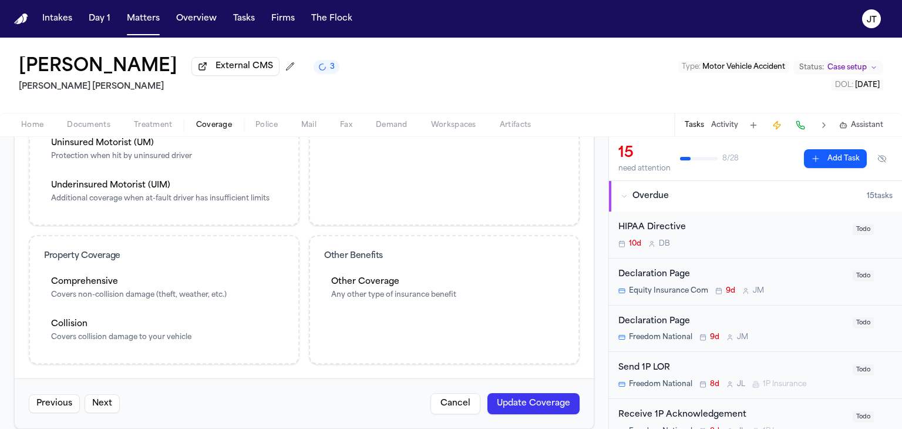
click at [98, 394] on button "Next" at bounding box center [102, 403] width 35 height 19
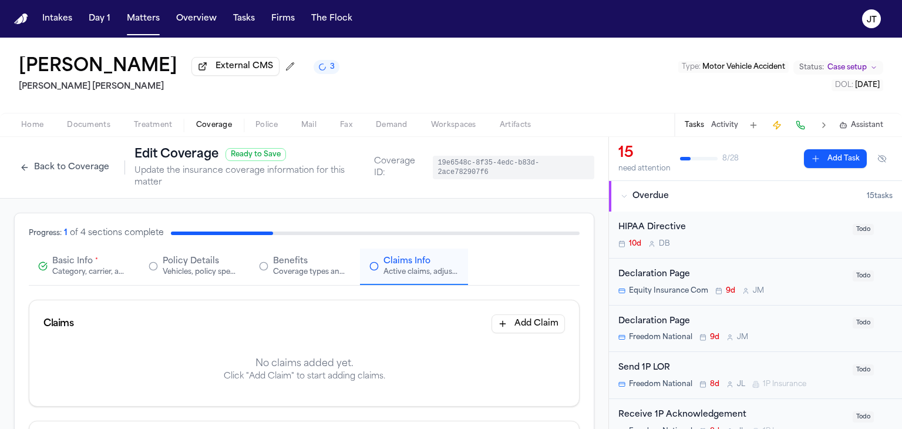
scroll to position [0, 0]
click at [526, 321] on div "Claims Add Claim" at bounding box center [304, 323] width 550 height 47
click at [524, 316] on button "Add Claim" at bounding box center [527, 323] width 73 height 19
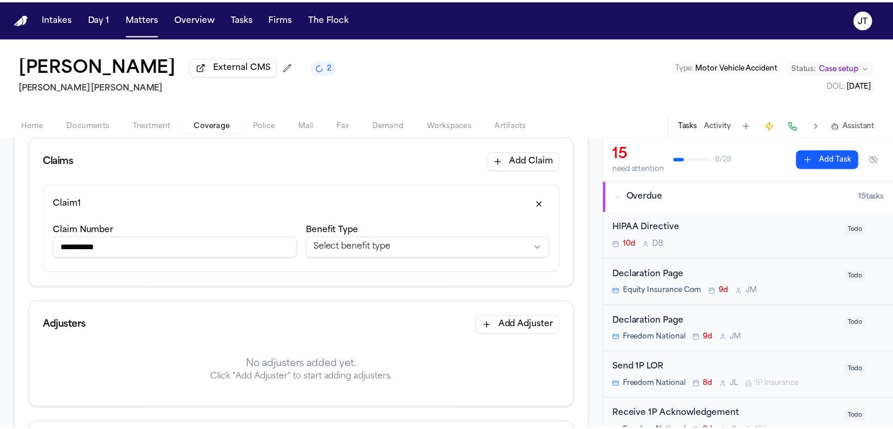
scroll to position [235, 0]
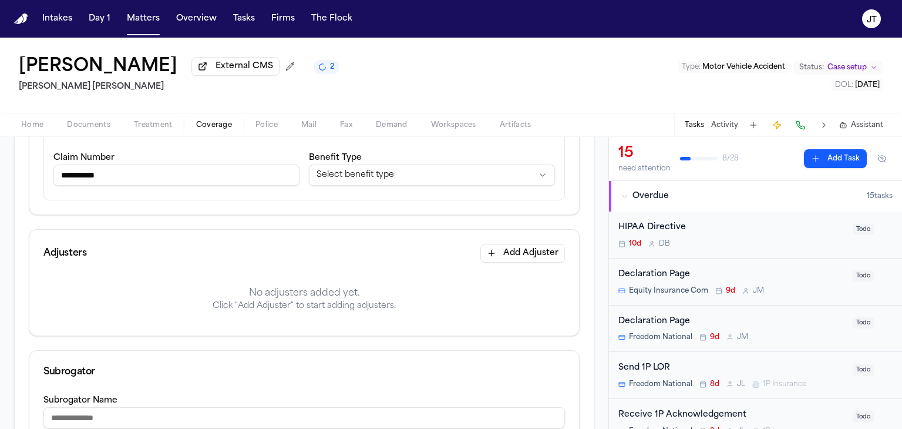
type input "**********"
click at [543, 244] on button "Add Adjuster" at bounding box center [522, 253] width 85 height 19
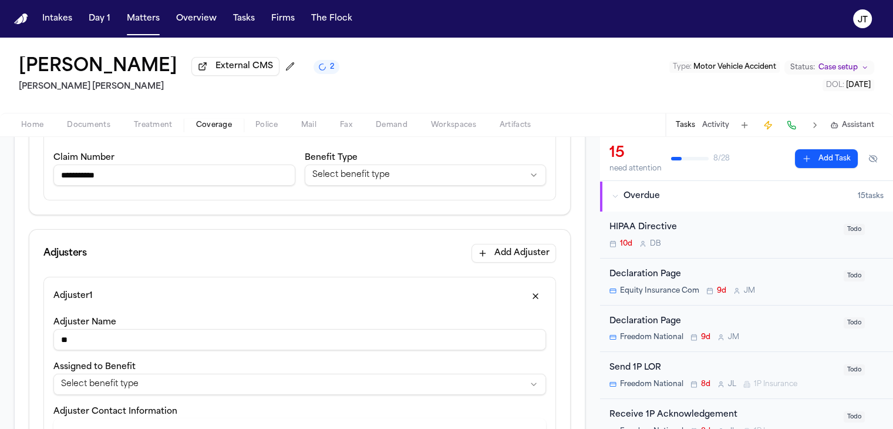
type input "*"
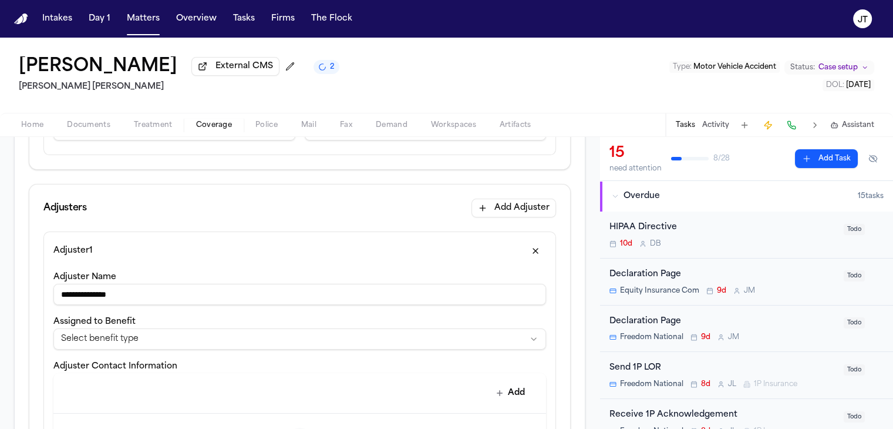
scroll to position [352, 0]
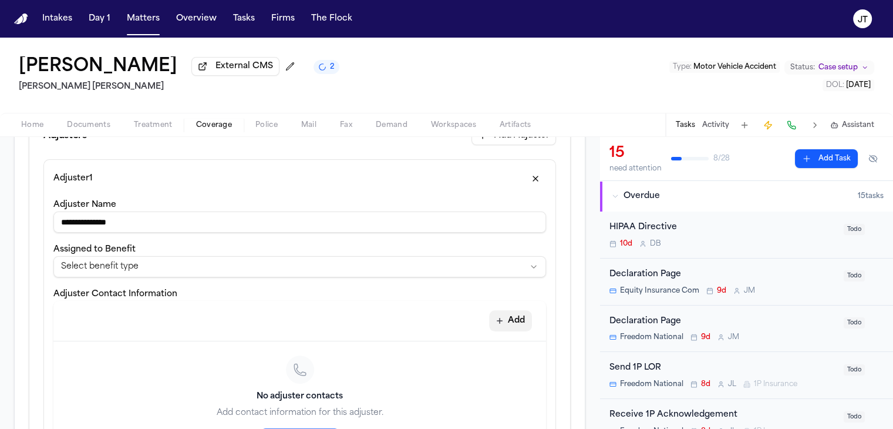
type input "**********"
click at [501, 310] on button "Add" at bounding box center [510, 320] width 43 height 21
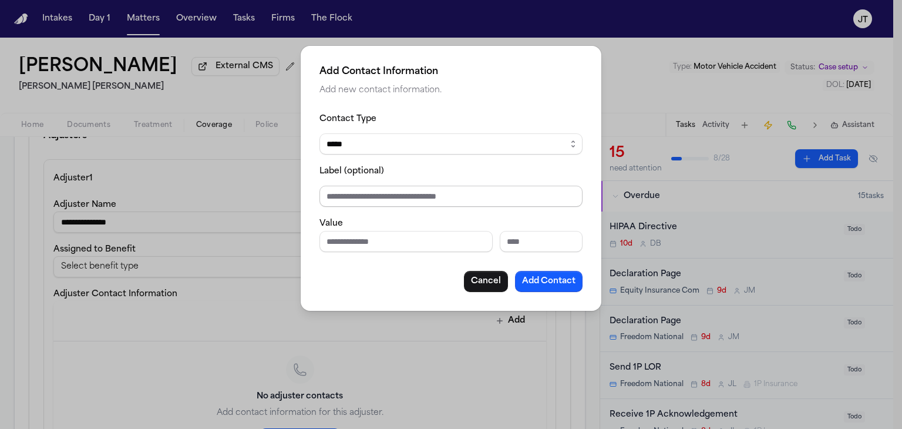
click at [372, 198] on input "Label (optional)" at bounding box center [450, 196] width 263 height 21
type input "**********"
type input "****"
click at [541, 281] on button "Add Contact" at bounding box center [549, 281] width 68 height 21
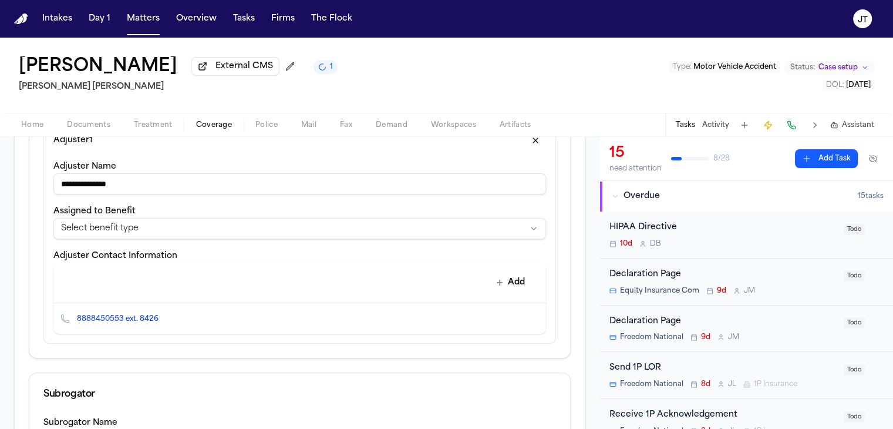
scroll to position [411, 0]
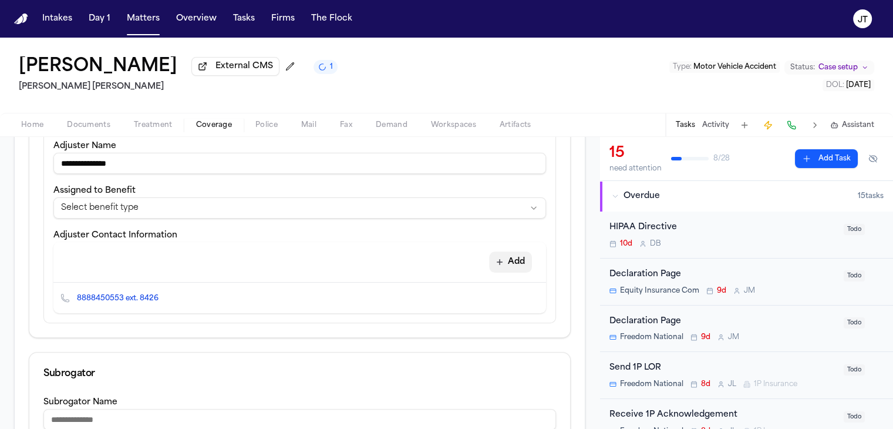
click at [509, 251] on button "Add" at bounding box center [510, 261] width 43 height 21
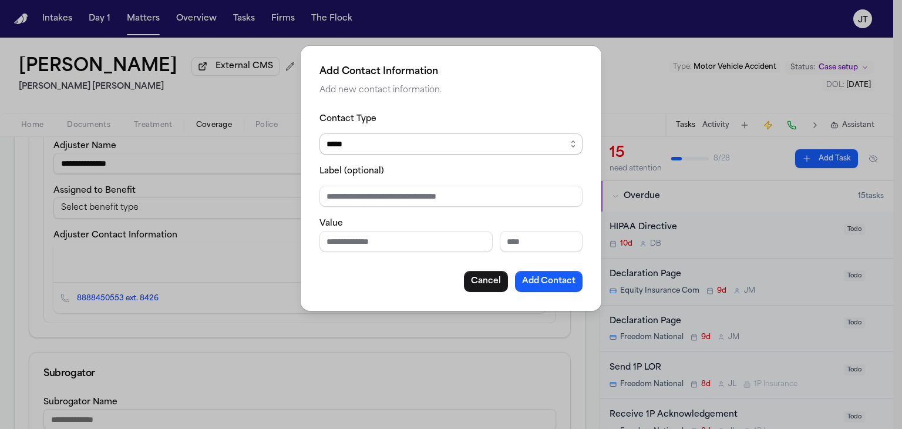
click at [405, 150] on select "***** ***** ******* *** *****" at bounding box center [450, 143] width 263 height 21
select select "***"
click at [319, 133] on select "***** ***** ******* *** *****" at bounding box center [450, 143] width 263 height 21
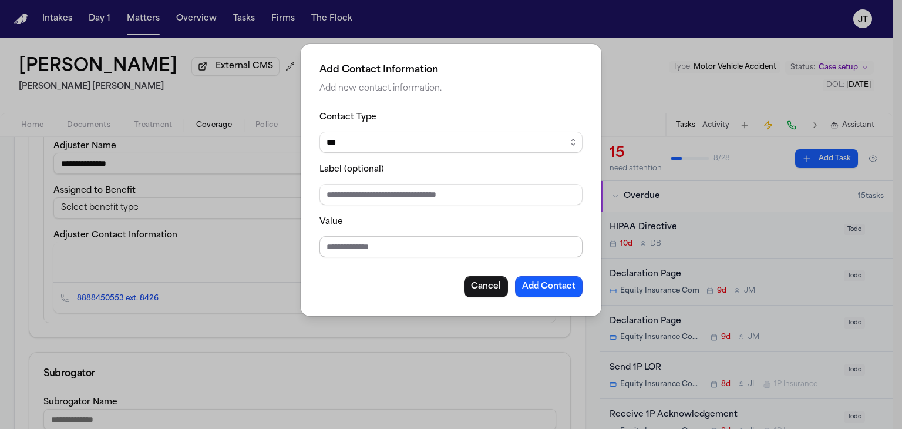
click at [363, 248] on input "Value" at bounding box center [450, 246] width 263 height 21
type input "**********"
drag, startPoint x: 551, startPoint y: 275, endPoint x: 557, endPoint y: 279, distance: 6.4
click at [552, 276] on button "Add Contact" at bounding box center [549, 286] width 68 height 21
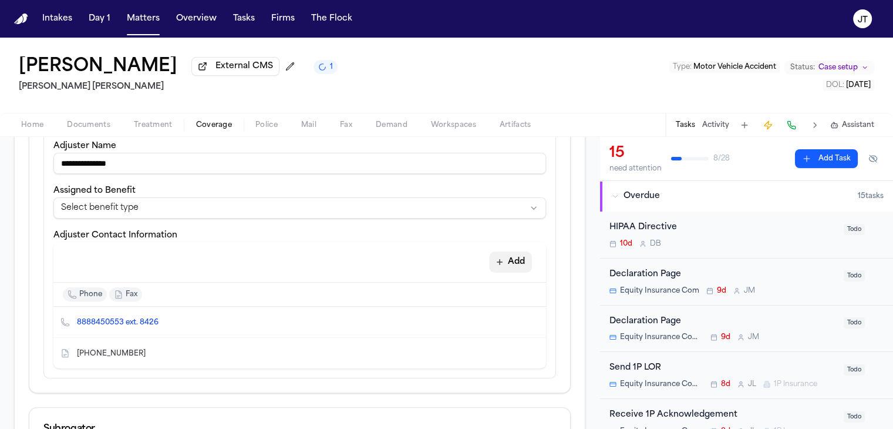
click at [497, 251] on button "Add" at bounding box center [510, 261] width 43 height 21
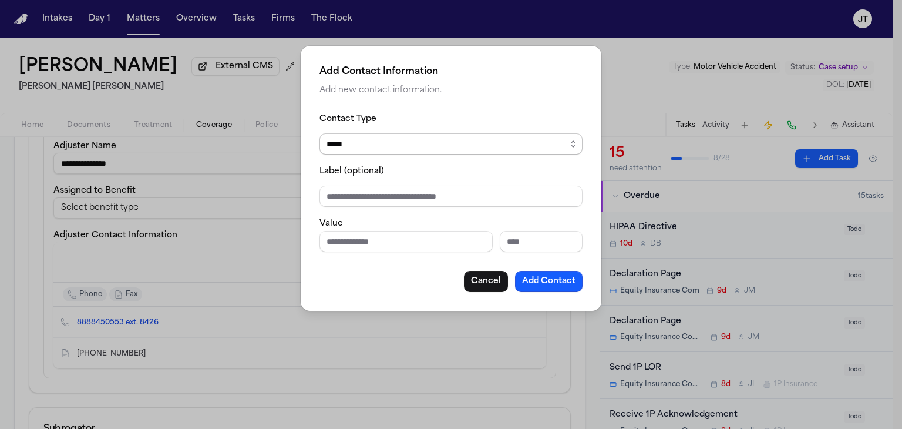
click at [391, 139] on select "***** ***** ******* *** *****" at bounding box center [450, 143] width 263 height 21
select select "*****"
click at [319, 133] on select "***** ***** ******* *** *****" at bounding box center [450, 143] width 263 height 21
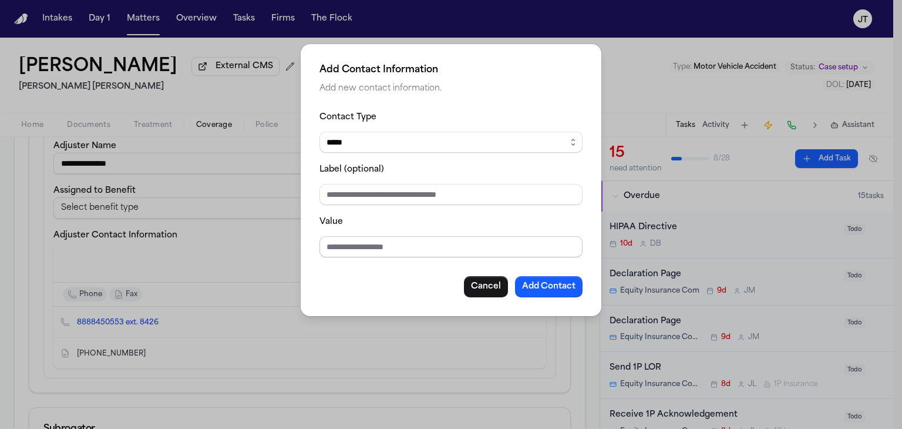
click at [346, 250] on input "Value" at bounding box center [450, 246] width 263 height 21
type input "**********"
click at [531, 284] on button "Add Contact" at bounding box center [549, 286] width 68 height 21
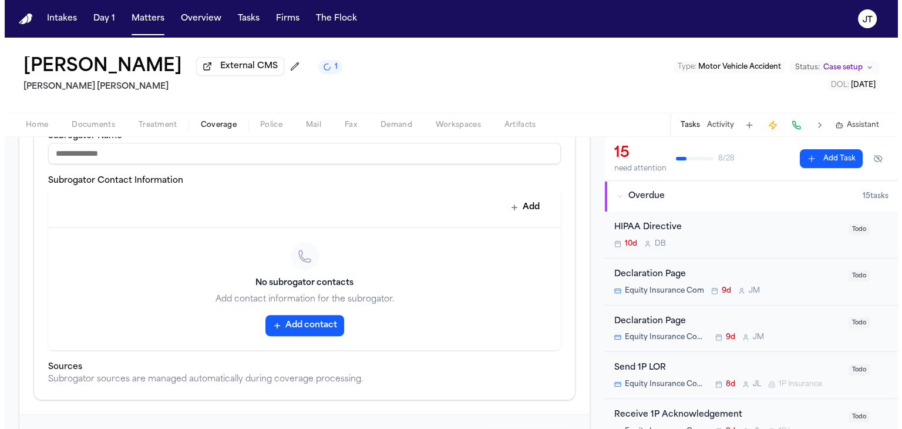
scroll to position [799, 0]
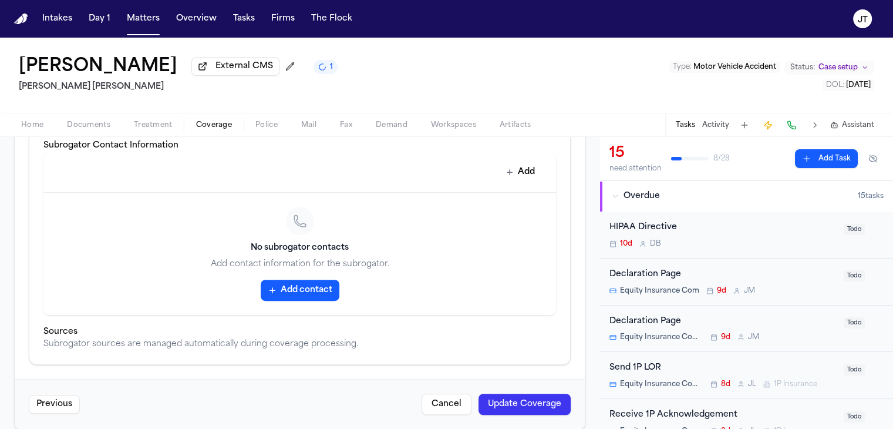
click at [521, 393] on button "Update Coverage" at bounding box center [525, 403] width 92 height 21
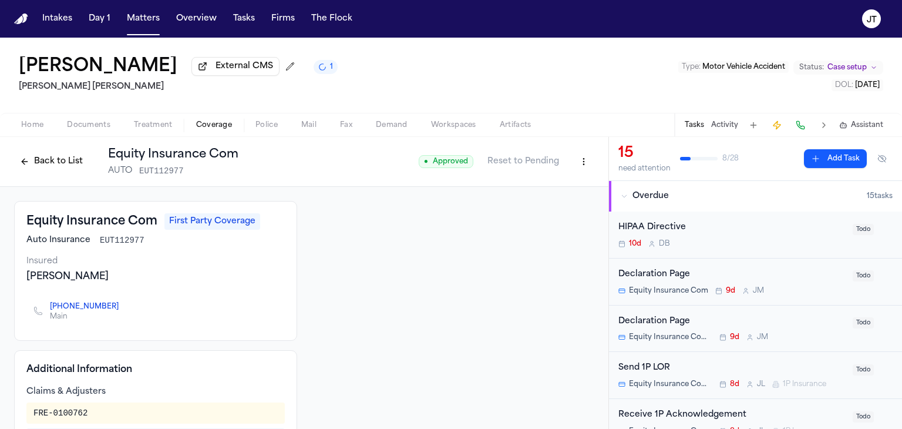
click at [204, 120] on span "Coverage" at bounding box center [214, 124] width 36 height 9
click at [211, 123] on span "Coverage" at bounding box center [214, 124] width 36 height 9
click at [62, 154] on button "Back to List" at bounding box center [51, 161] width 75 height 19
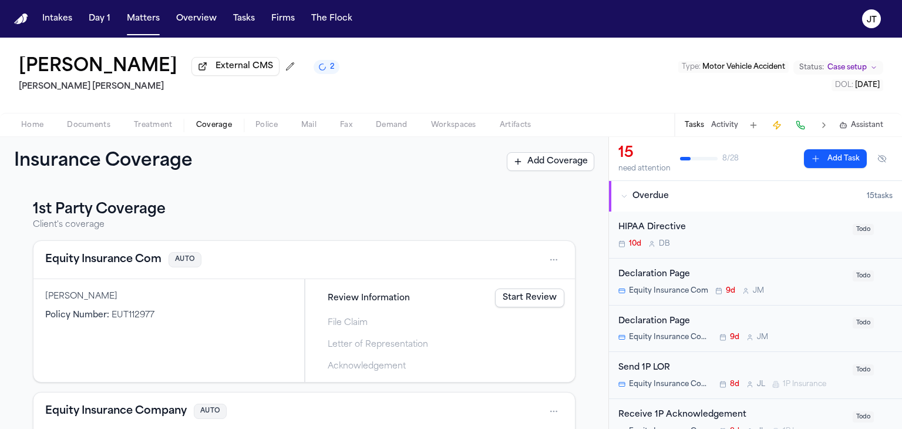
click at [523, 297] on link "Start Review" at bounding box center [529, 297] width 69 height 19
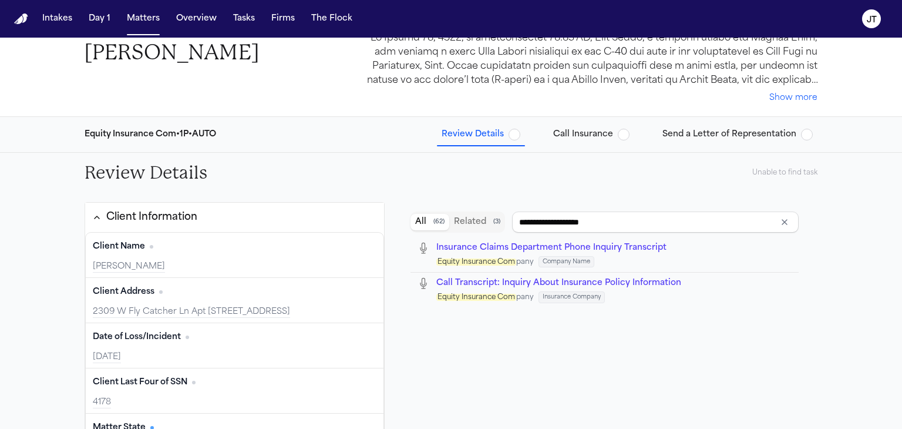
type input "**********"
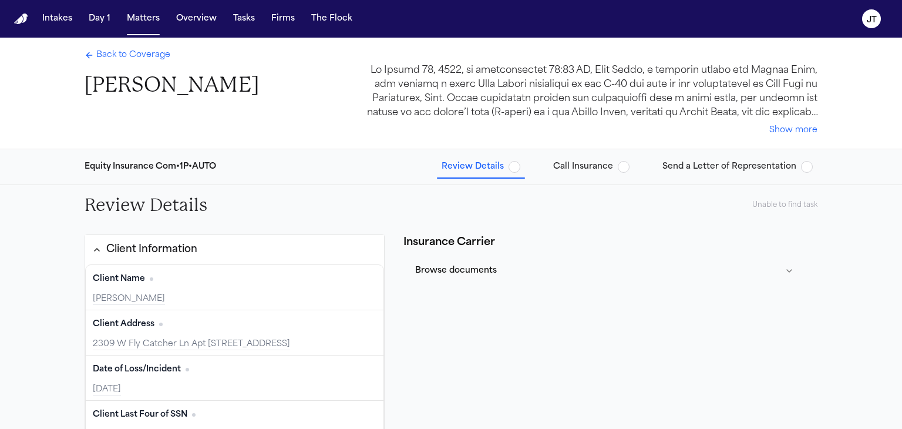
click at [676, 162] on span "Send a Letter of Representation" at bounding box center [729, 167] width 134 height 12
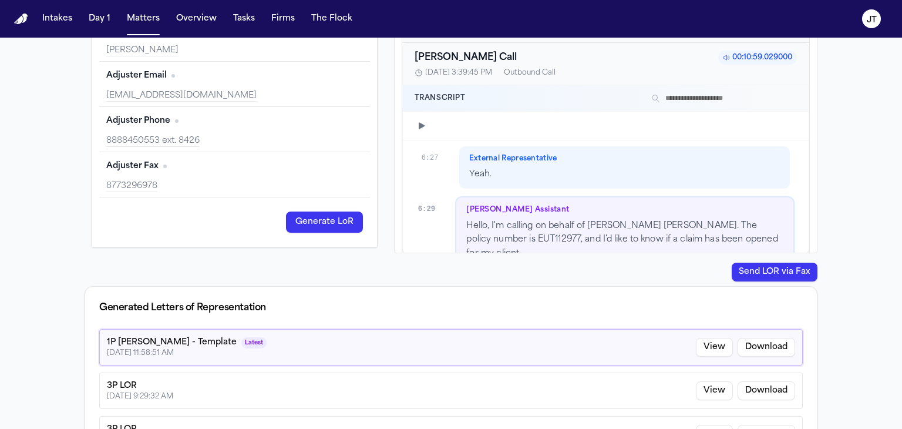
click at [315, 223] on button "Generate LoR" at bounding box center [324, 221] width 77 height 21
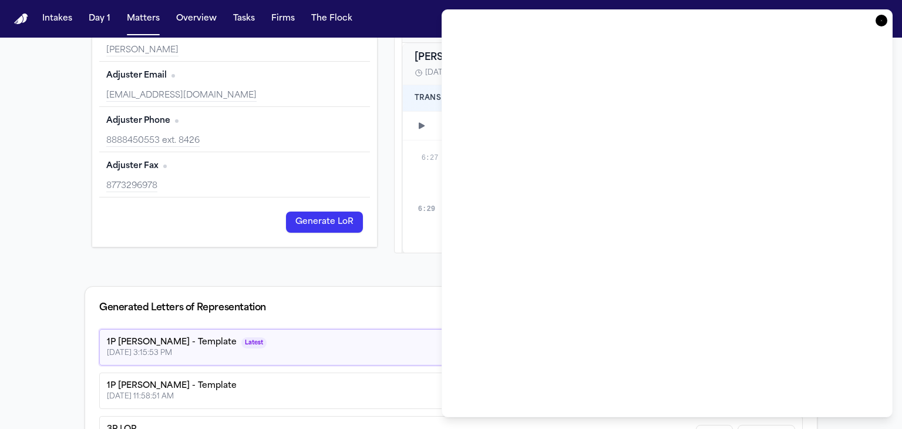
click at [881, 21] on icon "button" at bounding box center [882, 21] width 12 height 12
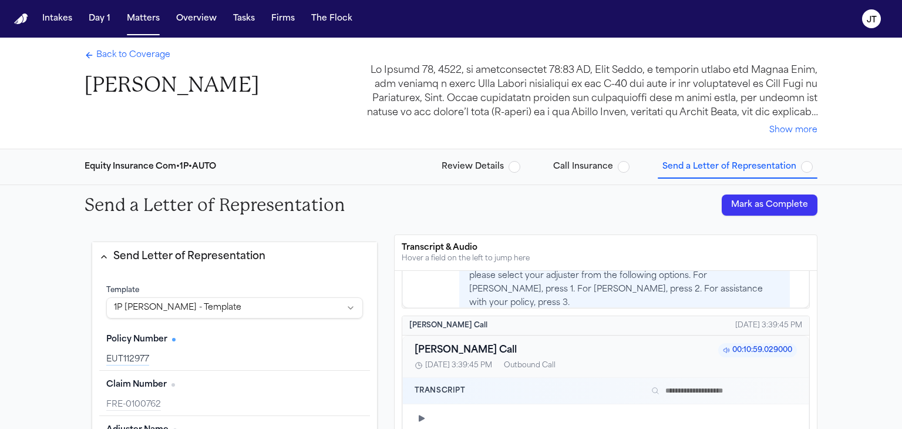
click at [98, 55] on span "Back to Coverage" at bounding box center [133, 55] width 74 height 12
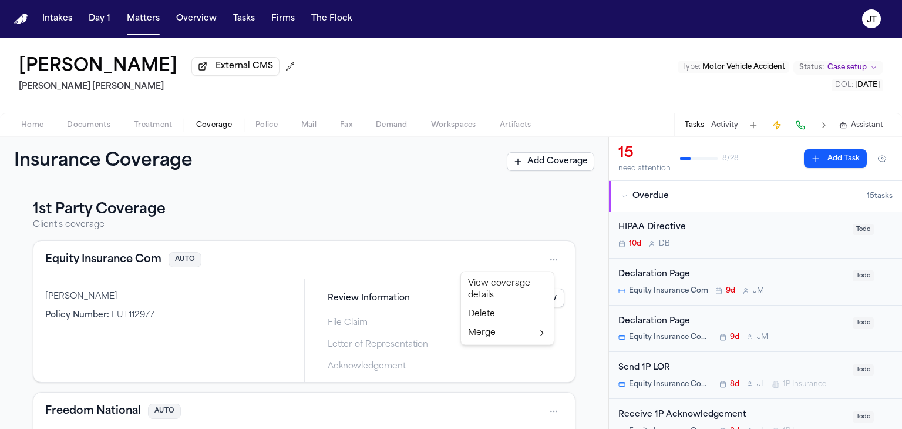
click at [543, 261] on html "Intakes Day 1 Matters Overview Tasks Firms The Flock JT Jose Buezo External CMS…" at bounding box center [451, 214] width 902 height 429
click at [474, 315] on div "Delete" at bounding box center [507, 314] width 88 height 19
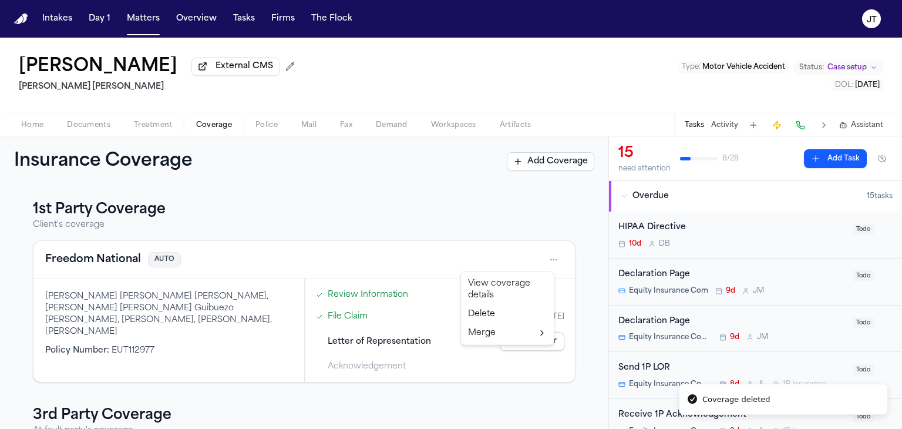
click at [545, 264] on html "Coverage deleted Intakes Day 1 Matters Overview Tasks Firms The Flock JT Jose B…" at bounding box center [451, 214] width 902 height 429
click at [486, 289] on div "View coverage details" at bounding box center [507, 289] width 88 height 31
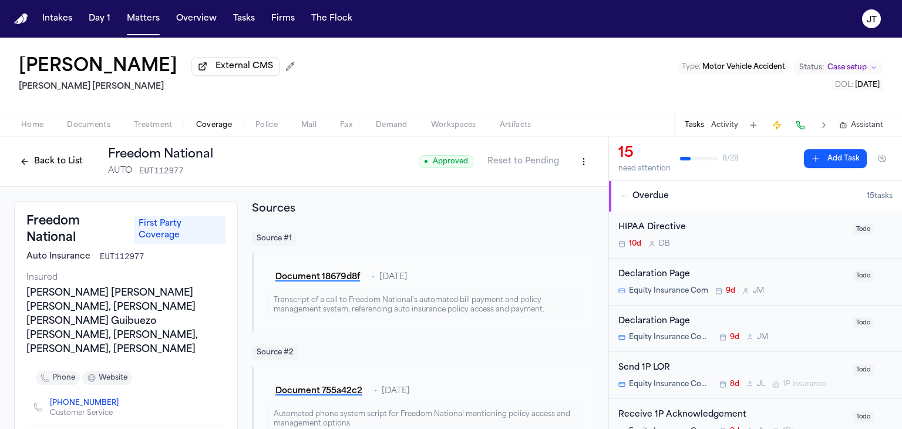
click at [573, 165] on html "Intakes Day 1 Matters Overview Tasks Firms The Flock JT Jose Buezo External CMS…" at bounding box center [451, 214] width 902 height 429
click at [540, 183] on div "Edit Coverage" at bounding box center [535, 186] width 99 height 19
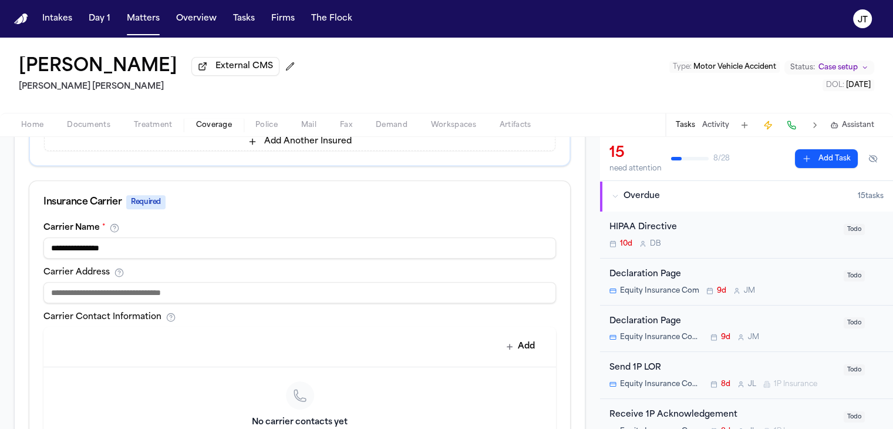
scroll to position [587, 0]
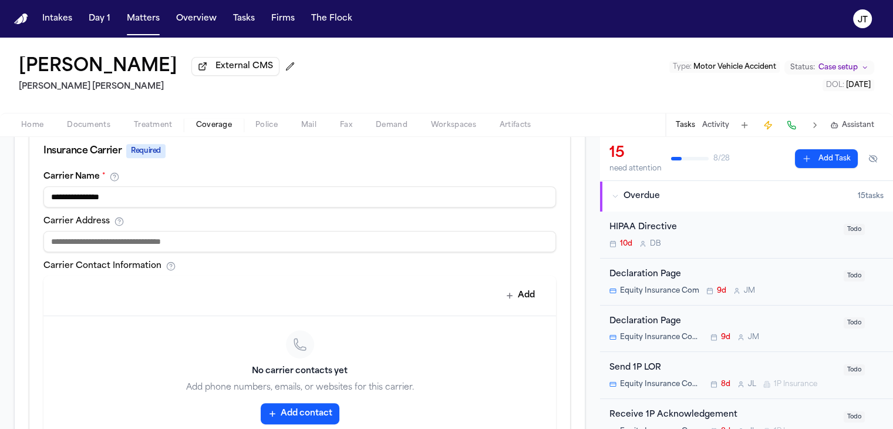
click at [200, 231] on input at bounding box center [299, 241] width 513 height 21
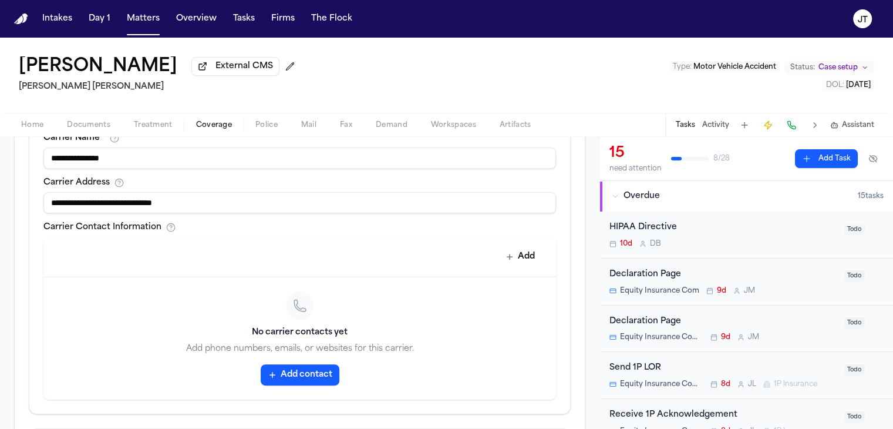
scroll to position [646, 0]
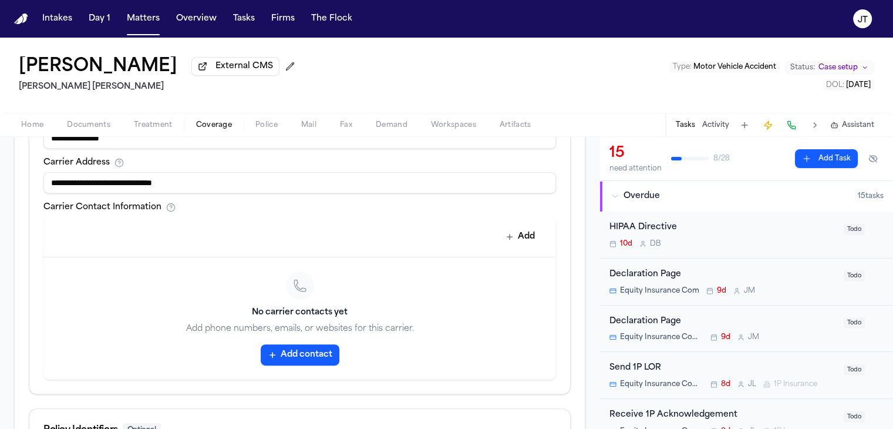
type input "**********"
click at [316, 344] on button "Add contact" at bounding box center [300, 354] width 79 height 21
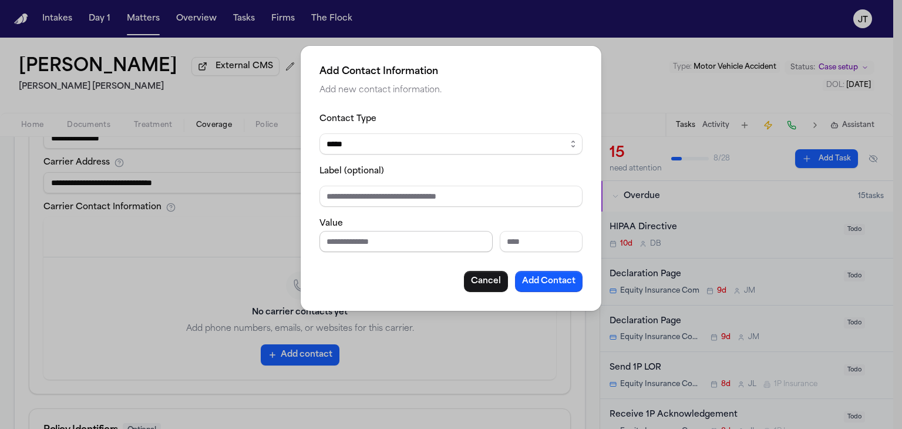
click at [342, 241] on input "Phone number" at bounding box center [405, 241] width 173 height 21
type input "**********"
drag, startPoint x: 547, startPoint y: 282, endPoint x: 509, endPoint y: 280, distance: 37.6
click at [547, 282] on button "Add Contact" at bounding box center [549, 281] width 68 height 21
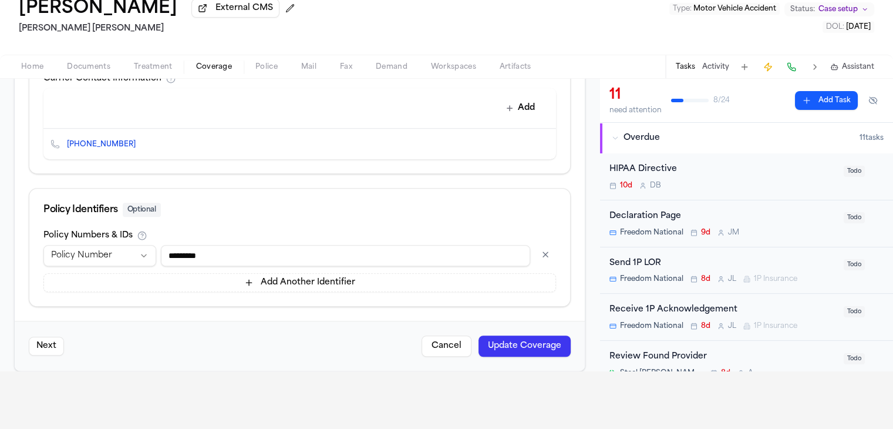
scroll to position [59, 0]
click at [42, 336] on button "Next" at bounding box center [46, 345] width 35 height 19
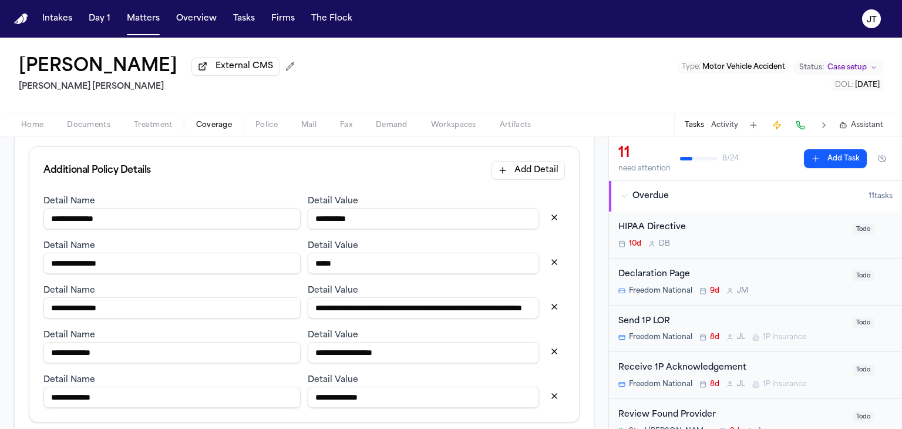
scroll to position [580, 0]
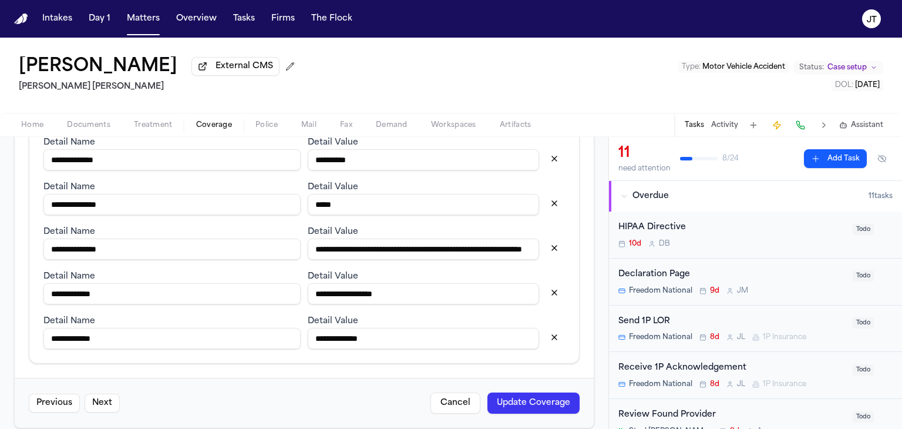
click at [104, 393] on button "Next" at bounding box center [102, 402] width 35 height 19
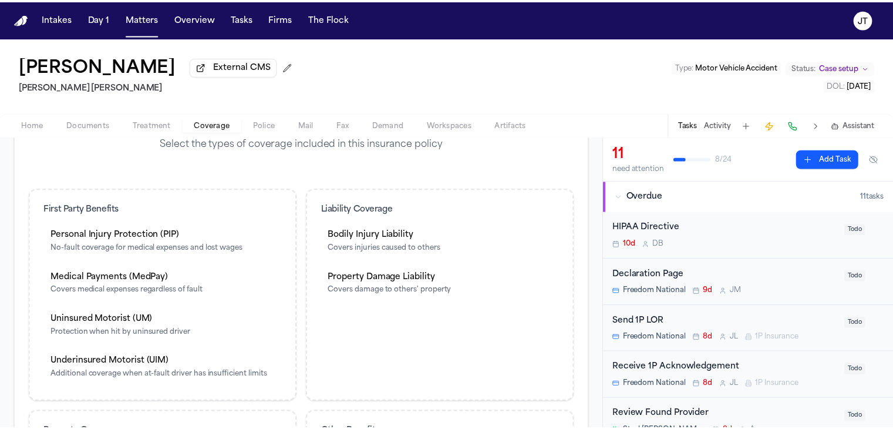
scroll to position [474, 0]
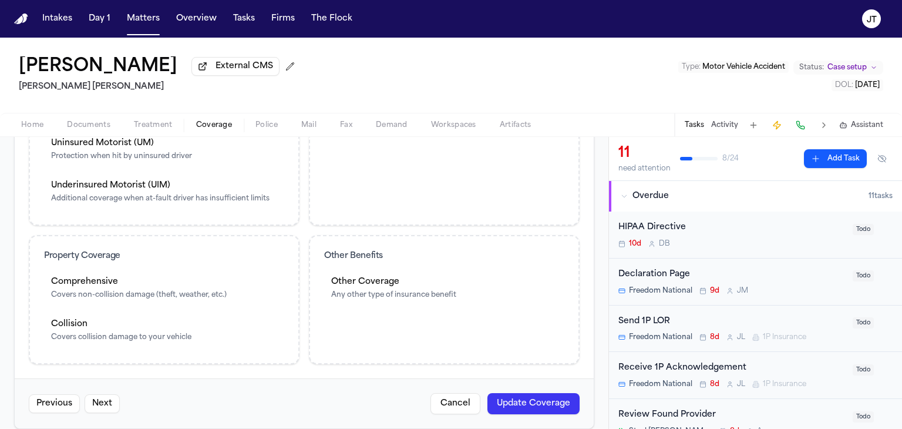
click at [96, 394] on button "Next" at bounding box center [102, 403] width 35 height 19
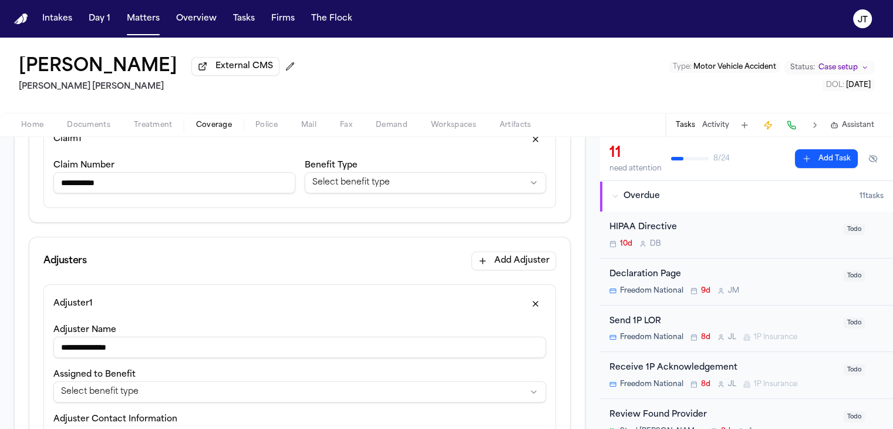
scroll to position [298, 0]
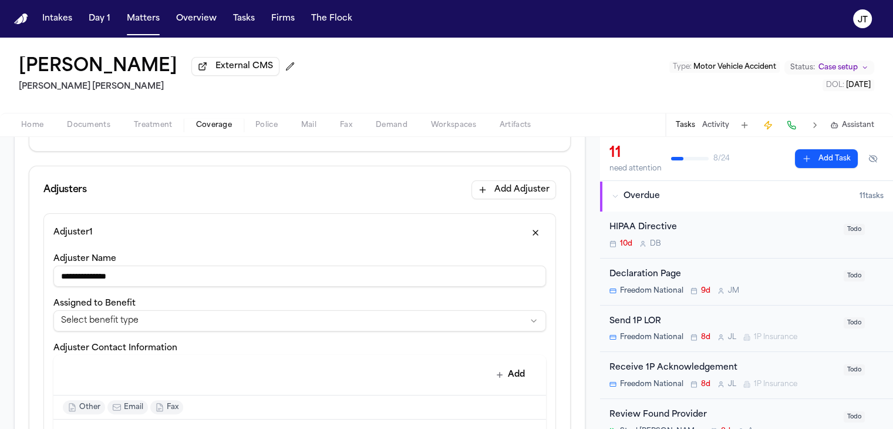
click at [203, 308] on html "**********" at bounding box center [446, 214] width 893 height 429
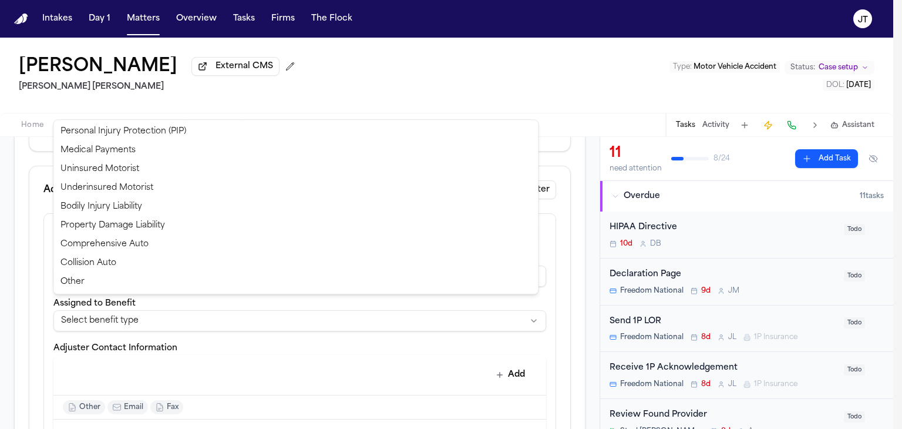
click at [203, 308] on html "**********" at bounding box center [451, 214] width 902 height 429
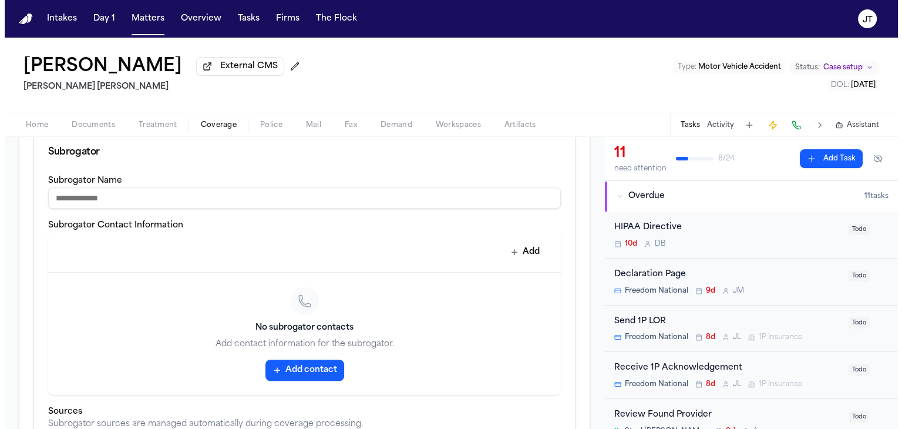
scroll to position [813, 0]
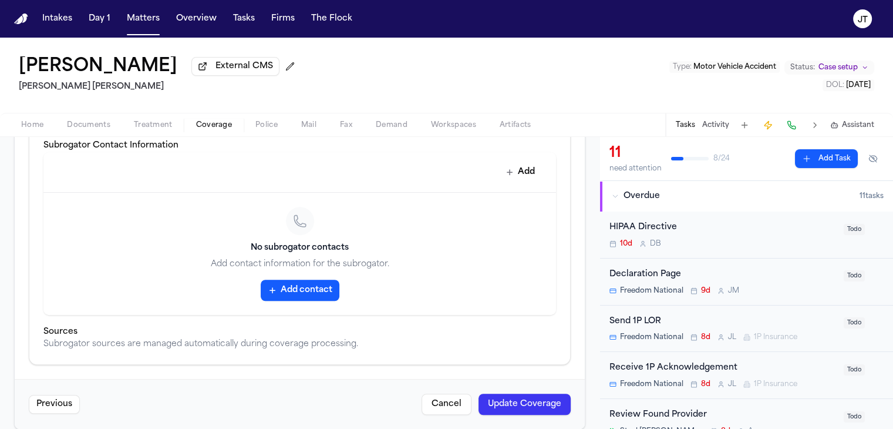
click at [521, 393] on button "Update Coverage" at bounding box center [525, 403] width 92 height 21
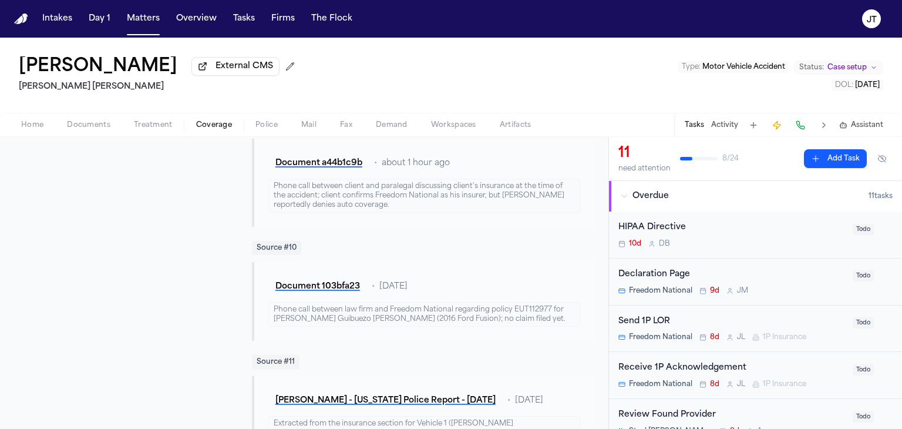
scroll to position [998, 0]
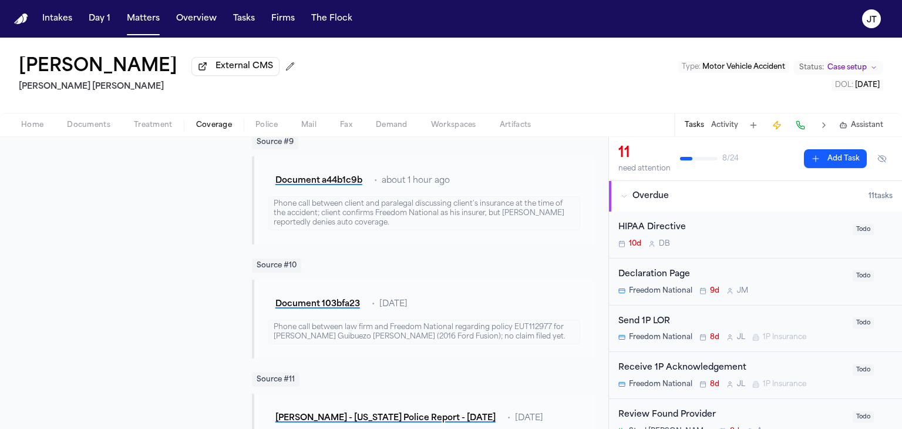
click at [348, 123] on span "Fax" at bounding box center [346, 124] width 12 height 9
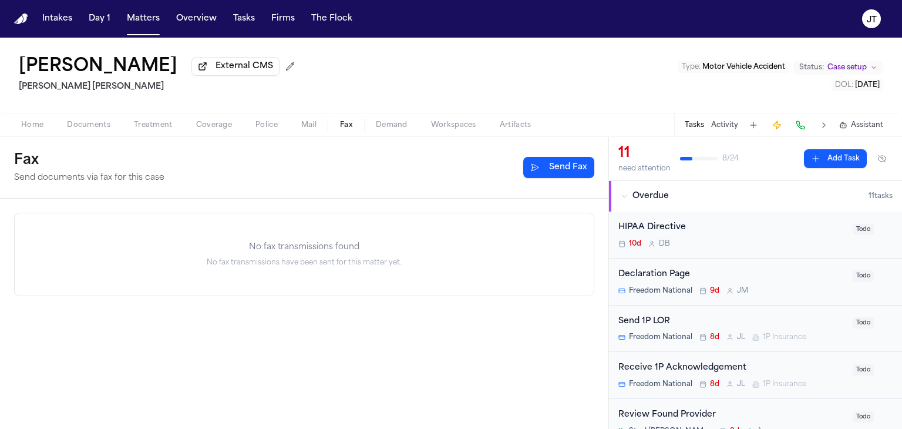
click at [538, 170] on button "Send Fax" at bounding box center [558, 167] width 71 height 21
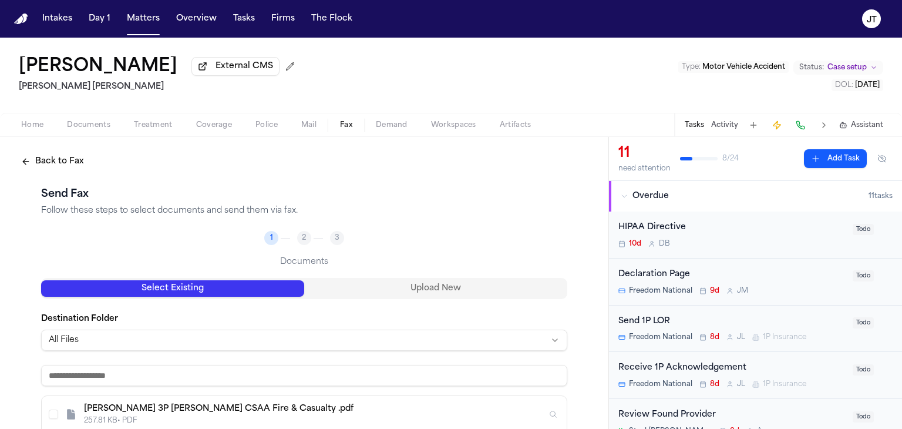
scroll to position [59, 0]
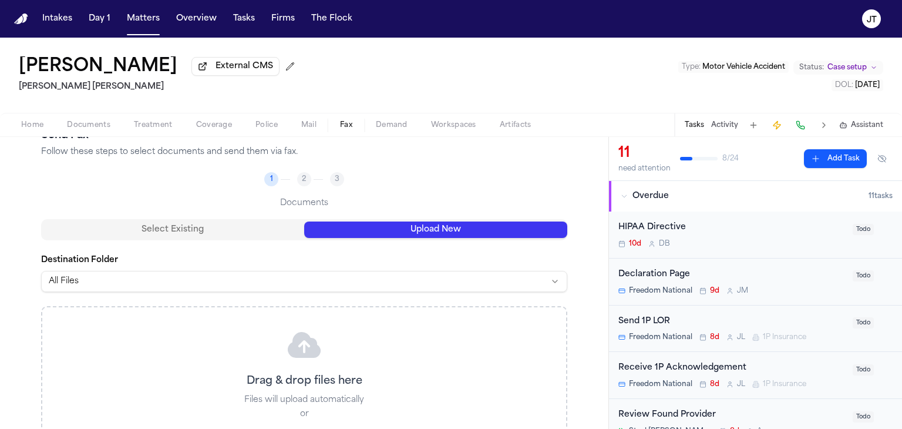
click at [437, 222] on button "Upload New" at bounding box center [435, 229] width 263 height 16
click at [350, 287] on html "Intakes Day 1 Matters Overview Tasks Firms The Flock JT Jose Buezo External CMS…" at bounding box center [451, 214] width 902 height 429
click at [287, 383] on html "Intakes Day 1 Matters Overview Tasks Firms The Flock JT Jose Buezo External CMS…" at bounding box center [451, 214] width 902 height 429
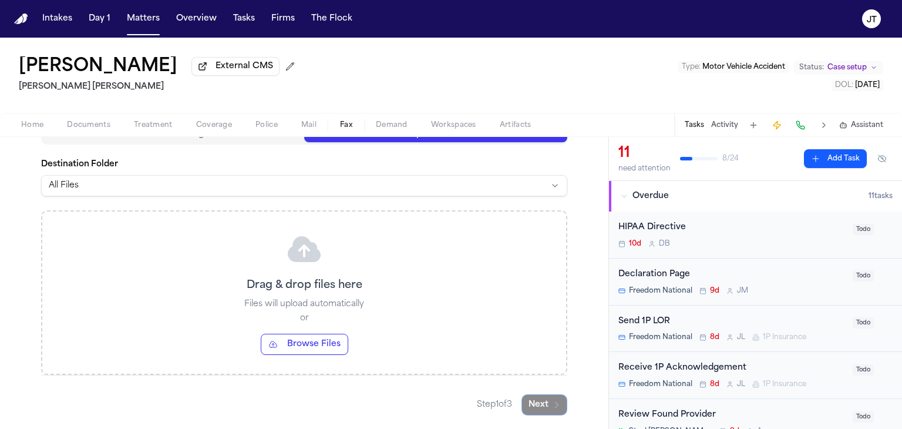
click at [310, 341] on button "Browse Files" at bounding box center [304, 344] width 87 height 21
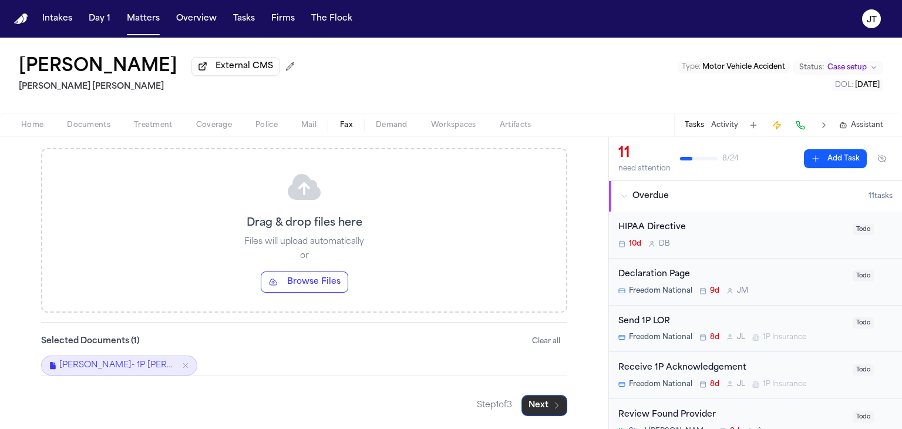
click at [531, 403] on button "Next" at bounding box center [544, 405] width 46 height 21
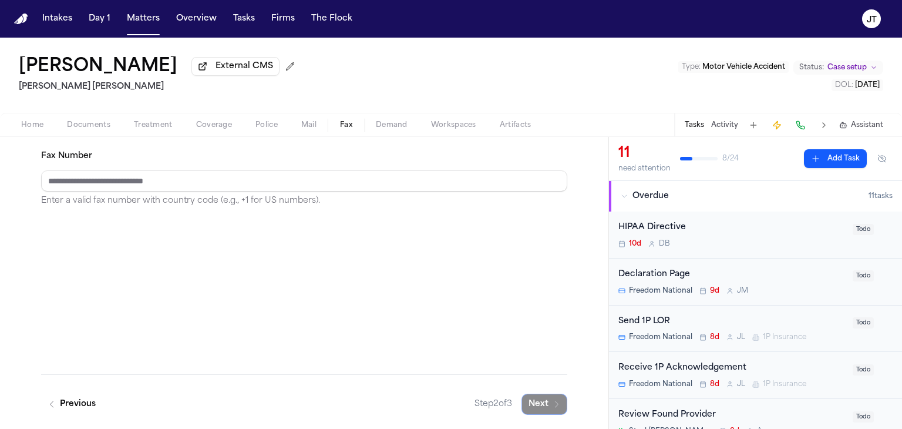
scroll to position [129, 0]
click at [193, 185] on input "Fax Number" at bounding box center [304, 180] width 526 height 21
type input "**********"
click at [543, 405] on button "Next" at bounding box center [544, 403] width 46 height 21
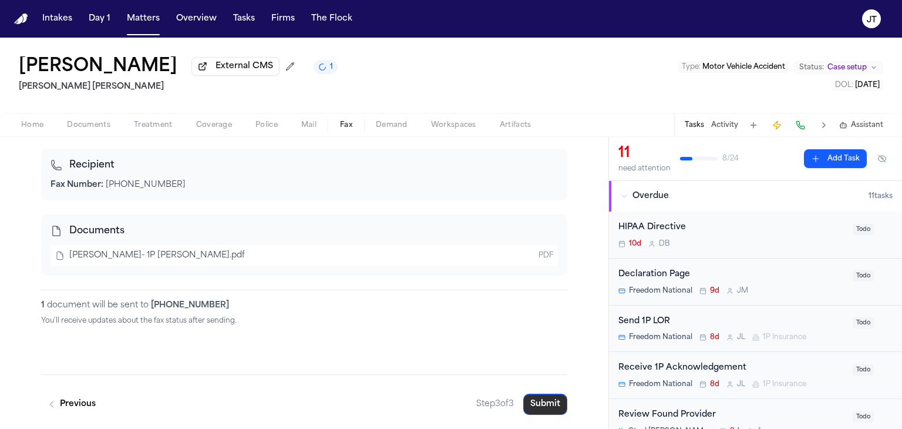
click at [533, 395] on button "Submit" at bounding box center [545, 403] width 44 height 21
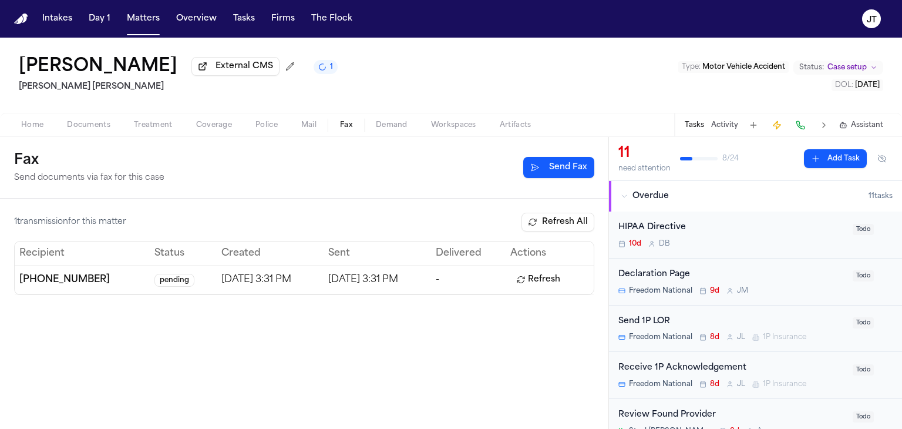
click at [94, 126] on span "Documents" at bounding box center [88, 124] width 43 height 9
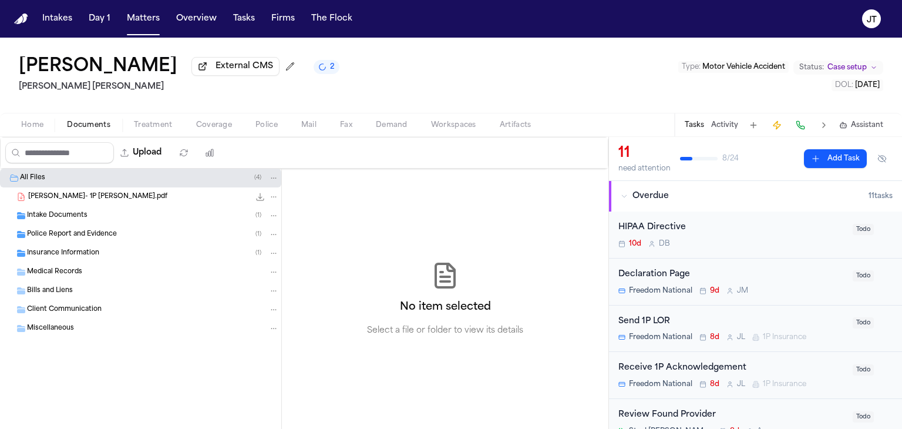
click at [65, 249] on span "Insurance Information" at bounding box center [63, 253] width 72 height 10
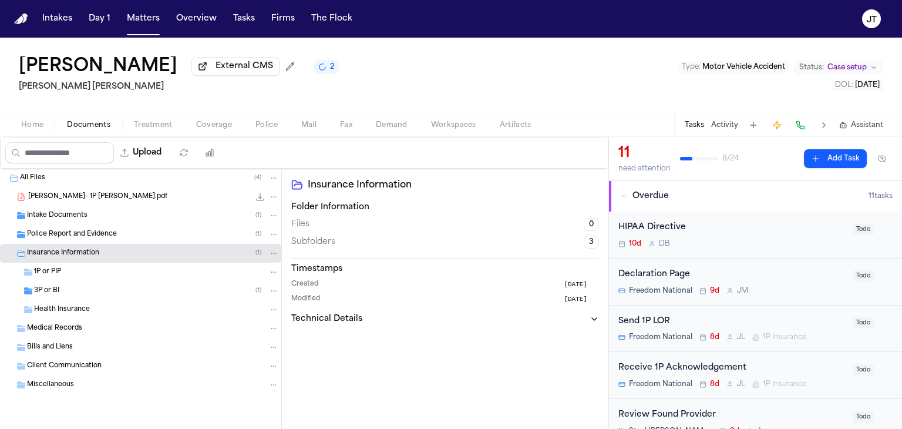
click at [52, 268] on span "1P or PIP" at bounding box center [47, 272] width 27 height 10
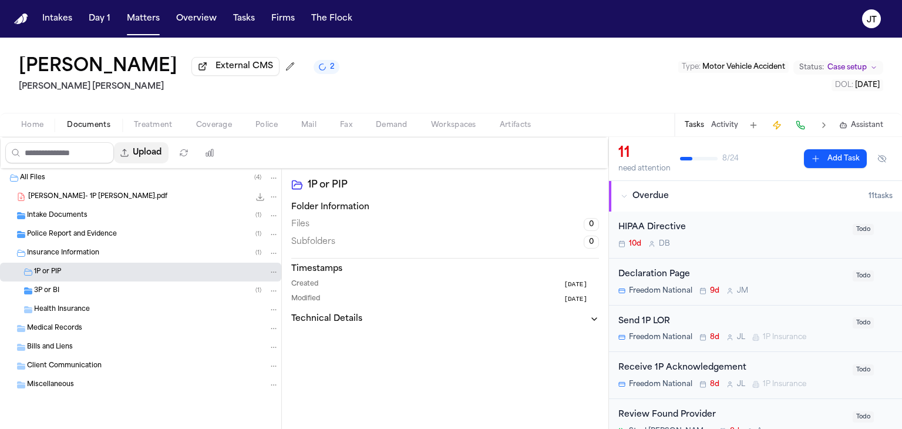
click at [159, 153] on button "Upload" at bounding box center [141, 152] width 55 height 21
select select "**********"
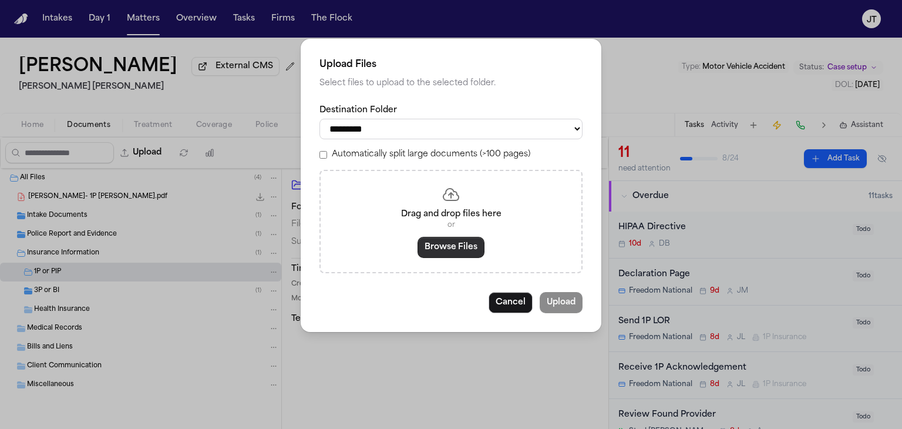
click at [439, 241] on button "Browse Files" at bounding box center [450, 247] width 67 height 21
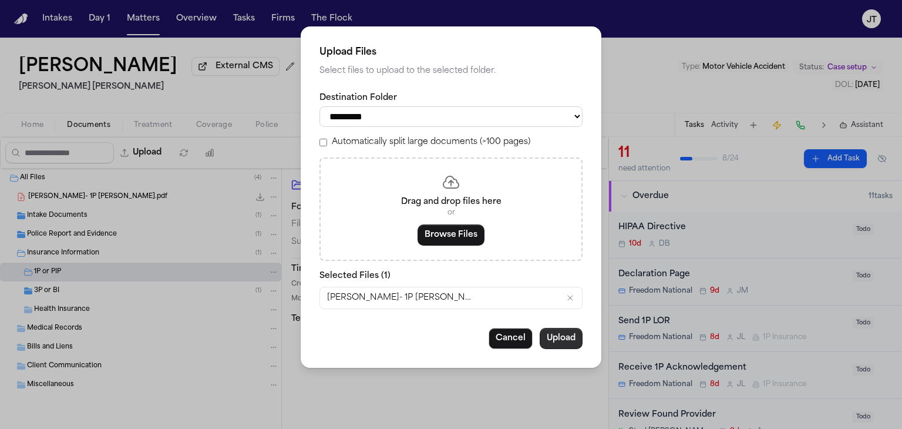
click at [561, 336] on button "Upload" at bounding box center [561, 338] width 43 height 21
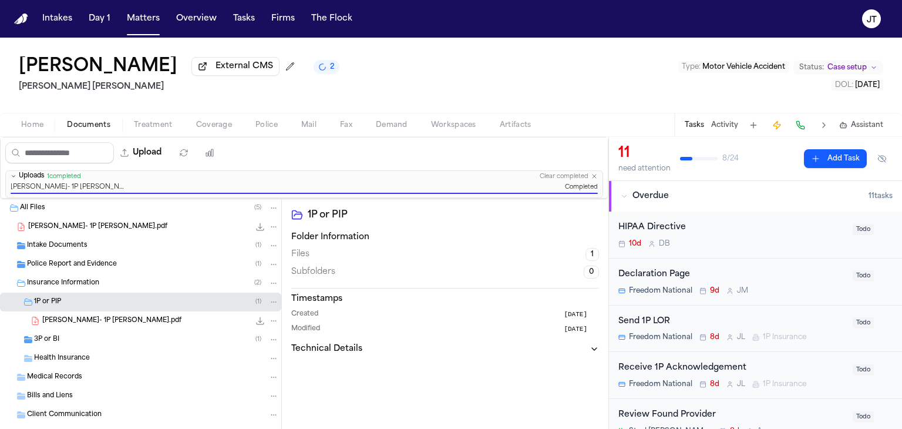
click at [709, 319] on div "Send 1P LOR" at bounding box center [731, 322] width 227 height 14
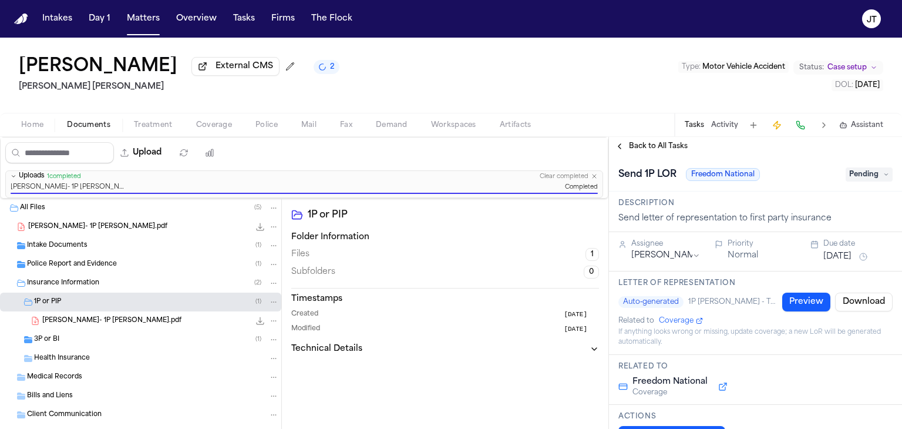
click at [864, 172] on span "Pending" at bounding box center [869, 174] width 47 height 14
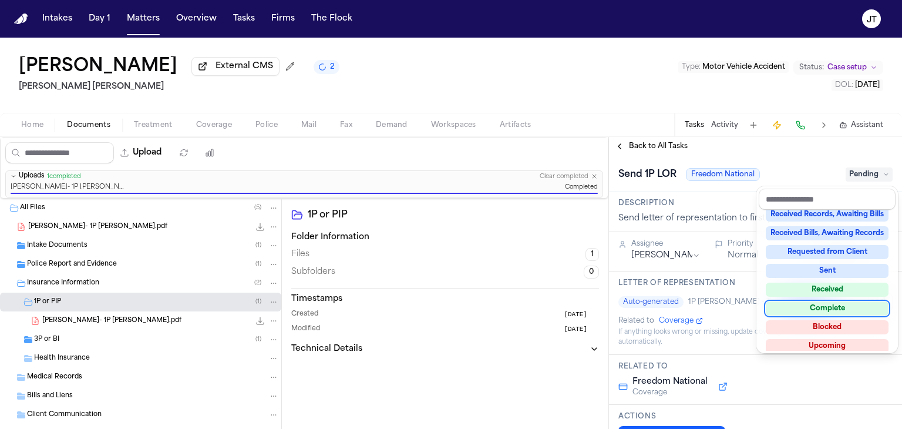
click at [864, 304] on div "Complete" at bounding box center [827, 308] width 123 height 14
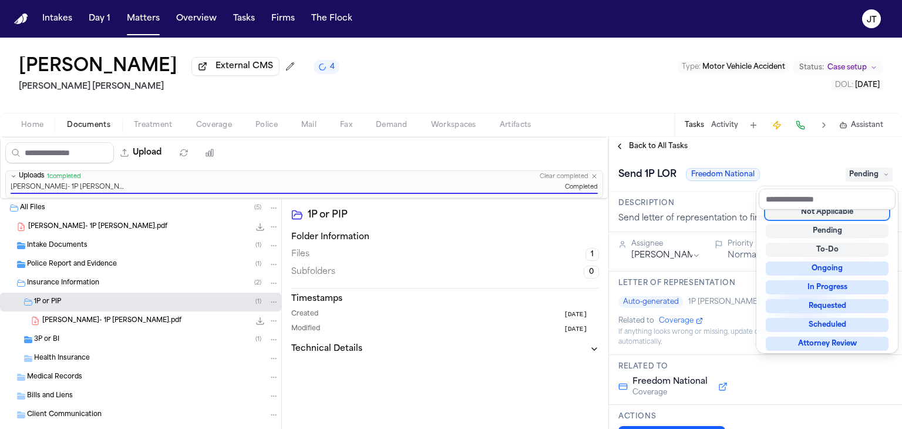
scroll to position [5, 0]
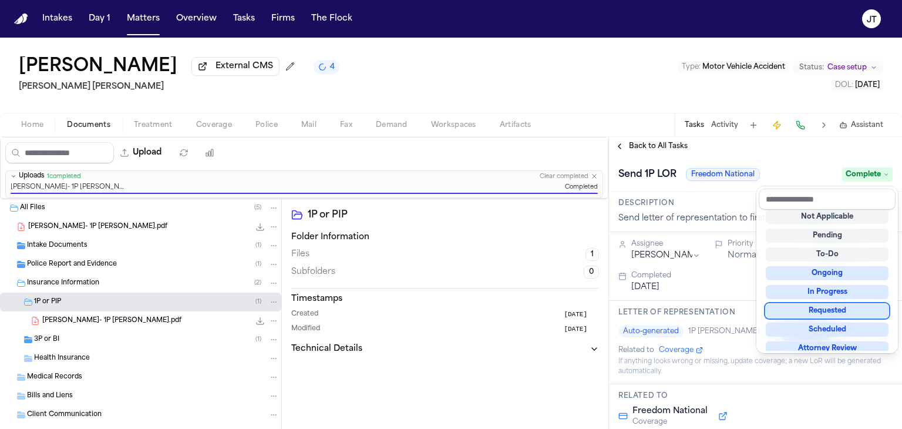
click at [343, 124] on div "Jose Buezo External CMS 4 Steele Adams Hosman Type : Motor Vehicle Accident Sta…" at bounding box center [451, 233] width 902 height 391
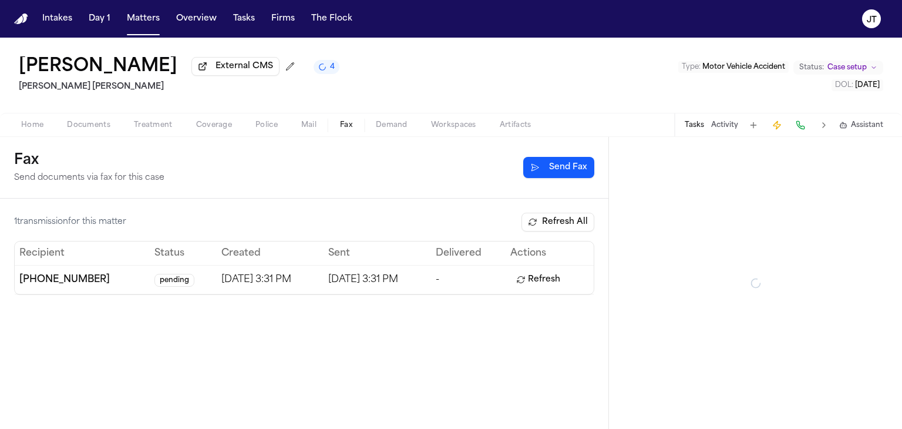
click at [344, 122] on span "Fax" at bounding box center [346, 124] width 12 height 9
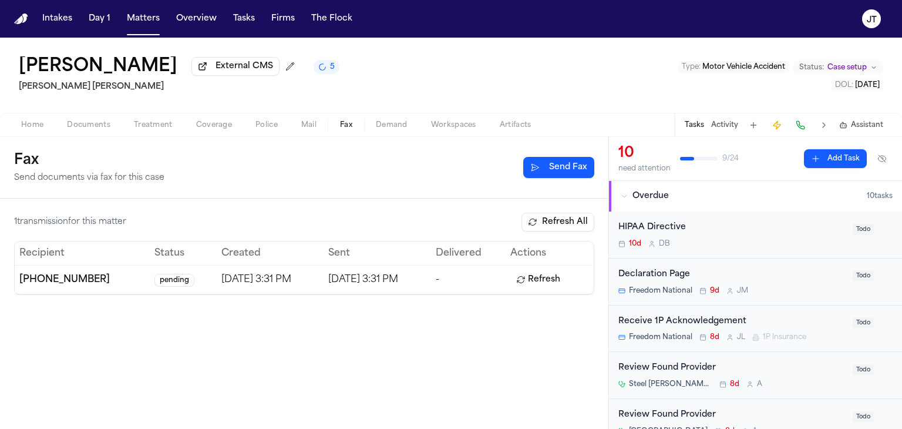
click at [557, 219] on button "Refresh All" at bounding box center [557, 222] width 73 height 19
drag, startPoint x: 9, startPoint y: 366, endPoint x: 65, endPoint y: 345, distance: 59.4
click at [65, 345] on div "1 transmission for this matter Refresh All Recipient Status Created Sent Delive…" at bounding box center [304, 313] width 608 height 230
